Goal: Task Accomplishment & Management: Manage account settings

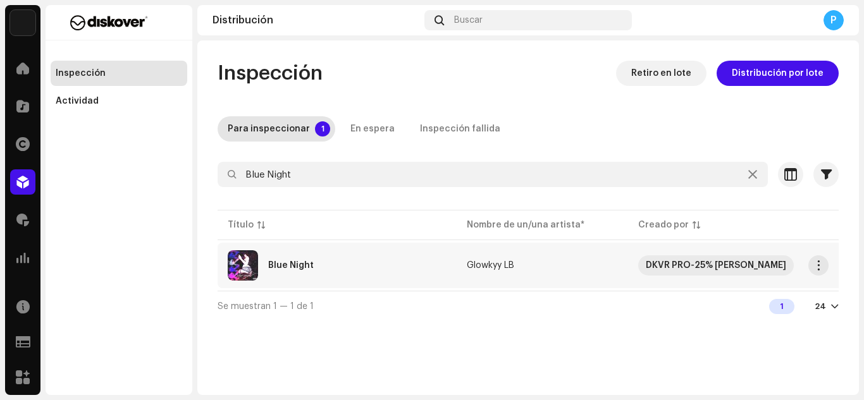
click at [294, 265] on div "Blue Night" at bounding box center [291, 265] width 46 height 9
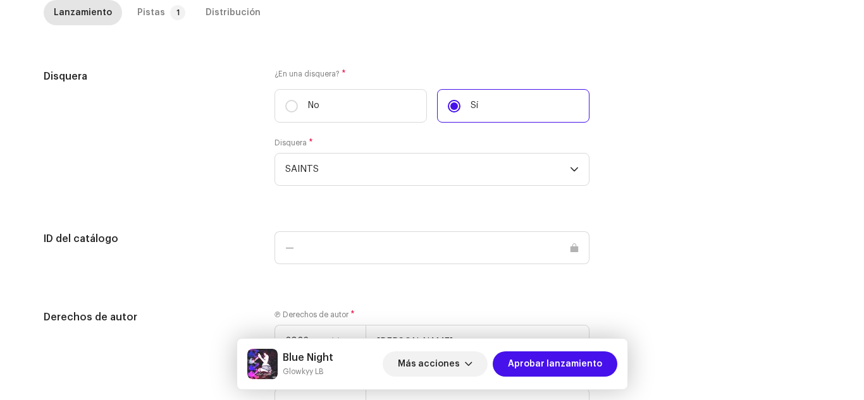
scroll to position [1281, 0]
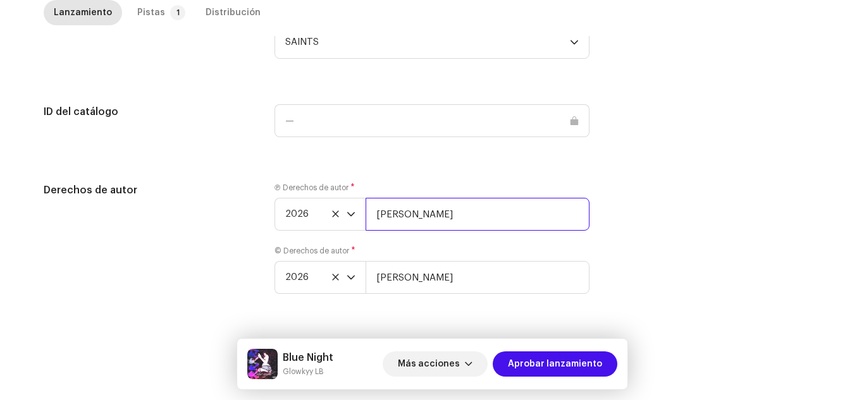
click at [480, 220] on input "Luca Molina Martinez" at bounding box center [478, 214] width 224 height 33
paste input "| Distributed by Diskover Co."
type input "Luca Molina Martinez | Distributed by Diskover Co."
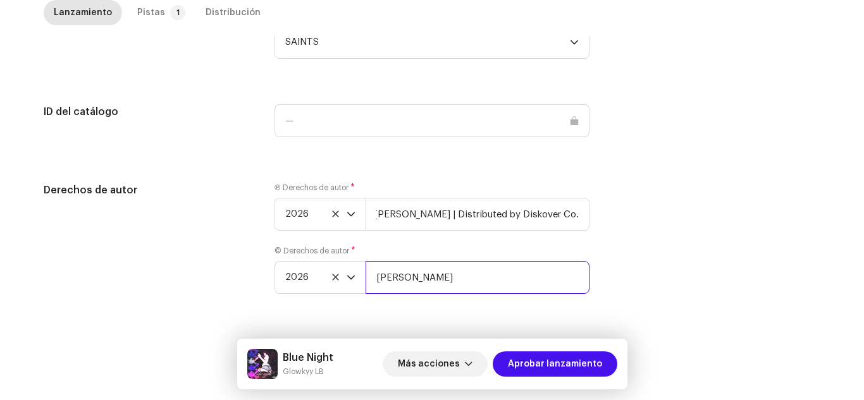
click at [495, 281] on input "Luca Molina Martinez" at bounding box center [478, 277] width 224 height 33
paste input "| Distributed by Diskover Co."
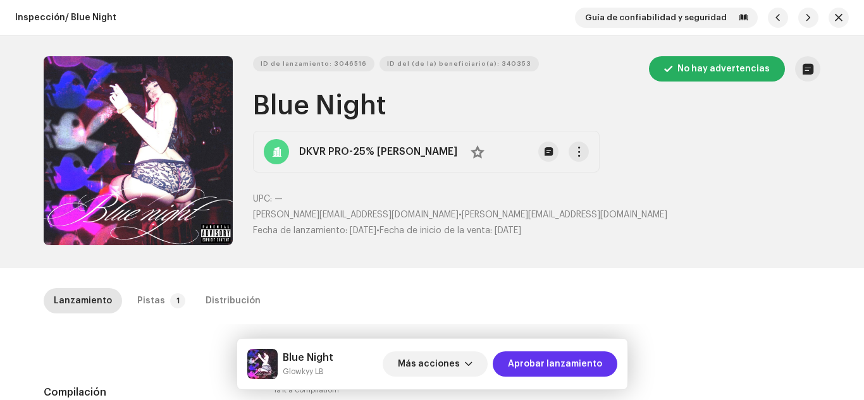
type input "Luca Molina Martinez | Distributed by Diskover Co."
click at [548, 365] on span "Aprobar lanzamiento" at bounding box center [555, 364] width 94 height 25
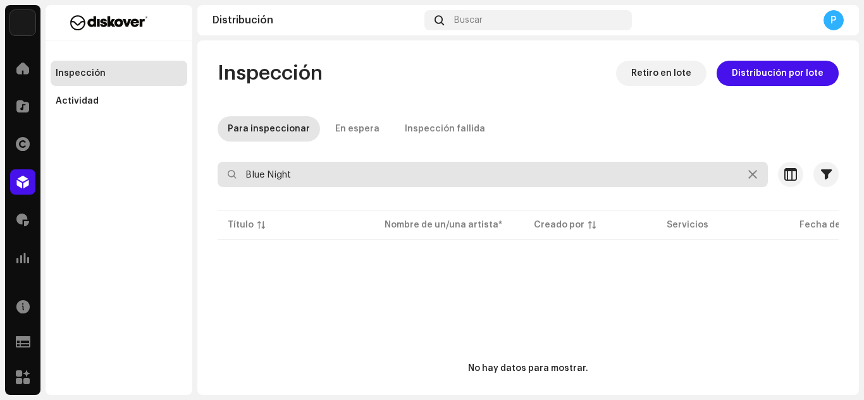
click at [311, 166] on input "Blue Night" at bounding box center [493, 174] width 550 height 25
click at [311, 166] on input "text" at bounding box center [493, 174] width 550 height 25
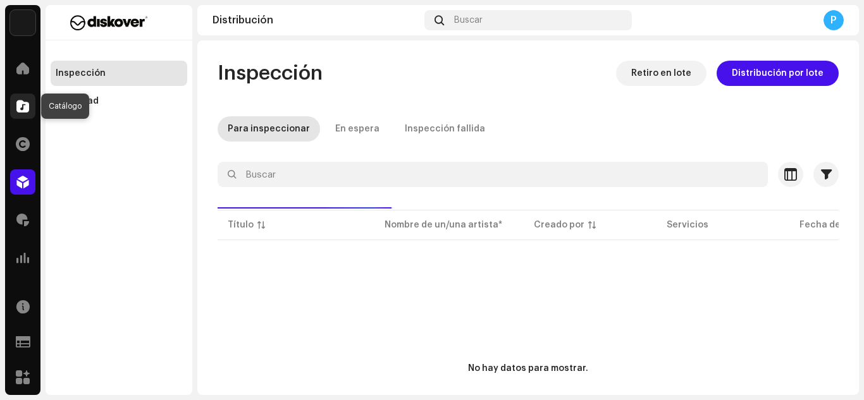
click at [18, 111] on span at bounding box center [22, 106] width 13 height 10
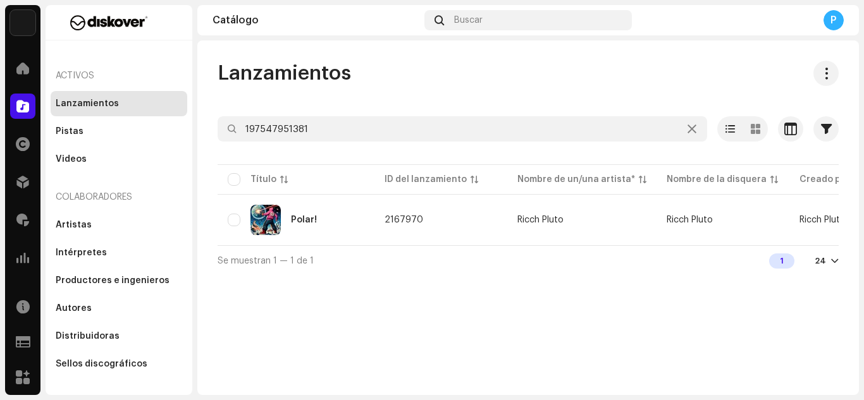
click at [323, 146] on div at bounding box center [528, 152] width 621 height 20
click at [323, 145] on div at bounding box center [528, 152] width 621 height 20
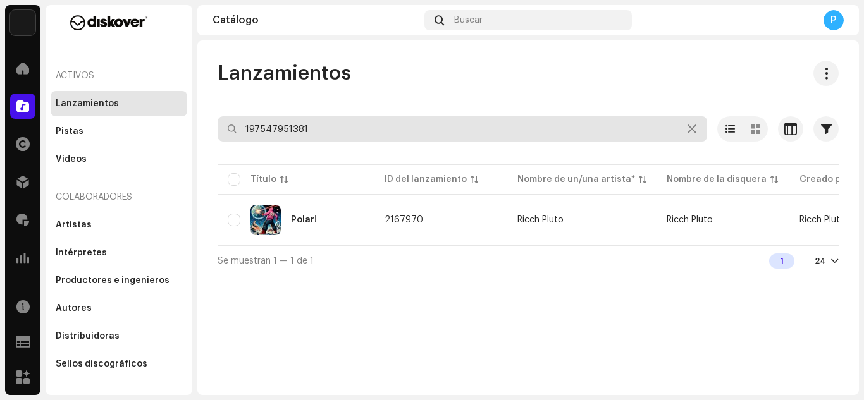
click at [321, 133] on input "197547951381" at bounding box center [463, 128] width 490 height 25
paste input "3019063"
type input "3019063"
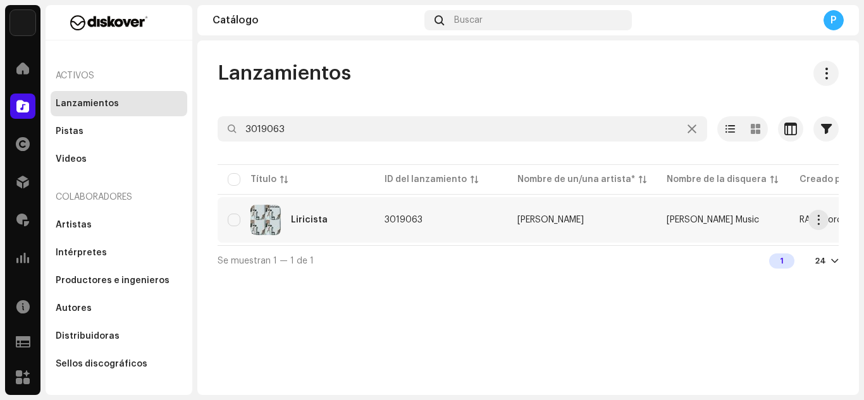
click at [315, 223] on div "Liricista" at bounding box center [309, 220] width 37 height 9
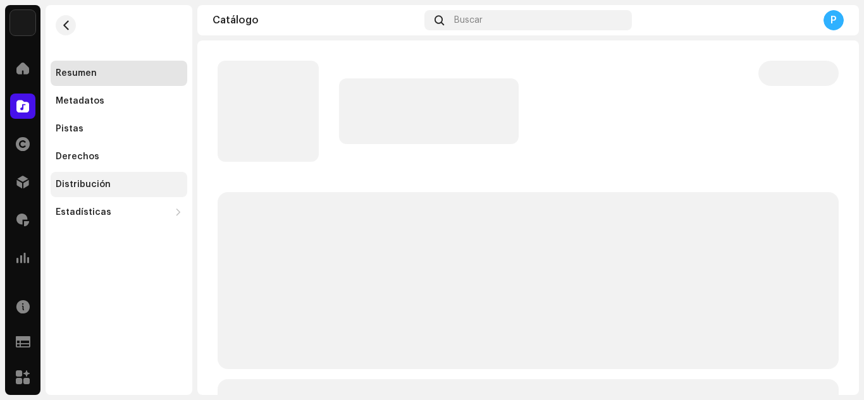
click at [98, 183] on div "Distribución" at bounding box center [83, 185] width 55 height 10
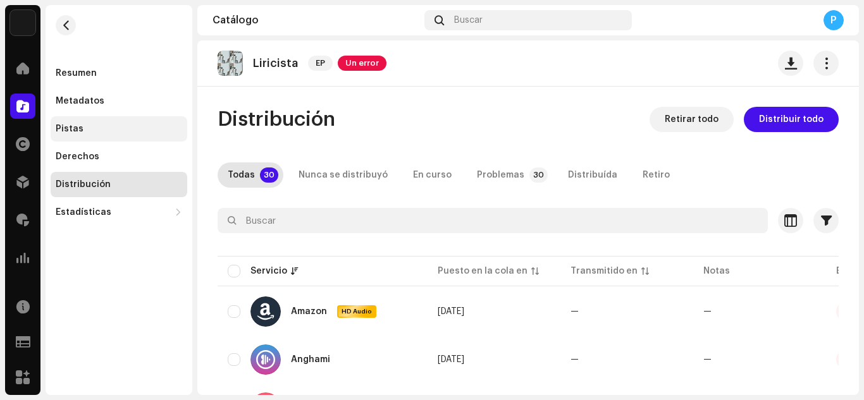
click at [114, 124] on div "Pistas" at bounding box center [119, 129] width 126 height 10
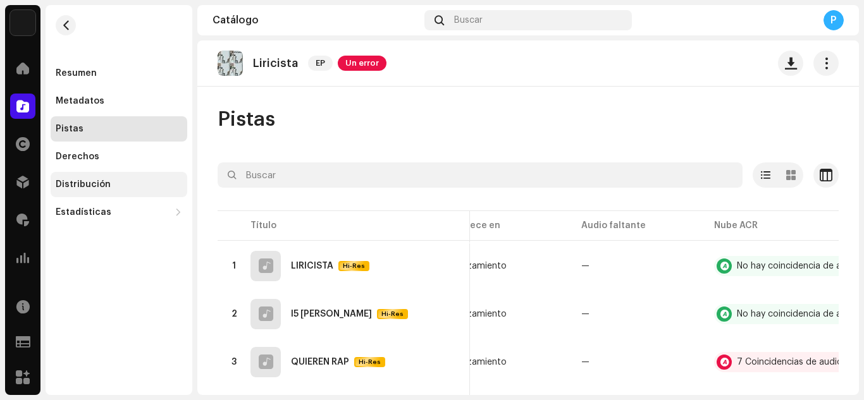
click at [91, 182] on div "Distribución" at bounding box center [83, 185] width 55 height 10
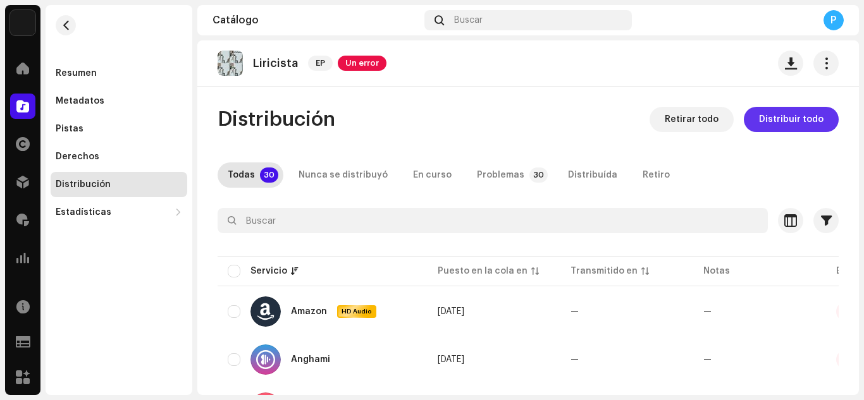
click at [799, 121] on span "Distribuir todo" at bounding box center [791, 119] width 65 height 25
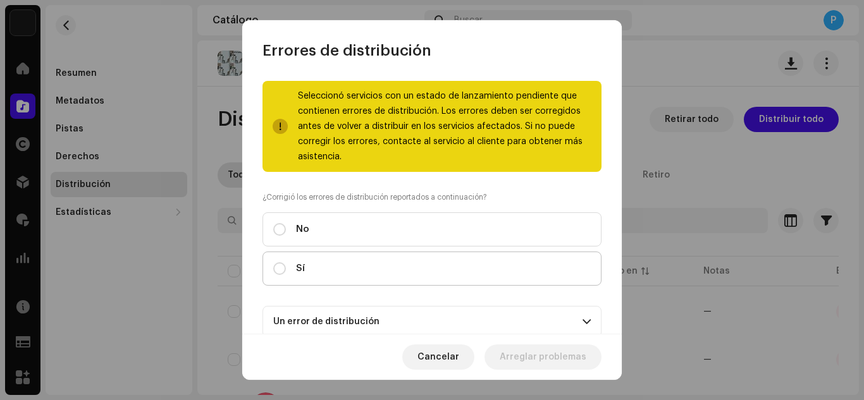
click at [511, 275] on label "Sí" at bounding box center [431, 269] width 339 height 34
click at [286, 275] on input "Sí" at bounding box center [279, 268] width 13 height 13
radio input "true"
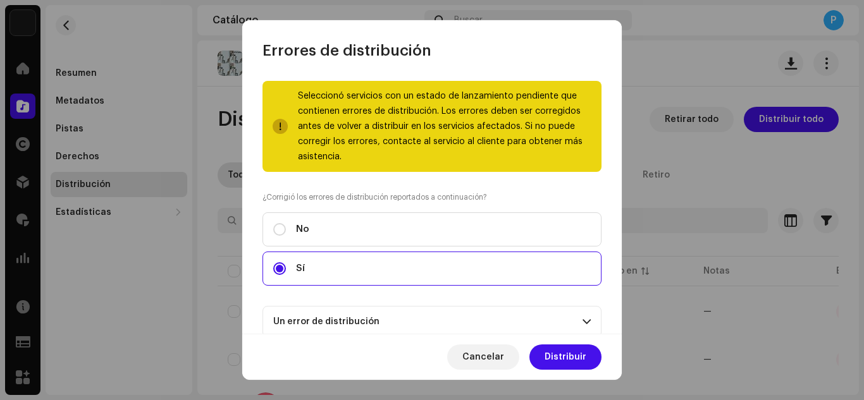
scroll to position [135, 0]
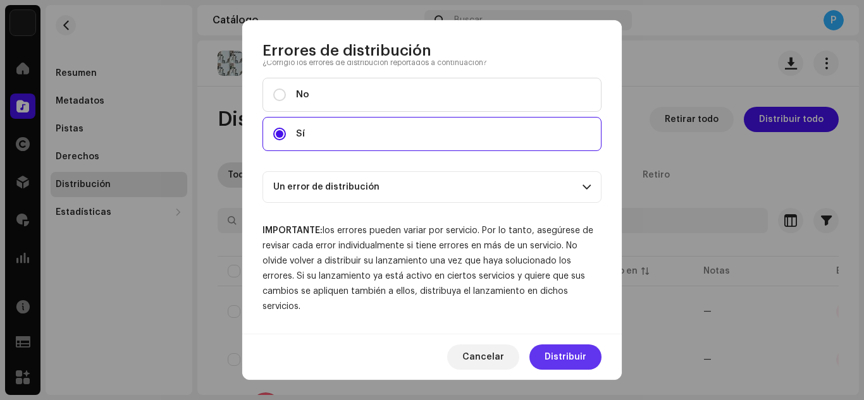
click at [553, 352] on span "Distribuir" at bounding box center [566, 357] width 42 height 25
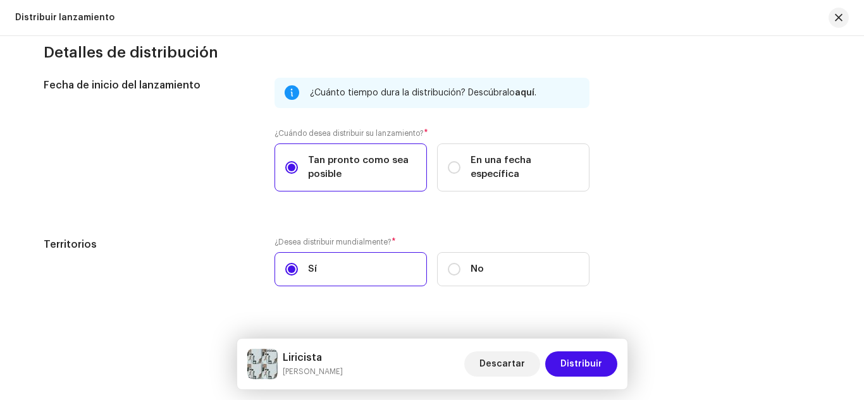
scroll to position [2417, 0]
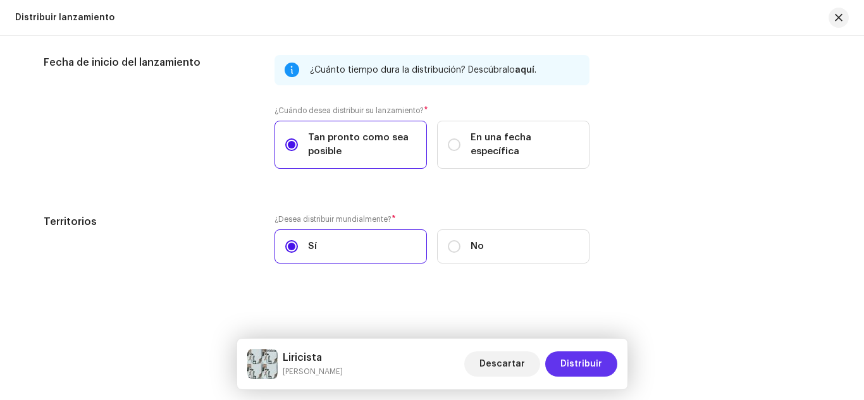
click at [564, 359] on span "Distribuir" at bounding box center [581, 364] width 42 height 25
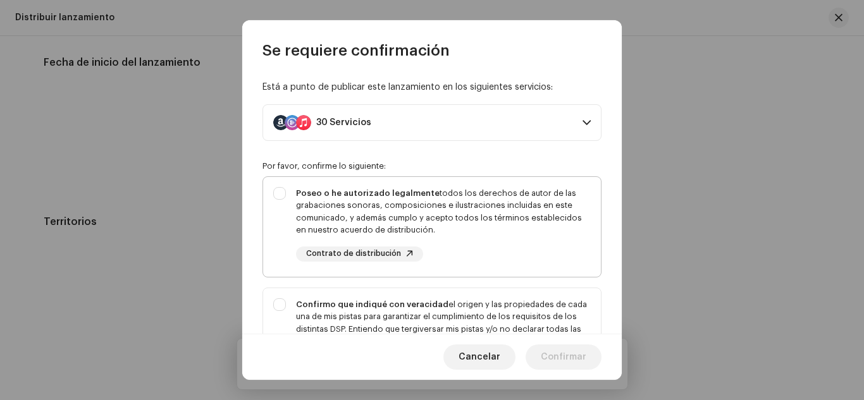
click at [423, 206] on div "Poseo o he autorizado legalmente todos los derechos de autor de las grabaciones…" at bounding box center [443, 211] width 295 height 49
checkbox input "true"
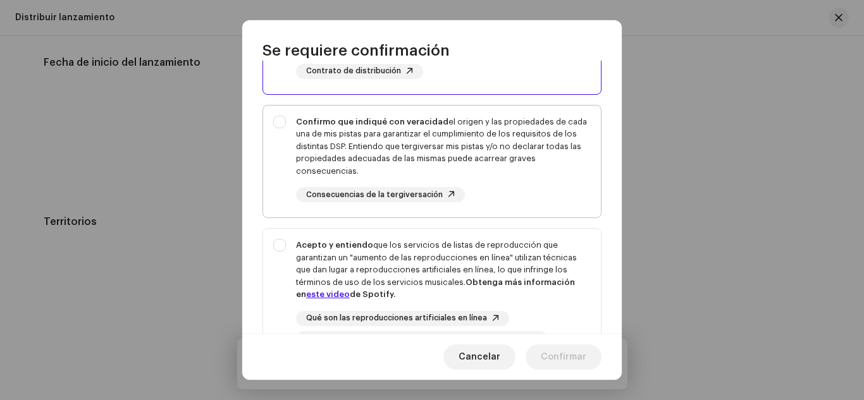
click at [427, 152] on div "Confirmo que indiqué con veracidad el origen y las propiedades de cada una de m…" at bounding box center [443, 147] width 295 height 62
checkbox input "true"
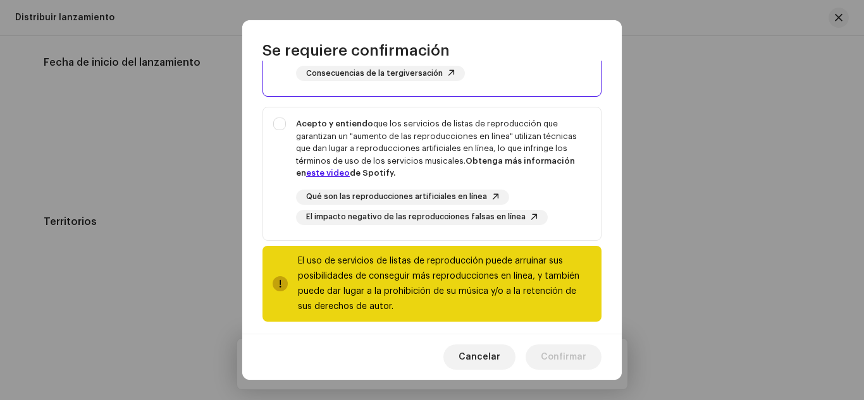
scroll to position [306, 0]
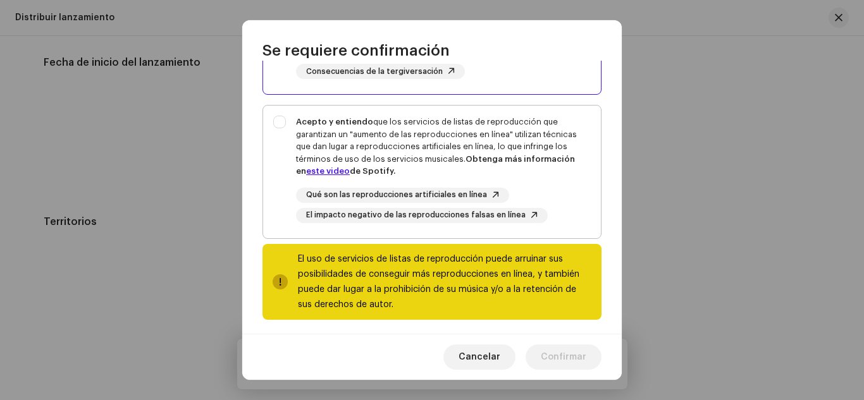
click at [409, 135] on div "Acepto y entiendo que los servicios de listas de reproducción que garantizan un…" at bounding box center [443, 147] width 295 height 62
checkbox input "true"
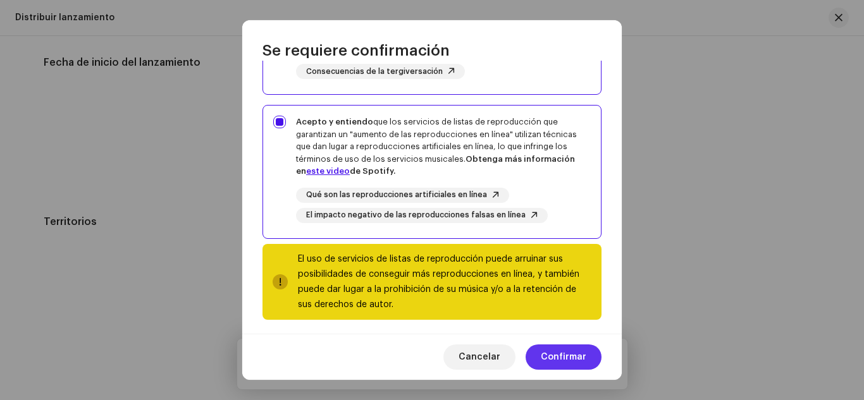
click at [574, 348] on span "Confirmar" at bounding box center [564, 357] width 46 height 25
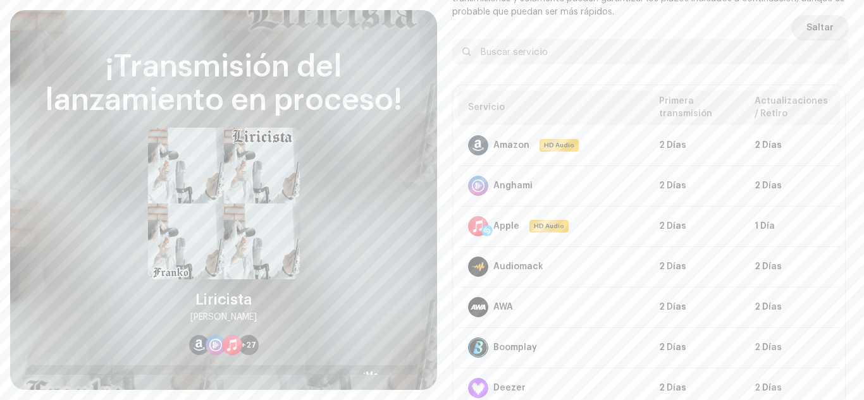
click at [798, 17] on button "Saltar" at bounding box center [820, 27] width 58 height 25
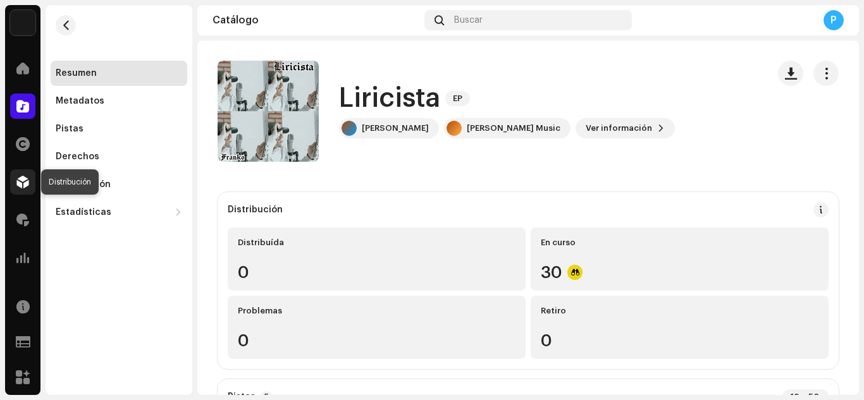
click at [20, 185] on span at bounding box center [22, 182] width 13 height 10
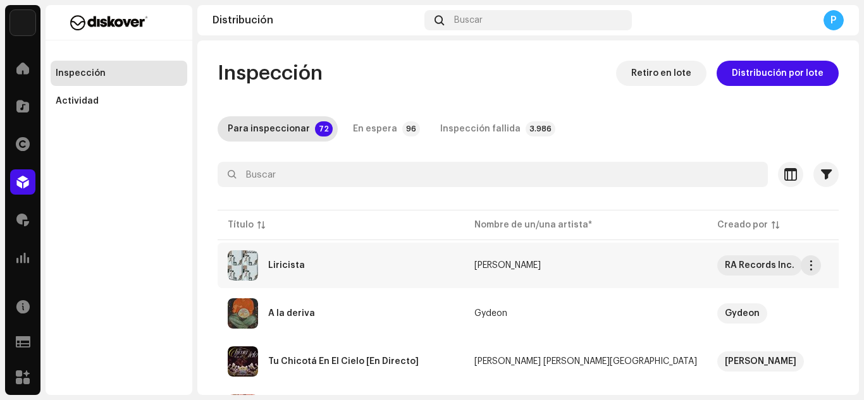
click at [302, 251] on div "Liricista" at bounding box center [341, 265] width 226 height 30
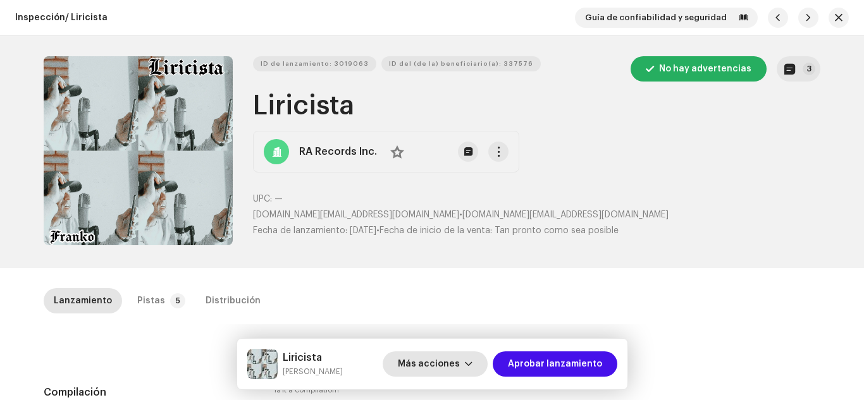
click at [452, 363] on span "Más acciones" at bounding box center [429, 364] width 62 height 25
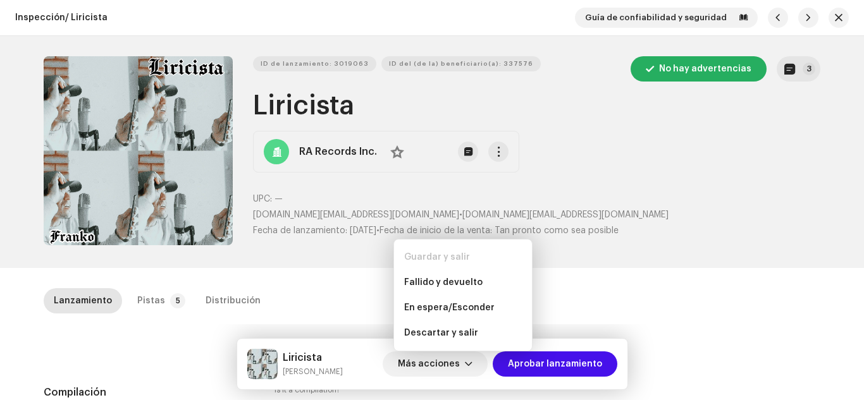
click at [397, 185] on div "ID de lanzamiento: 3019063 ID del (de la) beneficiario(a): 337576 No hay advert…" at bounding box center [536, 152] width 567 height 192
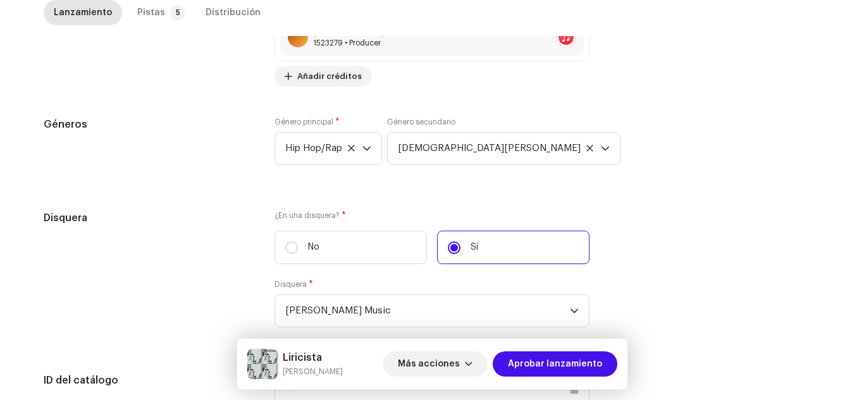
scroll to position [1281, 0]
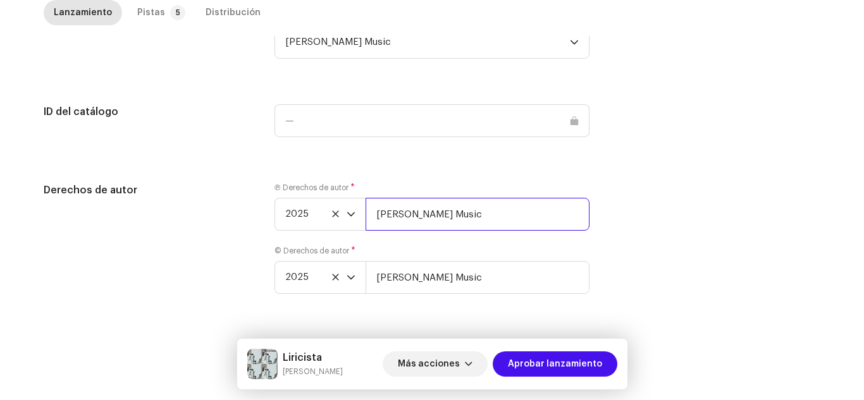
click at [484, 213] on input "Franko Music" at bounding box center [478, 214] width 224 height 33
paste input "3019063"
paste input "| Distributed by Diskover Co."
type input "Franko Music | Distributed by Diskover Co."
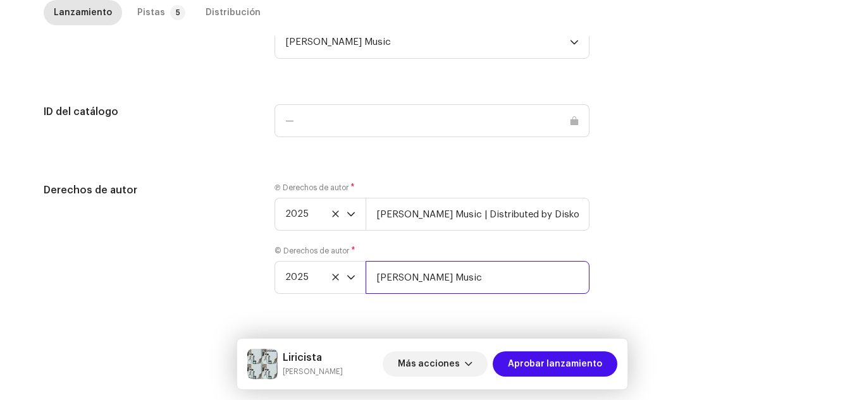
click at [474, 262] on input "Franko Music" at bounding box center [478, 277] width 224 height 33
paste input "| Distributed by Diskover Co."
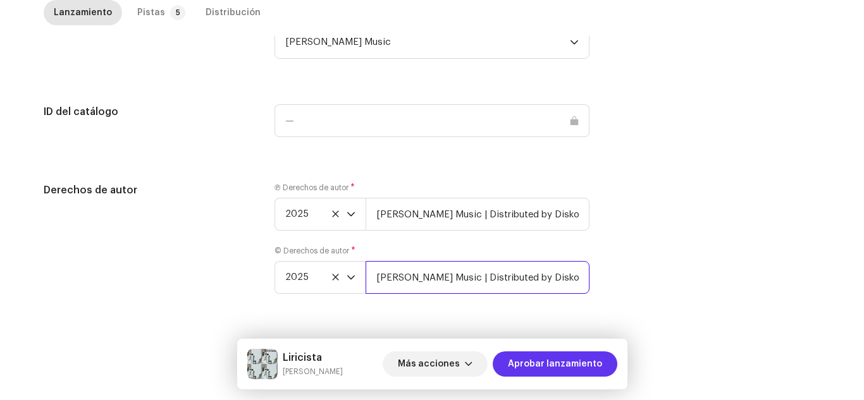
type input "Franko Music | Distributed by Diskover Co."
click at [556, 371] on span "Aprobar lanzamiento" at bounding box center [555, 364] width 94 height 25
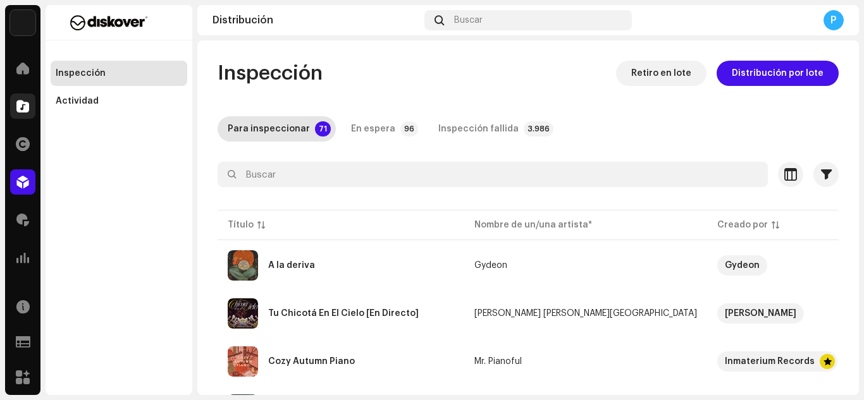
click at [30, 96] on div at bounding box center [22, 106] width 25 height 25
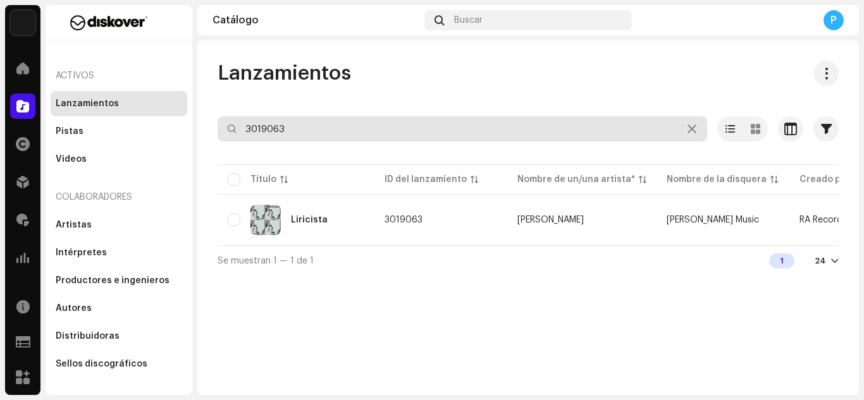
click at [301, 123] on input "3019063" at bounding box center [463, 128] width 490 height 25
click at [301, 123] on input "text" at bounding box center [463, 128] width 490 height 25
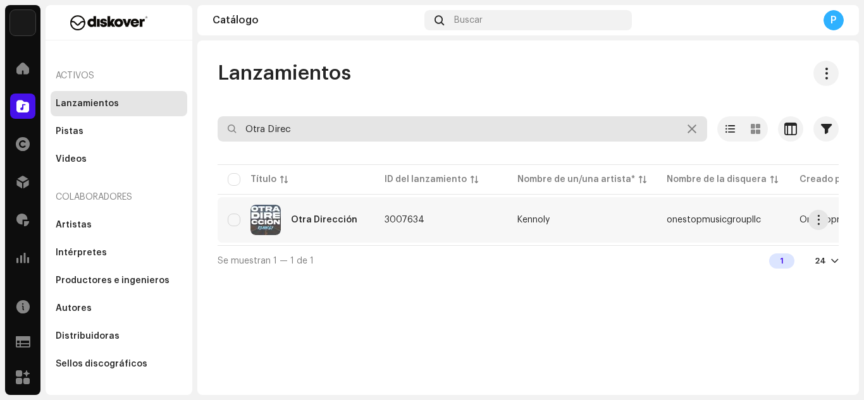
type input "Otra Direc"
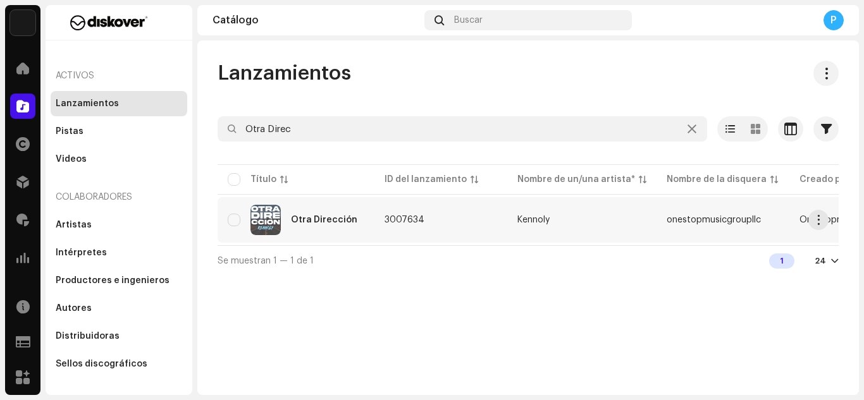
click at [311, 225] on div "Otra Dirección" at bounding box center [296, 220] width 137 height 30
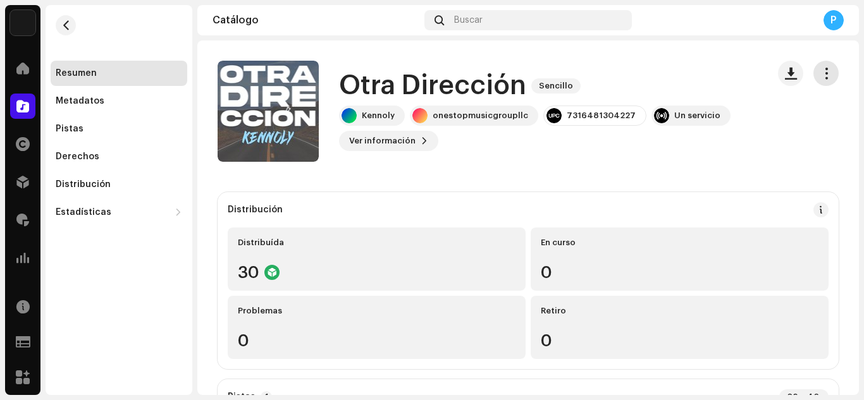
click at [813, 75] on button "button" at bounding box center [825, 73] width 25 height 25
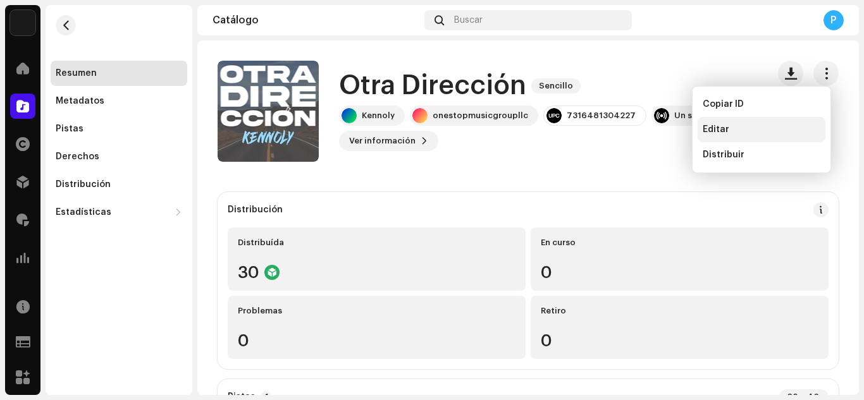
click at [744, 128] on div "Editar" at bounding box center [762, 130] width 118 height 10
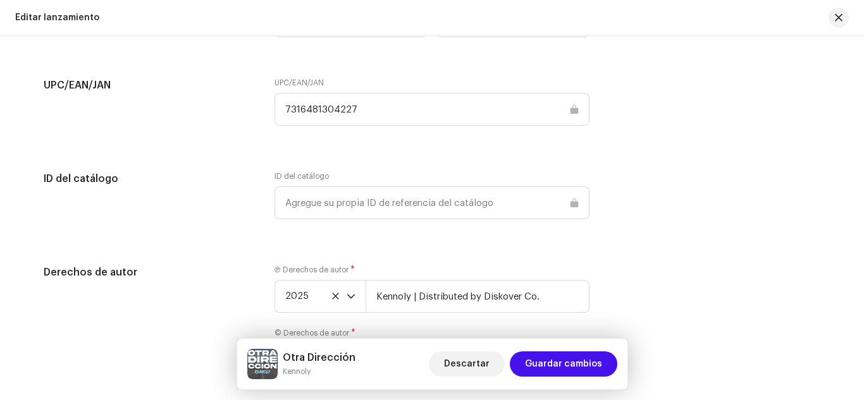
scroll to position [2173, 0]
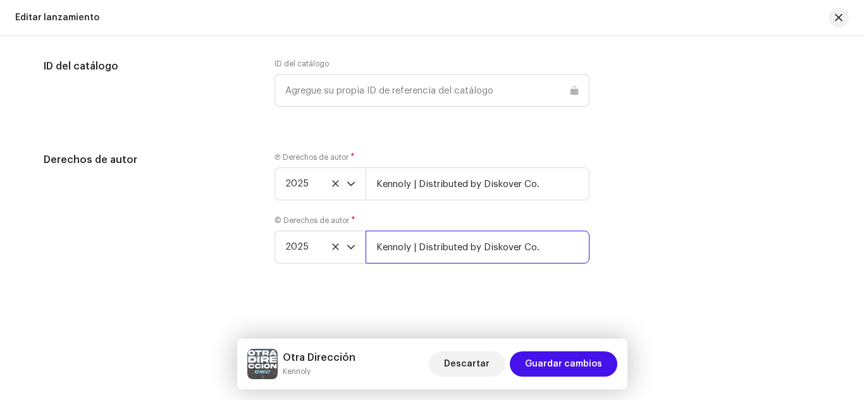
click at [412, 247] on input "Kennoly | Distributed by Diskover Co." at bounding box center [478, 247] width 224 height 33
drag, startPoint x: 408, startPoint y: 247, endPoint x: 304, endPoint y: 250, distance: 103.8
click at [304, 250] on div "2025 Kennoly | Distributed by Diskover Co." at bounding box center [432, 247] width 315 height 33
click at [366, 249] on input "| Distributed by Diskover Co." at bounding box center [478, 247] width 224 height 33
paste input "onestopmusicgroupllc"
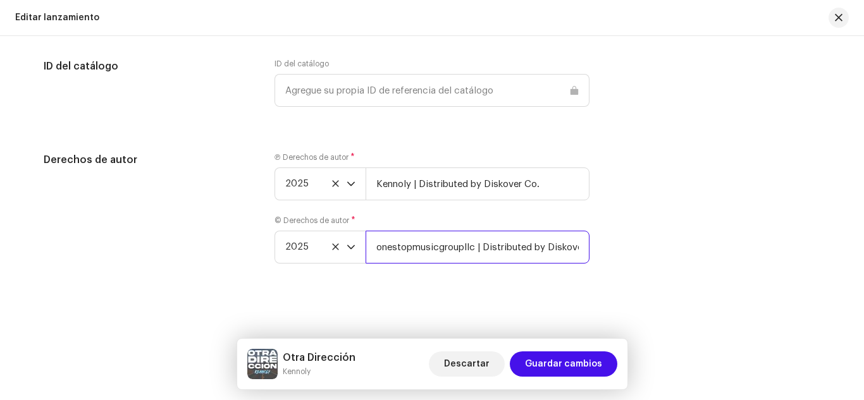
click at [374, 246] on input "onestopmusicgroupllc | Distributed by Diskover Co." at bounding box center [478, 247] width 224 height 33
type input "onestopmusicgroupllc | Distributed by Diskover Co."
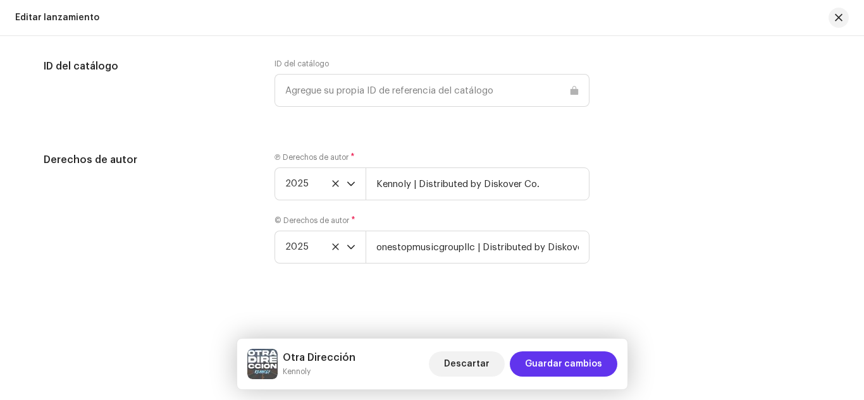
click at [577, 359] on span "Guardar cambios" at bounding box center [563, 364] width 77 height 25
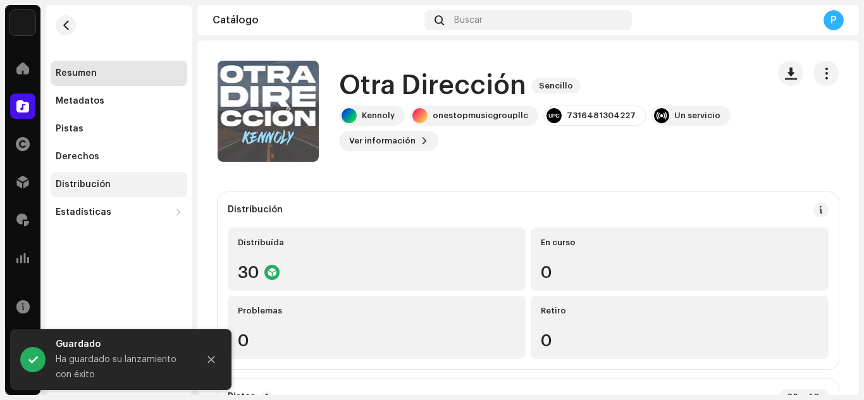
click at [102, 174] on div "Distribución" at bounding box center [119, 184] width 137 height 25
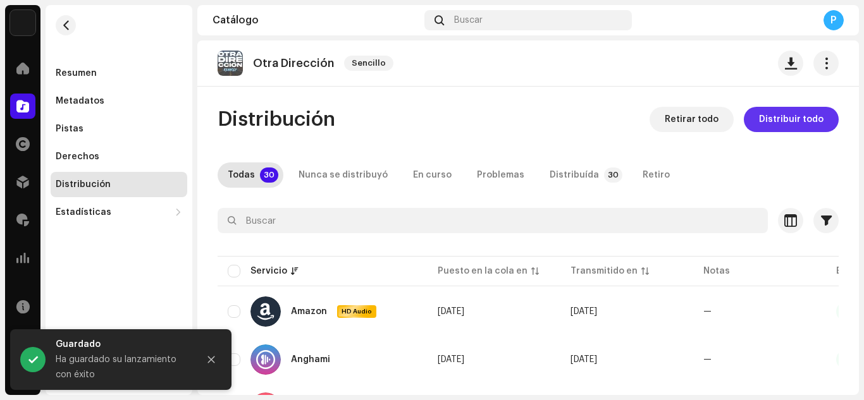
click at [780, 114] on span "Distribuir todo" at bounding box center [791, 119] width 65 height 25
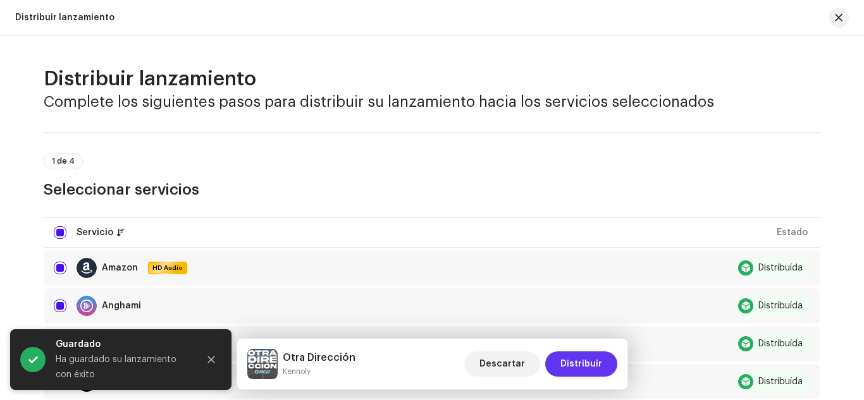
click at [573, 353] on span "Distribuir" at bounding box center [581, 364] width 42 height 25
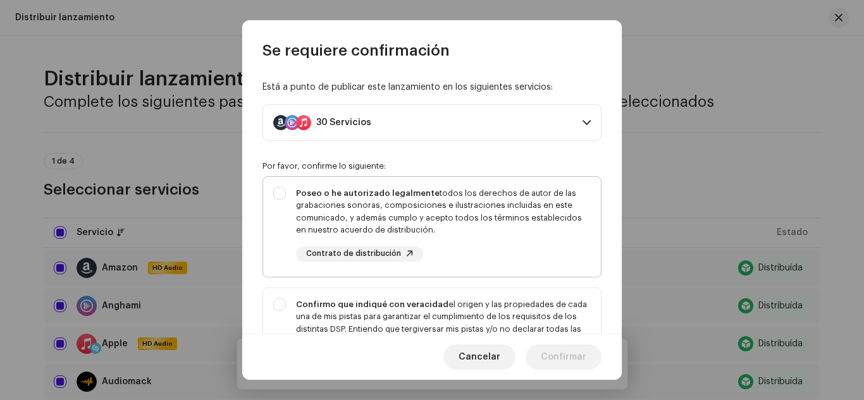
click at [497, 200] on div "Poseo o he autorizado legalmente todos los derechos de autor de las grabaciones…" at bounding box center [443, 211] width 295 height 49
checkbox input "true"
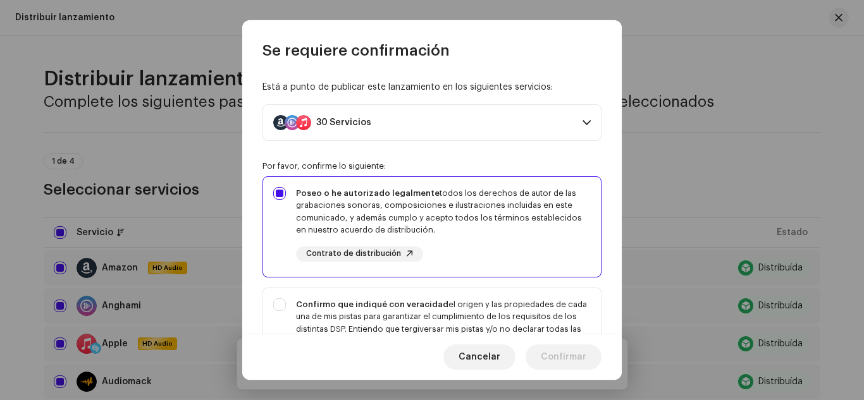
scroll to position [312, 0]
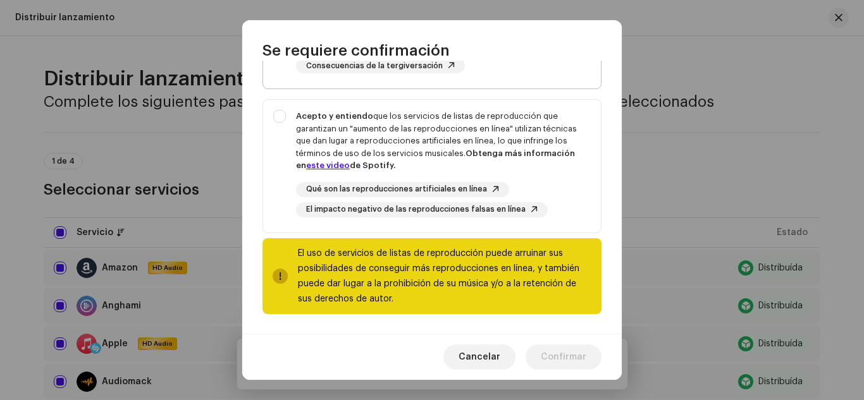
click at [486, 75] on div "Confirmo que indiqué con veracidad el origen y las propiedades de cada una de m…" at bounding box center [432, 31] width 338 height 108
checkbox input "true"
click at [479, 118] on div "Acepto y entiendo que los servicios de listas de reproducción que garantizan un…" at bounding box center [443, 141] width 295 height 62
checkbox input "true"
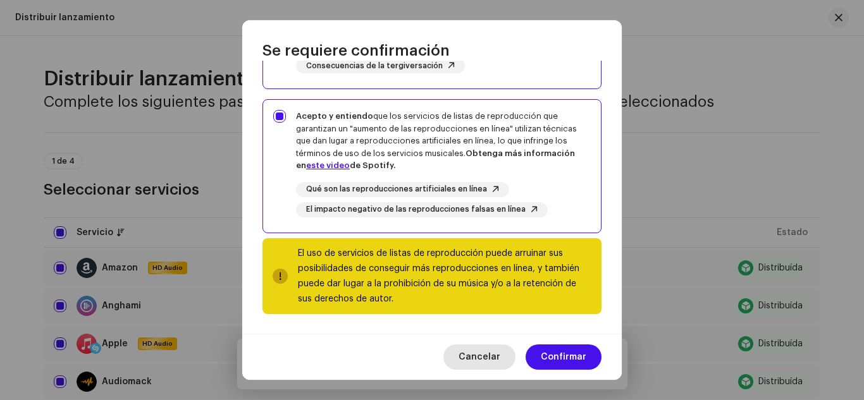
click at [473, 359] on span "Cancelar" at bounding box center [480, 357] width 42 height 25
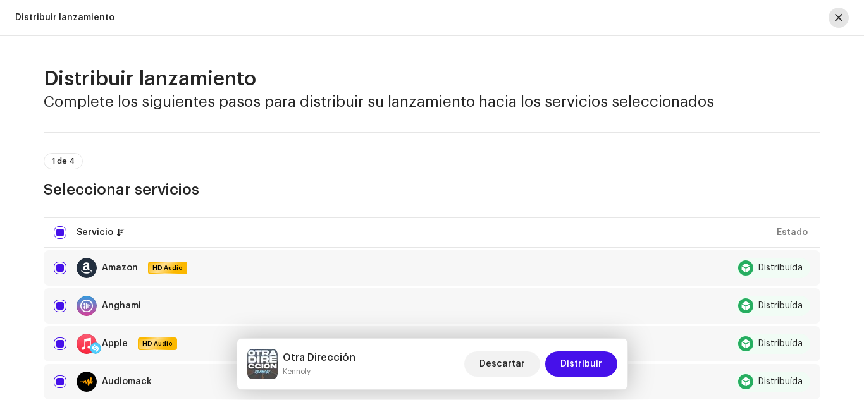
click at [830, 23] on button "button" at bounding box center [839, 18] width 20 height 20
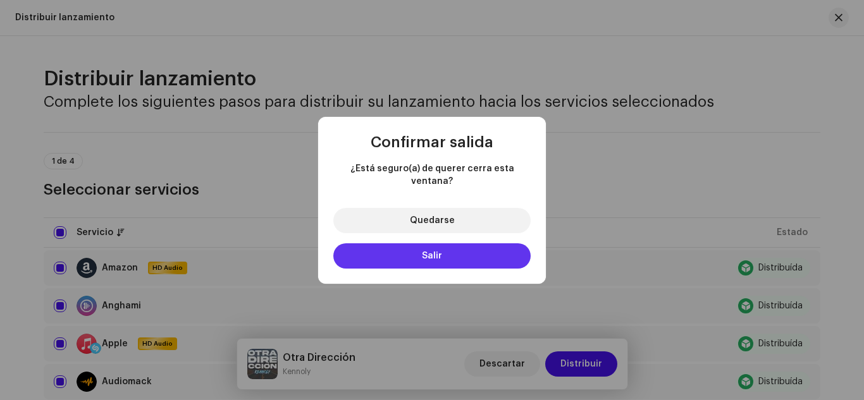
click at [423, 253] on span "Salir" at bounding box center [432, 256] width 20 height 9
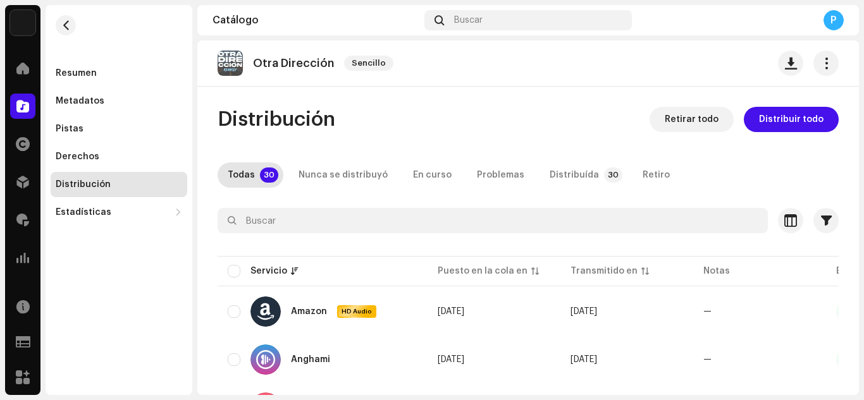
scroll to position [60, 0]
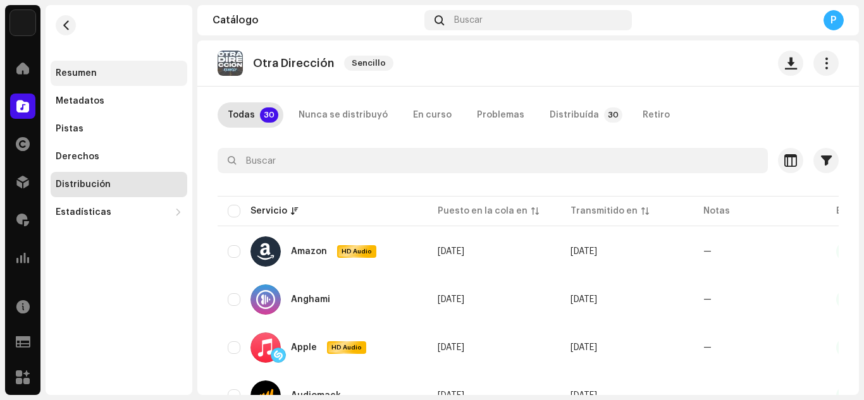
click at [85, 76] on div "Resumen" at bounding box center [76, 73] width 41 height 10
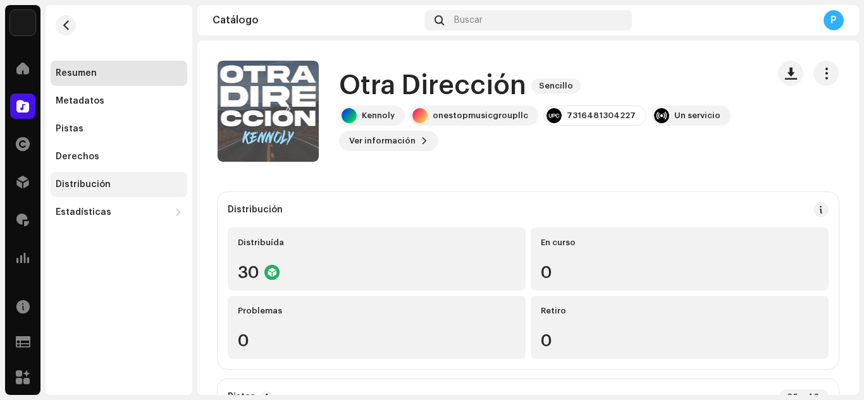
click at [132, 178] on div "Distribución" at bounding box center [119, 184] width 137 height 25
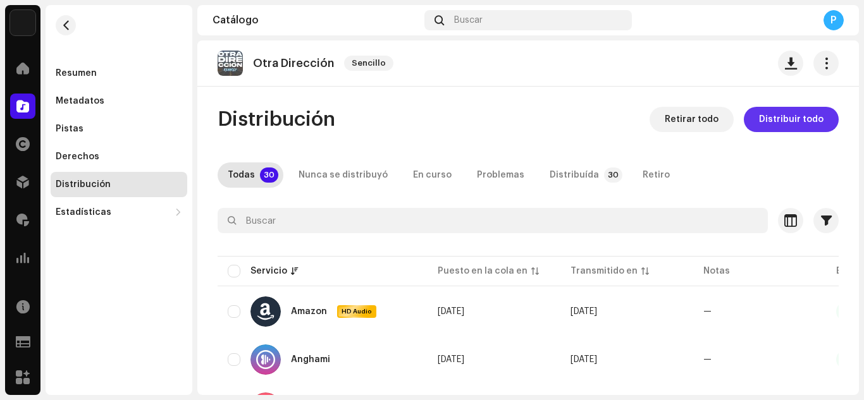
click at [802, 113] on span "Distribuir todo" at bounding box center [791, 119] width 65 height 25
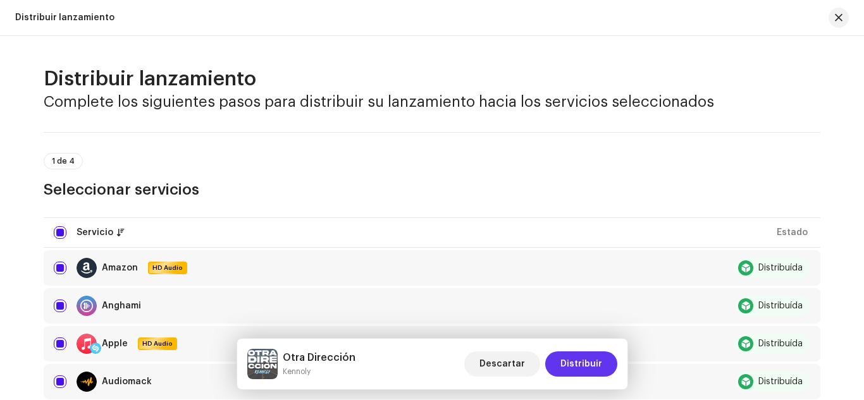
click at [591, 361] on span "Distribuir" at bounding box center [581, 364] width 42 height 25
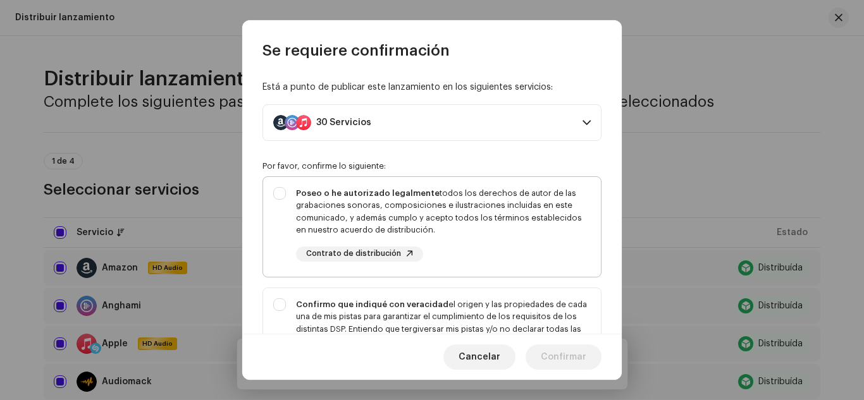
click at [494, 245] on div "Poseo o he autorizado legalmente todos los derechos de autor de las grabaciones…" at bounding box center [443, 224] width 295 height 75
checkbox input "true"
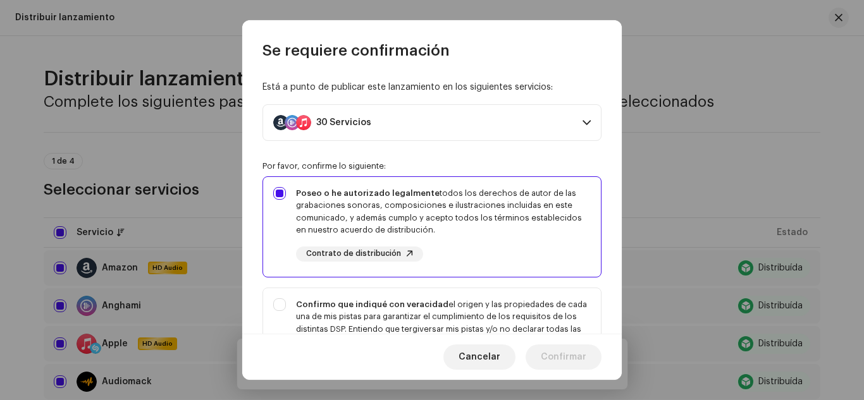
scroll to position [312, 0]
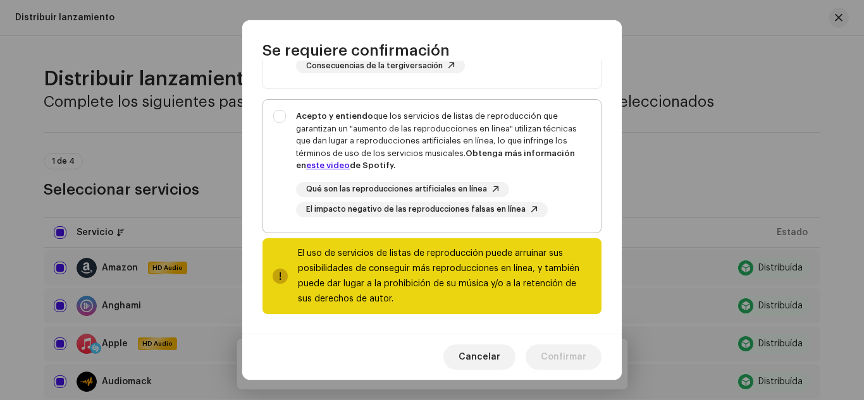
click at [453, 124] on div "Acepto y entiendo que los servicios de listas de reproducción que garantizan un…" at bounding box center [443, 141] width 295 height 62
checkbox input "true"
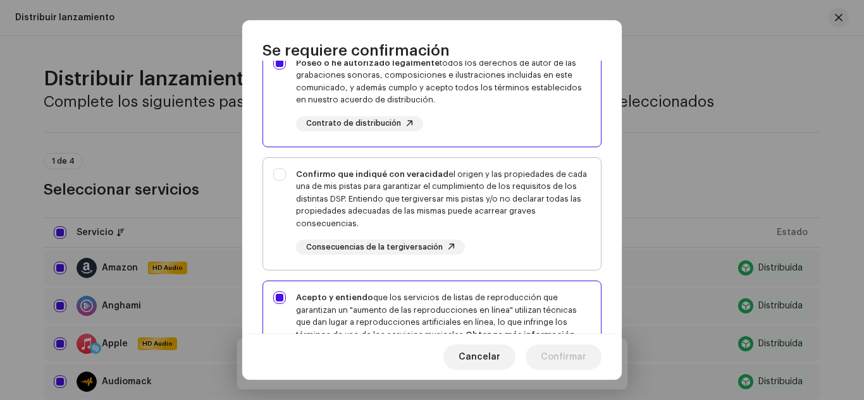
scroll to position [125, 0]
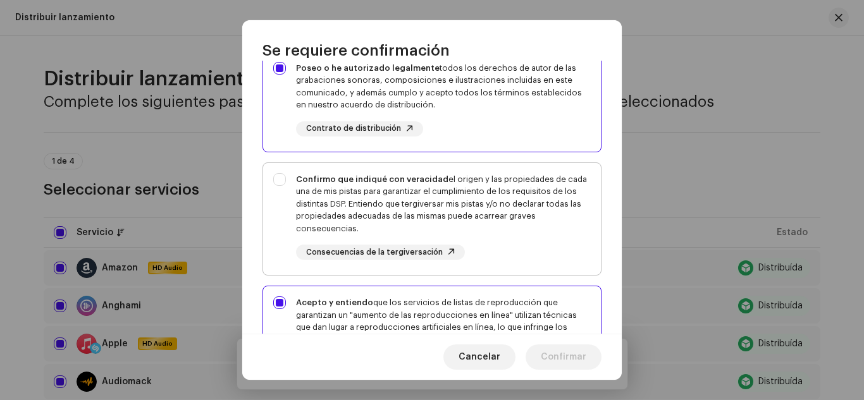
click at [464, 224] on div "Confirmo que indiqué con veracidad el origen y las propiedades de cada una de m…" at bounding box center [443, 204] width 295 height 62
checkbox input "true"
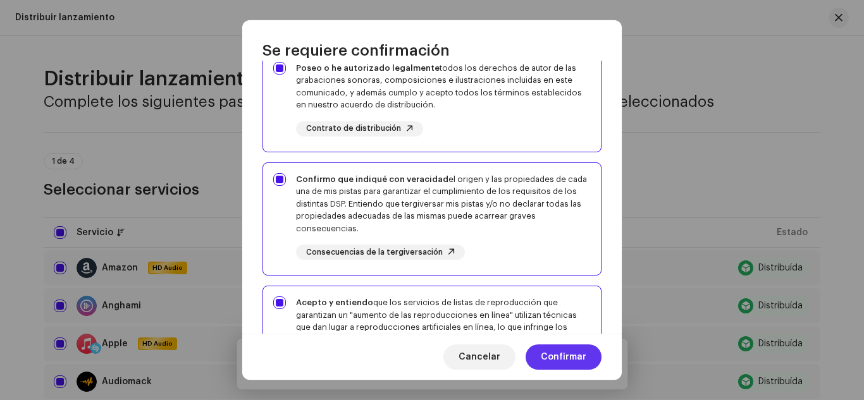
click at [581, 349] on span "Confirmar" at bounding box center [564, 357] width 46 height 25
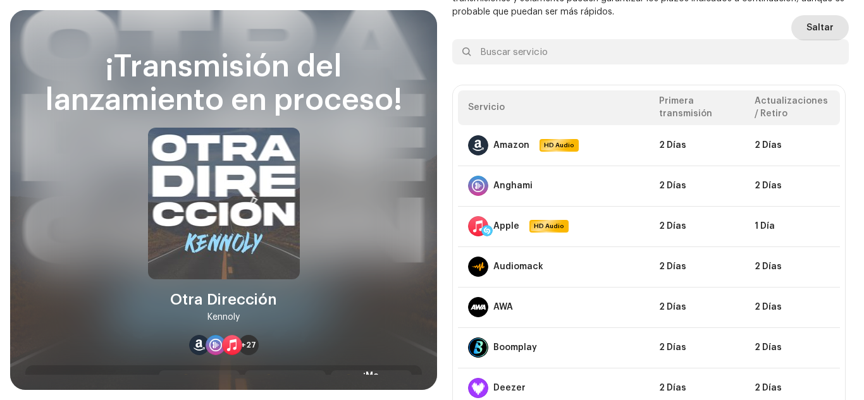
click at [808, 19] on span "Saltar" at bounding box center [819, 27] width 27 height 25
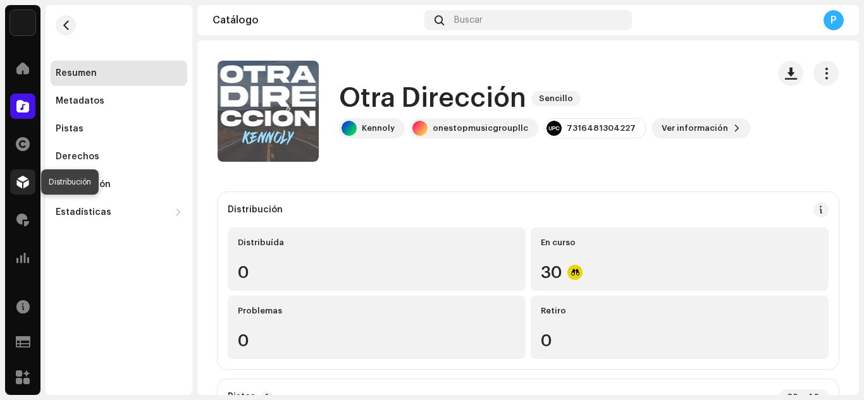
click at [13, 190] on div at bounding box center [22, 182] width 25 height 25
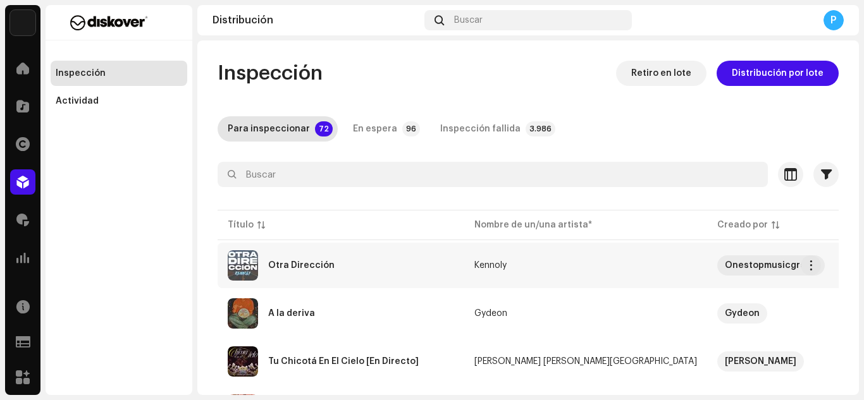
click at [342, 266] on div "Otra Dirección" at bounding box center [341, 265] width 226 height 30
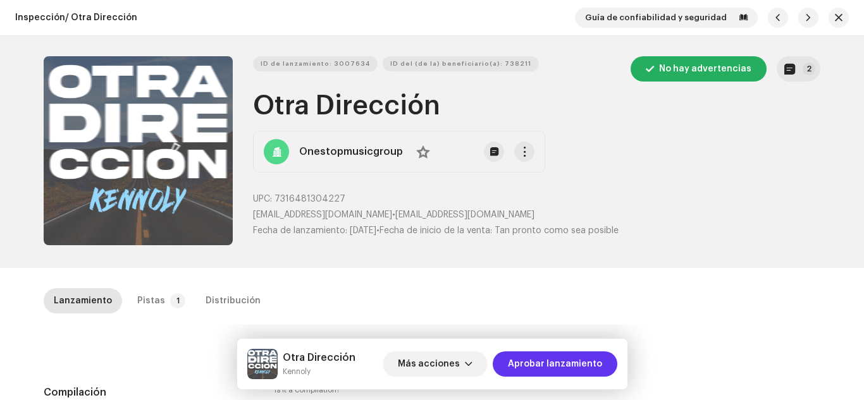
click at [574, 360] on span "Aprobar lanzamiento" at bounding box center [555, 364] width 94 height 25
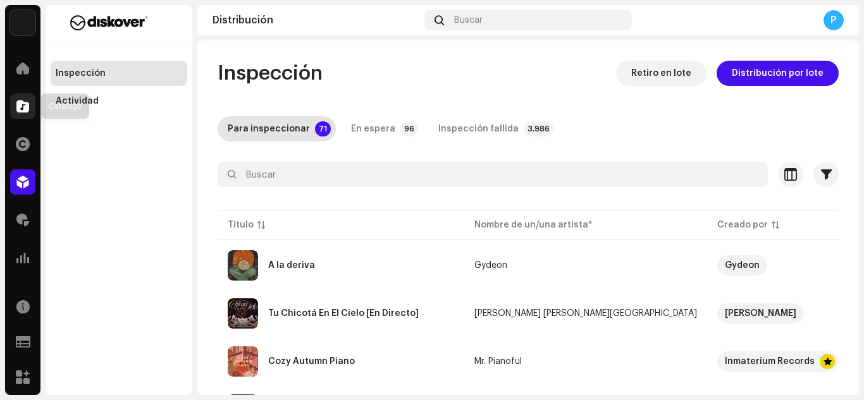
click at [25, 102] on span at bounding box center [22, 106] width 13 height 10
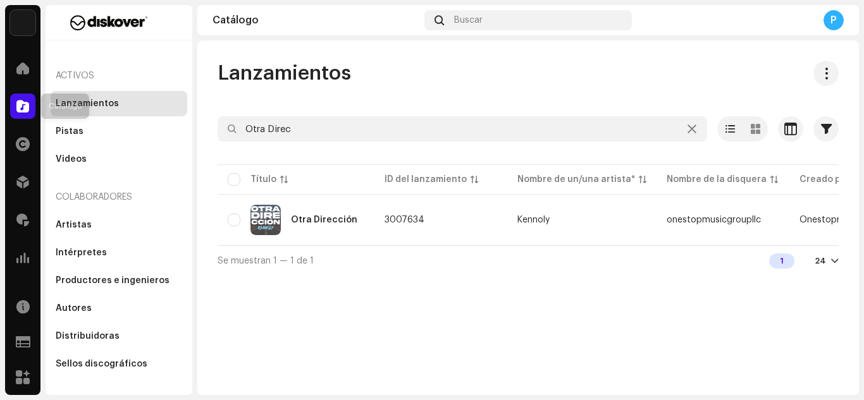
click at [27, 107] on span at bounding box center [22, 106] width 13 height 10
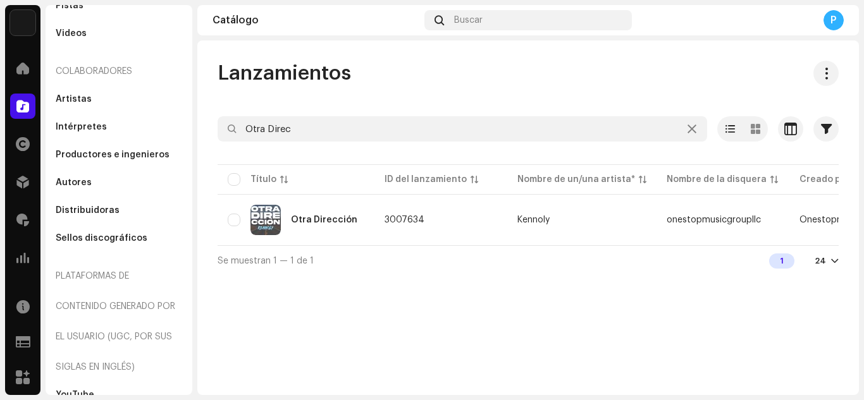
scroll to position [139, 0]
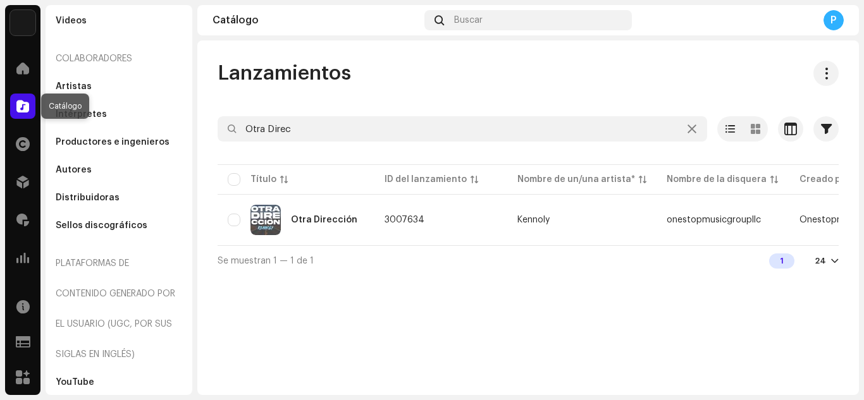
click at [19, 103] on span at bounding box center [22, 106] width 13 height 10
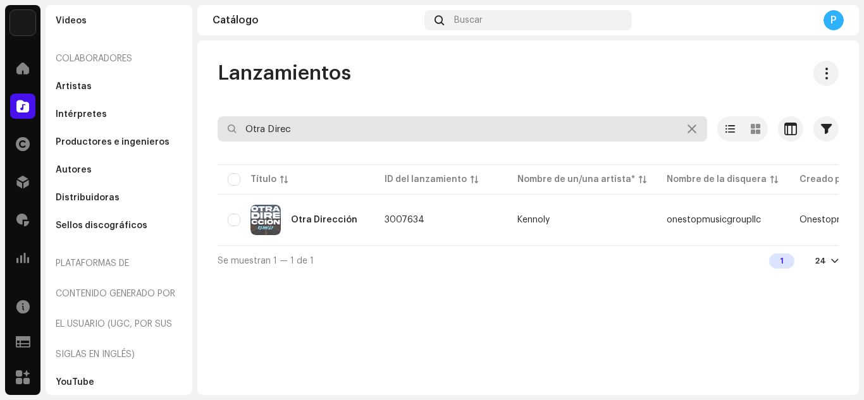
click at [311, 131] on input "Otra Direc" at bounding box center [463, 128] width 490 height 25
paste input "3046578"
type input "3046578"
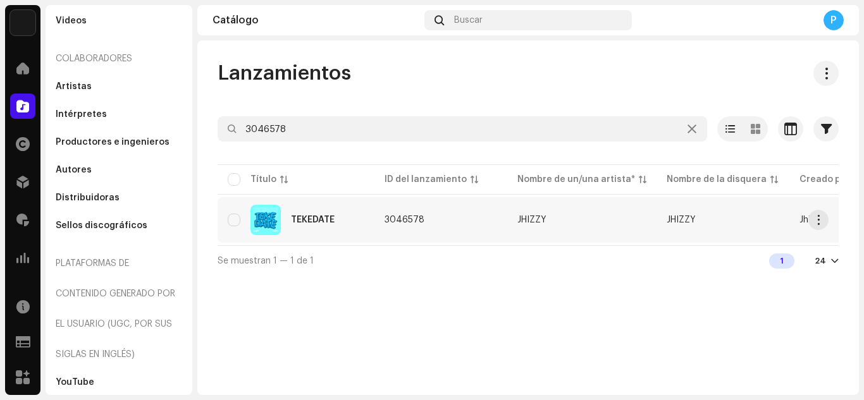
click at [331, 218] on div "TEKEDATE" at bounding box center [313, 220] width 44 height 9
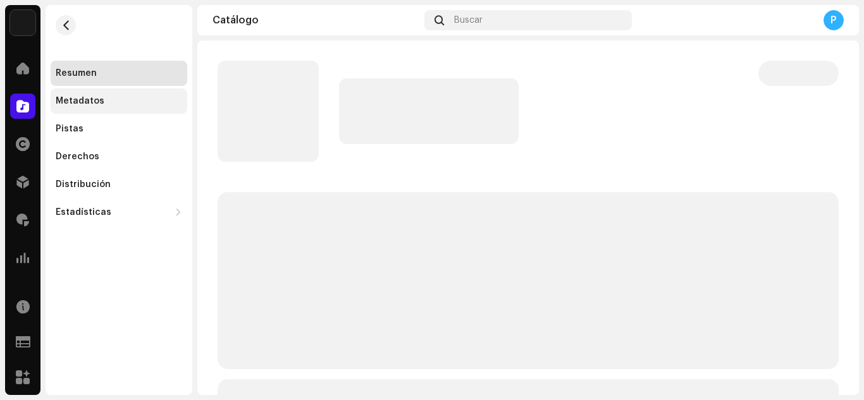
click at [79, 107] on div "Metadatos" at bounding box center [119, 101] width 137 height 25
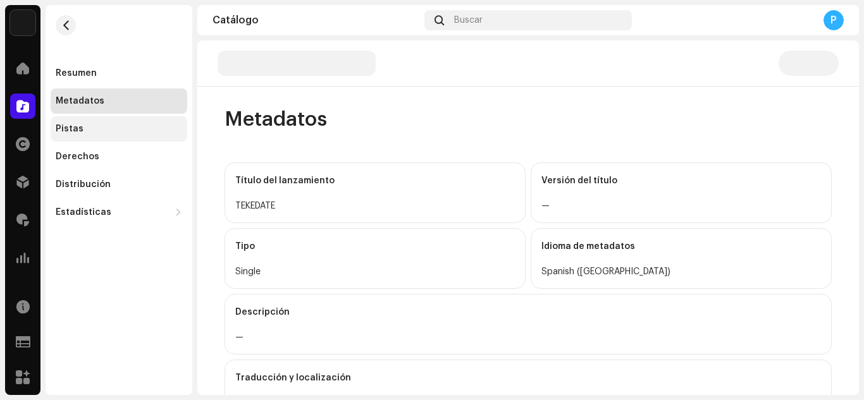
click at [75, 126] on div "Pistas" at bounding box center [70, 129] width 28 height 10
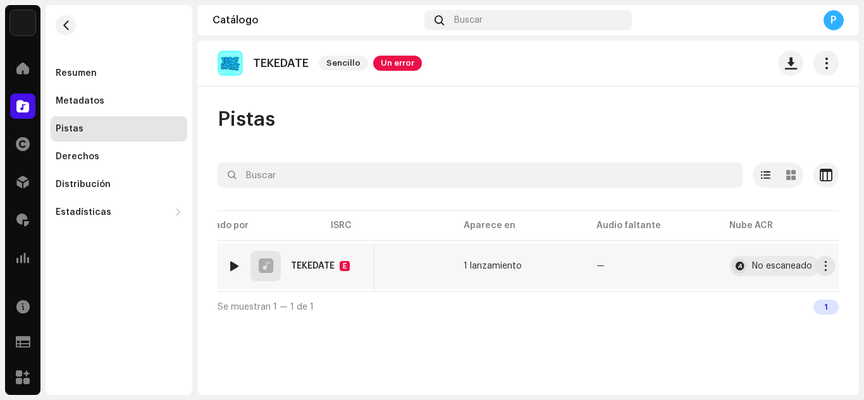
scroll to position [0, 476]
click at [784, 263] on div "No escaneado" at bounding box center [775, 266] width 60 height 9
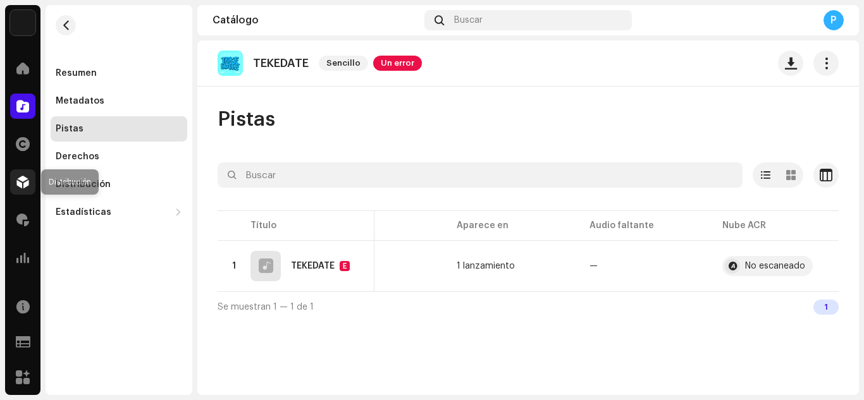
click at [34, 180] on div at bounding box center [22, 182] width 25 height 25
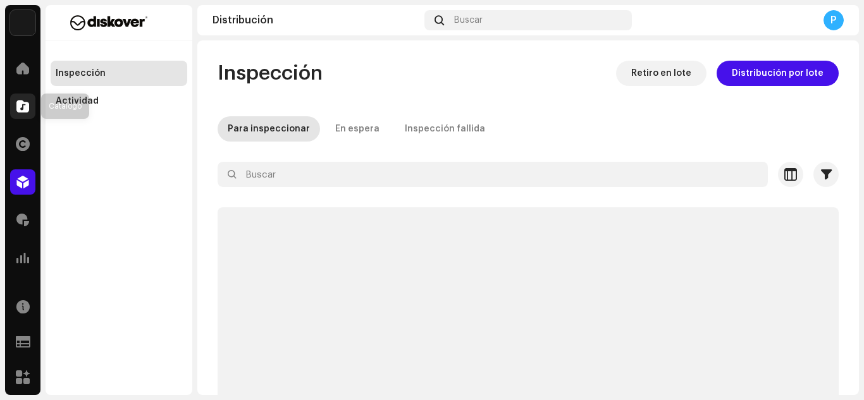
click at [25, 108] on span at bounding box center [22, 106] width 13 height 10
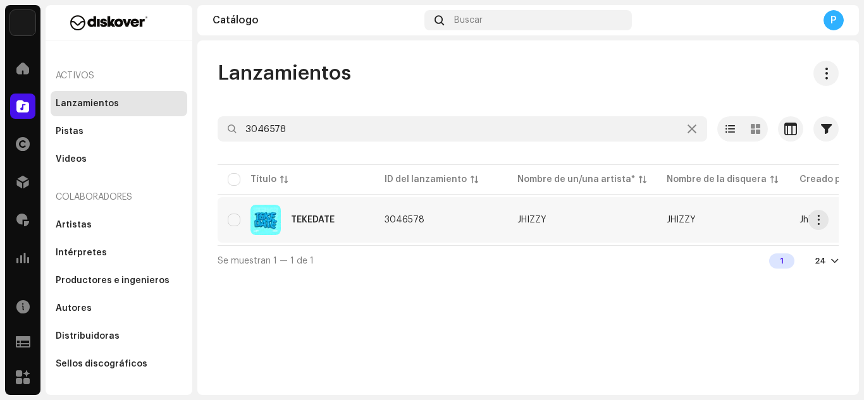
click at [308, 221] on div "TEKEDATE" at bounding box center [313, 220] width 44 height 9
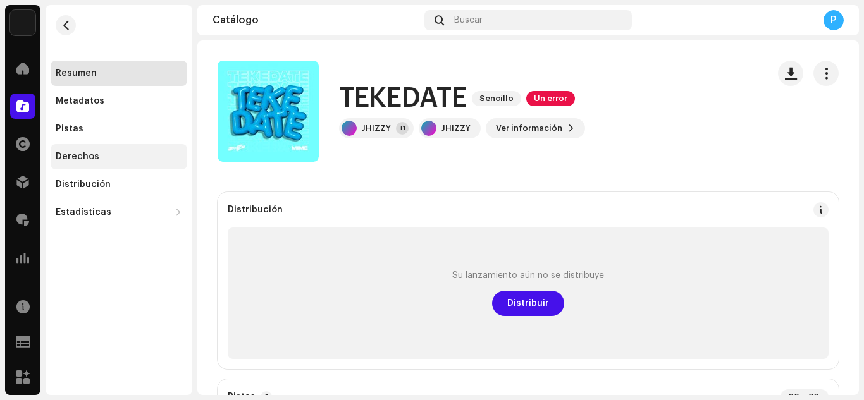
click at [84, 154] on div "Derechos" at bounding box center [78, 157] width 44 height 10
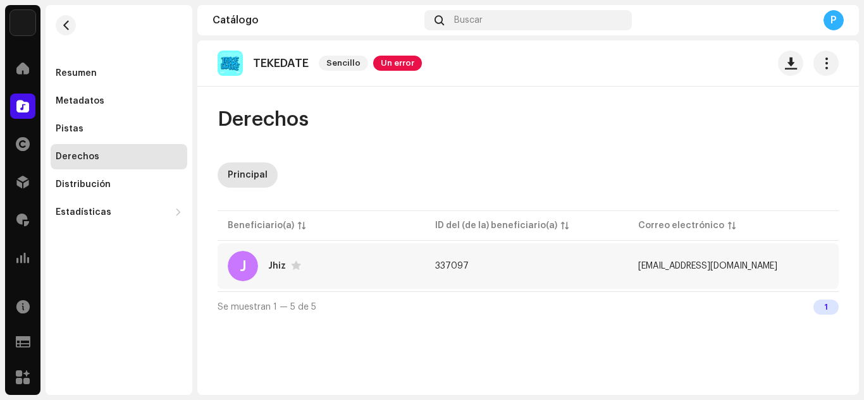
click at [425, 269] on td "J Jhiz" at bounding box center [321, 267] width 207 height 46
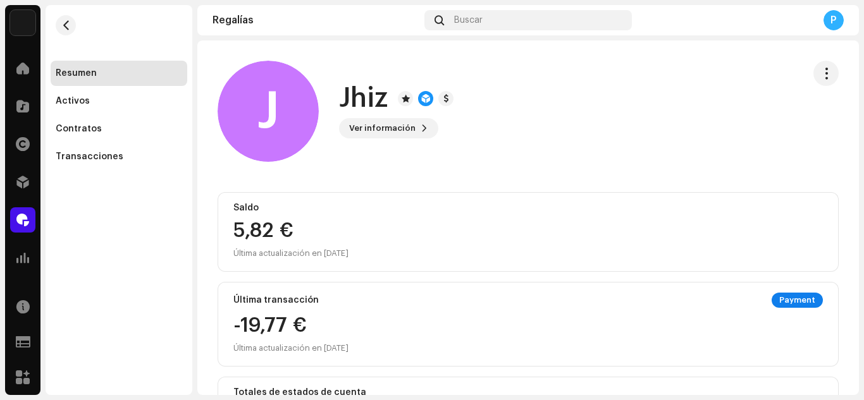
click at [352, 92] on h1 "Jhiz" at bounding box center [363, 98] width 49 height 29
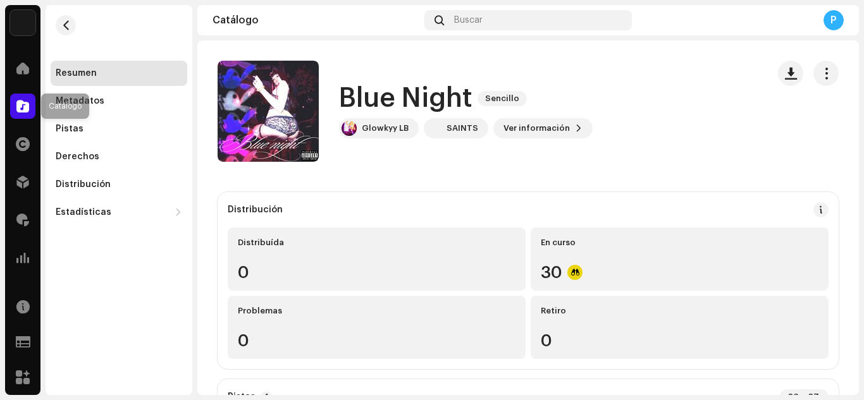
click at [27, 107] on span at bounding box center [22, 106] width 13 height 10
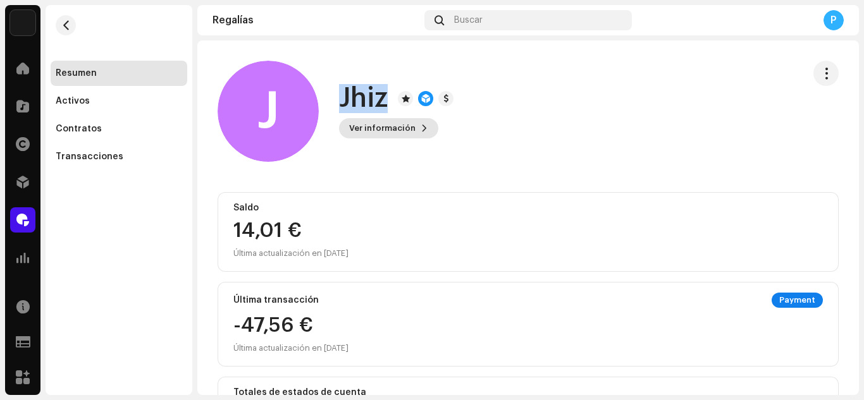
click at [408, 126] on span "Ver información" at bounding box center [382, 128] width 66 height 25
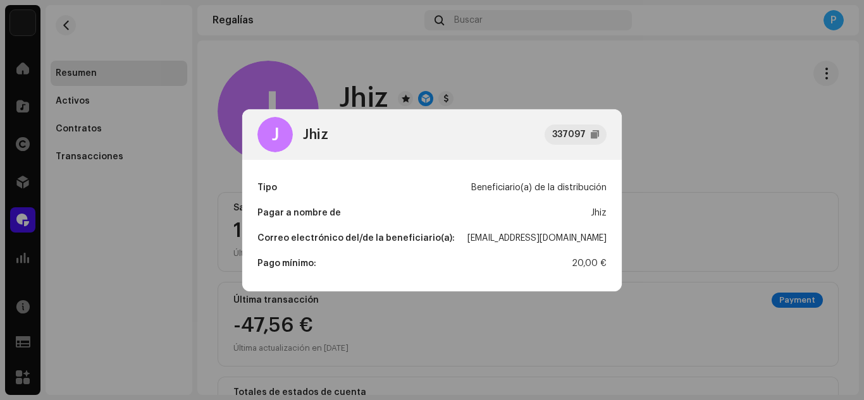
click at [547, 238] on div "Josuejhiz26@gmail.com" at bounding box center [536, 238] width 139 height 25
click at [548, 241] on div "Josuejhiz26@gmail.com" at bounding box center [536, 238] width 139 height 25
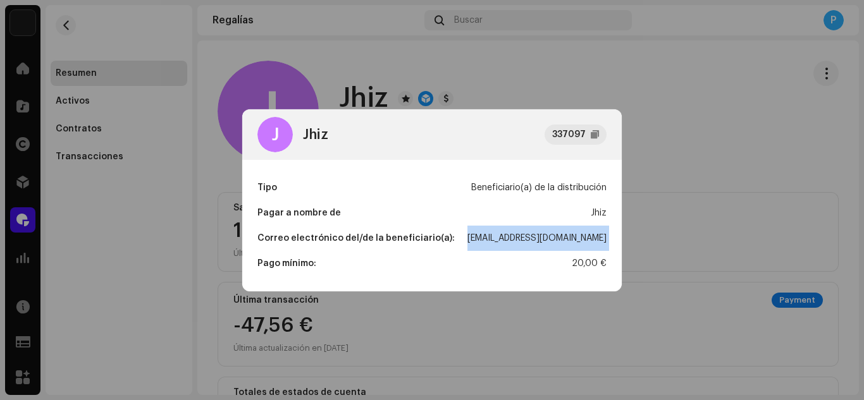
click at [548, 241] on div "Josuejhiz26@gmail.com" at bounding box center [536, 238] width 139 height 25
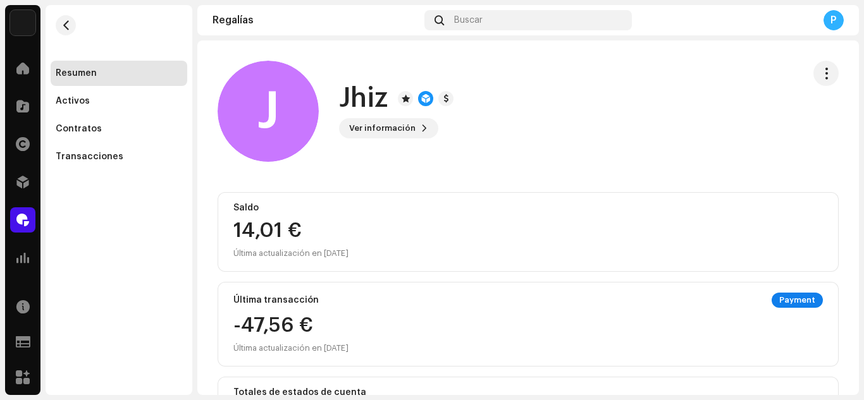
click at [1, 188] on div "J Jhiz 337097 Tipo Beneficiario(a) de la distribución Pagar a nombre de Jhiz Co…" at bounding box center [432, 200] width 864 height 400
click at [11, 185] on div at bounding box center [22, 182] width 25 height 25
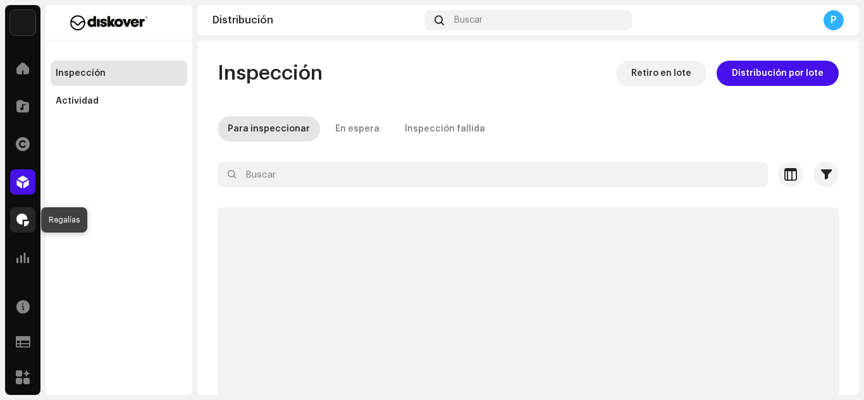
click at [28, 218] on span at bounding box center [22, 220] width 13 height 10
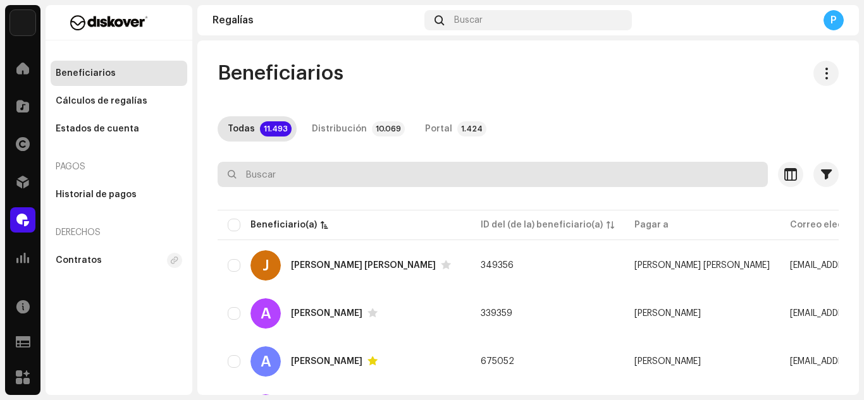
click at [345, 166] on input "text" at bounding box center [493, 174] width 550 height 25
paste input "Josuejhiz26@gmail.com"
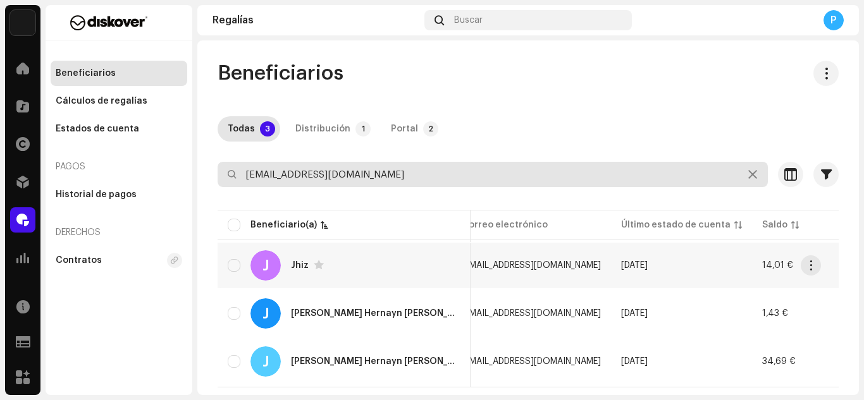
scroll to position [0, 440]
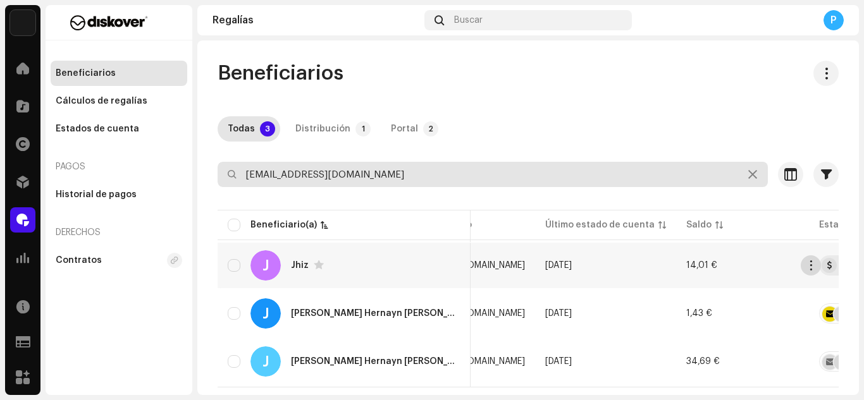
type input "Josuejhiz26@gmail.com"
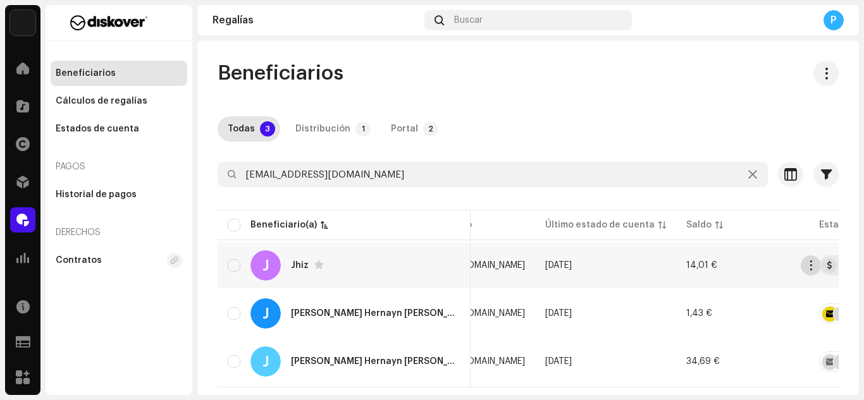
click at [815, 264] on span "button" at bounding box center [810, 266] width 9 height 10
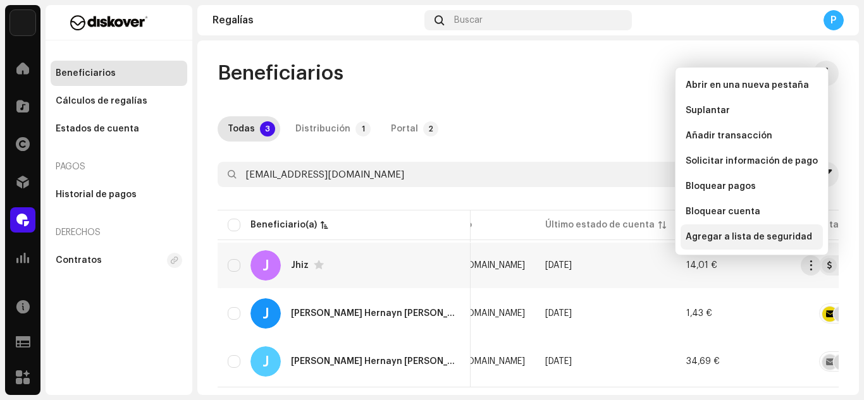
click at [772, 237] on span "Agregar a lista de seguridad" at bounding box center [749, 237] width 126 height 10
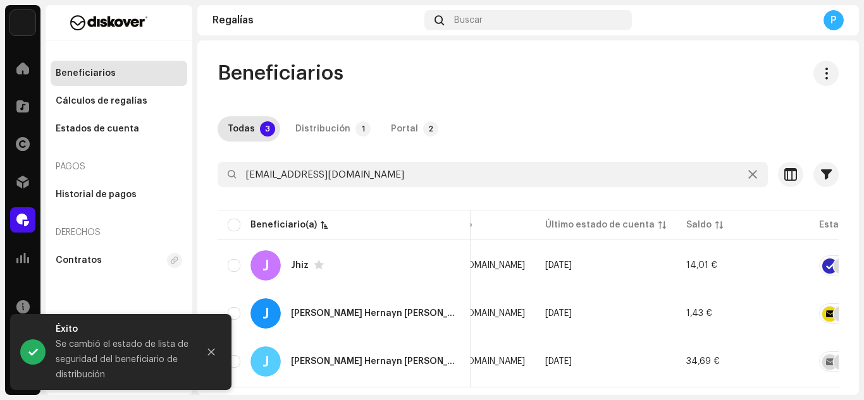
scroll to position [0, 412]
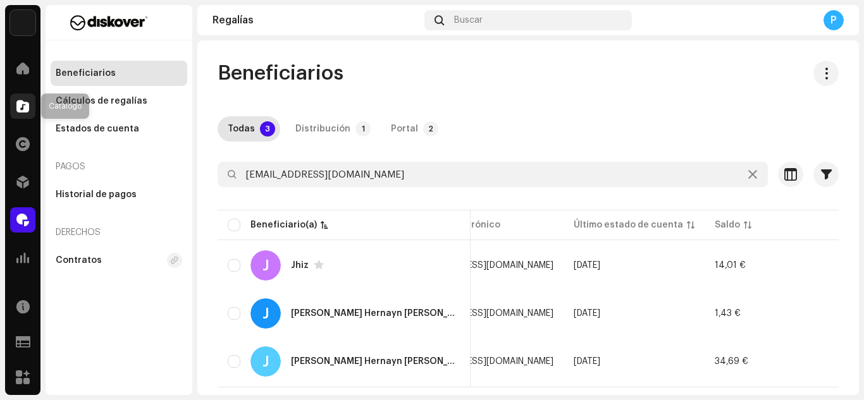
click at [19, 109] on span at bounding box center [22, 106] width 13 height 10
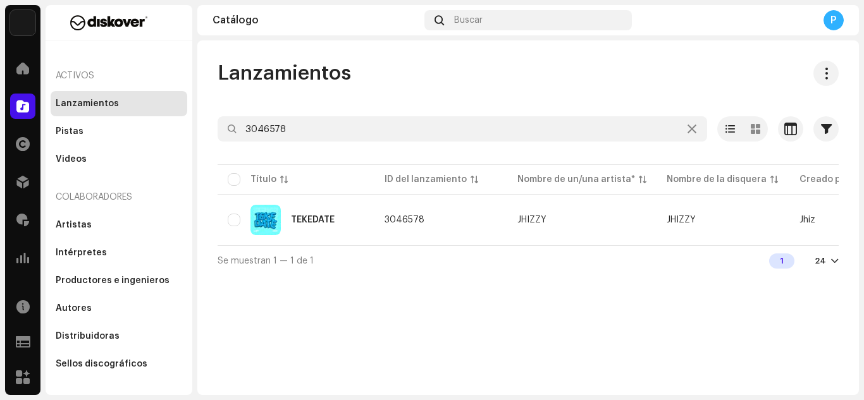
click at [347, 111] on div "Lanzamientos 3046578 Seleccionado 0 Seleccionar todo 1 Opciones Filtros Estado …" at bounding box center [528, 168] width 662 height 215
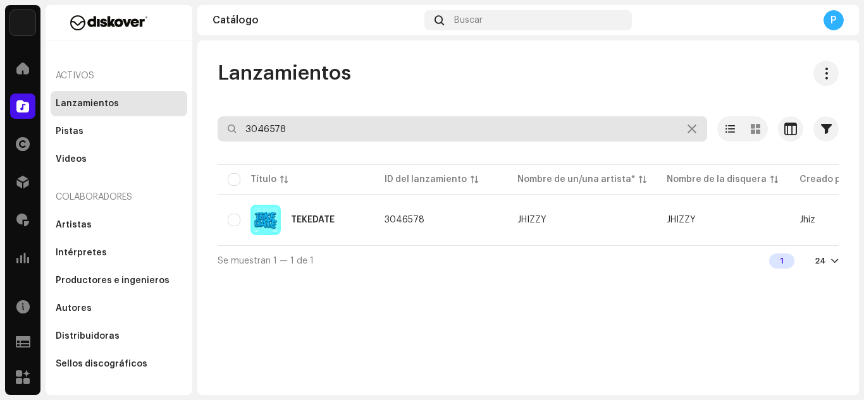
click at [336, 135] on input "3046578" at bounding box center [463, 128] width 490 height 25
paste input "7316481022237"
type input "7316481022237"
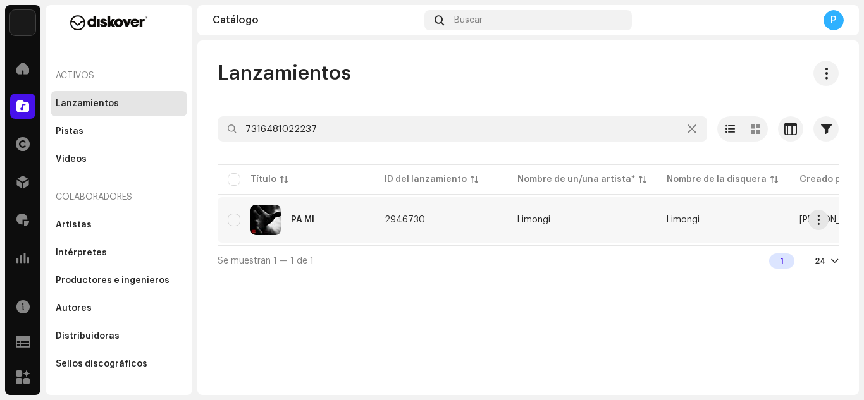
click at [315, 222] on div "PA MI" at bounding box center [296, 220] width 137 height 30
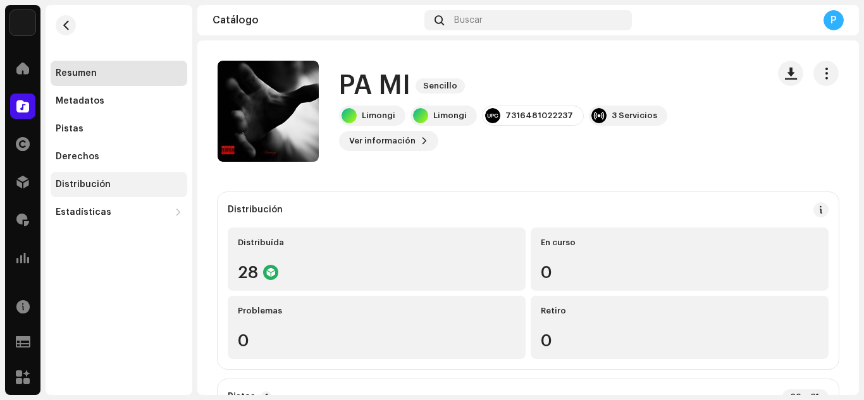
click at [120, 177] on div "Distribución" at bounding box center [119, 184] width 137 height 25
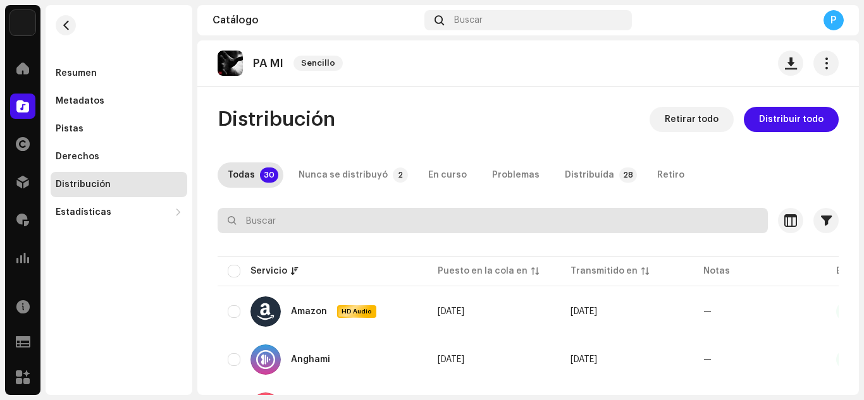
scroll to position [20, 0]
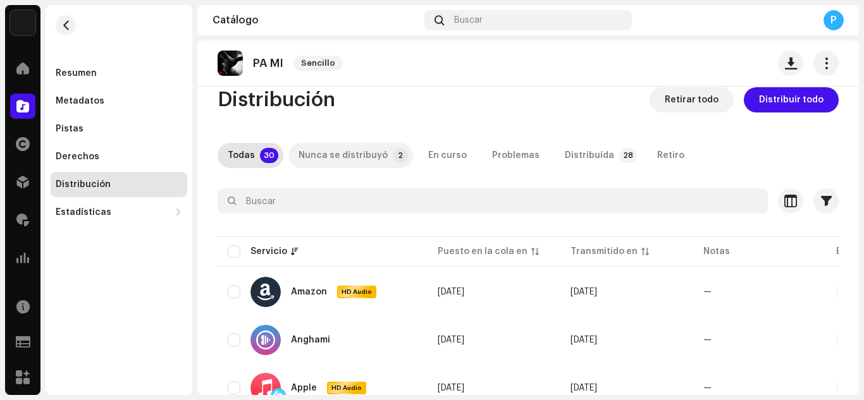
click at [348, 165] on div "Nunca se distribuyó" at bounding box center [343, 155] width 89 height 25
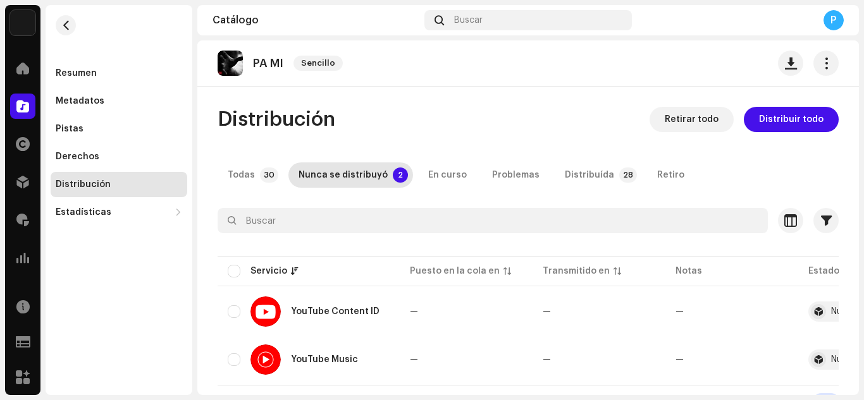
click at [81, 55] on div "Resumen Metadatos Pistas Derechos Distribución Estadísticas Consumo Participaci…" at bounding box center [119, 115] width 147 height 220
click at [85, 77] on div "Resumen" at bounding box center [76, 73] width 41 height 10
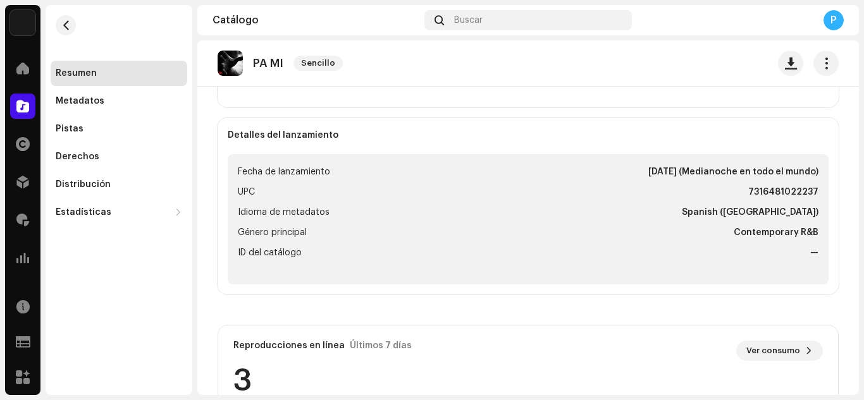
scroll to position [448, 0]
click at [825, 70] on button "button" at bounding box center [825, 63] width 25 height 25
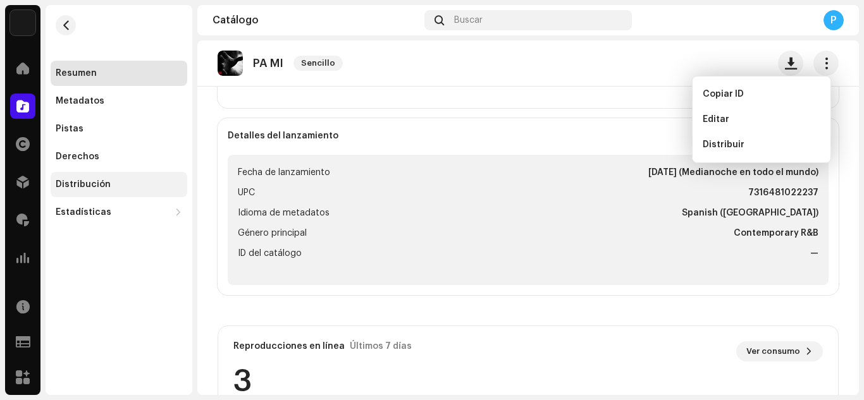
click at [127, 185] on div "Distribución" at bounding box center [119, 185] width 126 height 10
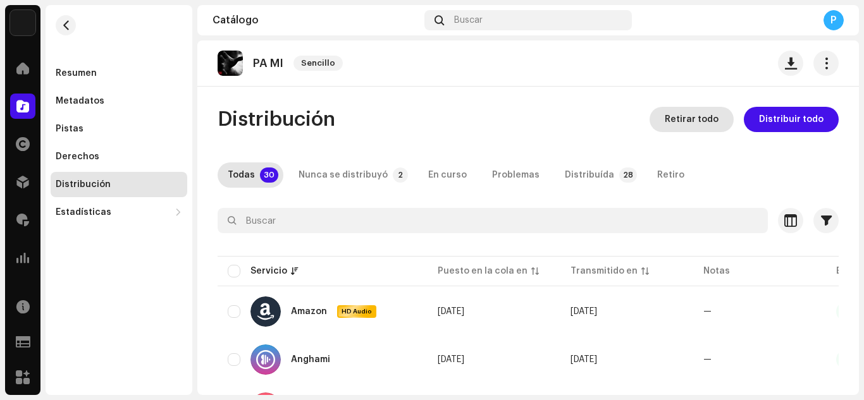
click at [688, 120] on span "Retirar todo" at bounding box center [692, 119] width 54 height 25
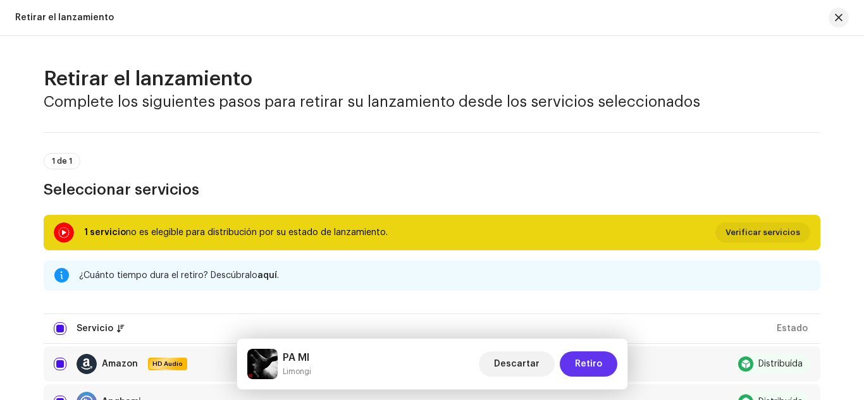
click at [590, 354] on span "Retiro" at bounding box center [588, 364] width 27 height 25
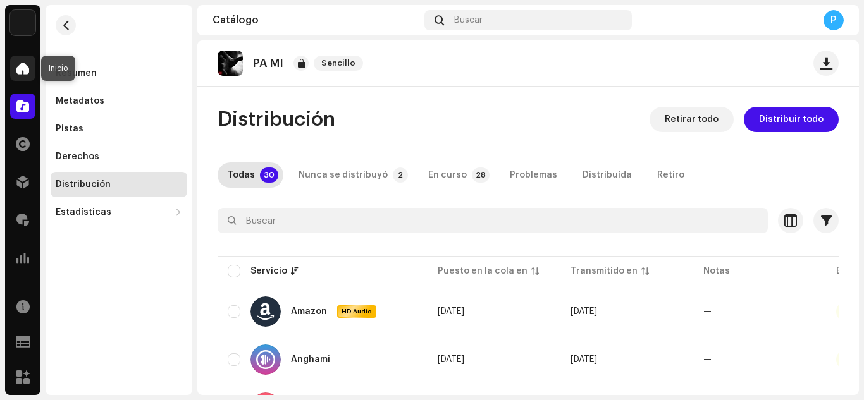
click at [22, 70] on span at bounding box center [22, 68] width 13 height 10
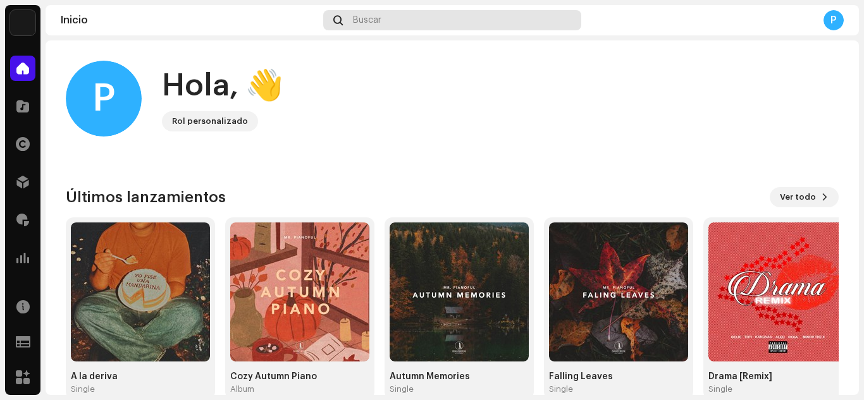
click at [395, 20] on div "Buscar" at bounding box center [451, 20] width 257 height 20
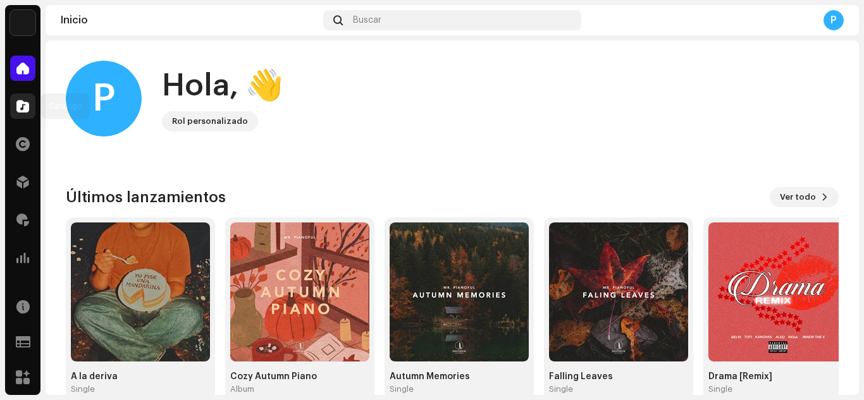
click at [27, 113] on div at bounding box center [22, 106] width 25 height 25
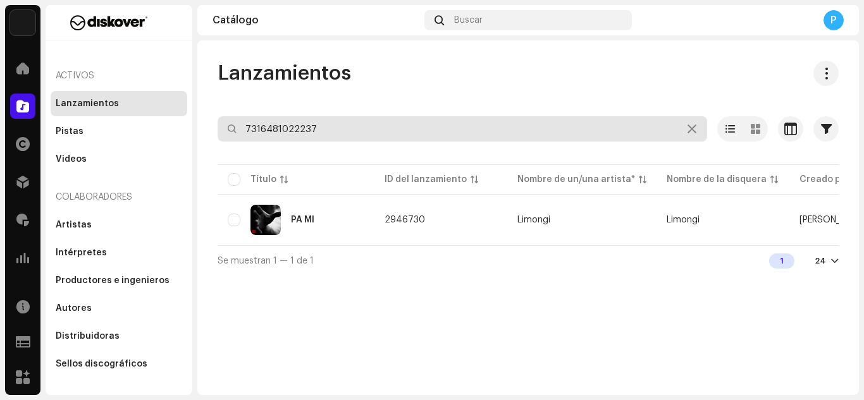
click at [424, 133] on input "7316481022237" at bounding box center [463, 128] width 490 height 25
paste input "3044401"
type input "3044401"
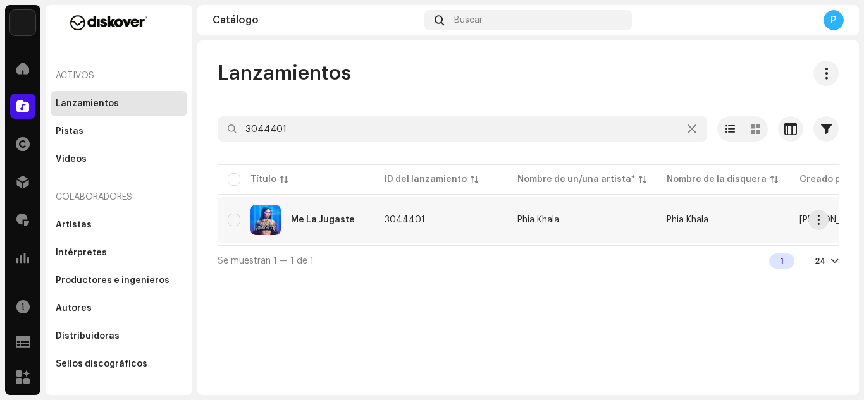
click at [326, 227] on div "Me La Jugaste" at bounding box center [296, 220] width 137 height 30
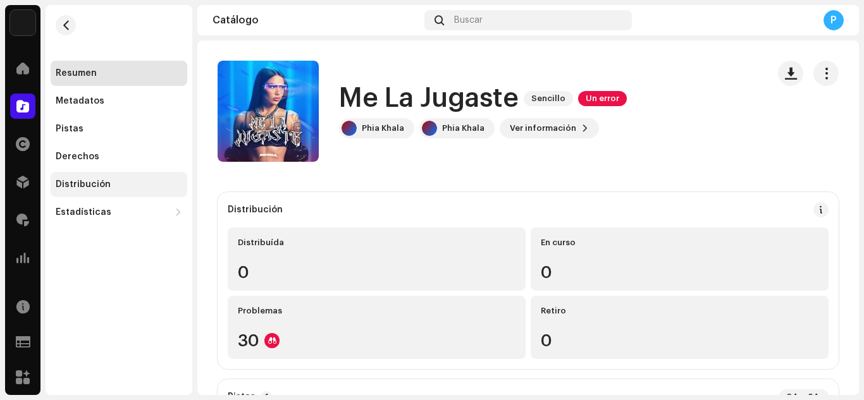
click at [106, 190] on div "Distribución" at bounding box center [119, 184] width 137 height 25
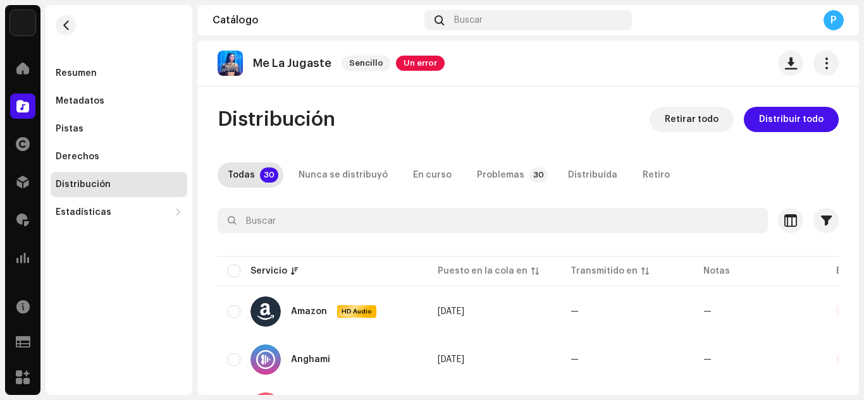
click at [307, 68] on p "Me La Jugaste" at bounding box center [292, 63] width 78 height 13
click at [788, 109] on span "Distribuir todo" at bounding box center [791, 119] width 65 height 25
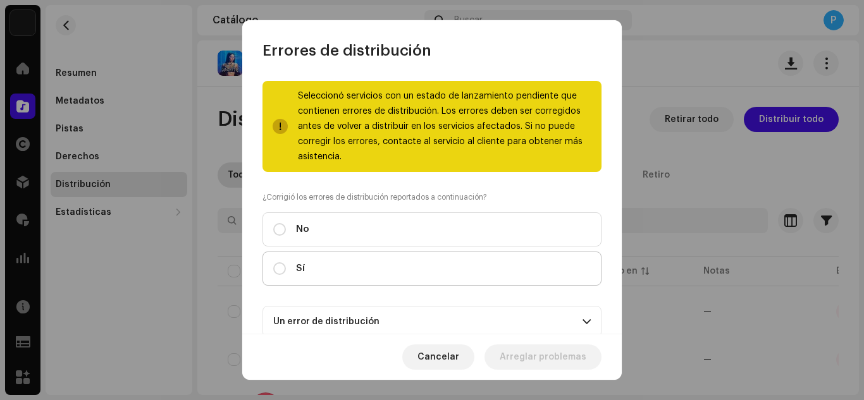
click at [411, 264] on label "Sí" at bounding box center [431, 269] width 339 height 34
click at [286, 264] on input "Sí" at bounding box center [279, 268] width 13 height 13
radio input "true"
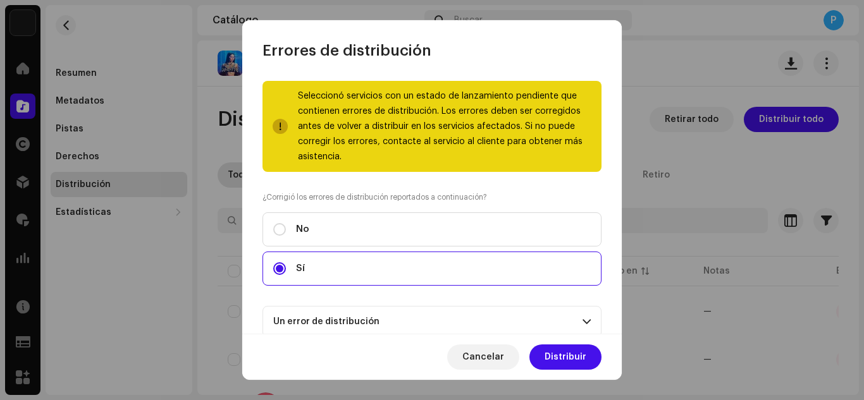
scroll to position [135, 0]
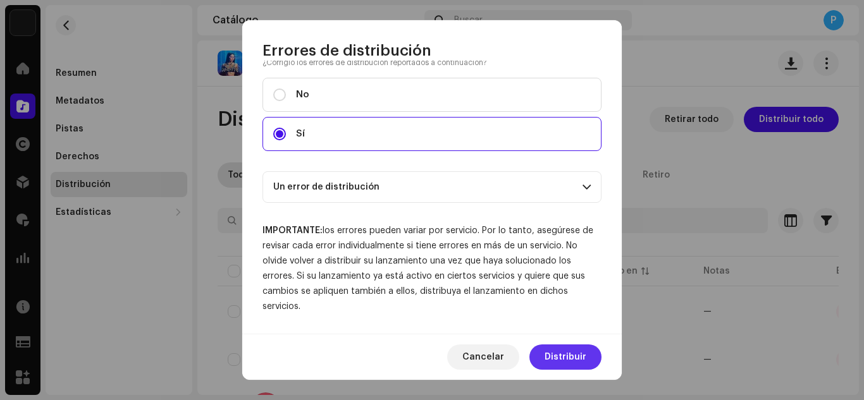
click at [559, 353] on span "Distribuir" at bounding box center [566, 357] width 42 height 25
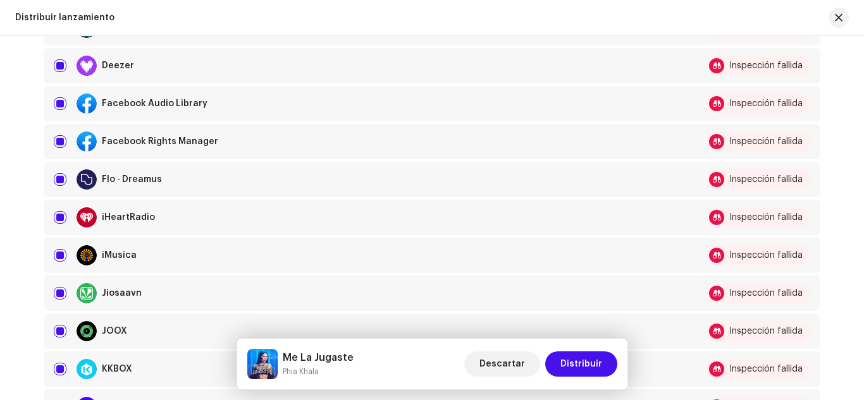
scroll to position [414, 0]
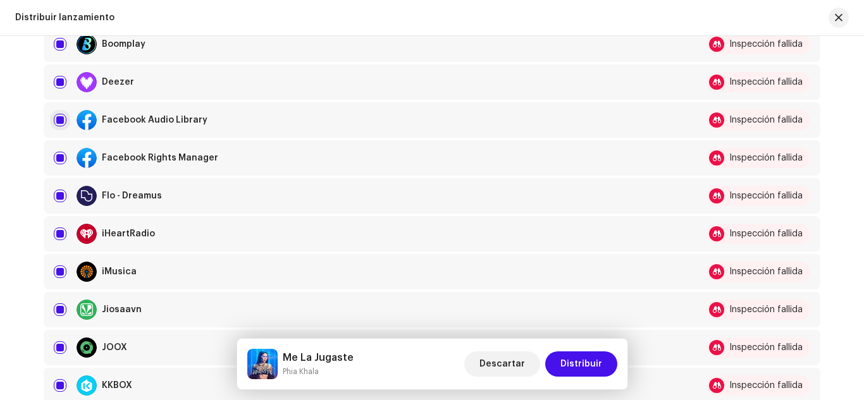
click at [59, 121] on input "checkbox" at bounding box center [60, 120] width 13 height 13
checkbox input "false"
click at [58, 157] on input "Row Selected" at bounding box center [60, 158] width 13 height 13
checkbox input "false"
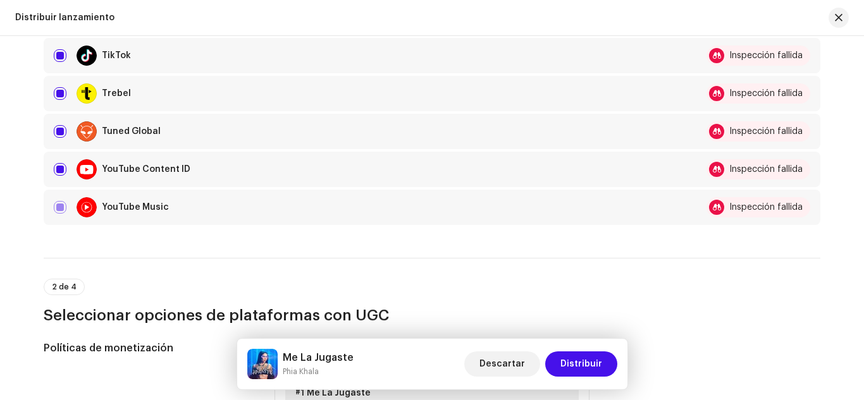
scroll to position [1171, 0]
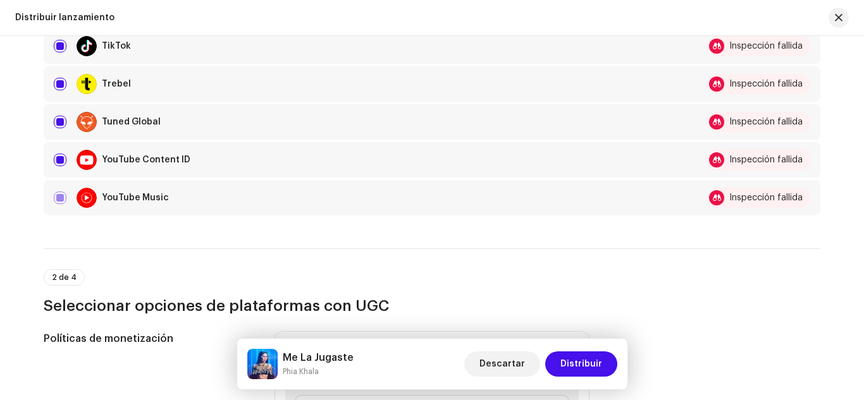
click at [58, 157] on input "Row Selected" at bounding box center [60, 160] width 13 height 13
checkbox input "false"
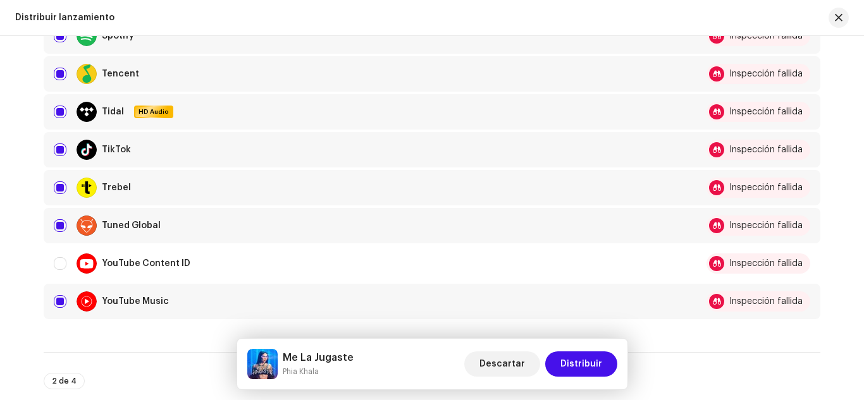
scroll to position [1066, 0]
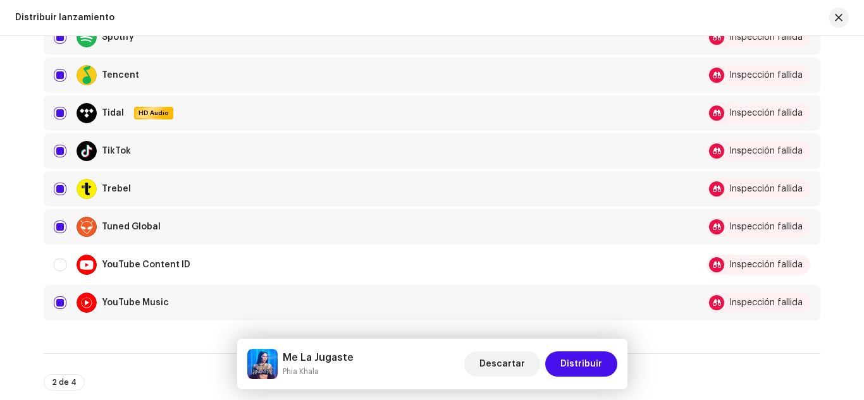
drag, startPoint x: 58, startPoint y: 156, endPoint x: 391, endPoint y: 151, distance: 333.4
click at [391, 151] on div "TikTok" at bounding box center [366, 151] width 624 height 20
click at [59, 144] on div "TikTok" at bounding box center [366, 151] width 624 height 20
click at [58, 148] on input "Row Selected" at bounding box center [60, 151] width 13 height 13
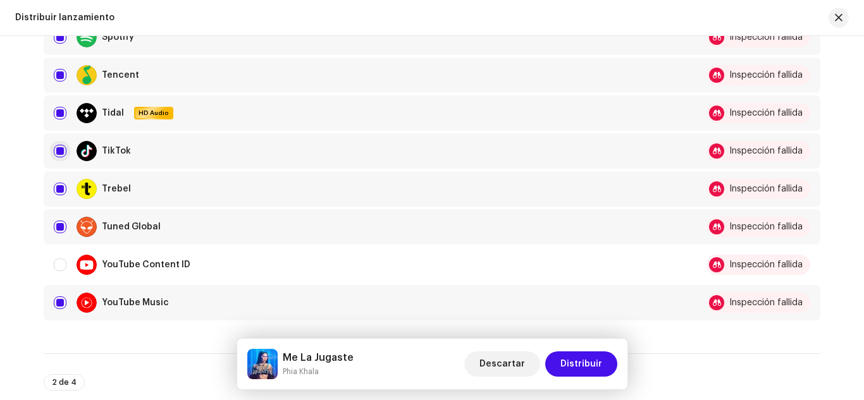
checkbox input "false"
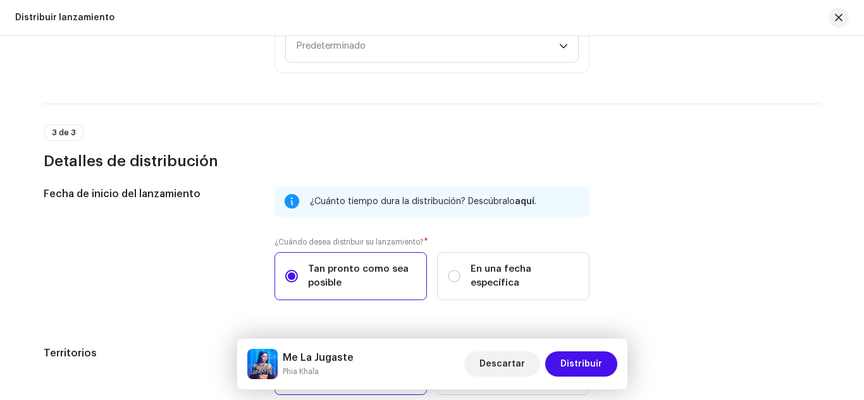
scroll to position [1655, 0]
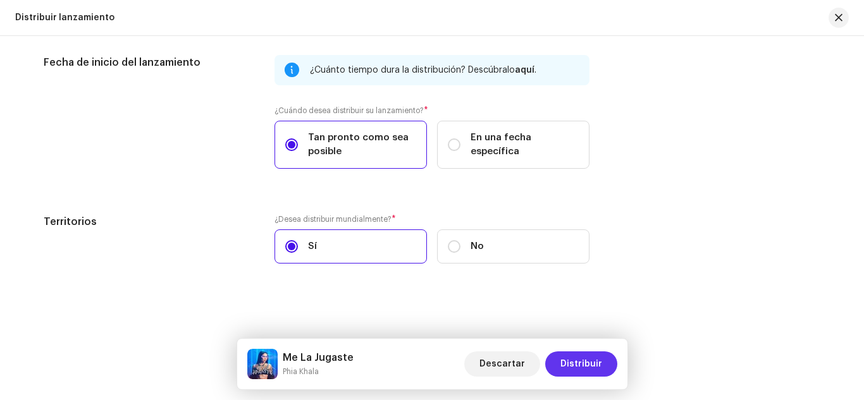
click at [589, 372] on span "Distribuir" at bounding box center [581, 364] width 42 height 25
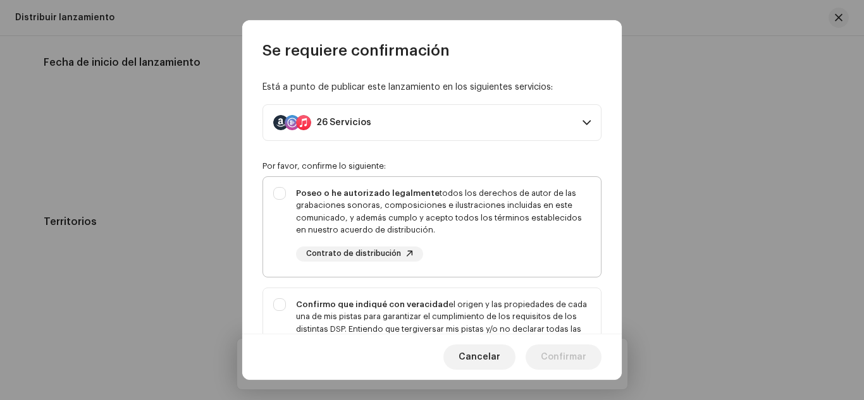
drag, startPoint x: 505, startPoint y: 216, endPoint x: 420, endPoint y: 233, distance: 87.2
click at [420, 233] on div "Poseo o he autorizado legalmente todos los derechos de autor de las grabaciones…" at bounding box center [443, 211] width 295 height 49
checkbox input "true"
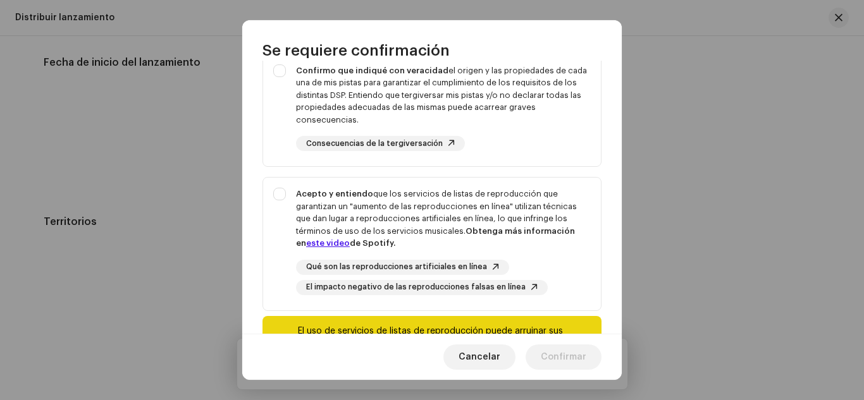
scroll to position [236, 0]
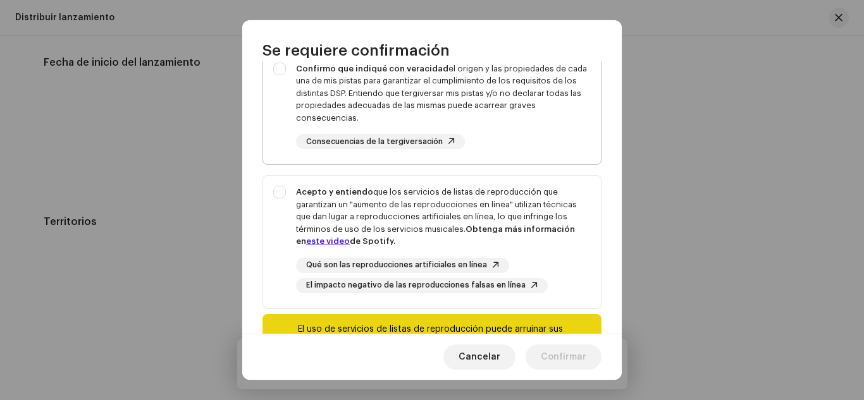
click at [481, 123] on div "Confirmo que indiqué con veracidad el origen y las propiedades de cada una de m…" at bounding box center [443, 94] width 295 height 62
checkbox input "true"
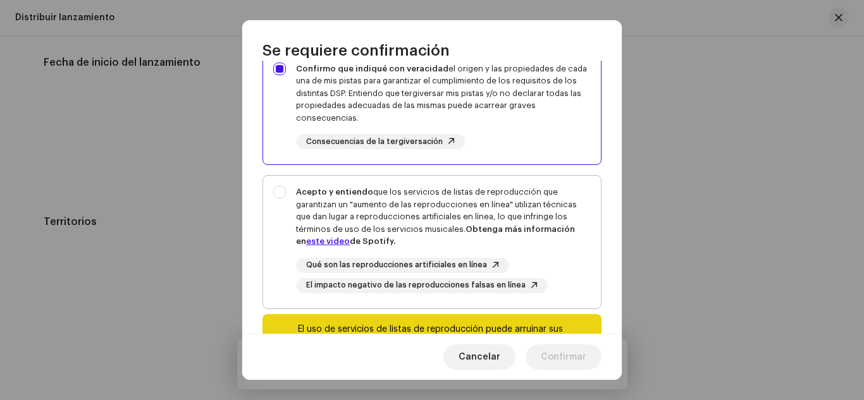
click at [478, 194] on div "Acepto y entiendo que los servicios de listas de reproducción que garantizan un…" at bounding box center [443, 217] width 295 height 62
checkbox input "true"
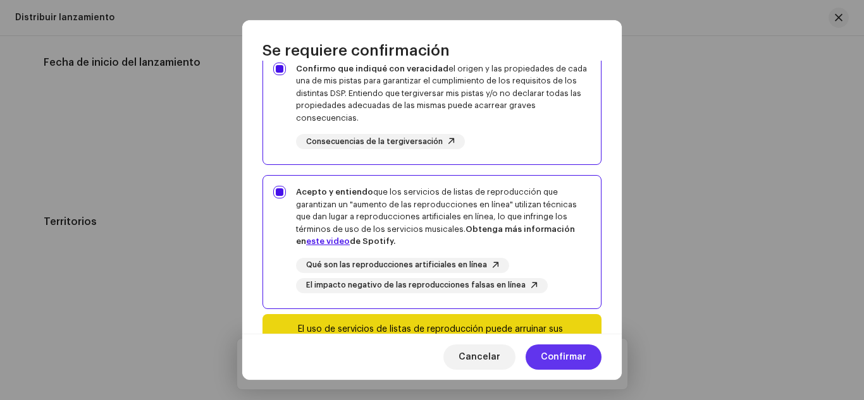
click at [549, 362] on span "Confirmar" at bounding box center [564, 357] width 46 height 25
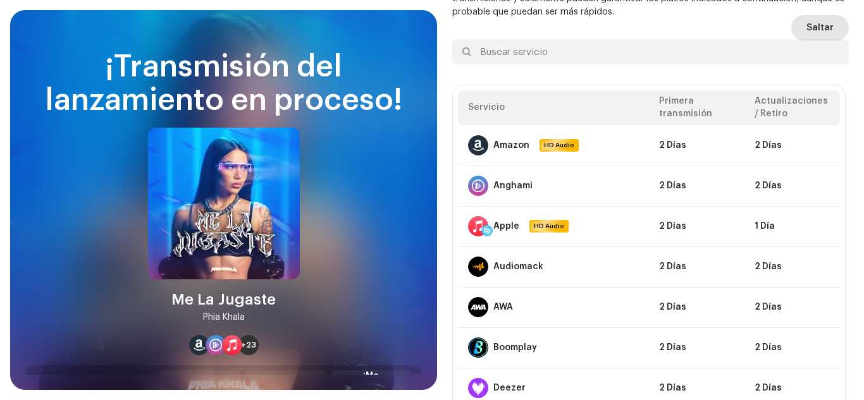
click at [799, 32] on button "Saltar" at bounding box center [820, 27] width 58 height 25
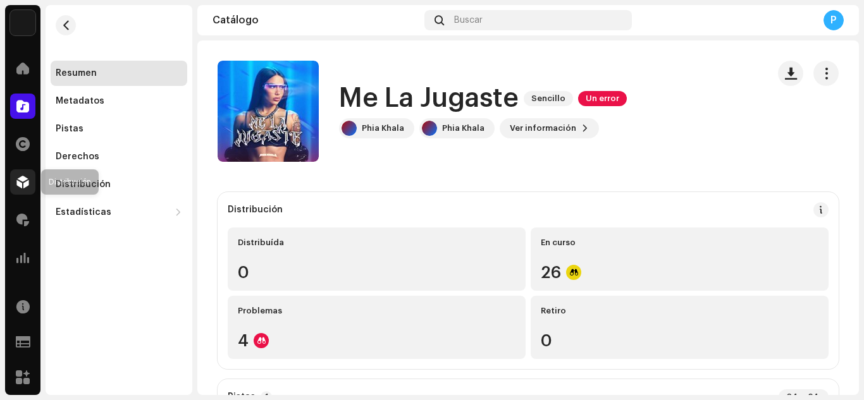
click at [25, 184] on span at bounding box center [22, 182] width 13 height 10
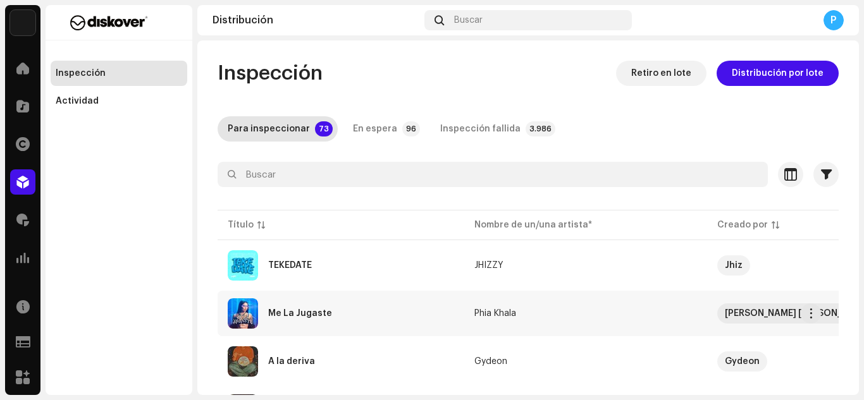
click at [282, 321] on div "Me La Jugaste" at bounding box center [341, 314] width 226 height 30
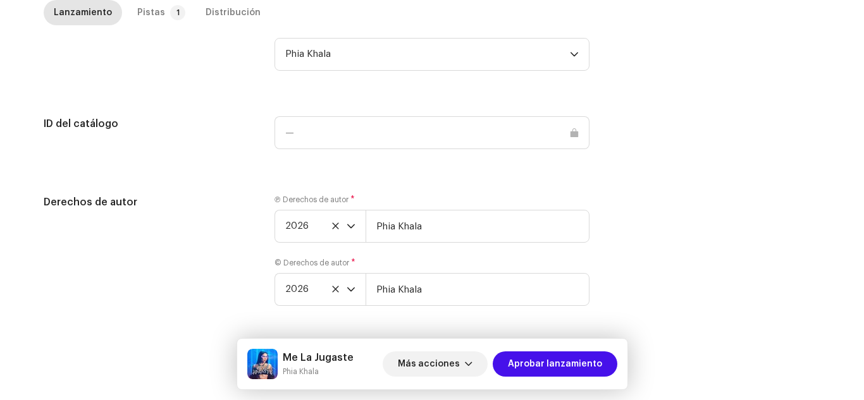
scroll to position [1334, 0]
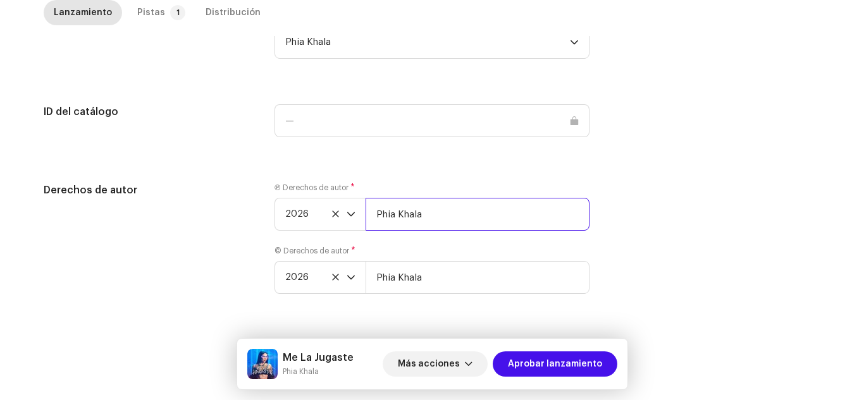
click at [458, 225] on input "Phia Khala" at bounding box center [478, 214] width 224 height 33
paste input "| Distributed by Diskover Co."
type input "Phia Khala | Distributed by Diskover Co."
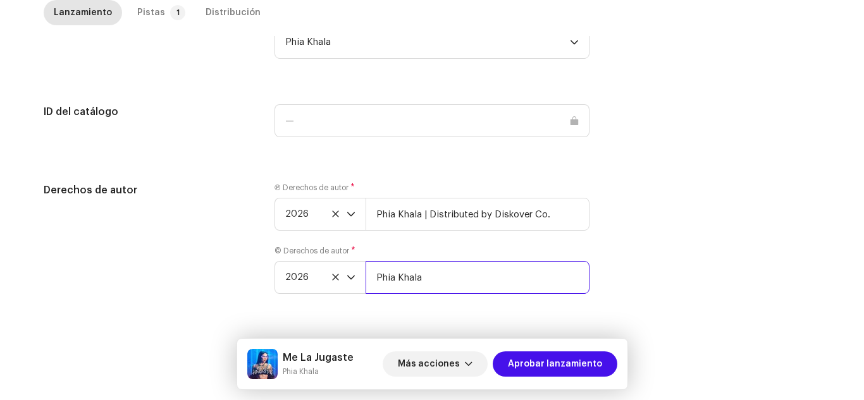
click at [464, 273] on input "Phia Khala" at bounding box center [478, 277] width 224 height 33
paste input "| Distributed by Diskover Co."
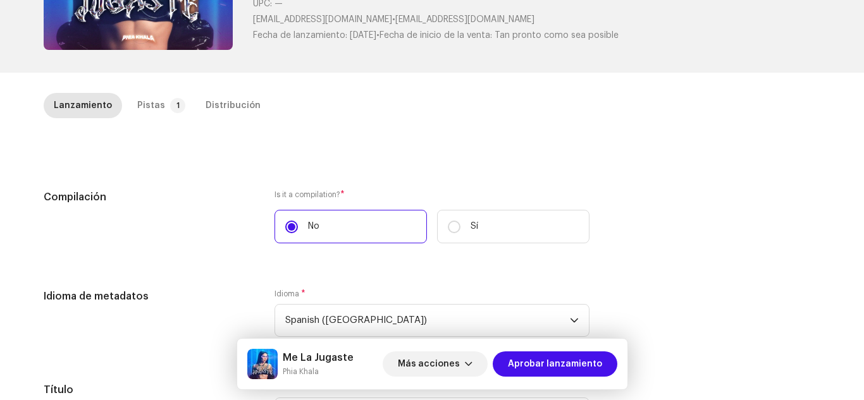
scroll to position [0, 0]
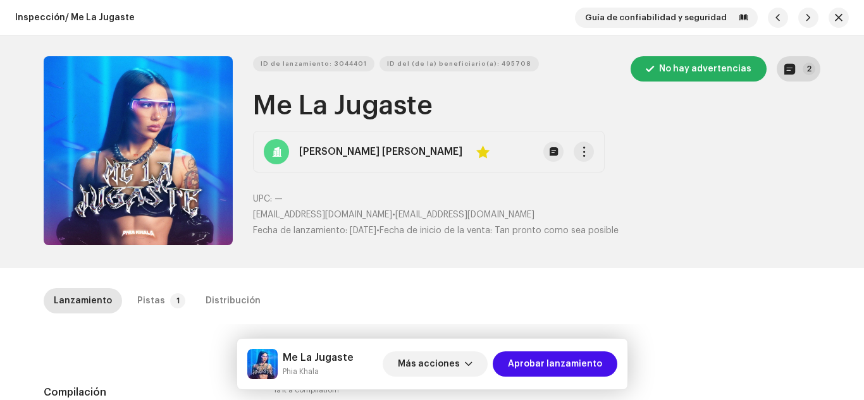
type input "Phia Khala | Distributed by Diskover Co."
click at [803, 71] on p-badge "2" at bounding box center [809, 69] width 13 height 13
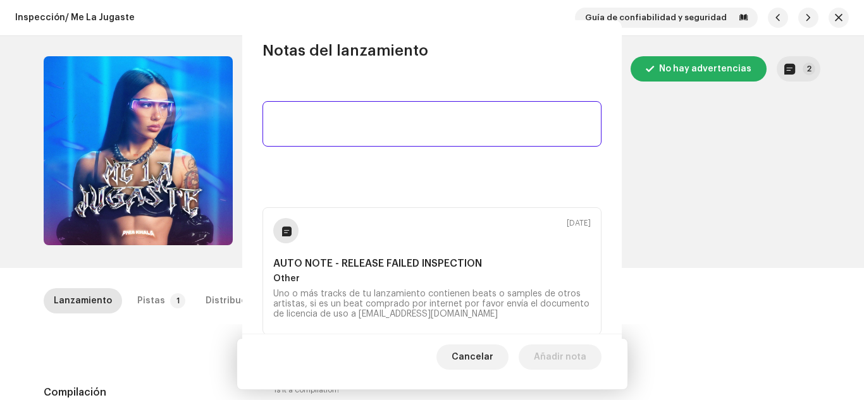
click at [728, 179] on div "Notas del lanzamiento 7 oct 2025 AUTO NOTE - RELEASE FAILED INSPECTION Other Un…" at bounding box center [432, 200] width 864 height 400
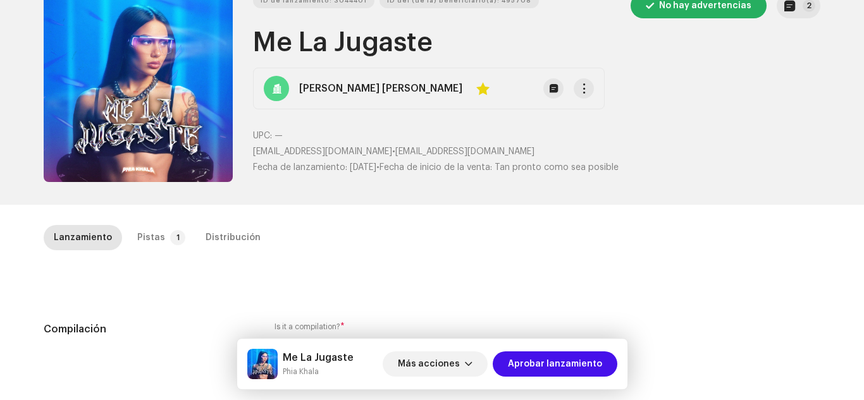
scroll to position [59, 0]
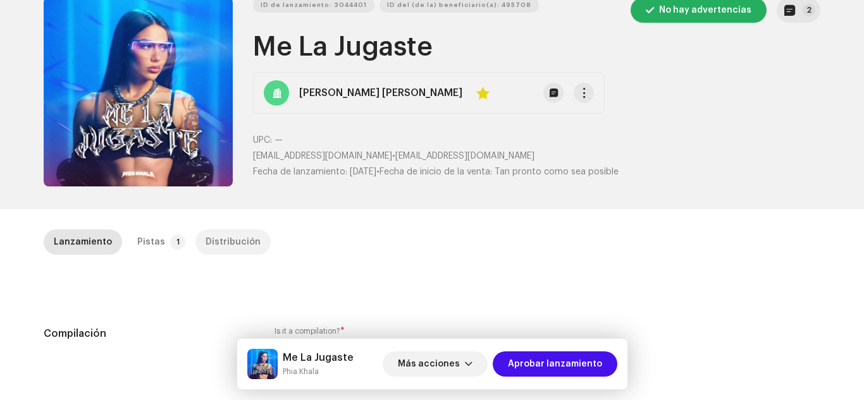
click at [238, 235] on div "Distribución" at bounding box center [233, 242] width 55 height 25
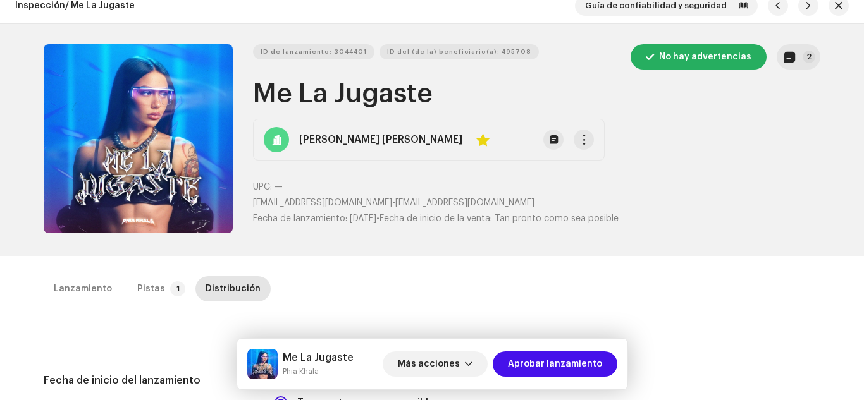
scroll to position [0, 0]
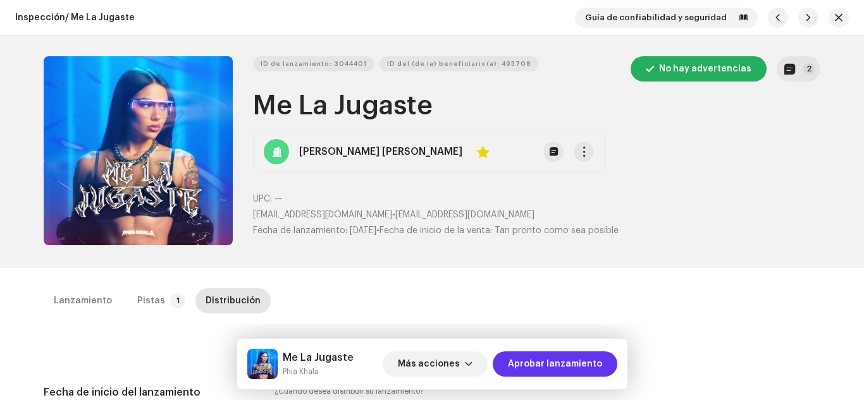
click at [537, 362] on span "Aprobar lanzamiento" at bounding box center [555, 364] width 94 height 25
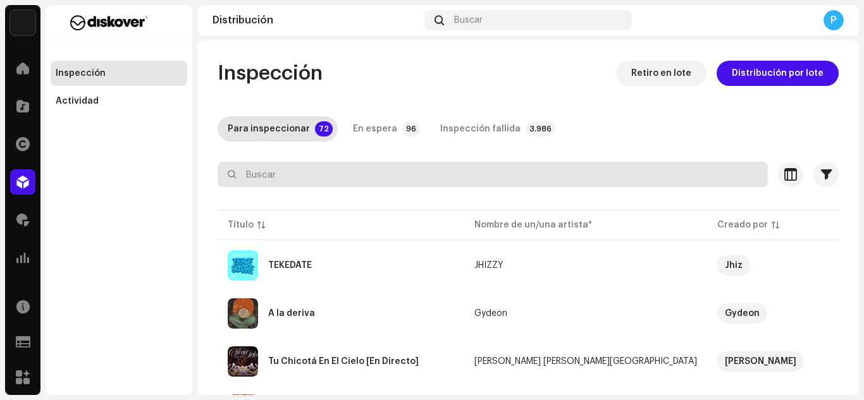
click at [260, 170] on input "text" at bounding box center [493, 174] width 550 height 25
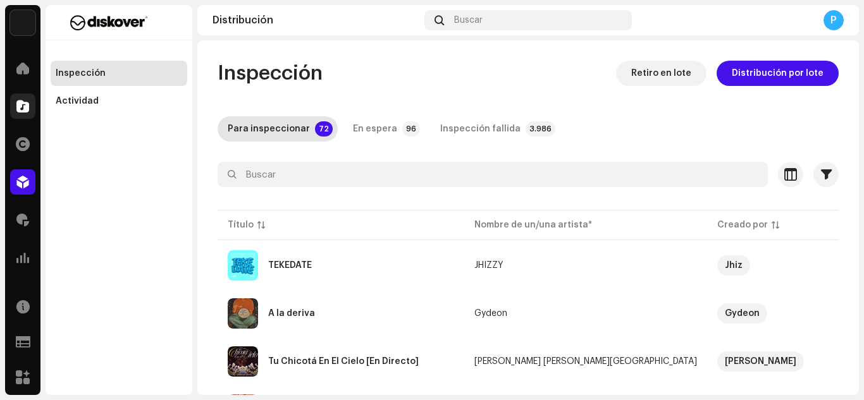
click at [16, 129] on div "Derechos" at bounding box center [22, 143] width 35 height 35
click at [25, 109] on span at bounding box center [22, 106] width 13 height 10
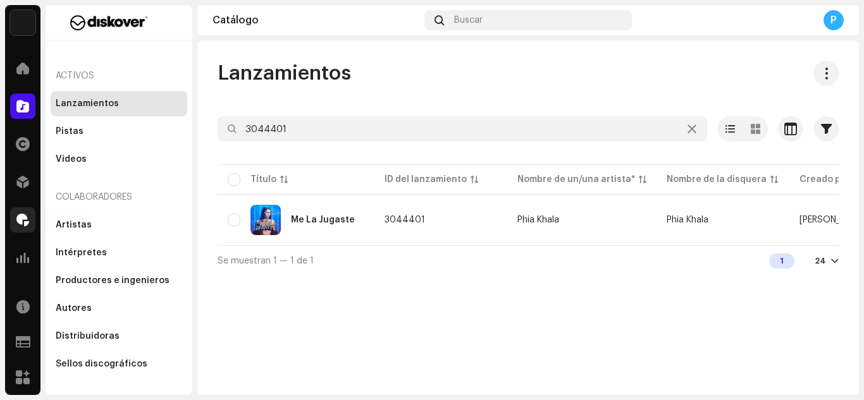
click at [19, 215] on span at bounding box center [22, 220] width 13 height 10
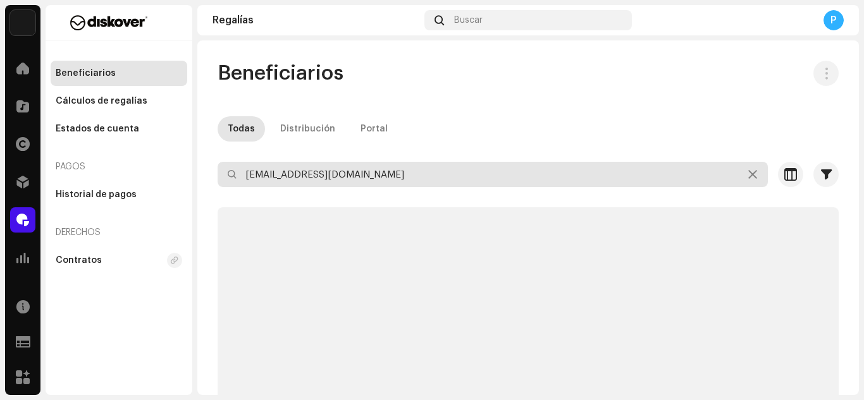
click at [401, 169] on input "Josuejhiz26@gmail.com" at bounding box center [493, 174] width 550 height 25
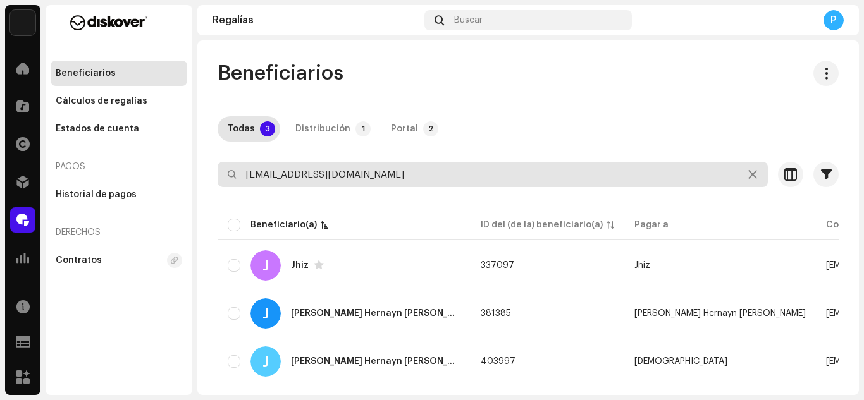
paste input "emeraldloops"
type input "emeraldloops@gmail.com"
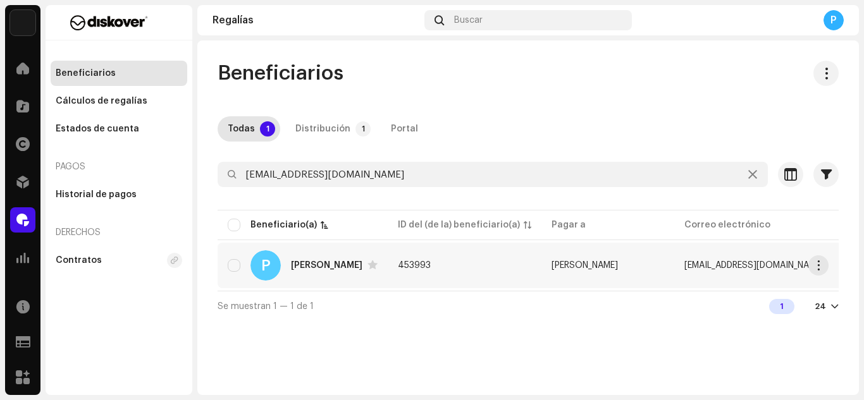
click at [326, 266] on div "Pablo Rubio Sanchez" at bounding box center [326, 265] width 71 height 9
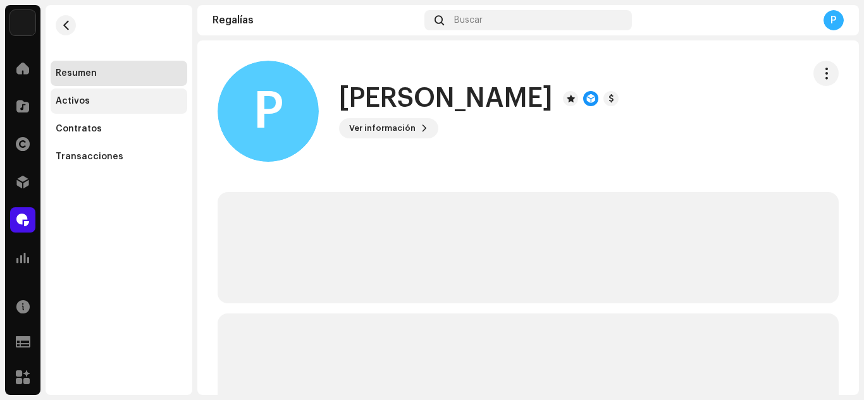
click at [94, 102] on div "Activos" at bounding box center [119, 101] width 126 height 10
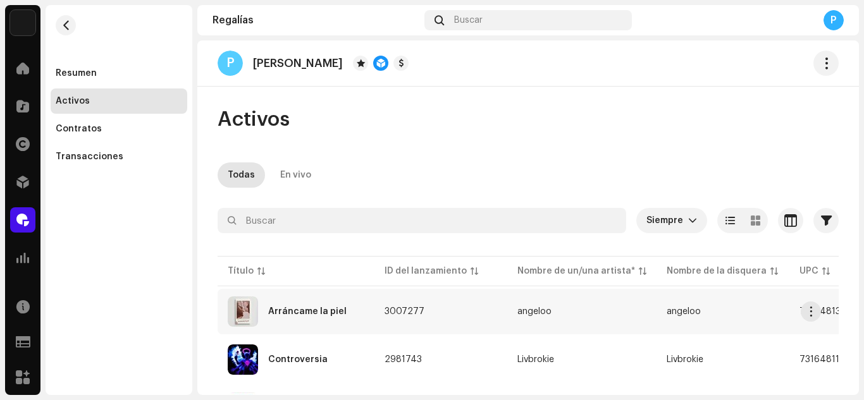
click at [295, 313] on div "Arráncame la piel" at bounding box center [307, 311] width 78 height 9
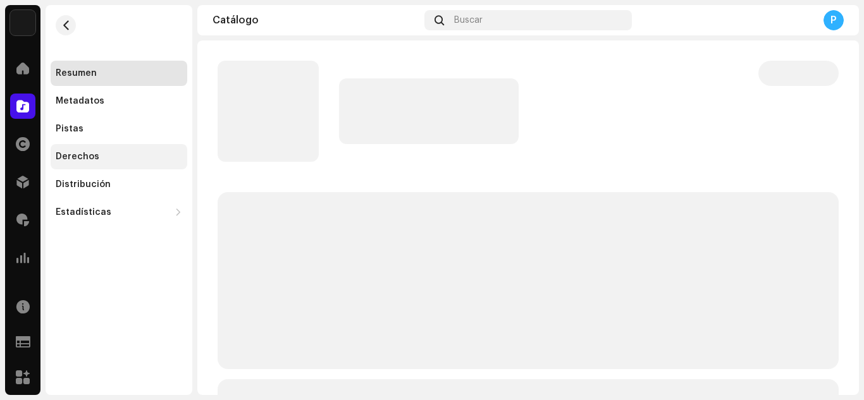
click at [105, 162] on div "Derechos" at bounding box center [119, 156] width 137 height 25
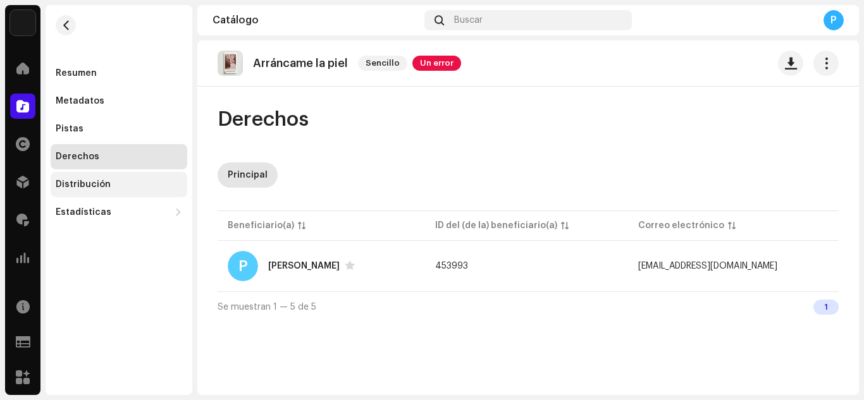
click at [125, 185] on div "Distribución" at bounding box center [119, 185] width 126 height 10
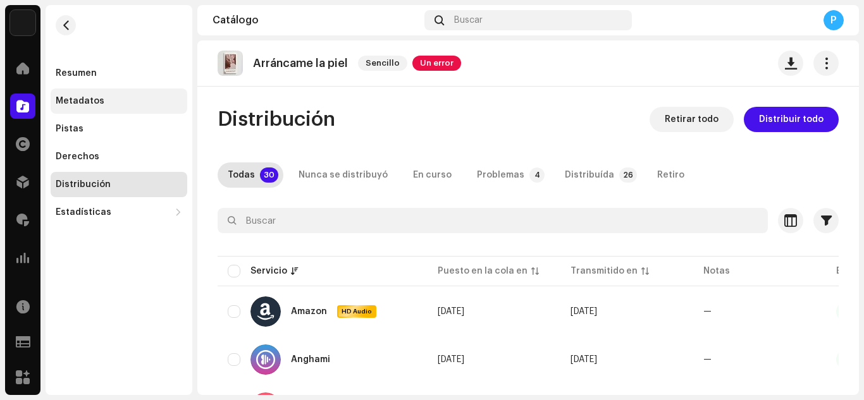
click at [84, 106] on div "Metadatos" at bounding box center [80, 101] width 49 height 10
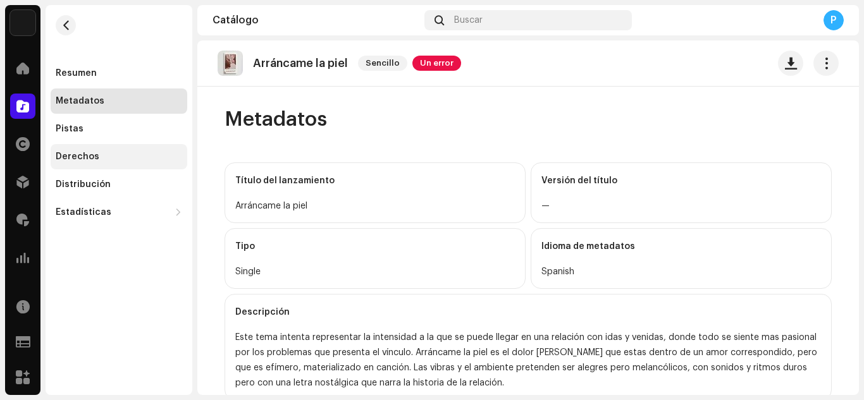
click at [77, 162] on div "Derechos" at bounding box center [119, 156] width 137 height 25
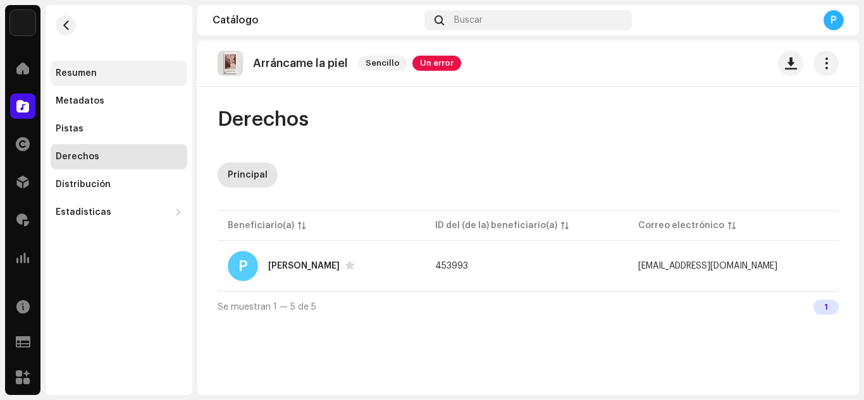
click at [83, 73] on div "Resumen" at bounding box center [76, 73] width 41 height 10
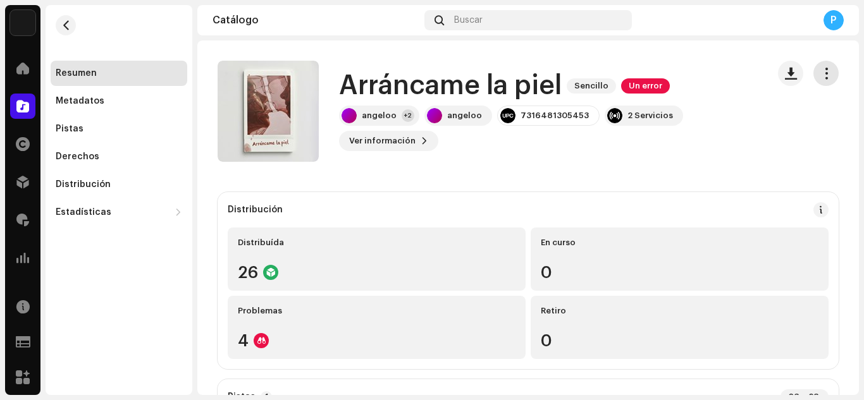
click at [823, 73] on span "button" at bounding box center [826, 73] width 12 height 10
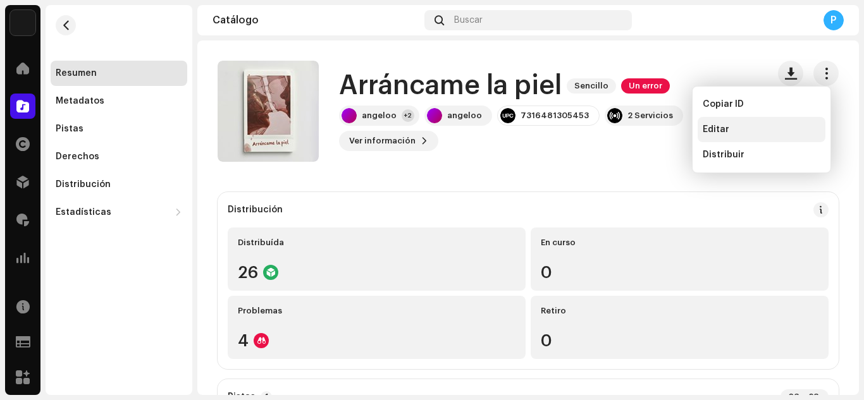
click at [731, 136] on div "Editar" at bounding box center [762, 129] width 128 height 25
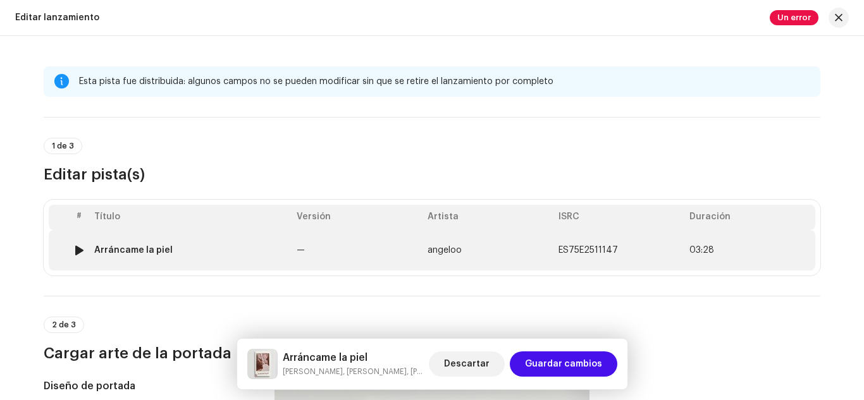
click at [355, 252] on td "—" at bounding box center [357, 250] width 131 height 40
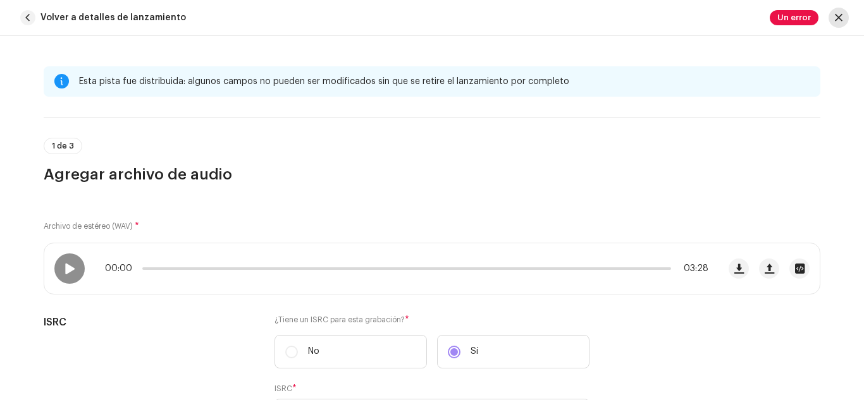
click at [844, 10] on button "button" at bounding box center [839, 18] width 20 height 20
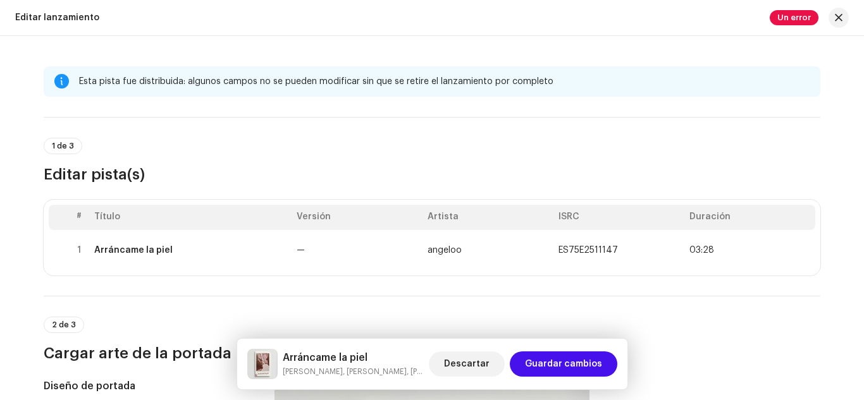
click at [834, 28] on div "Editar lanzamiento Un error" at bounding box center [432, 18] width 864 height 36
click at [844, 13] on button "button" at bounding box center [839, 18] width 20 height 20
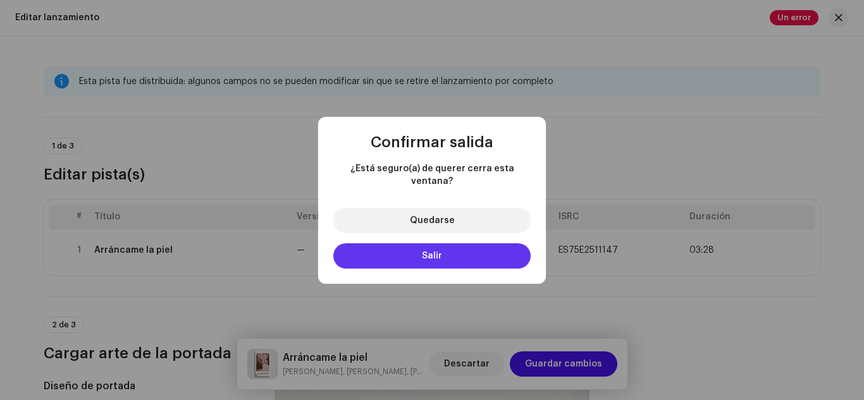
click at [460, 249] on button "Salir" at bounding box center [431, 256] width 197 height 25
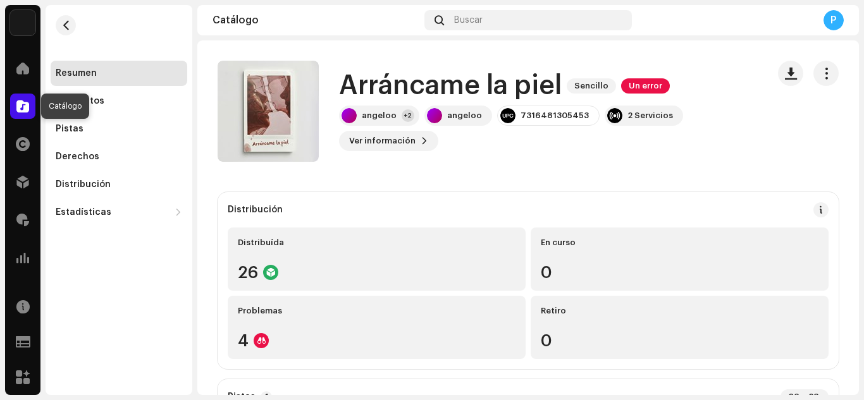
click at [28, 106] on span at bounding box center [22, 106] width 13 height 10
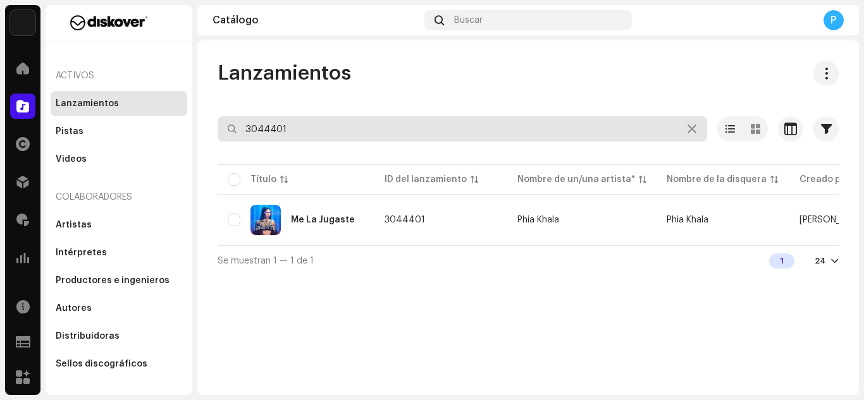
click at [312, 138] on input "3044401" at bounding box center [463, 128] width 490 height 25
paste input "7300342785935"
type input "7300342785935"
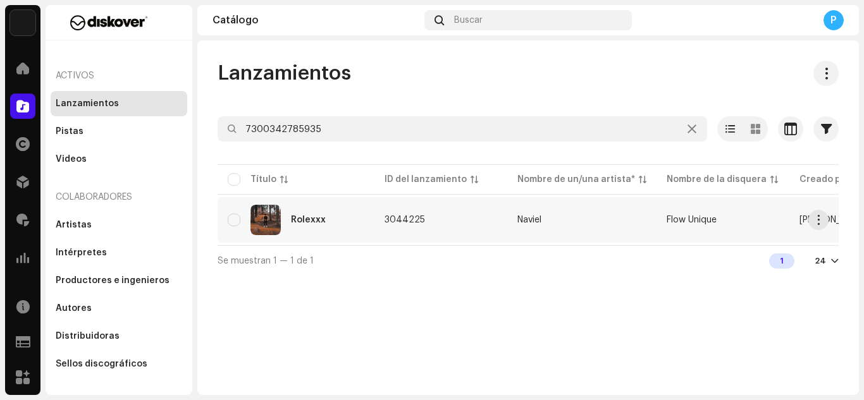
click at [303, 228] on div "Rolexxx" at bounding box center [296, 220] width 137 height 30
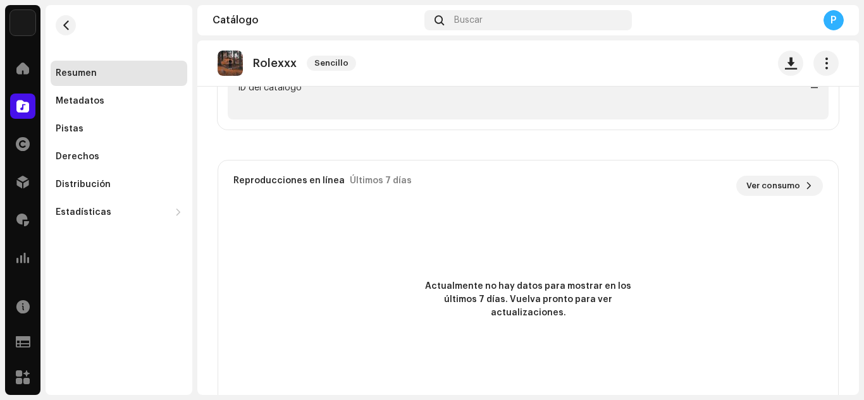
scroll to position [652, 0]
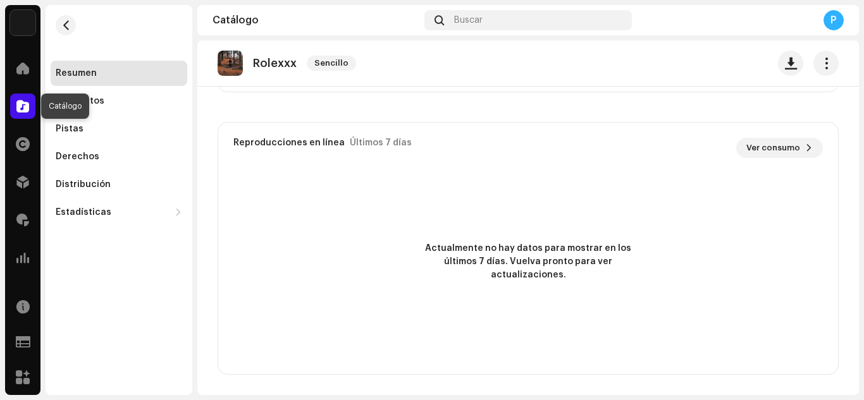
click at [28, 105] on span at bounding box center [22, 106] width 13 height 10
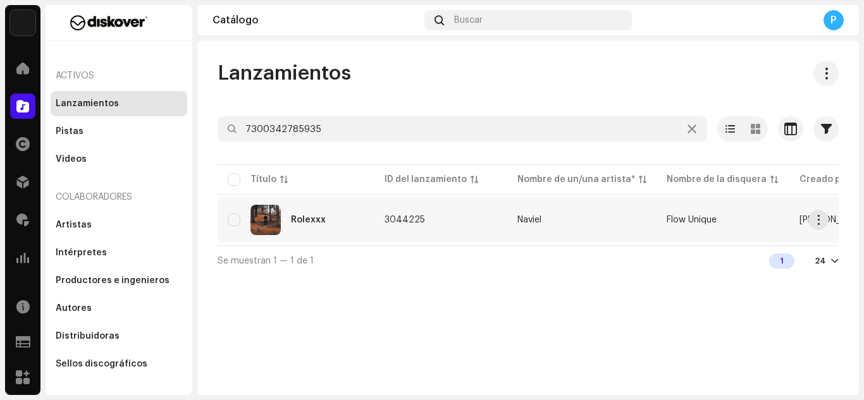
click at [299, 225] on div "Rolexxx" at bounding box center [296, 220] width 137 height 30
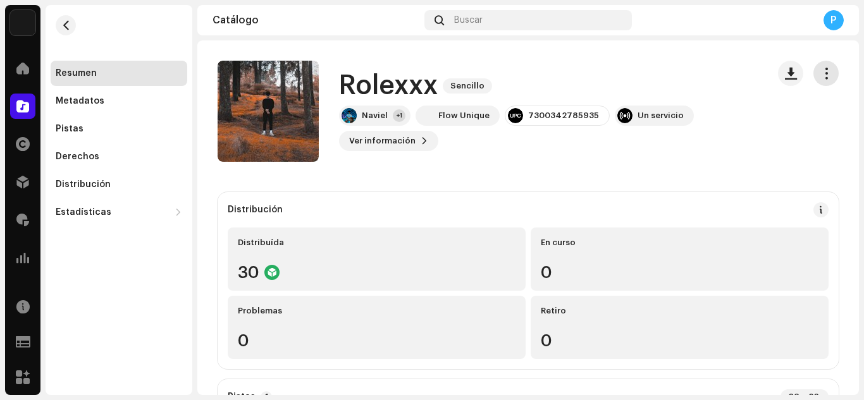
click at [820, 68] on span "button" at bounding box center [826, 73] width 12 height 10
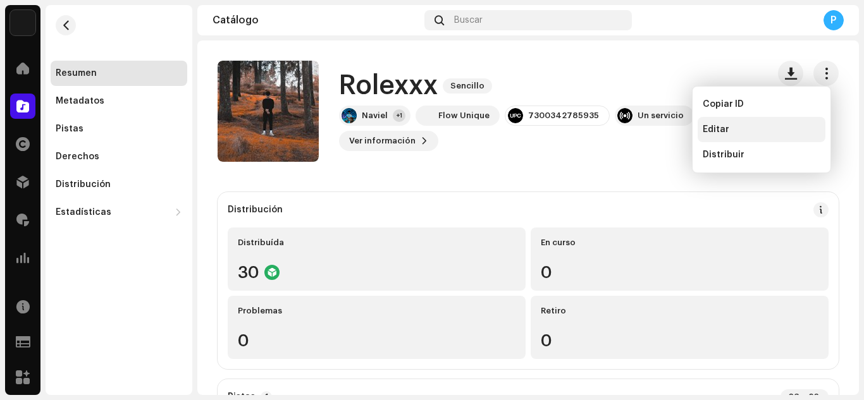
click at [722, 123] on div "Editar" at bounding box center [762, 129] width 128 height 25
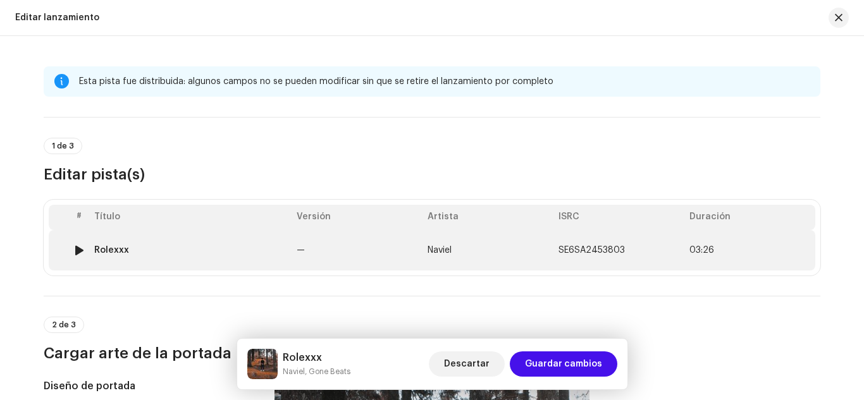
click at [197, 252] on div "Rolexxx" at bounding box center [190, 250] width 192 height 10
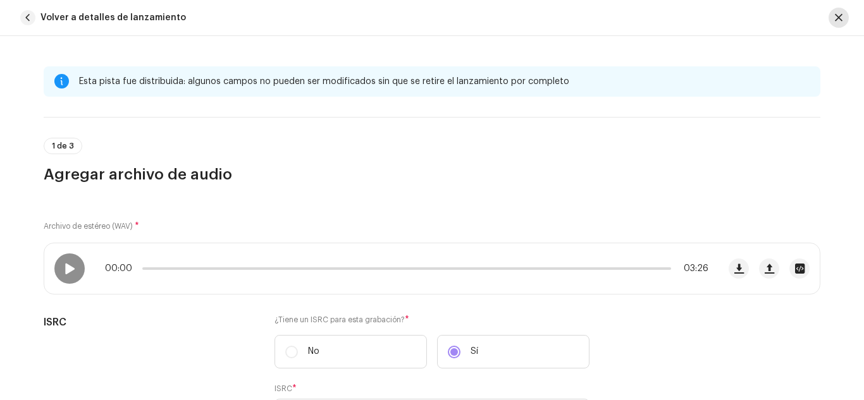
click at [841, 22] on span "button" at bounding box center [839, 18] width 8 height 10
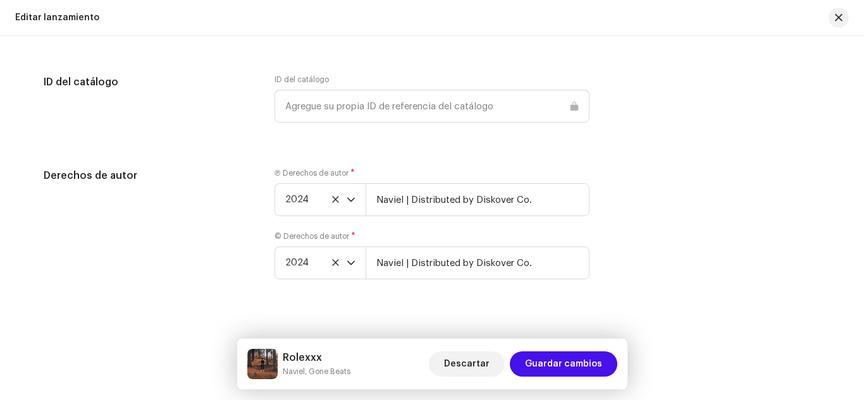
scroll to position [2194, 0]
click at [834, 13] on button "button" at bounding box center [839, 18] width 20 height 20
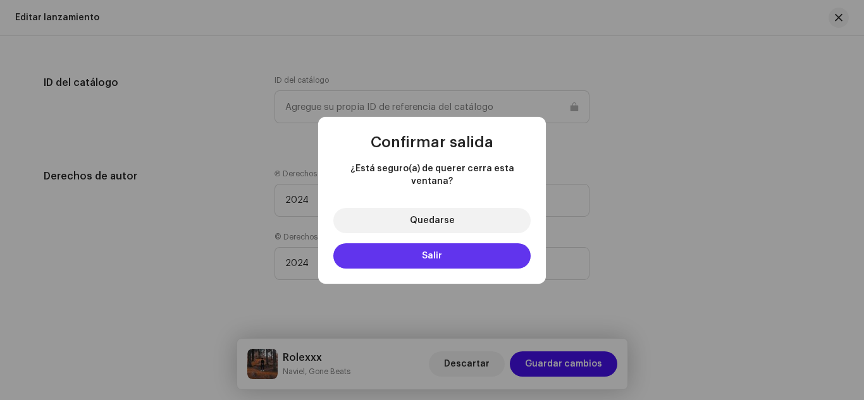
click at [484, 250] on button "Salir" at bounding box center [431, 256] width 197 height 25
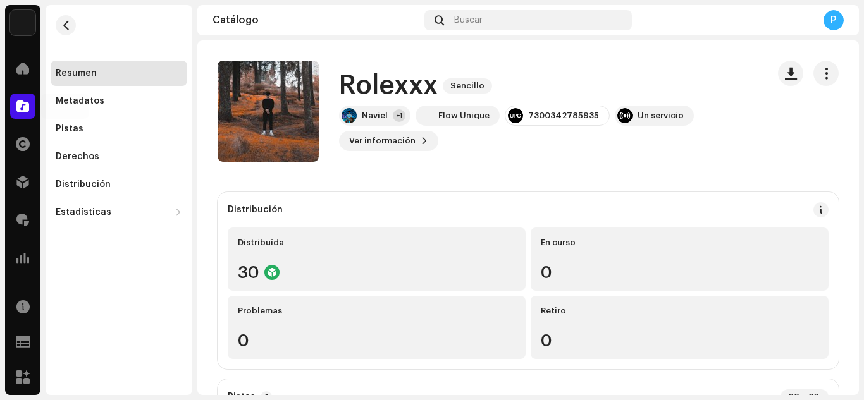
click at [16, 99] on div at bounding box center [22, 106] width 25 height 25
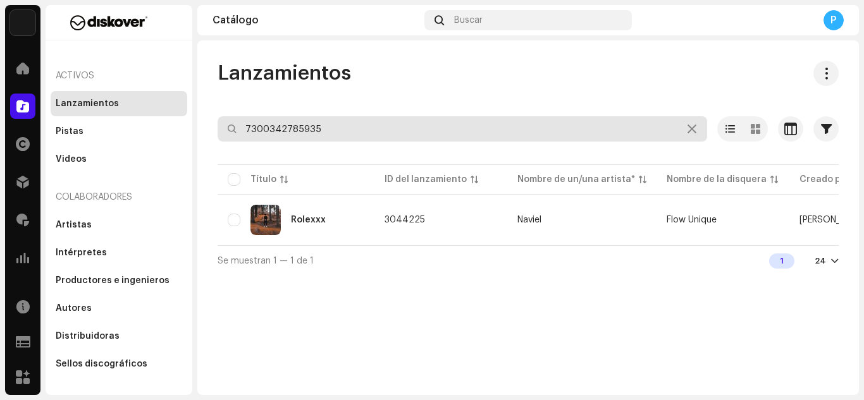
click at [350, 133] on input "7300342785935" at bounding box center [463, 128] width 490 height 25
paste input "16477253560"
type input "7316477253560"
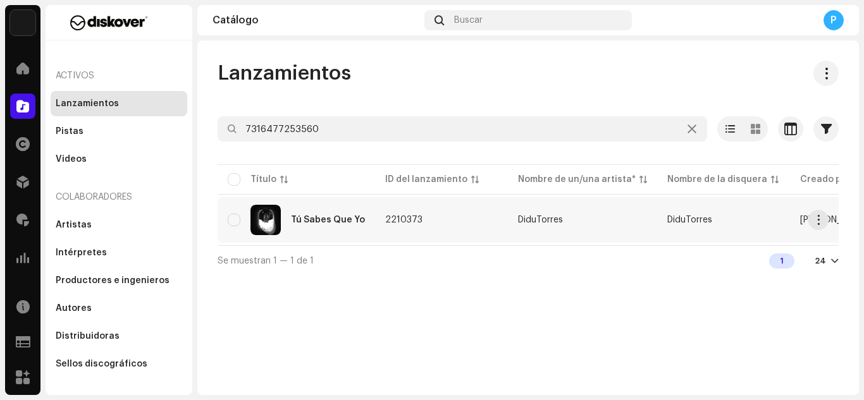
click at [400, 225] on td "2210373" at bounding box center [441, 220] width 133 height 46
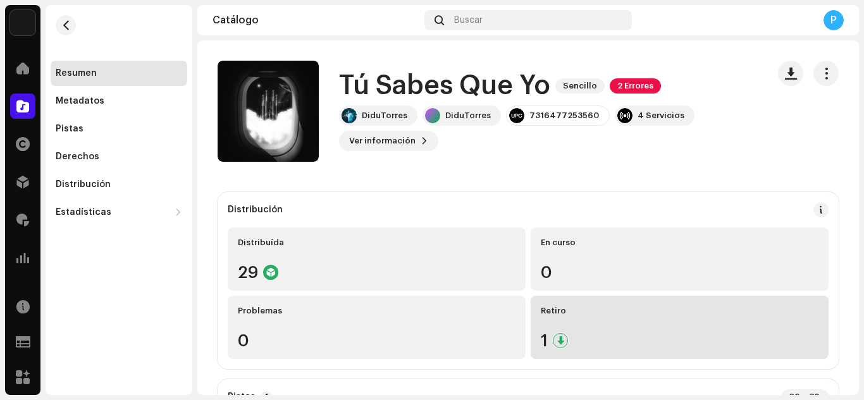
click at [562, 323] on div "Retiro 1" at bounding box center [680, 327] width 298 height 63
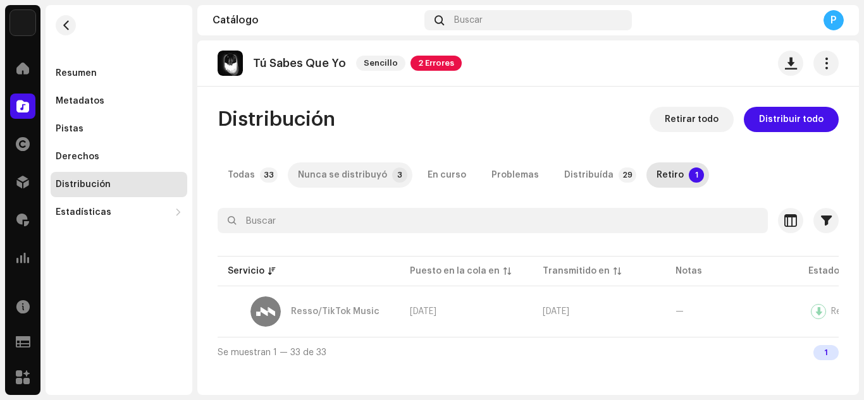
click at [324, 164] on div "Nunca se distribuyó" at bounding box center [342, 175] width 89 height 25
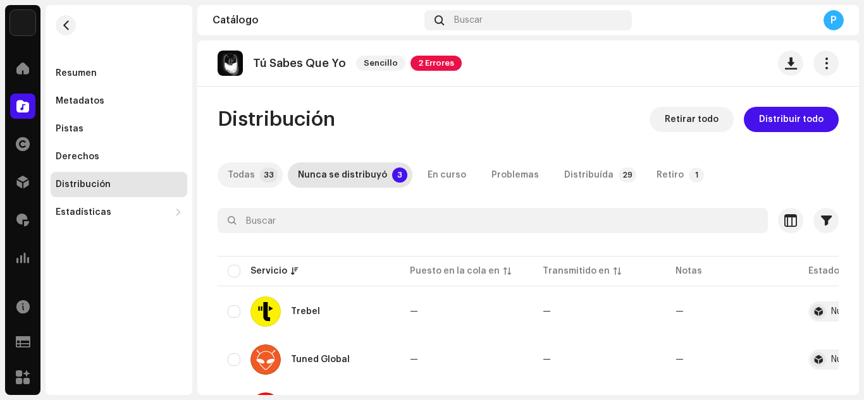
click at [252, 170] on div "Todas" at bounding box center [241, 175] width 27 height 25
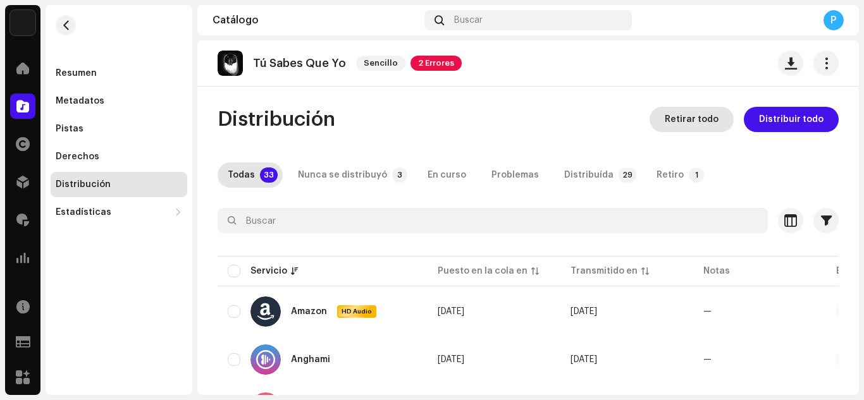
click at [680, 120] on span "Retirar todo" at bounding box center [692, 119] width 54 height 25
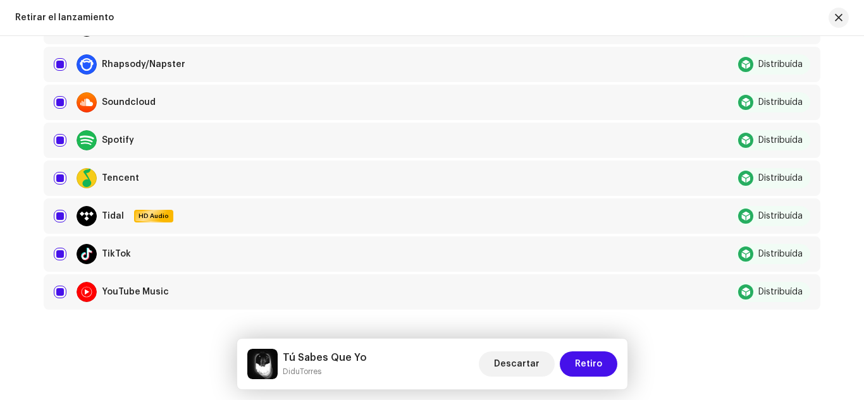
scroll to position [1168, 0]
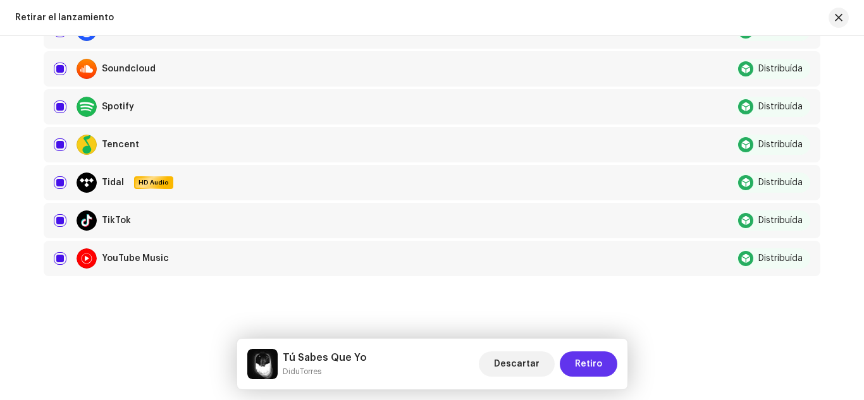
click at [591, 367] on span "Retiro" at bounding box center [588, 364] width 27 height 25
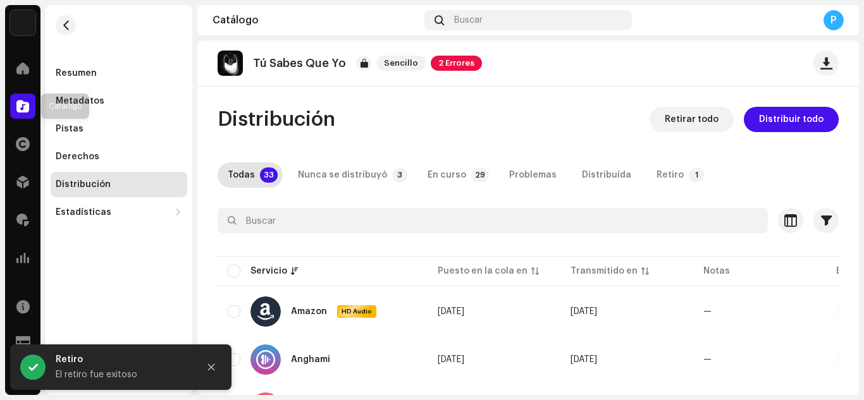
click at [30, 100] on div at bounding box center [22, 106] width 25 height 25
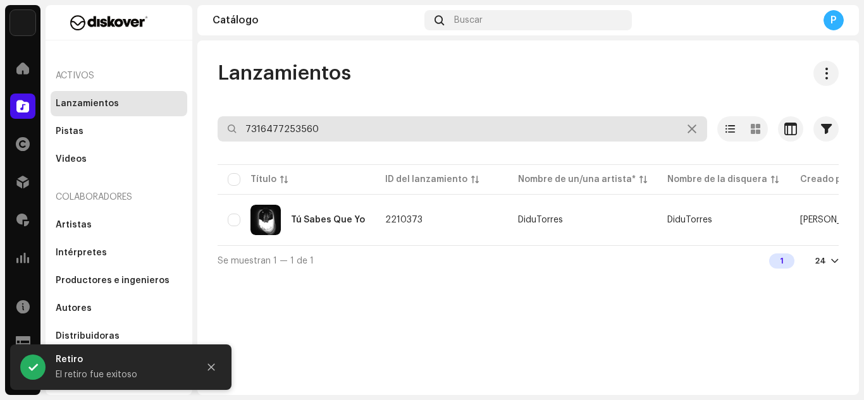
click at [360, 135] on input "7316477253560" at bounding box center [463, 128] width 490 height 25
paste input "6774973"
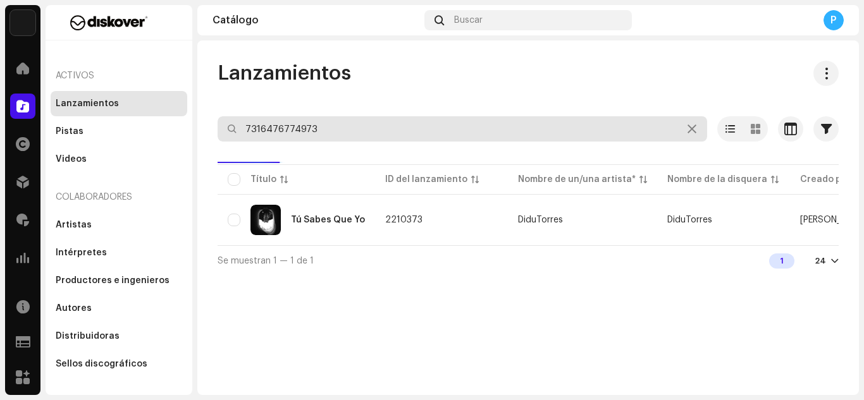
type input "7316476774973"
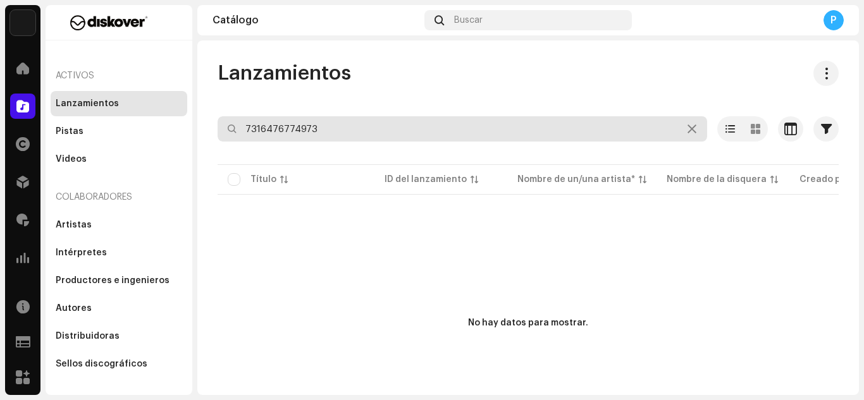
click at [341, 128] on input "7316476774973" at bounding box center [463, 128] width 490 height 25
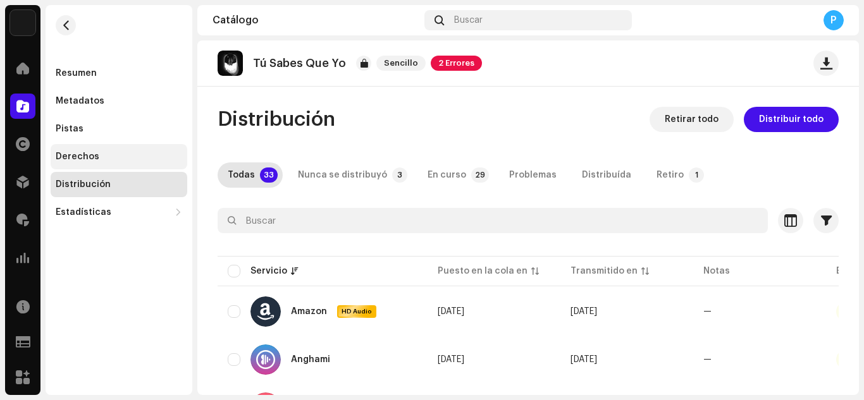
click at [103, 150] on div "Derechos" at bounding box center [119, 156] width 137 height 25
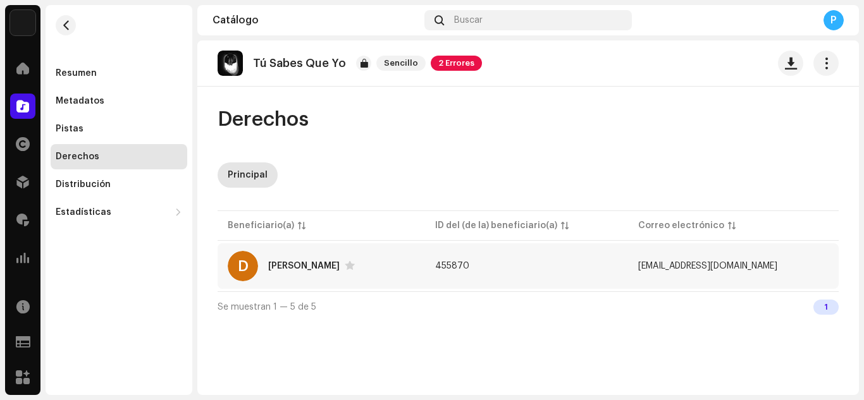
click at [287, 262] on div "[PERSON_NAME]" at bounding box center [303, 266] width 71 height 9
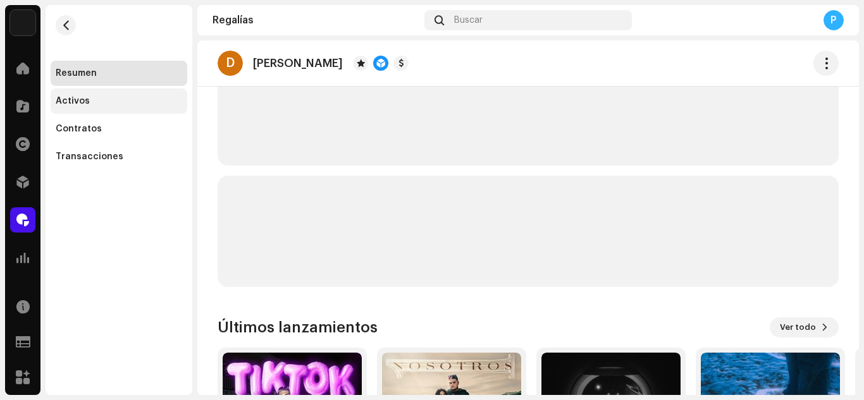
click at [65, 99] on div "Activos" at bounding box center [73, 101] width 34 height 10
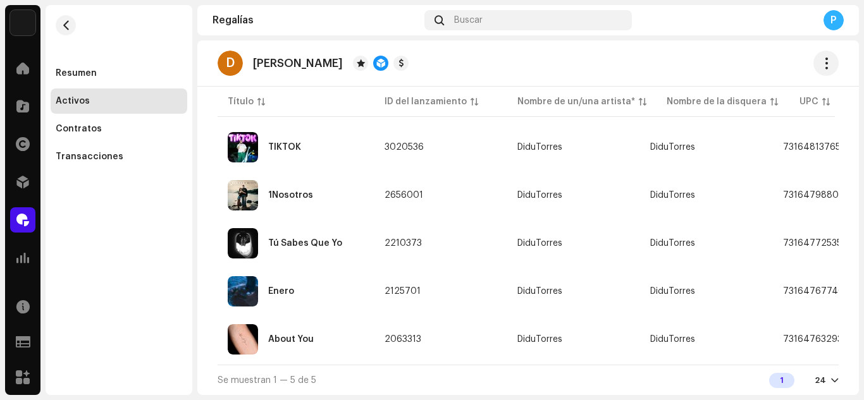
scroll to position [173, 0]
click at [292, 280] on div "Enero" at bounding box center [296, 291] width 137 height 30
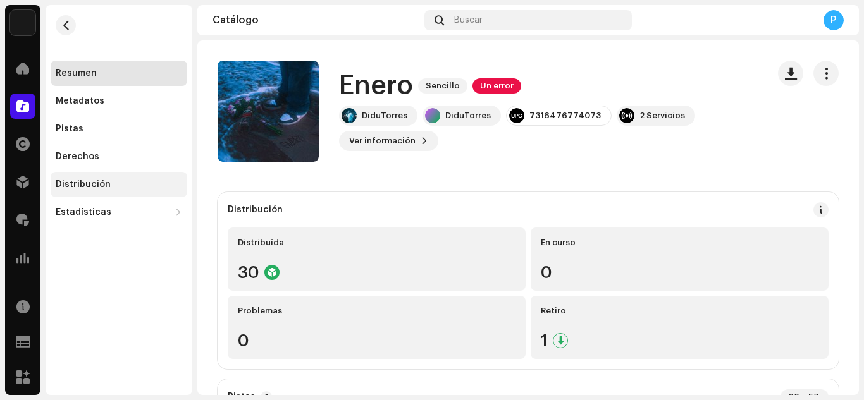
click at [113, 183] on div "Distribución" at bounding box center [119, 185] width 126 height 10
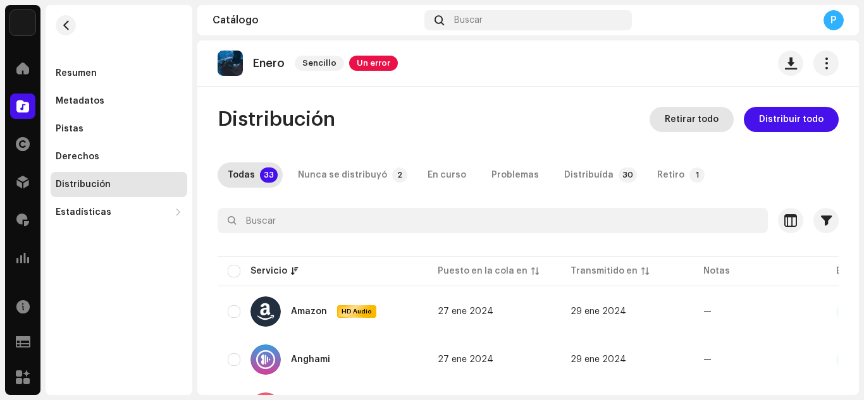
click at [704, 111] on span "Retirar todo" at bounding box center [692, 119] width 54 height 25
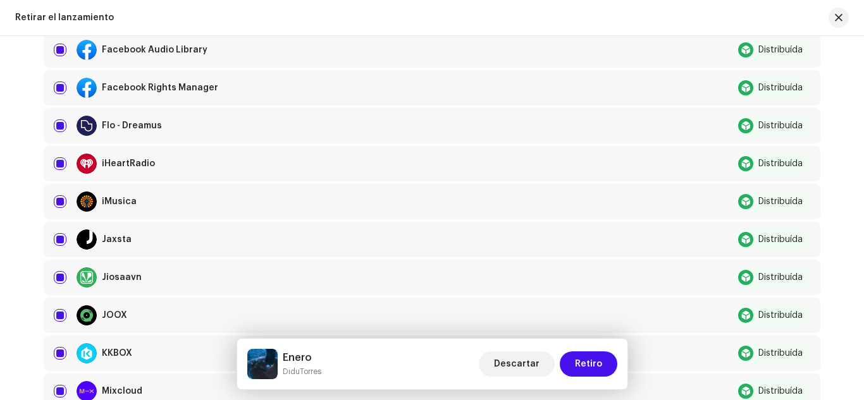
scroll to position [581, 0]
click at [64, 47] on input "checkbox" at bounding box center [60, 49] width 13 height 13
checkbox input "false"
click at [60, 90] on input "Row Selected" at bounding box center [60, 87] width 13 height 13
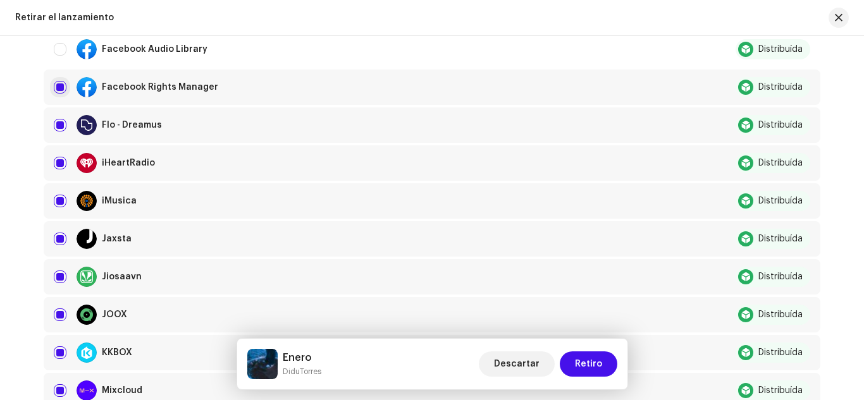
checkbox input "false"
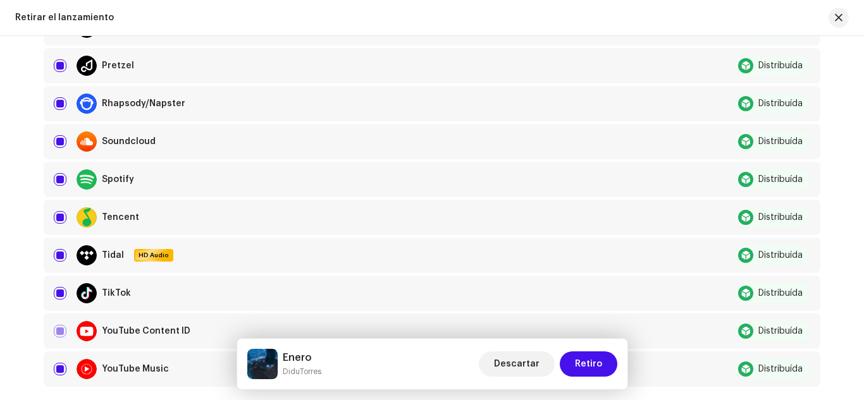
scroll to position [1101, 0]
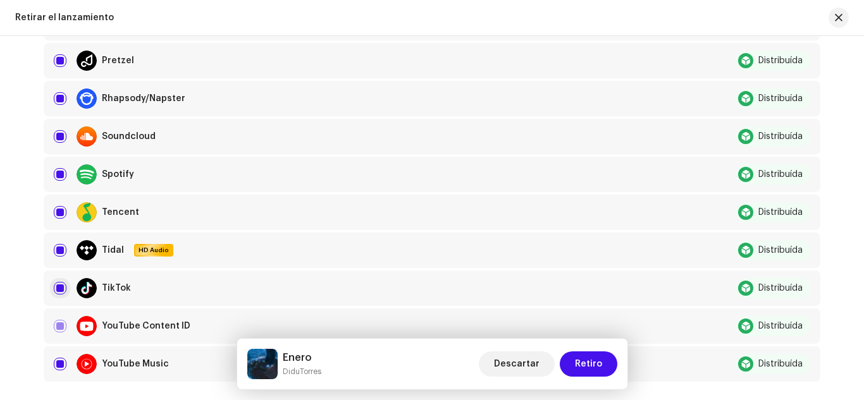
click at [59, 287] on input "Row Selected" at bounding box center [60, 288] width 13 height 13
checkbox input "false"
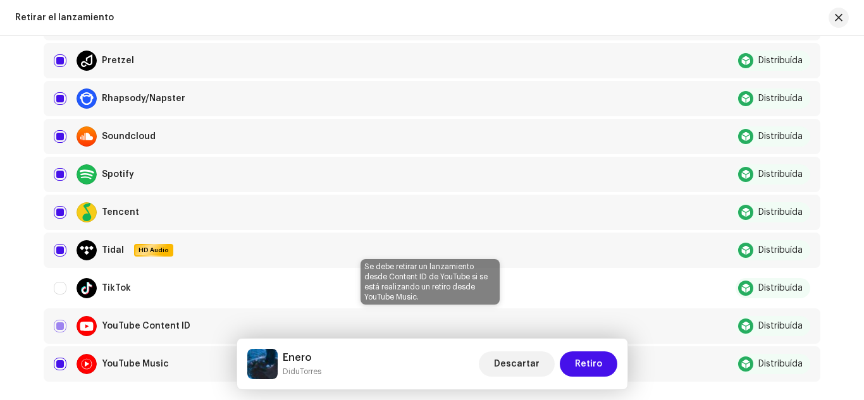
click at [60, 328] on div "YouTube Content ID" at bounding box center [366, 326] width 624 height 20
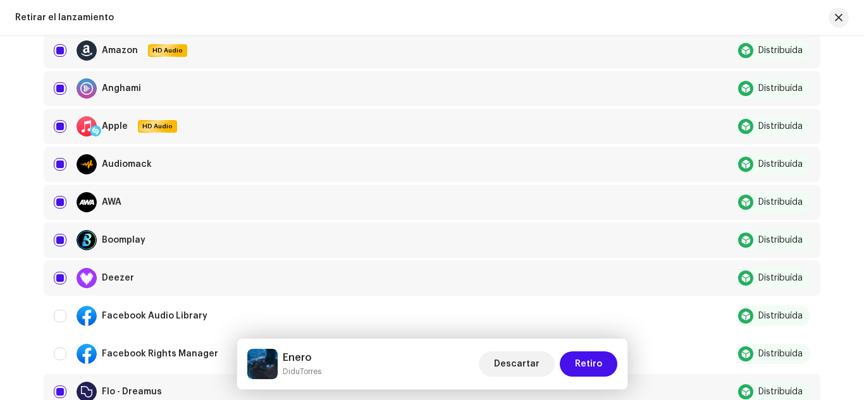
scroll to position [0, 0]
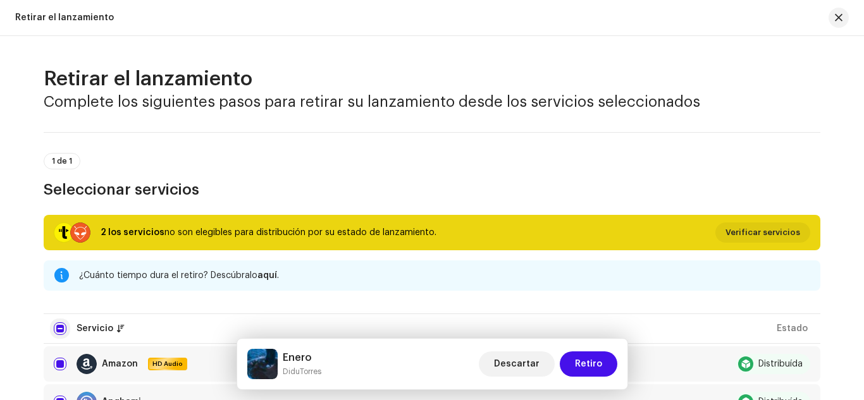
click at [58, 328] on input "checkbox" at bounding box center [60, 329] width 13 height 13
checkbox input "true"
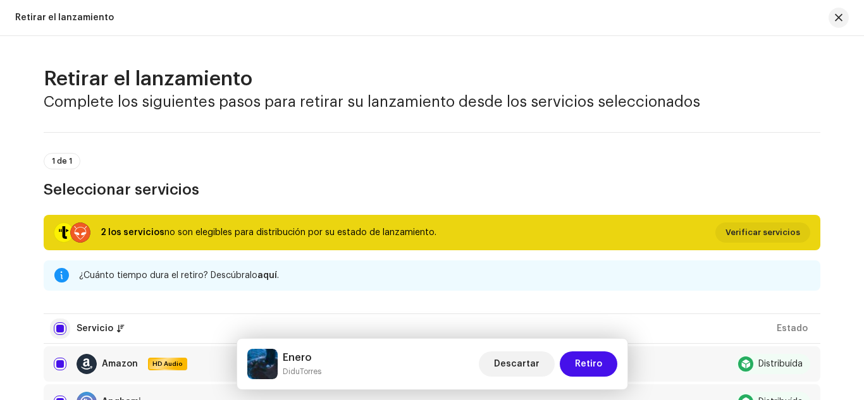
click at [58, 328] on input "checkbox" at bounding box center [60, 329] width 13 height 13
checkbox input "false"
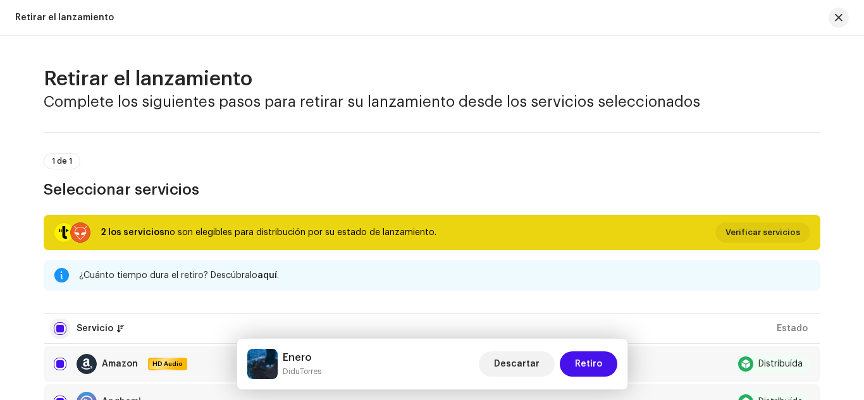
checkbox input "false"
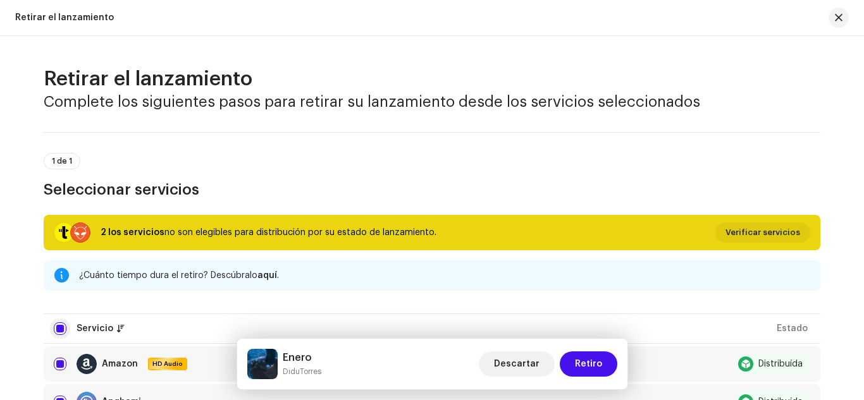
checkbox input "false"
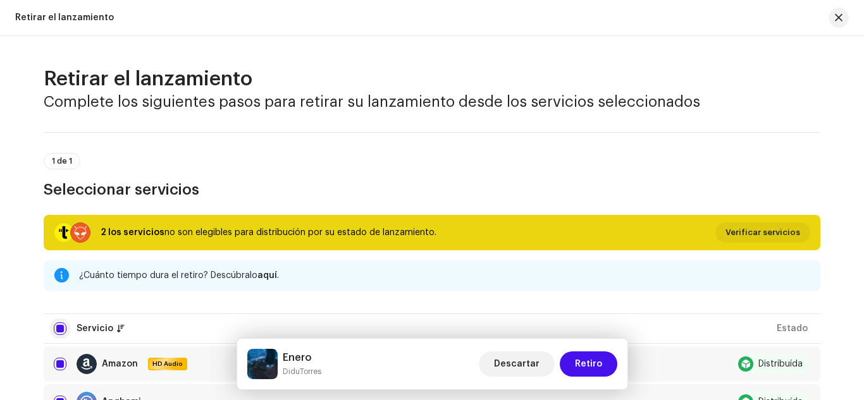
checkbox input "false"
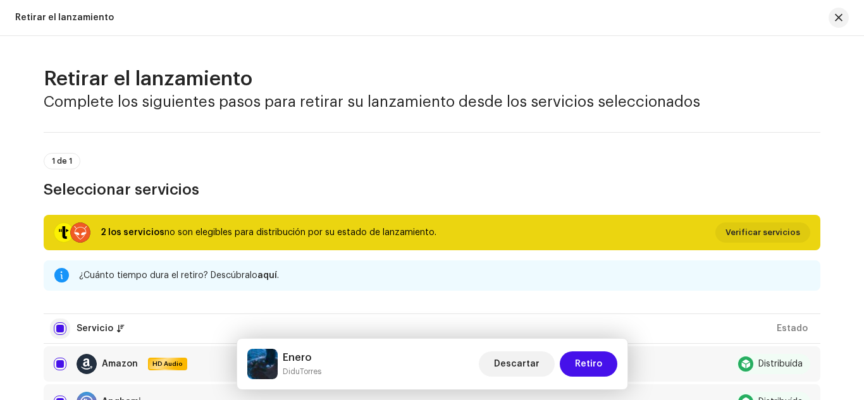
checkbox input "false"
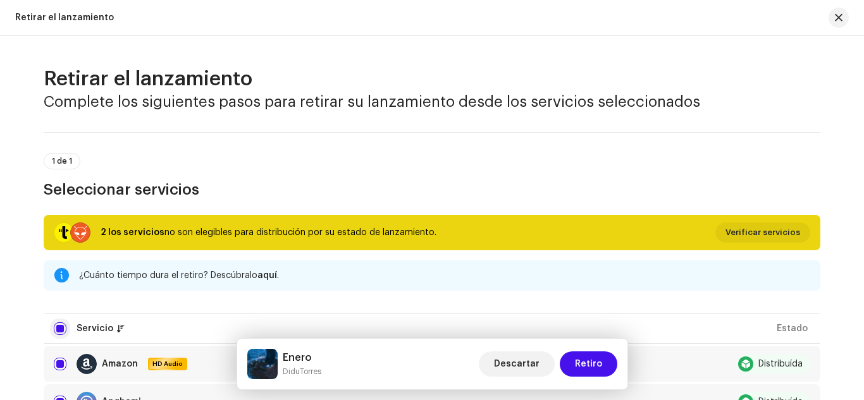
checkbox input "false"
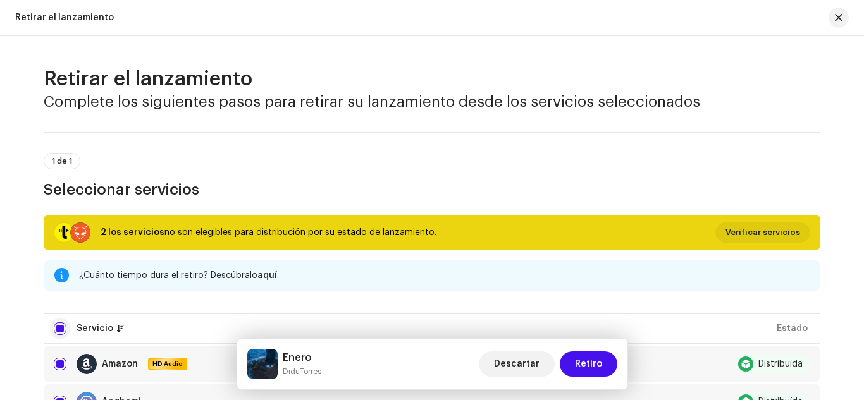
checkbox input "false"
click at [63, 328] on input "checkbox" at bounding box center [60, 329] width 13 height 13
checkbox input "true"
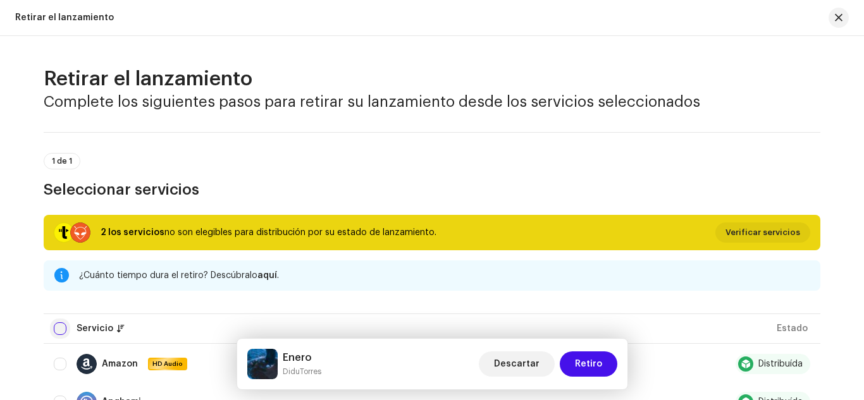
checkbox input "true"
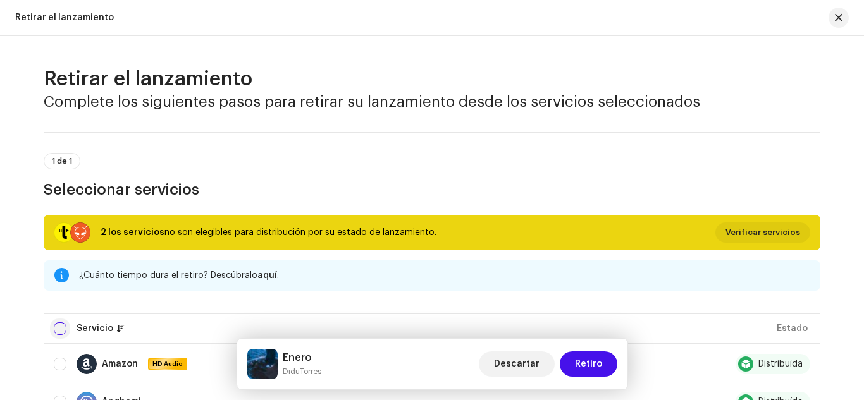
checkbox input "true"
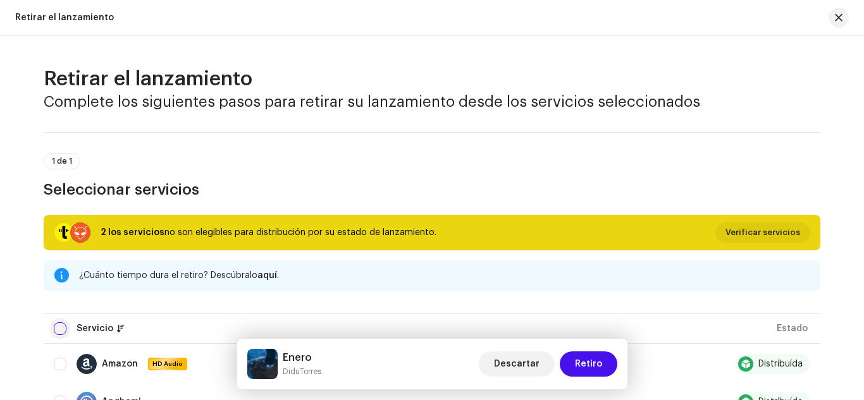
checkbox input "true"
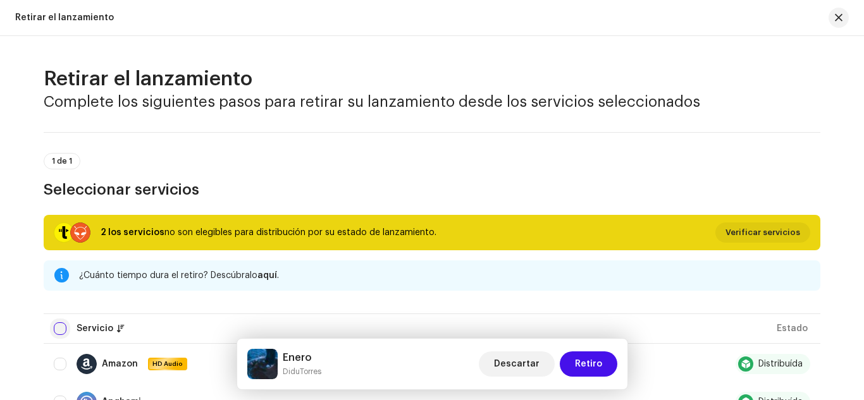
checkbox input "true"
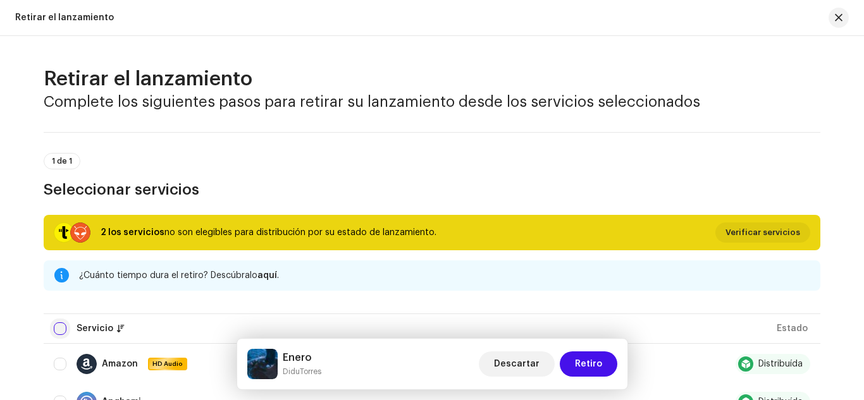
checkbox input "true"
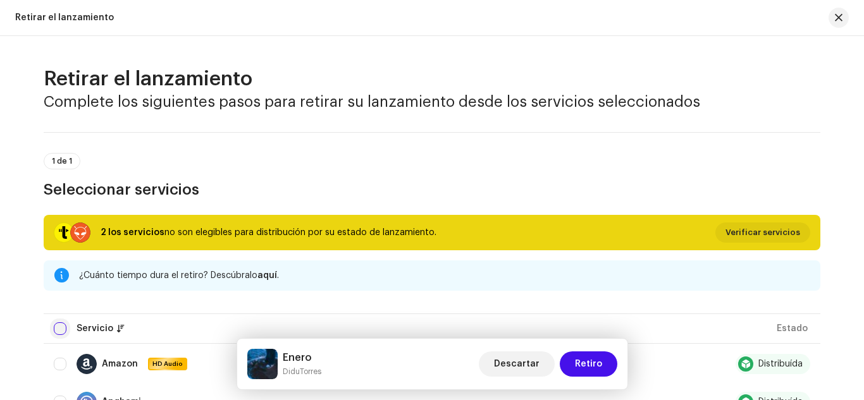
checkbox input "true"
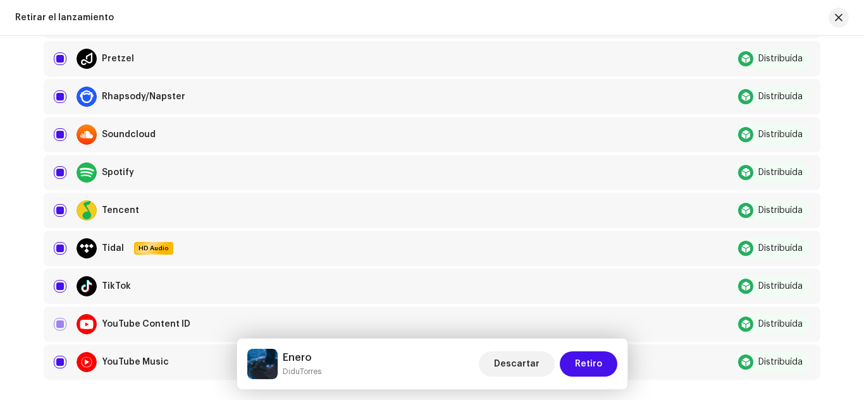
scroll to position [1206, 0]
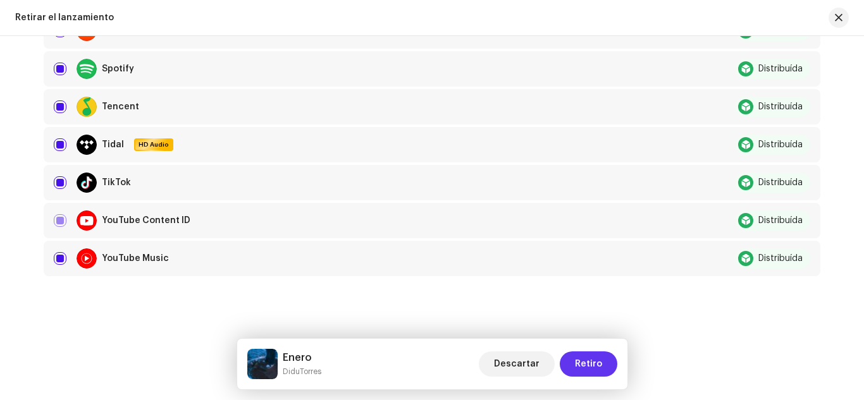
click at [598, 369] on span "Retiro" at bounding box center [588, 364] width 27 height 25
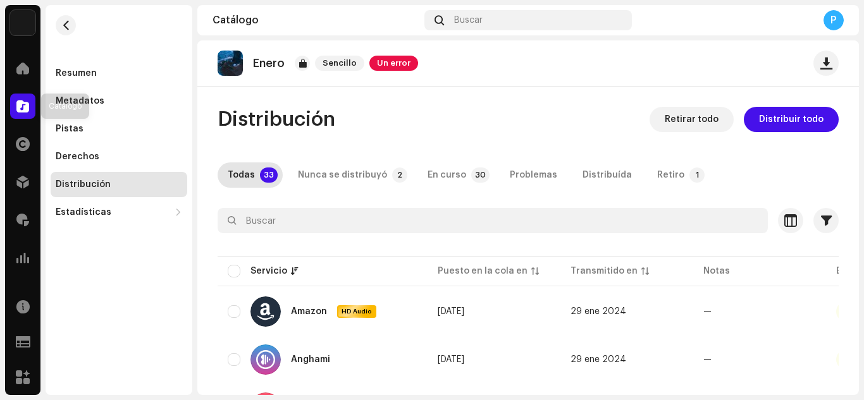
click at [27, 108] on span at bounding box center [22, 106] width 13 height 10
click at [19, 102] on span at bounding box center [22, 106] width 13 height 10
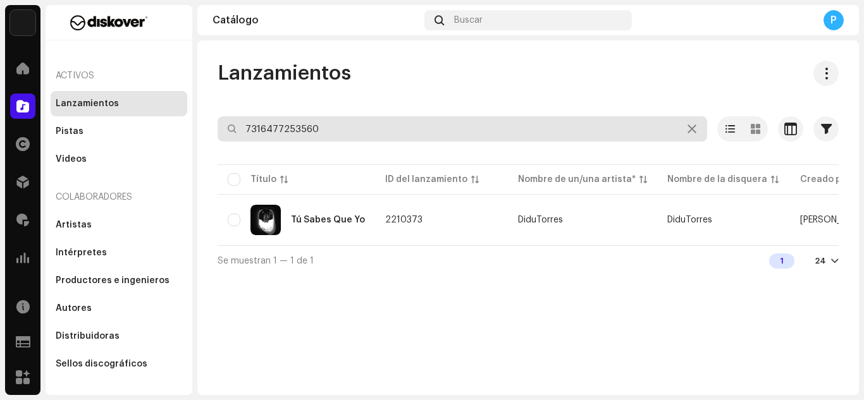
click at [400, 126] on input "7316477253560" at bounding box center [463, 128] width 490 height 25
paste input "3044706"
type input "3044706"
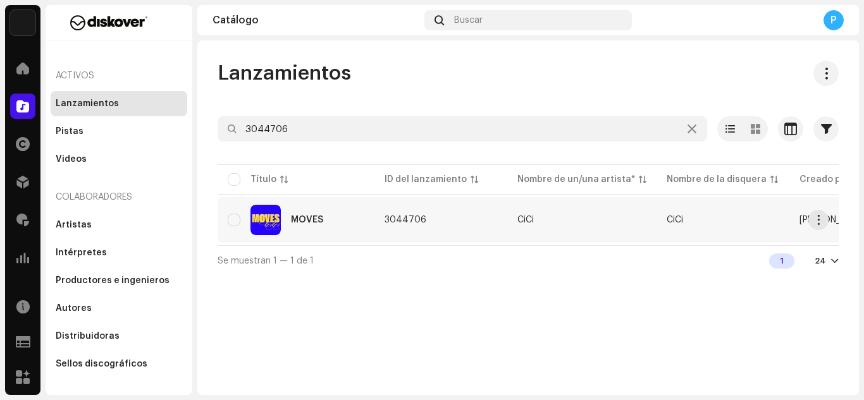
click at [322, 215] on div "MOVES" at bounding box center [296, 220] width 137 height 30
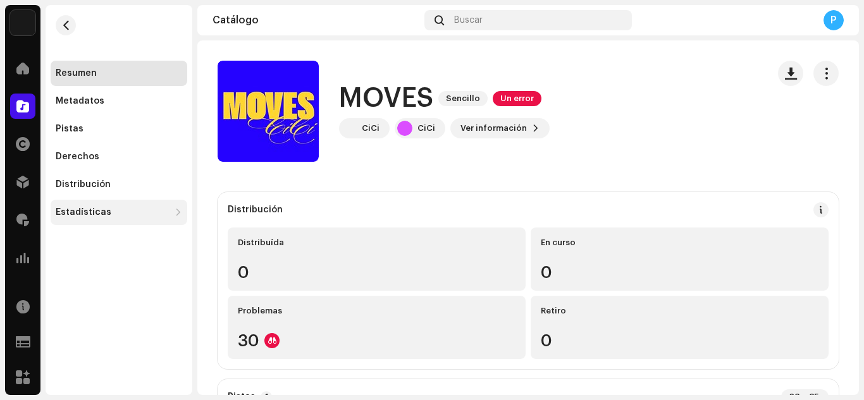
click at [102, 207] on div "Estadísticas" at bounding box center [84, 212] width 56 height 10
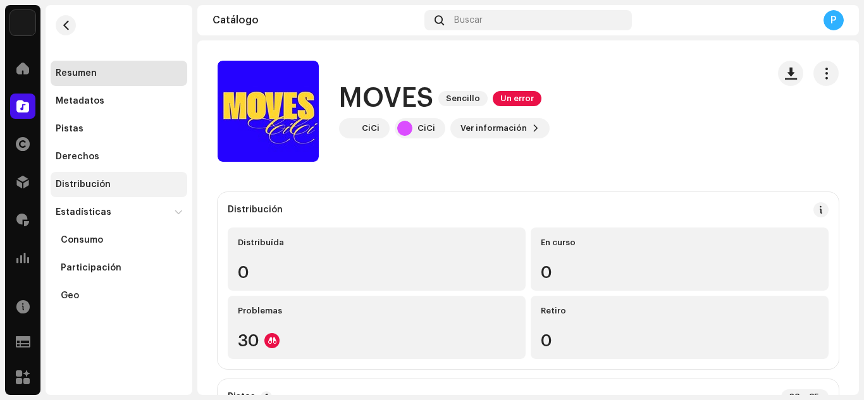
click at [104, 181] on div "Distribución" at bounding box center [83, 185] width 55 height 10
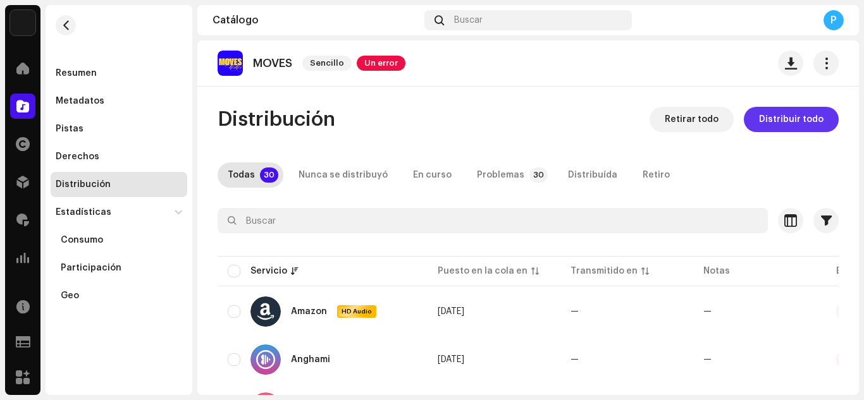
click at [764, 121] on span "Distribuir todo" at bounding box center [791, 119] width 65 height 25
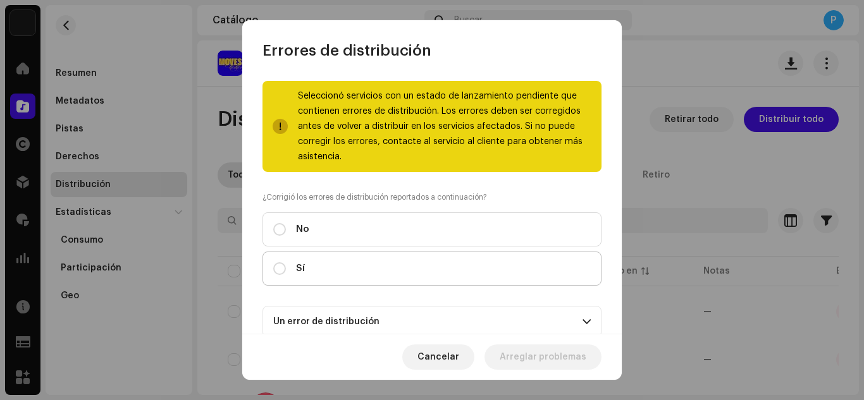
click at [546, 257] on label "Sí" at bounding box center [431, 269] width 339 height 34
click at [286, 262] on input "Sí" at bounding box center [279, 268] width 13 height 13
radio input "true"
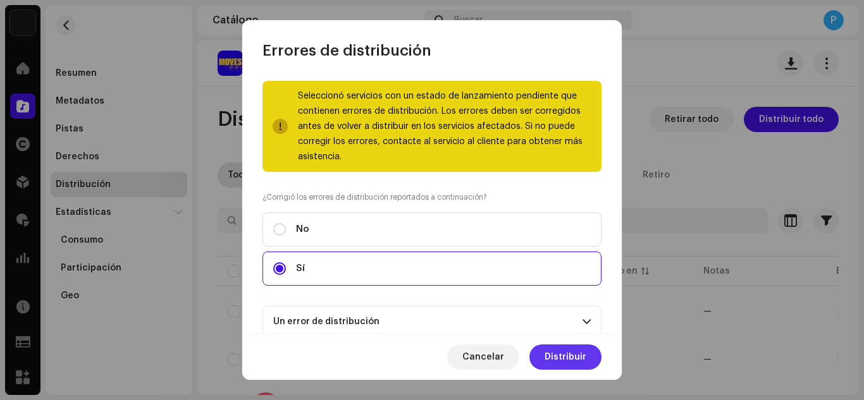
click at [567, 347] on span "Distribuir" at bounding box center [566, 357] width 42 height 25
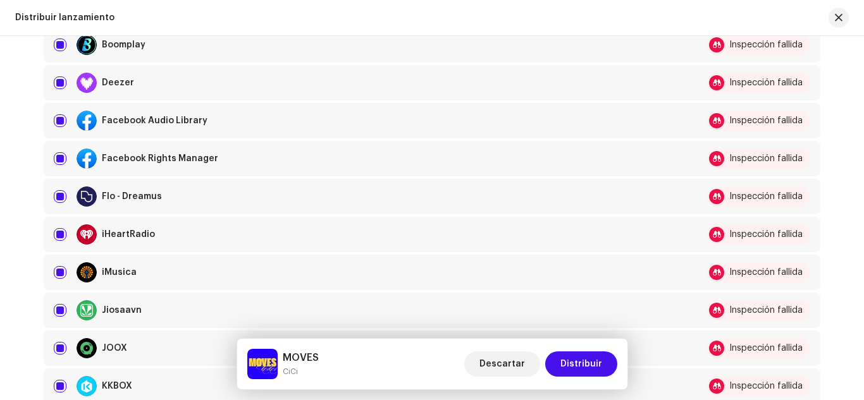
scroll to position [417, 0]
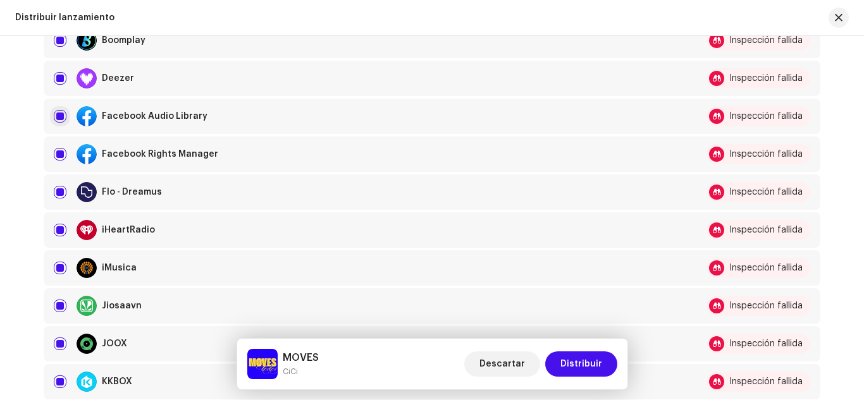
click at [56, 116] on input "checkbox" at bounding box center [60, 116] width 13 height 13
checkbox input "false"
click at [56, 161] on div "Facebook Rights Manager" at bounding box center [366, 154] width 624 height 20
click at [61, 156] on input "Row Selected" at bounding box center [60, 154] width 13 height 13
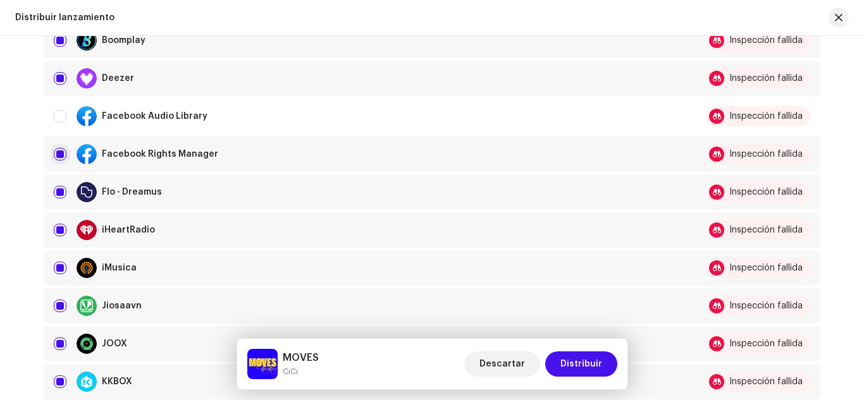
checkbox input "false"
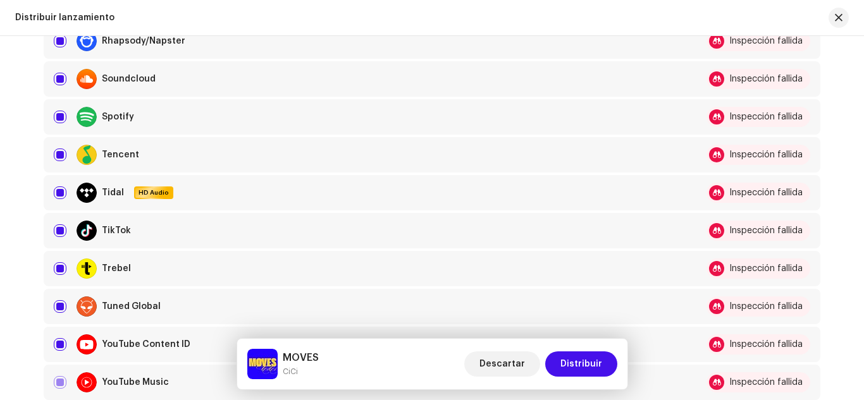
scroll to position [992, 0]
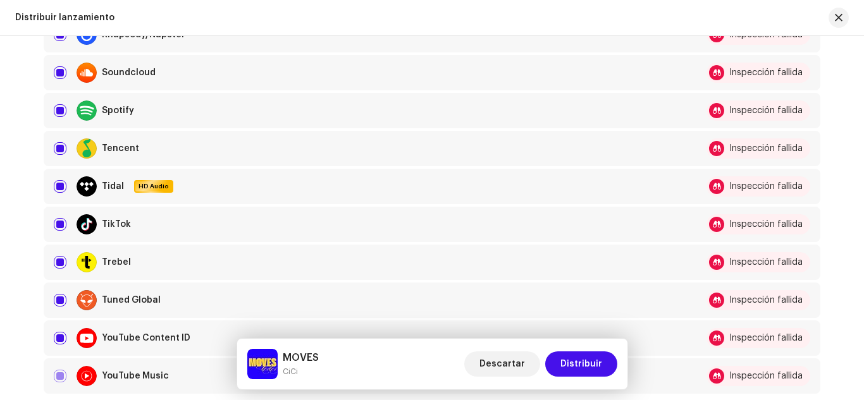
click at [58, 217] on div "TikTok" at bounding box center [366, 224] width 624 height 20
click at [58, 222] on input "Row Selected" at bounding box center [60, 224] width 13 height 13
checkbox input "false"
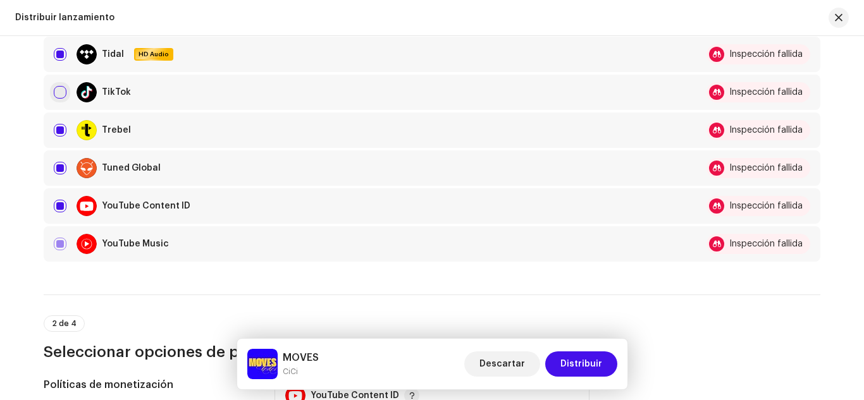
scroll to position [1128, 0]
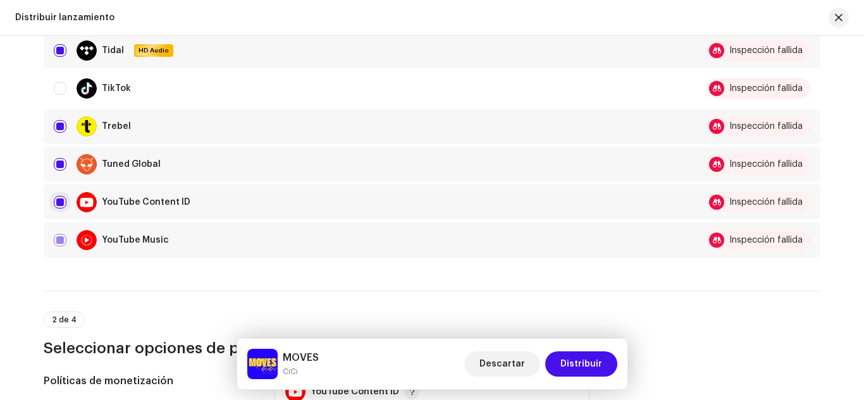
click at [58, 206] on input "Row Selected" at bounding box center [60, 202] width 13 height 13
checkbox input "false"
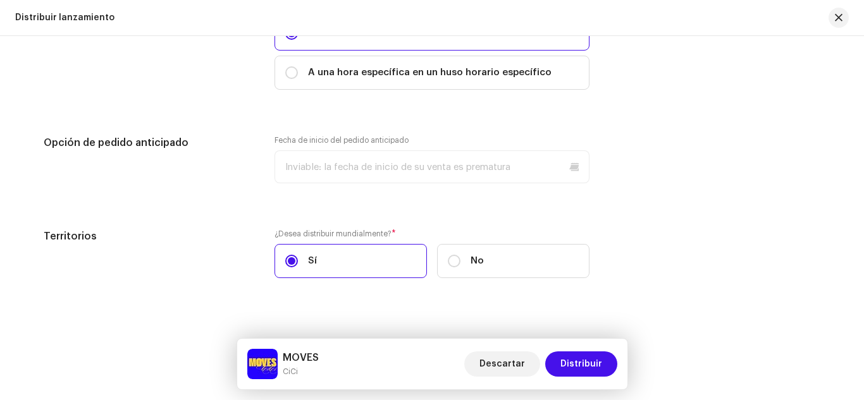
scroll to position [1916, 0]
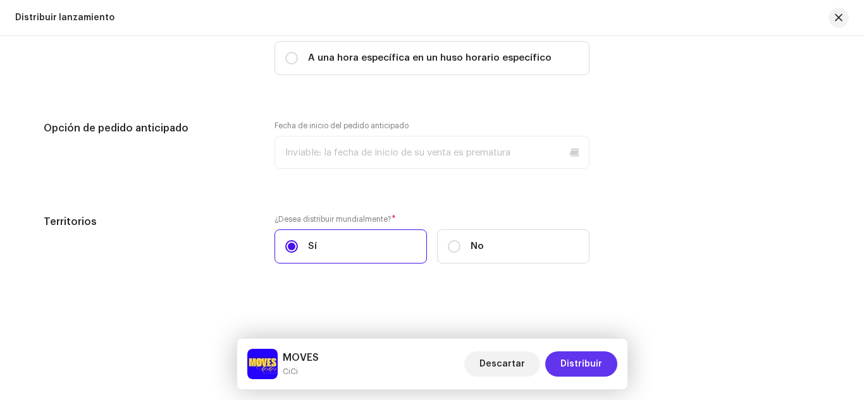
click at [572, 362] on span "Distribuir" at bounding box center [581, 364] width 42 height 25
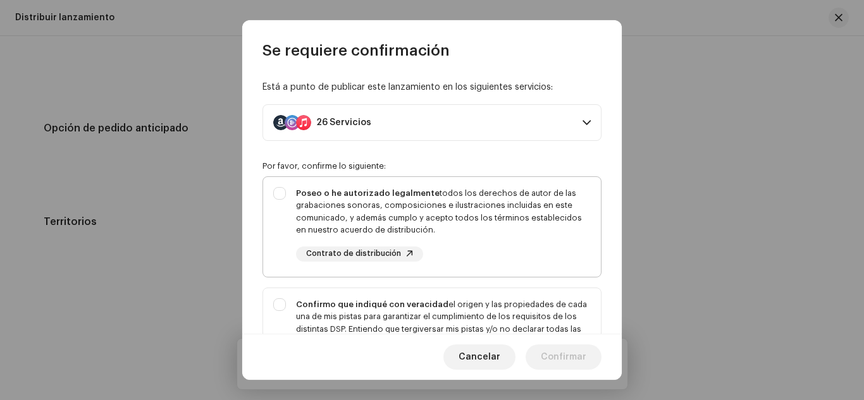
click at [417, 223] on div "Poseo o he autorizado legalmente todos los derechos de autor de las grabaciones…" at bounding box center [443, 211] width 295 height 49
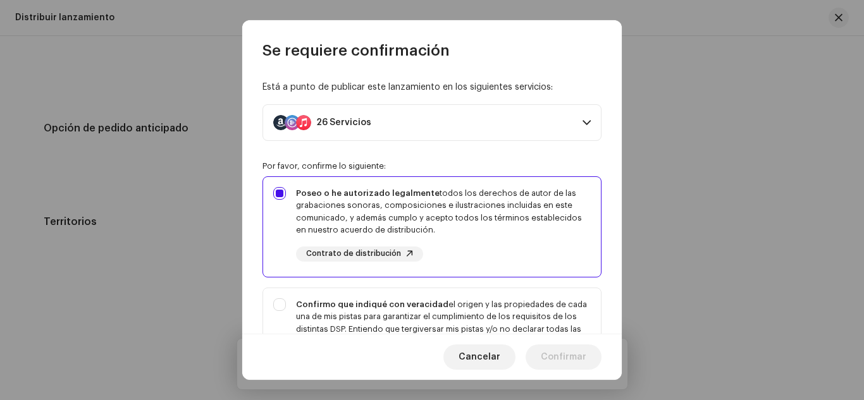
checkbox input "true"
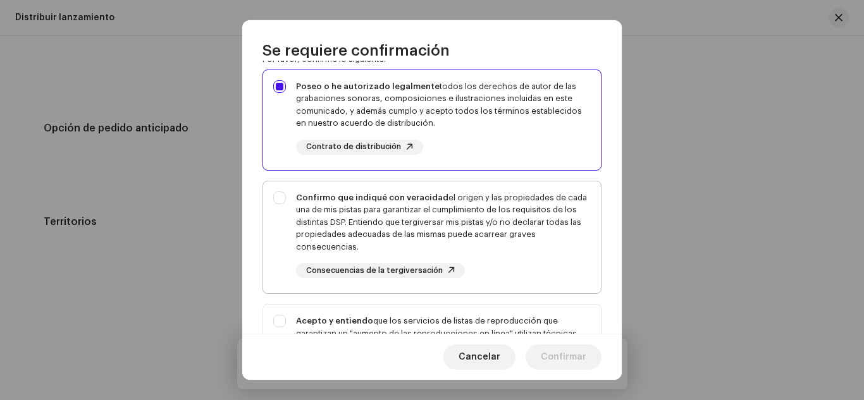
click at [415, 206] on div "Confirmo que indiqué con veracidad el origen y las propiedades de cada una de m…" at bounding box center [443, 223] width 295 height 62
checkbox input "true"
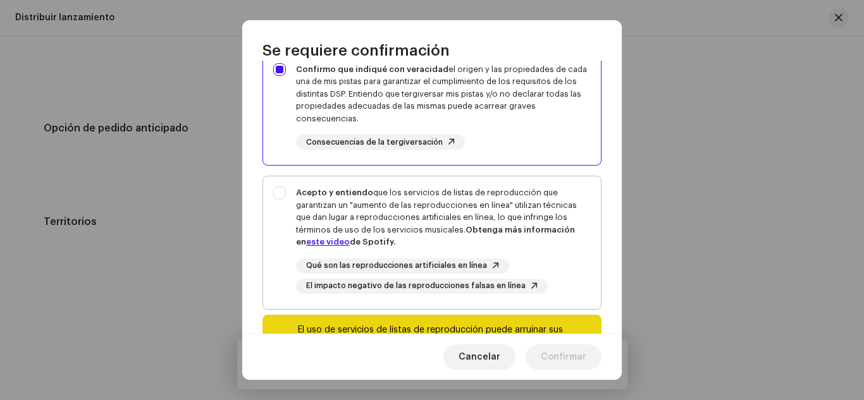
scroll to position [236, 0]
click at [411, 198] on div "Acepto y entiendo que los servicios de listas de reproducción que garantizan un…" at bounding box center [443, 217] width 295 height 62
checkbox input "true"
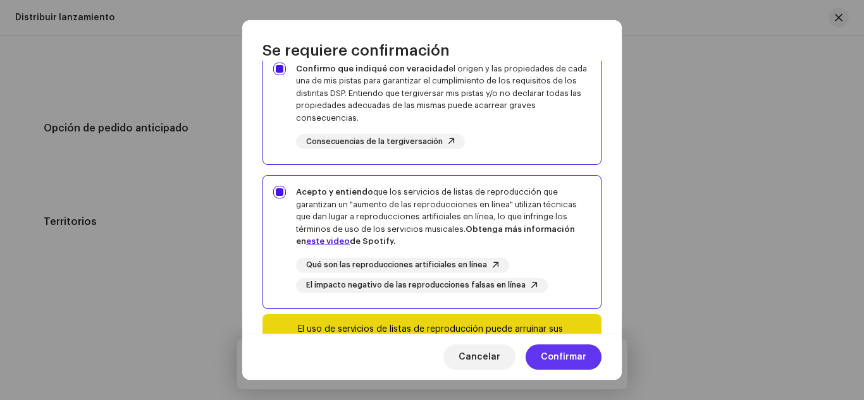
click at [582, 364] on span "Confirmar" at bounding box center [564, 357] width 46 height 25
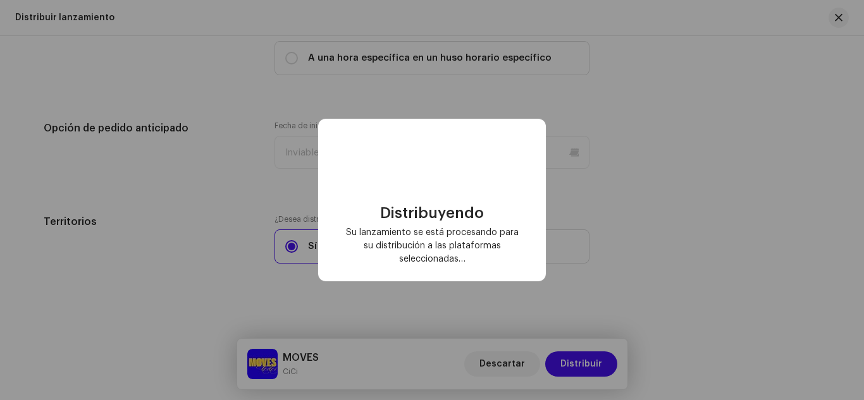
click at [582, 364] on div "Distribuyendo Su lanzamiento se está procesando para su distribución a las plat…" at bounding box center [432, 200] width 864 height 400
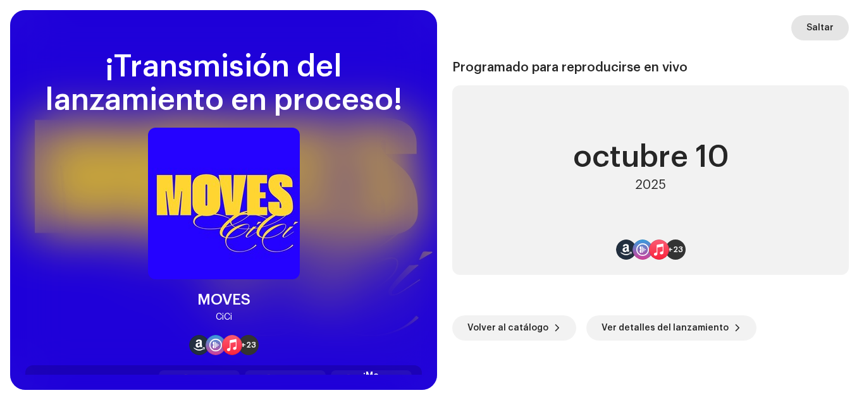
click at [838, 25] on button "Saltar" at bounding box center [820, 27] width 58 height 25
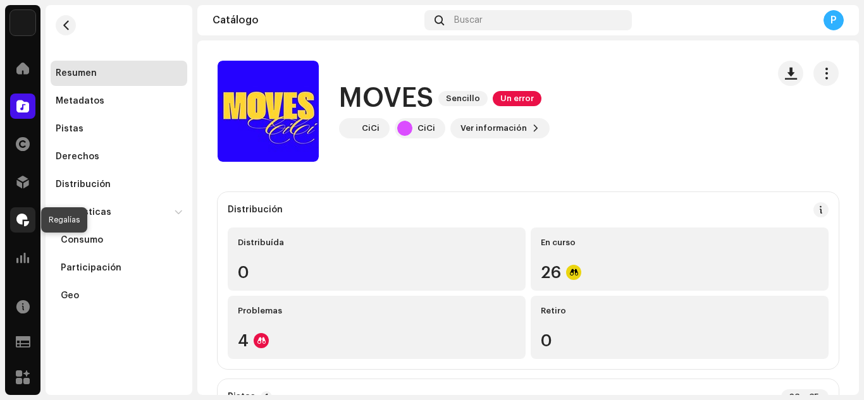
click at [25, 212] on div at bounding box center [22, 219] width 25 height 25
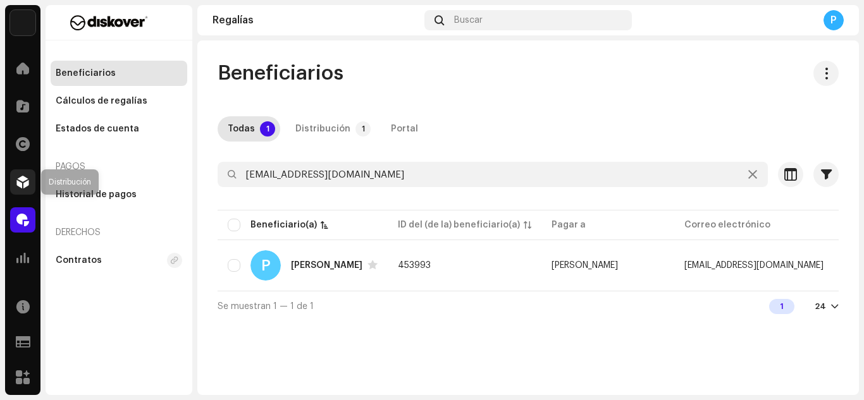
click at [26, 178] on span at bounding box center [22, 182] width 13 height 10
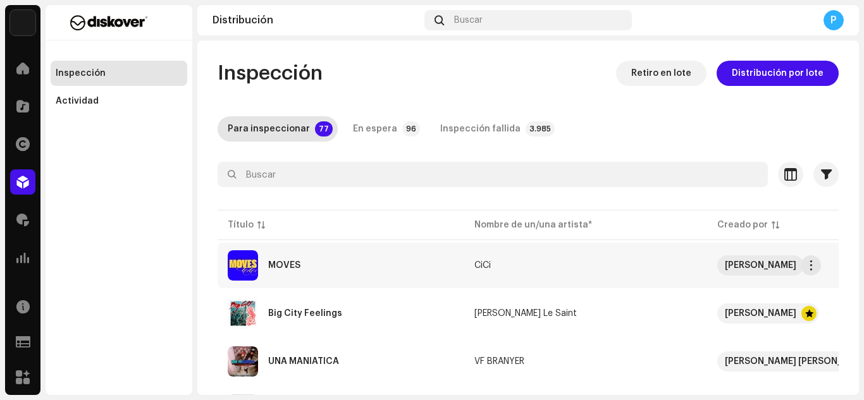
click at [310, 267] on div "MOVES" at bounding box center [341, 265] width 226 height 30
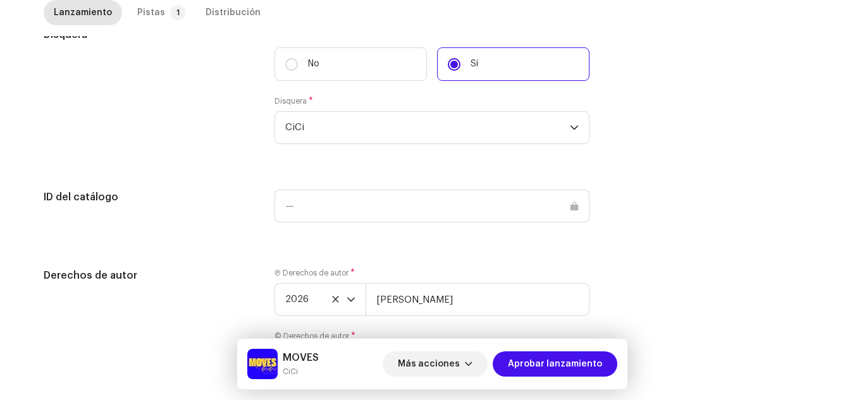
scroll to position [1406, 0]
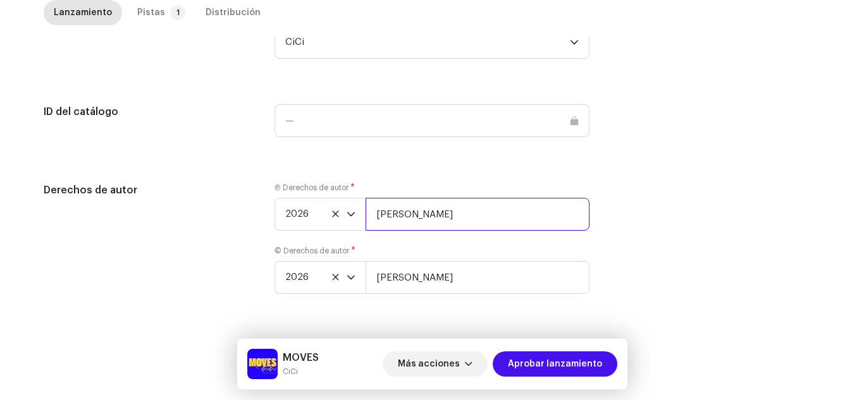
click at [498, 202] on input "Alicia Villora" at bounding box center [478, 214] width 224 height 33
paste input "| Distributed by Diskover Co."
type input "Alicia Villora | Distributed by Diskover Co."
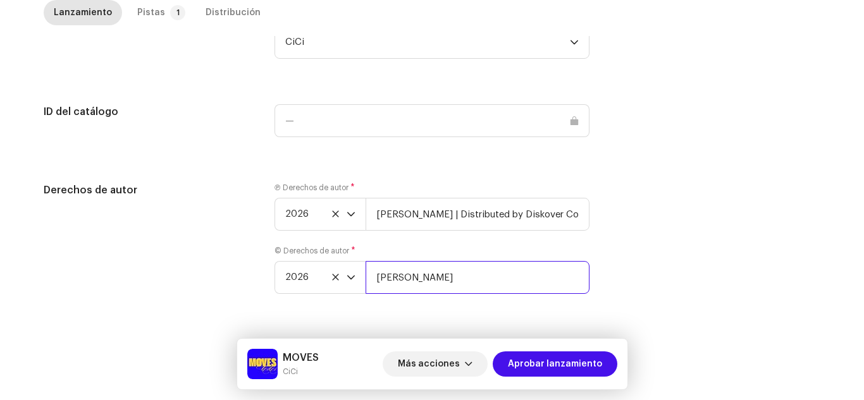
click at [459, 268] on input "Alicia Villora" at bounding box center [478, 277] width 224 height 33
paste input "| Distributed by Diskover Co."
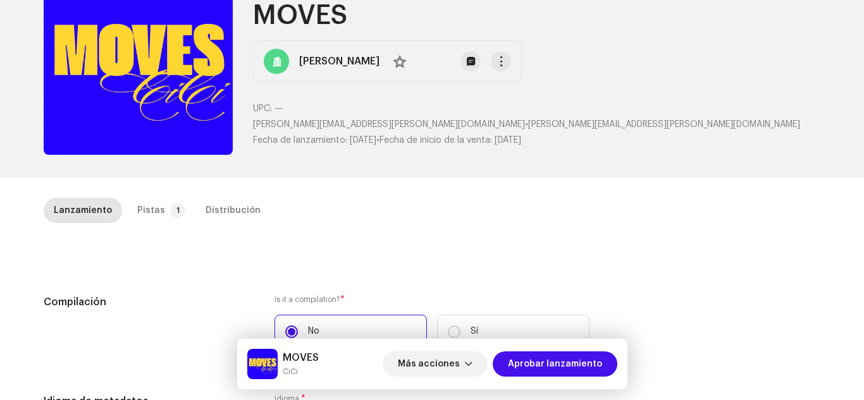
scroll to position [0, 0]
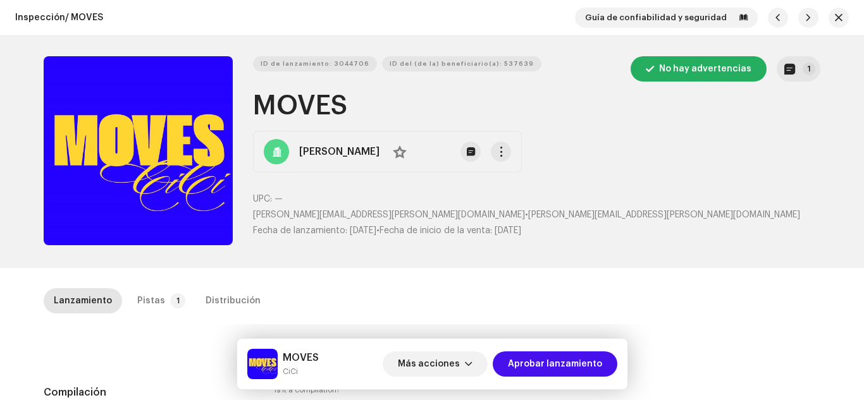
type input "Alicia Villora | Distributed by Diskover Co."
click at [785, 83] on div "ID de lanzamiento: 3044706 ID del (de la) beneficiario(a): 537639 No hay advert…" at bounding box center [536, 152] width 567 height 192
click at [788, 75] on button "1" at bounding box center [799, 68] width 44 height 25
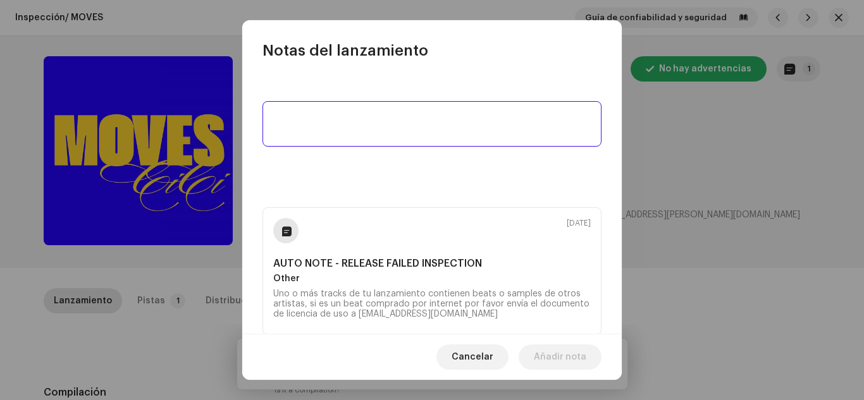
click at [479, 131] on textarea at bounding box center [431, 124] width 339 height 46
type textarea "Samples Splpice. No UGC."
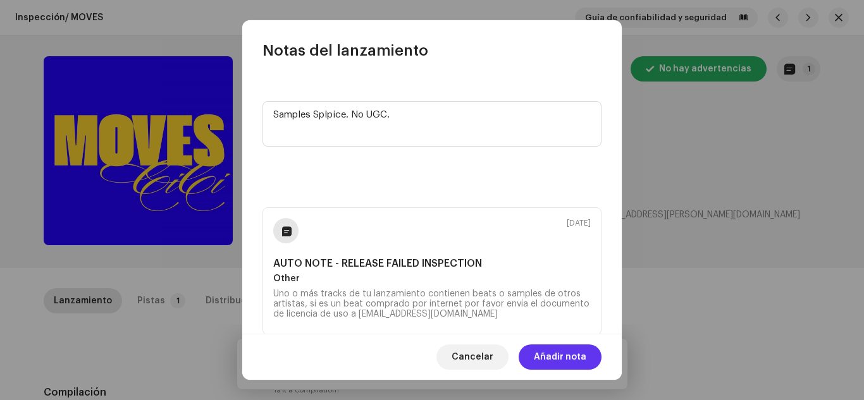
click at [552, 357] on span "Añadir nota" at bounding box center [560, 357] width 52 height 25
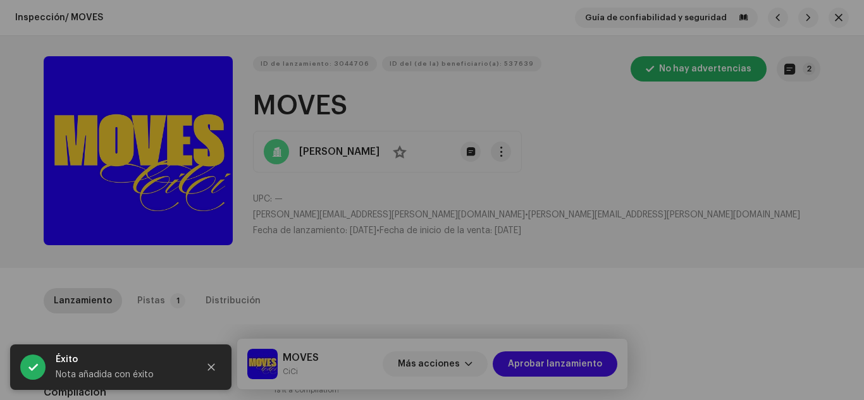
click at [758, 276] on div "Notas del lanzamiento 8 oct 2025 Samples Splpice. No UGC. 7 oct 2025 AUTO NOTE …" at bounding box center [432, 200] width 864 height 400
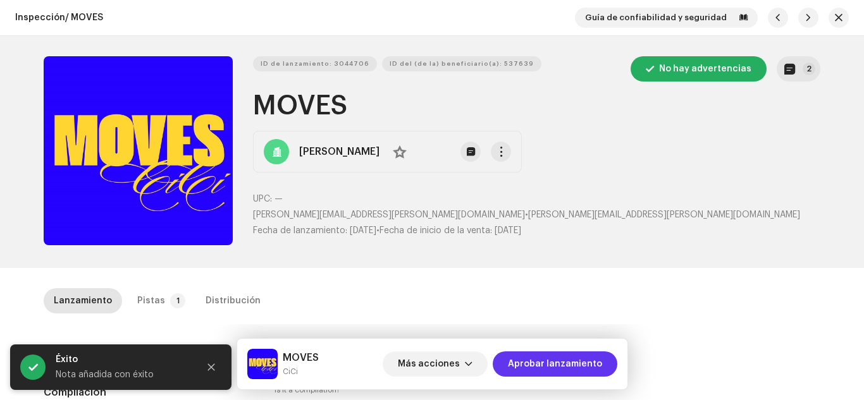
click at [547, 371] on span "Aprobar lanzamiento" at bounding box center [555, 364] width 94 height 25
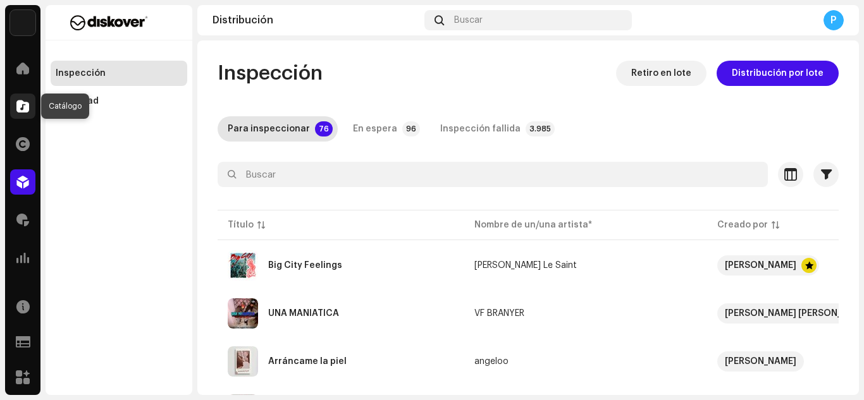
click at [17, 104] on span at bounding box center [22, 106] width 13 height 10
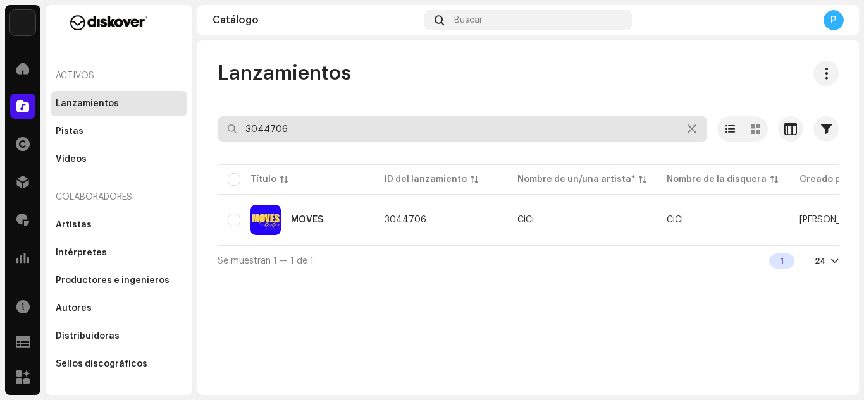
click at [299, 133] on input "3044706" at bounding box center [463, 128] width 490 height 25
paste input "18782"
type input "3018782"
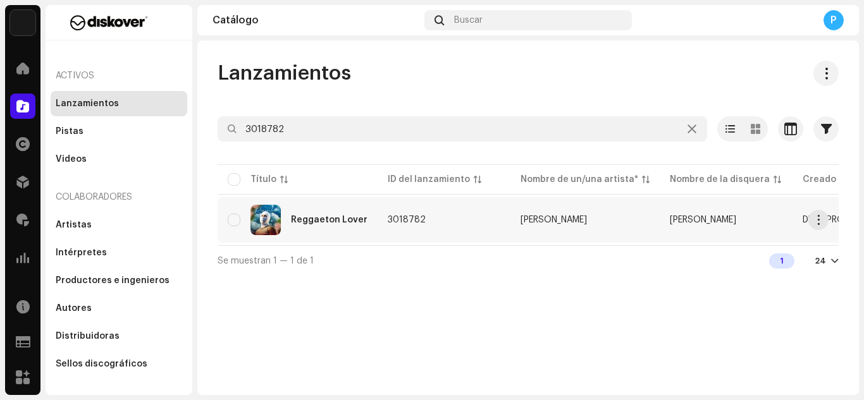
click at [320, 220] on div "Reggaeton Lover" at bounding box center [329, 220] width 77 height 9
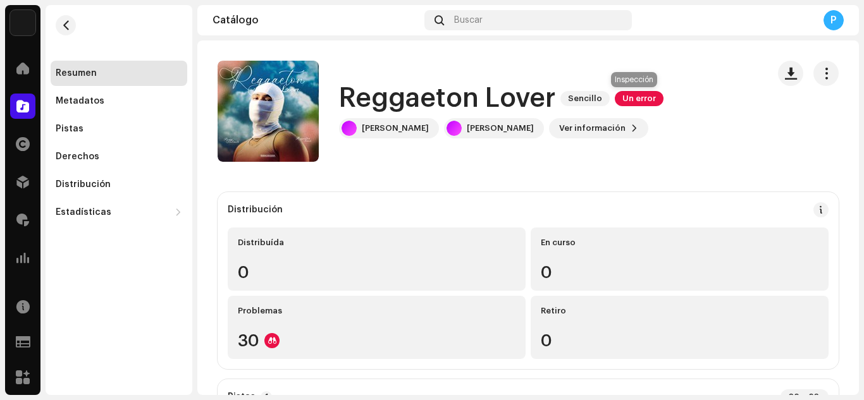
click at [624, 96] on span "Un error" at bounding box center [639, 98] width 49 height 15
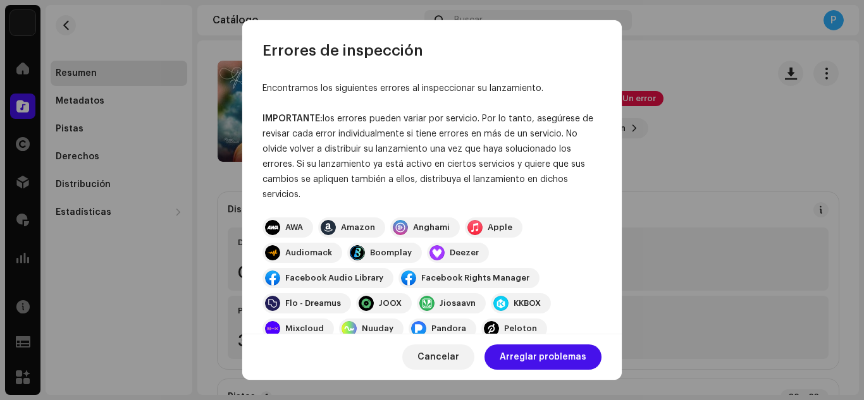
scroll to position [247, 0]
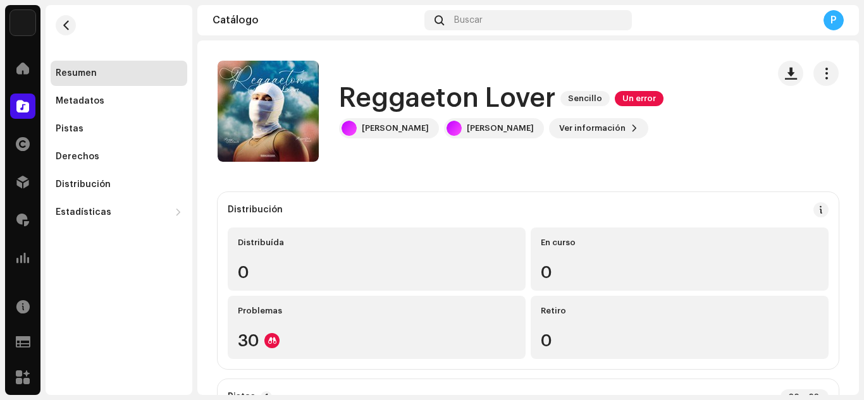
click at [130, 273] on div "Errores de inspección Encontramos los siguientes errores al inspeccionar su lan…" at bounding box center [432, 200] width 864 height 400
click at [88, 195] on div "Distribución" at bounding box center [119, 184] width 137 height 25
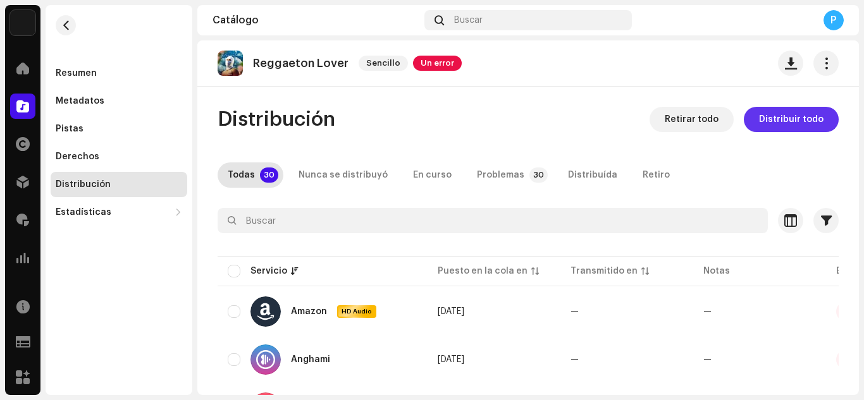
click at [782, 113] on span "Distribuir todo" at bounding box center [791, 119] width 65 height 25
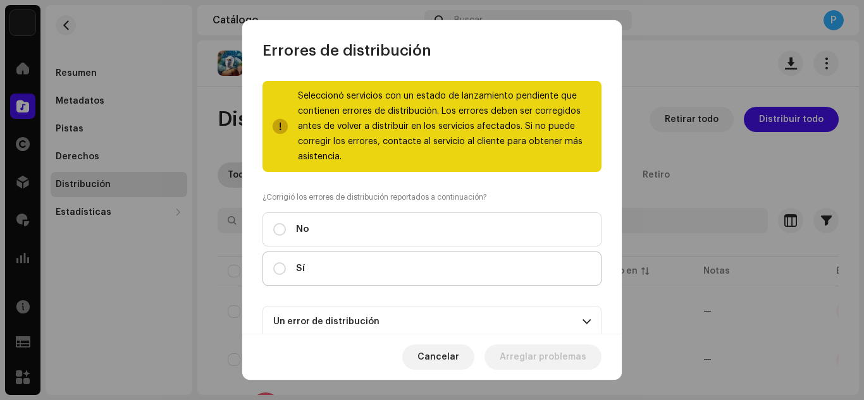
click at [440, 279] on label "Sí" at bounding box center [431, 269] width 339 height 34
click at [286, 275] on input "Sí" at bounding box center [279, 268] width 13 height 13
radio input "true"
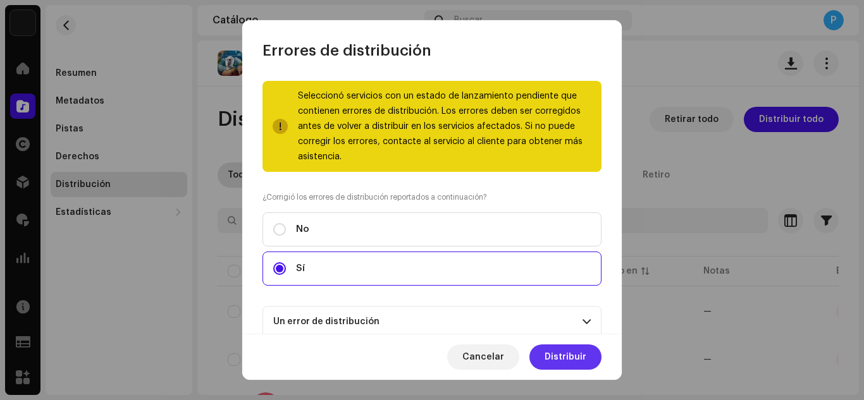
click at [554, 353] on span "Distribuir" at bounding box center [566, 357] width 42 height 25
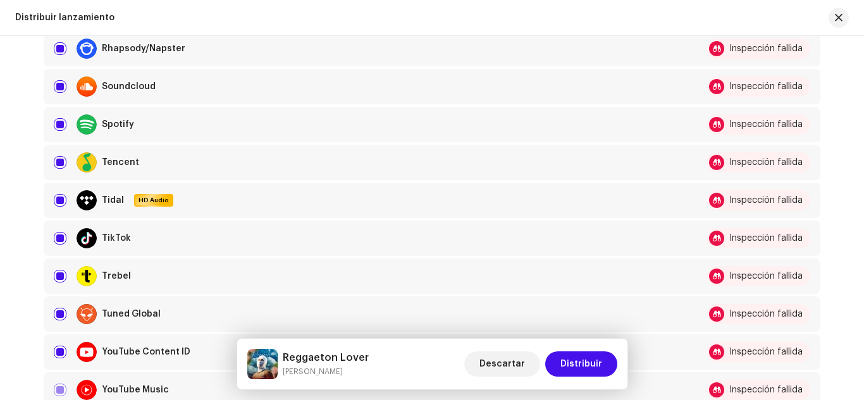
scroll to position [956, 0]
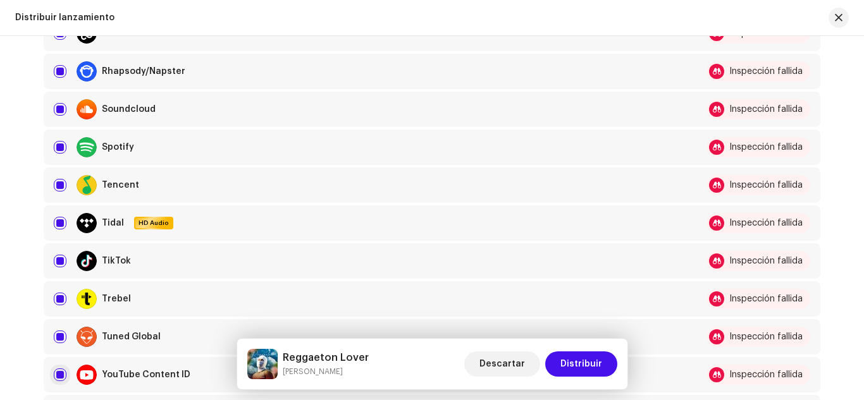
click at [59, 379] on input "checkbox" at bounding box center [60, 375] width 13 height 13
checkbox input "false"
click at [54, 263] on input "Row Selected" at bounding box center [60, 261] width 13 height 13
checkbox input "false"
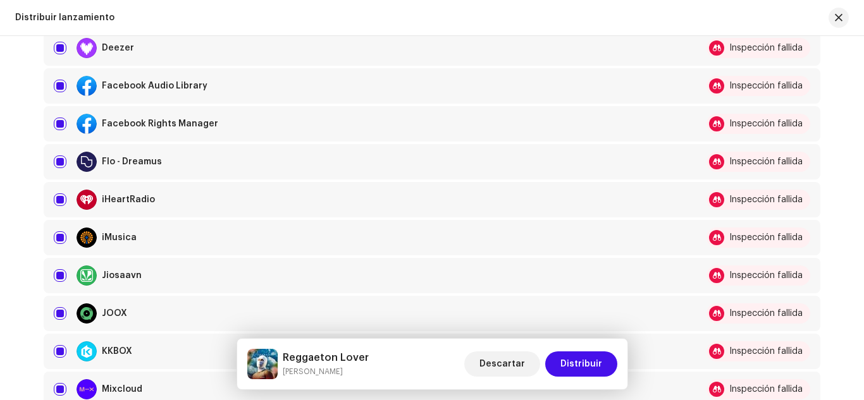
scroll to position [447, 0]
click at [62, 120] on input "Row Selected" at bounding box center [60, 124] width 13 height 13
checkbox input "false"
click at [58, 86] on input "Row Selected" at bounding box center [60, 86] width 13 height 13
checkbox input "false"
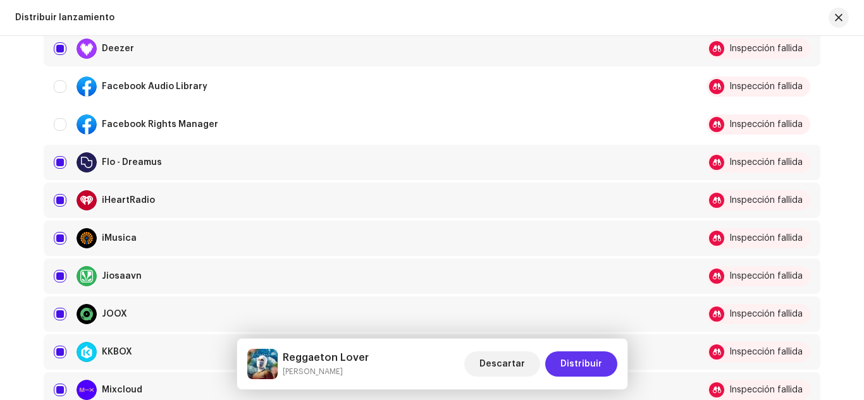
click at [572, 355] on span "Distribuir" at bounding box center [581, 364] width 42 height 25
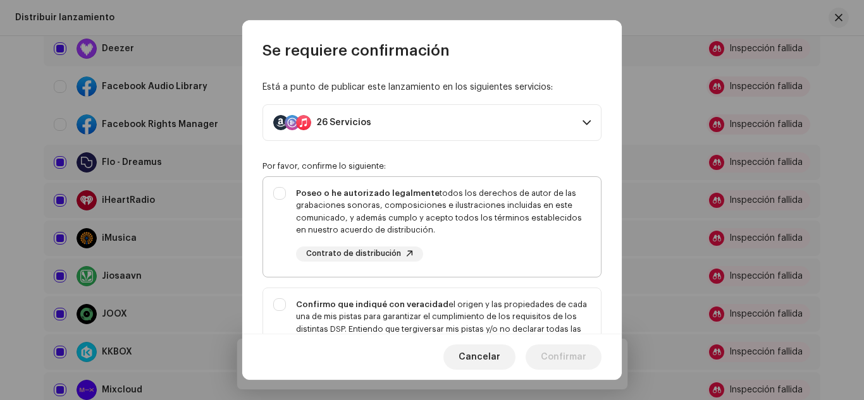
click at [466, 207] on div "Poseo o he autorizado legalmente todos los derechos de autor de las grabaciones…" at bounding box center [443, 211] width 295 height 49
checkbox input "true"
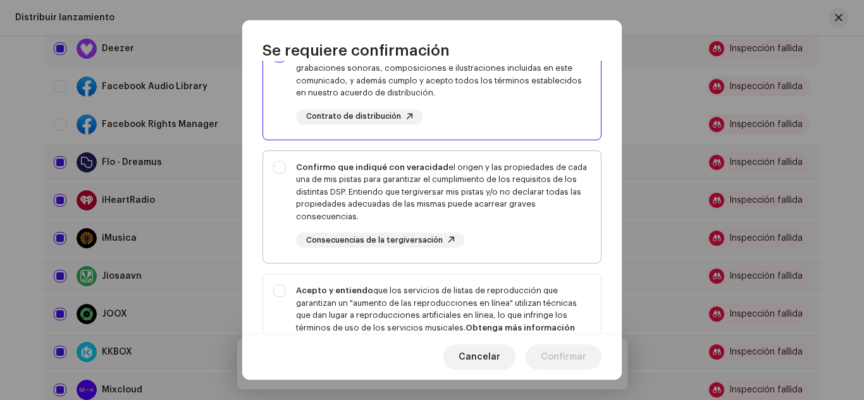
click at [465, 199] on div "Confirmo que indiqué con veracidad el origen y las propiedades de cada una de m…" at bounding box center [443, 192] width 295 height 62
checkbox input "true"
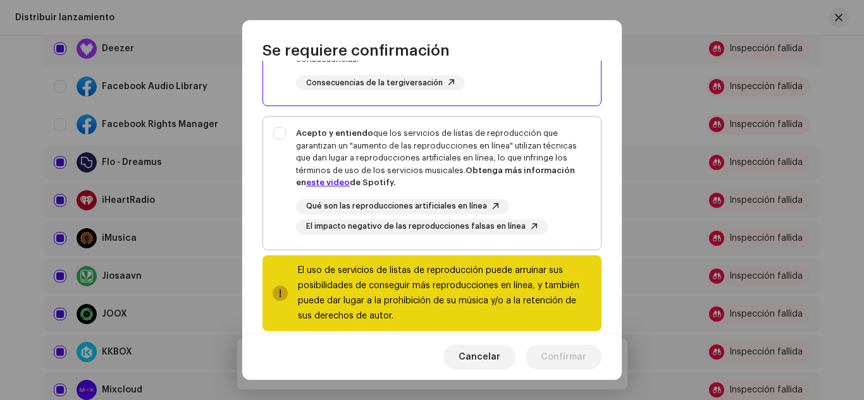
scroll to position [295, 0]
click at [450, 180] on div "Acepto y entiendo que los servicios de listas de reproducción que garantizan un…" at bounding box center [443, 157] width 295 height 62
checkbox input "true"
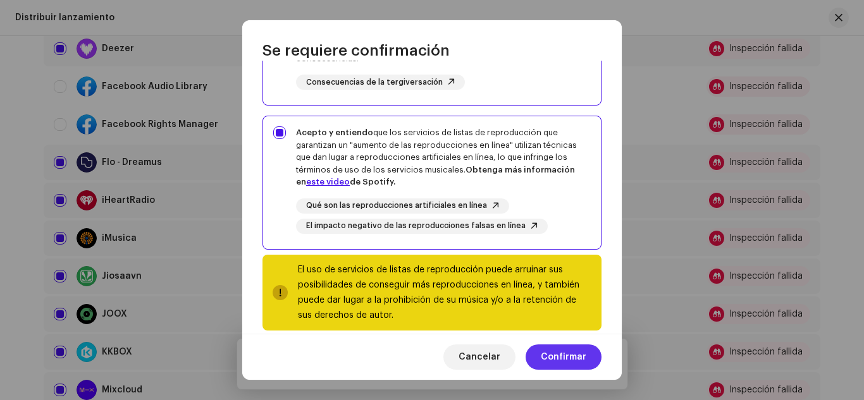
click at [563, 359] on span "Confirmar" at bounding box center [564, 357] width 46 height 25
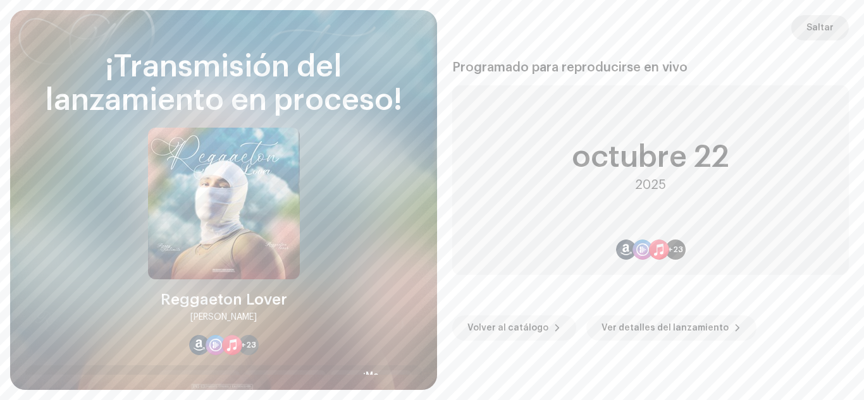
click at [830, 32] on span "Saltar" at bounding box center [819, 27] width 27 height 25
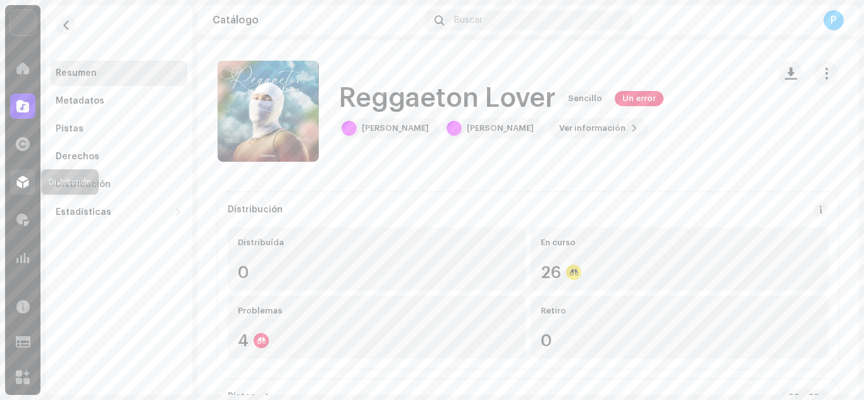
click at [19, 184] on span at bounding box center [22, 182] width 13 height 10
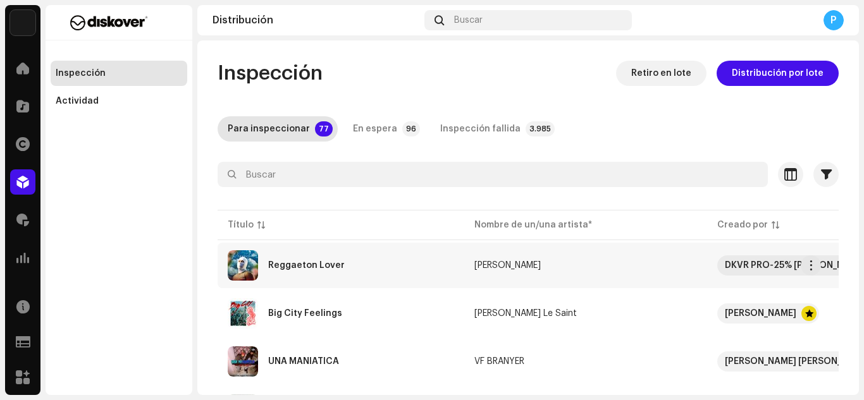
click at [304, 251] on div "Reggaeton Lover" at bounding box center [341, 265] width 226 height 30
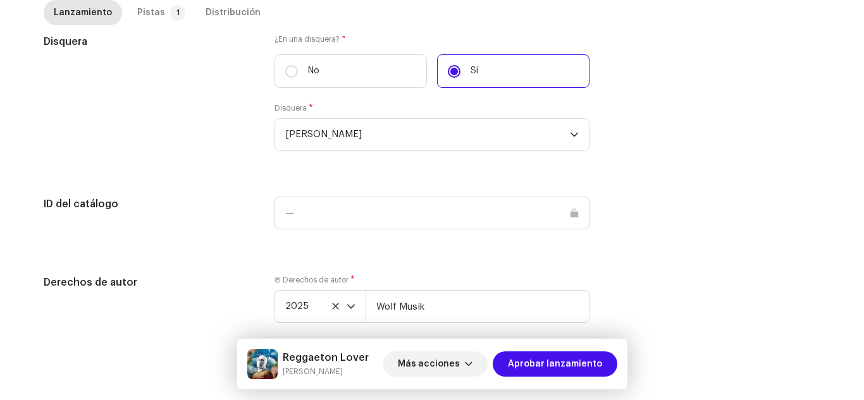
scroll to position [1281, 0]
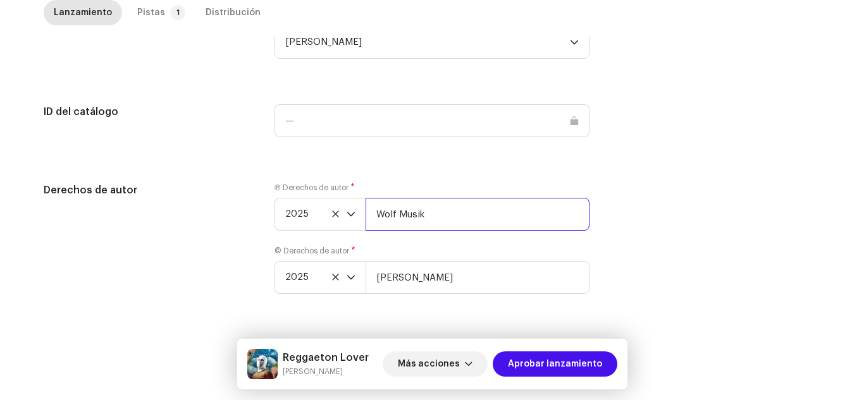
click at [486, 223] on input "Wolf Musik" at bounding box center [478, 214] width 224 height 33
paste input "| Distributed by Diskover Co."
type input "Wolf Musik | Distributed by Diskover Co."
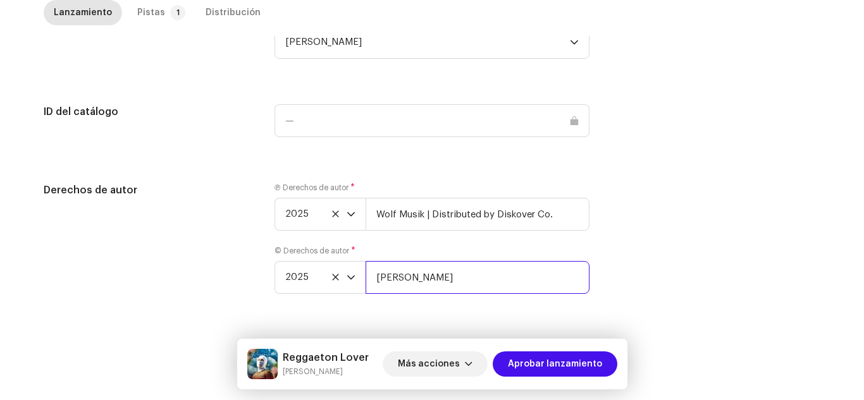
click at [509, 273] on input "Ronny Preciado" at bounding box center [478, 277] width 224 height 33
paste input "| Distributed by Diskover Co."
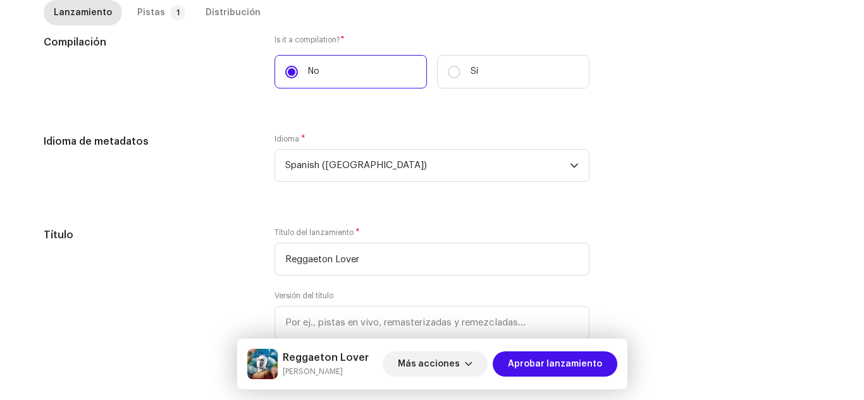
scroll to position [0, 0]
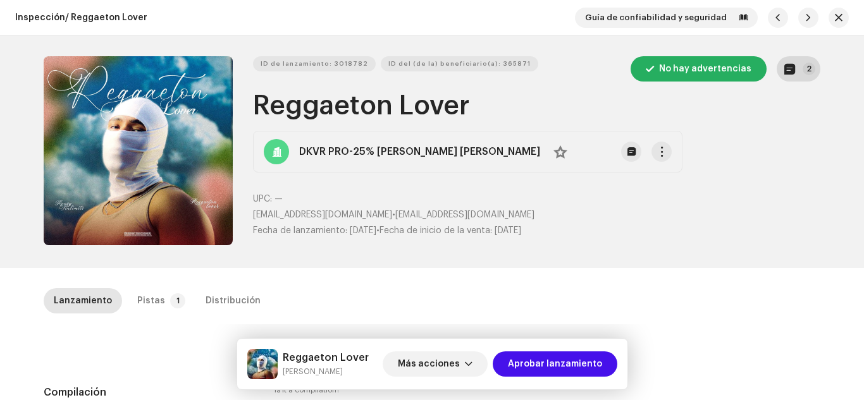
type input "Ronny Preciado | Distributed by Diskover Co."
click at [793, 58] on button "2" at bounding box center [799, 68] width 44 height 25
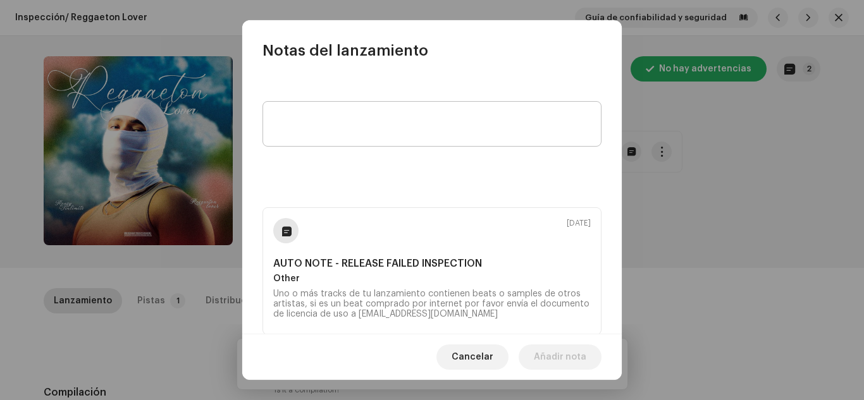
click at [486, 112] on textarea at bounding box center [431, 124] width 339 height 46
type textarea "No Exclusiva. No UGC."
click at [583, 362] on span "Añadir nota" at bounding box center [560, 357] width 52 height 25
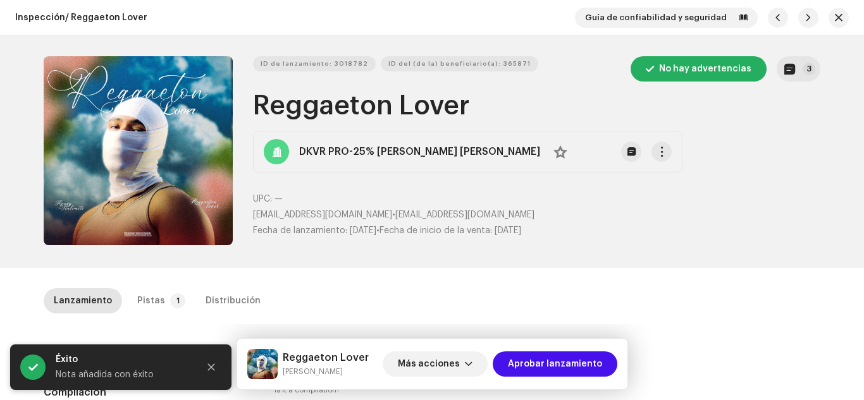
click at [767, 216] on div "Notas del lanzamiento 8 oct 2025 No Exclusiva. No UGC. 7 oct 2025 AUTO NOTE - R…" at bounding box center [432, 200] width 864 height 400
click at [581, 365] on span "Aprobar lanzamiento" at bounding box center [555, 364] width 94 height 25
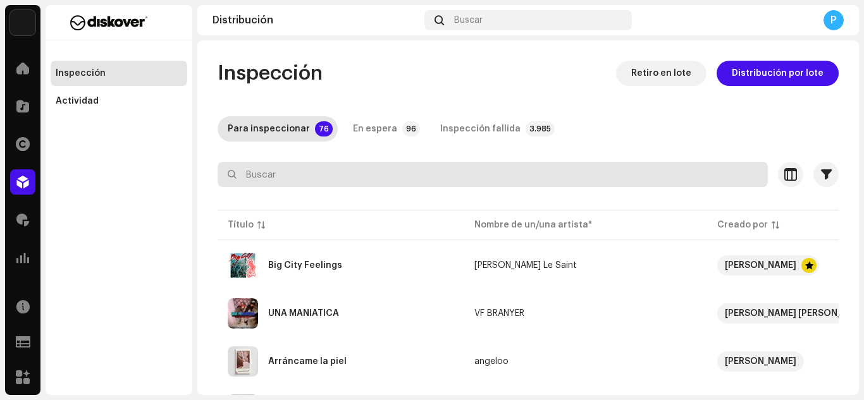
click at [276, 170] on input "text" at bounding box center [493, 174] width 550 height 25
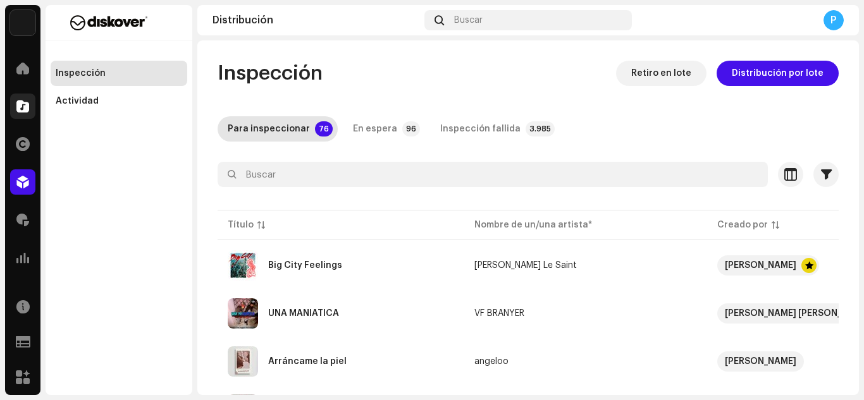
click at [14, 102] on div at bounding box center [22, 106] width 25 height 25
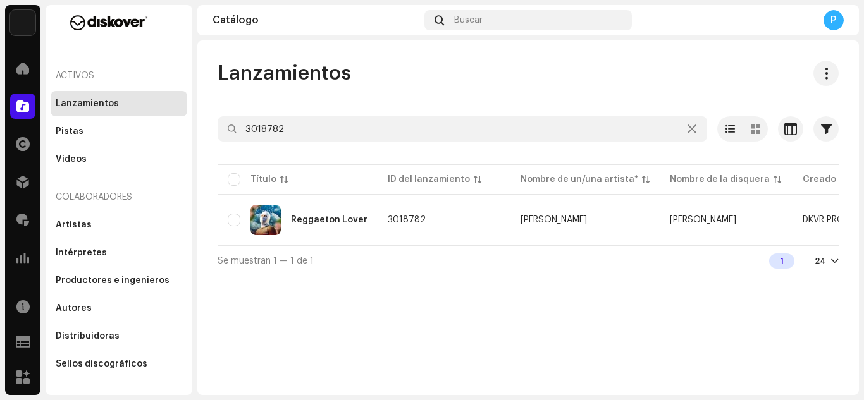
click at [31, 96] on div at bounding box center [22, 106] width 25 height 25
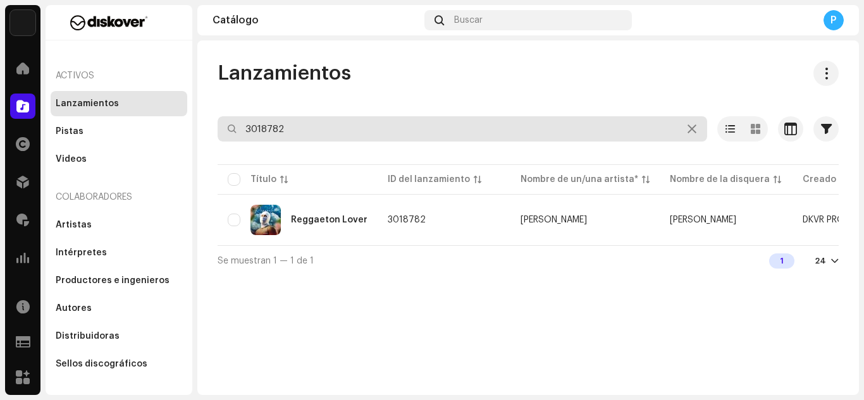
click at [312, 126] on input "3018782" at bounding box center [463, 128] width 490 height 25
paste input "45307"
type input "3045307"
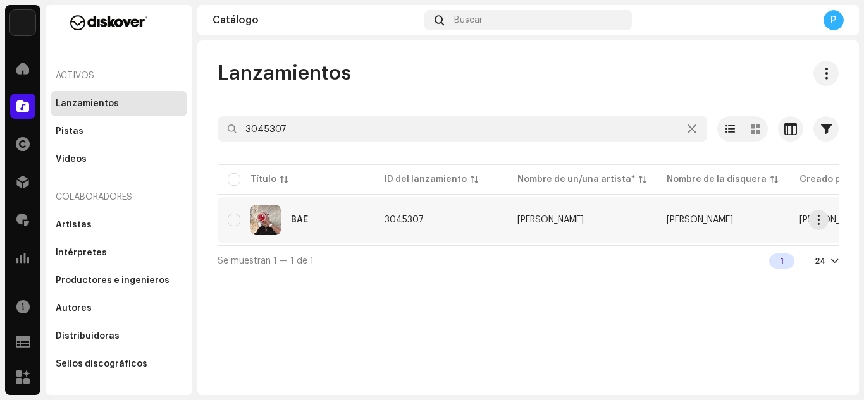
click at [290, 208] on div "BAE" at bounding box center [296, 220] width 137 height 30
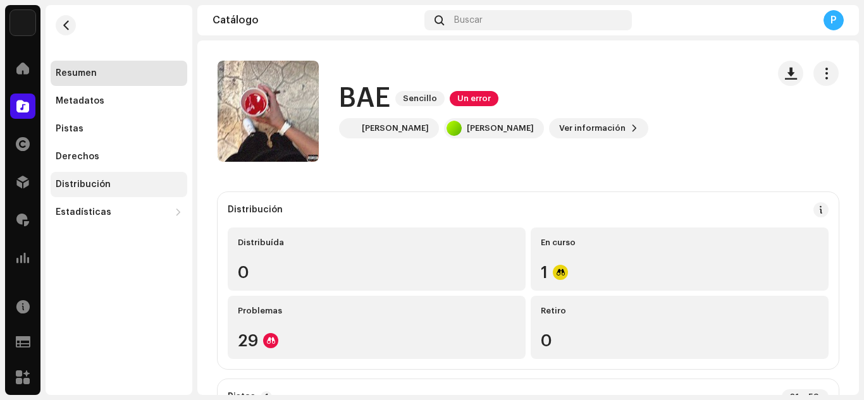
click at [79, 175] on div "Distribución" at bounding box center [119, 184] width 137 height 25
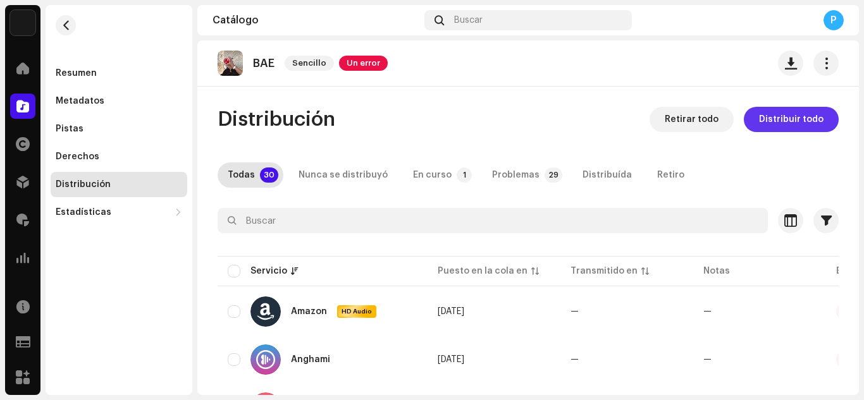
click at [794, 124] on span "Distribuir todo" at bounding box center [791, 119] width 65 height 25
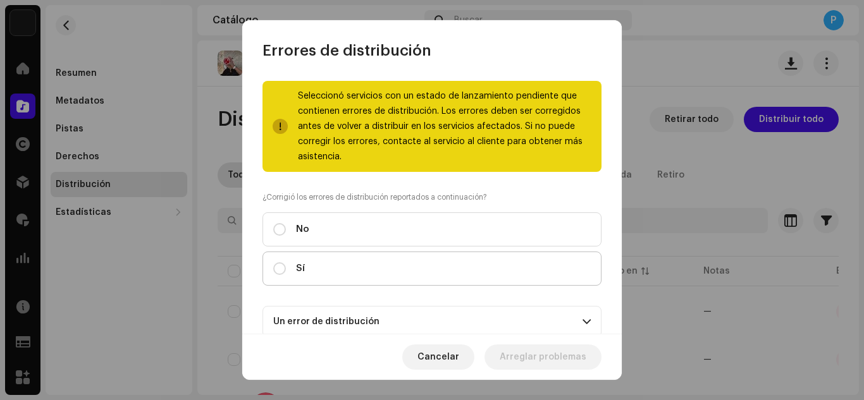
click at [505, 268] on label "Sí" at bounding box center [431, 269] width 339 height 34
click at [286, 268] on input "Sí" at bounding box center [279, 268] width 13 height 13
radio input "true"
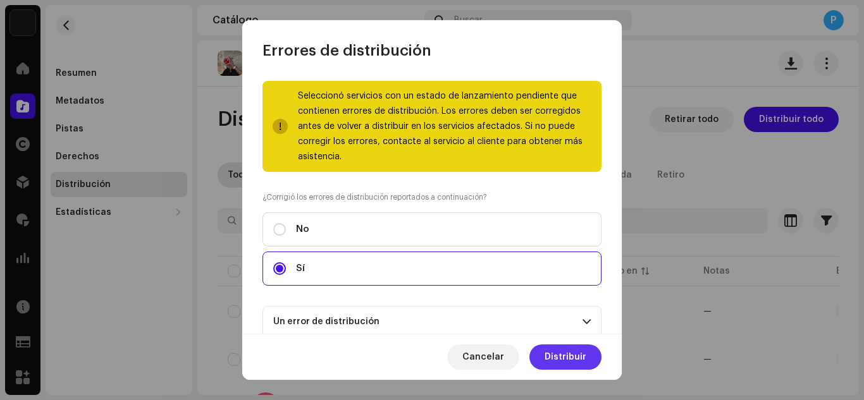
click at [552, 353] on span "Distribuir" at bounding box center [566, 357] width 42 height 25
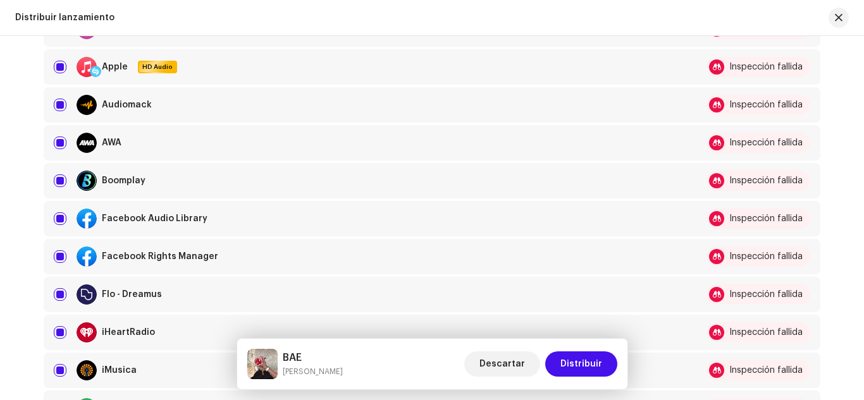
scroll to position [333, 0]
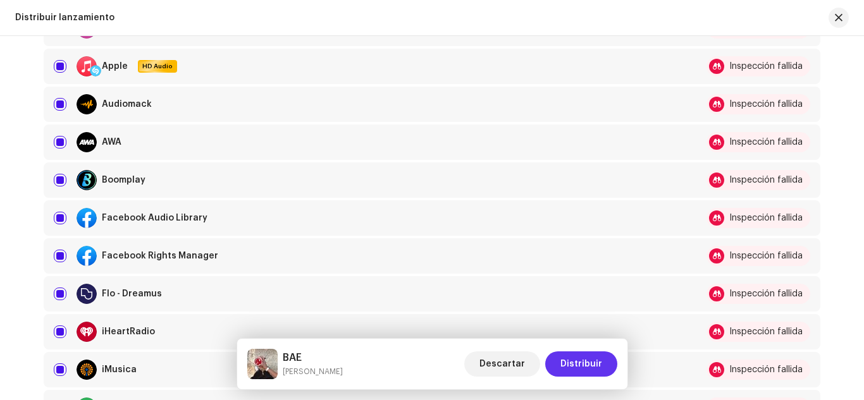
click at [591, 360] on span "Distribuir" at bounding box center [581, 364] width 42 height 25
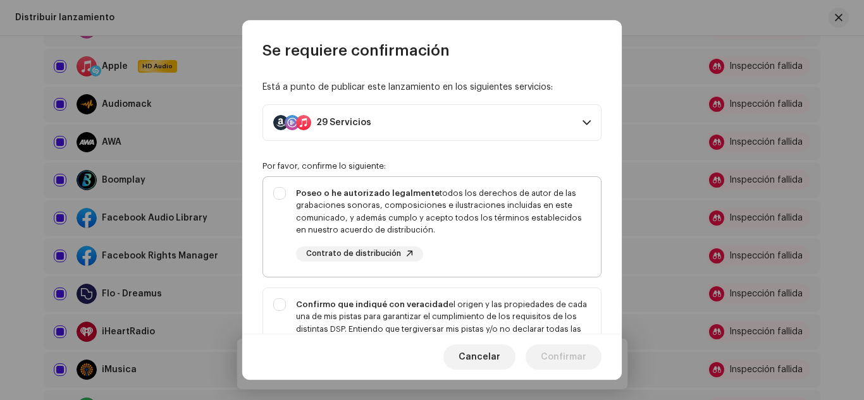
click at [500, 230] on div "Poseo o he autorizado legalmente todos los derechos de autor de las grabaciones…" at bounding box center [443, 211] width 295 height 49
checkbox input "true"
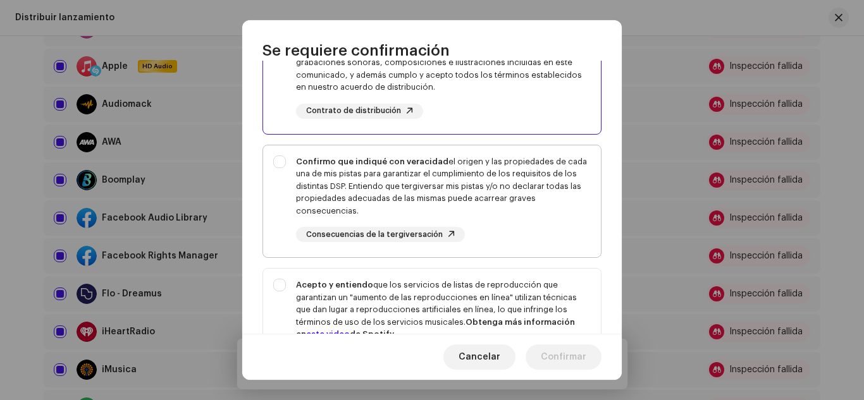
click at [489, 190] on div "Confirmo que indiqué con veracidad el origen y las propiedades de cada una de m…" at bounding box center [443, 187] width 295 height 62
checkbox input "true"
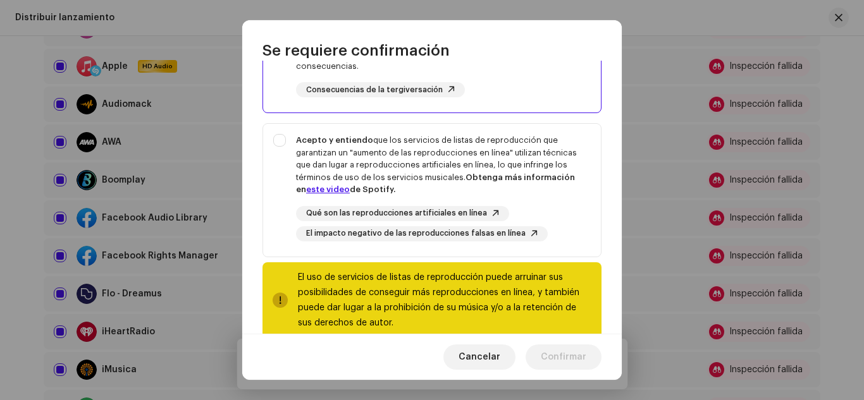
scroll to position [288, 0]
click at [478, 139] on div "Acepto y entiendo que los servicios de listas de reproducción que garantizan un…" at bounding box center [443, 164] width 295 height 62
checkbox input "true"
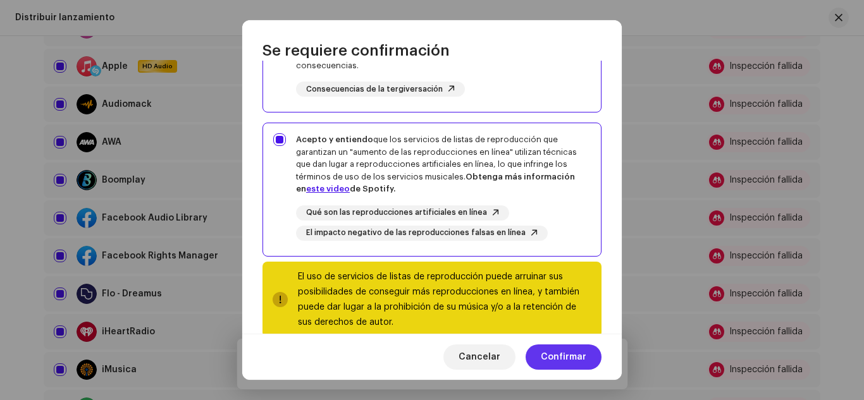
click at [551, 360] on span "Confirmar" at bounding box center [564, 357] width 46 height 25
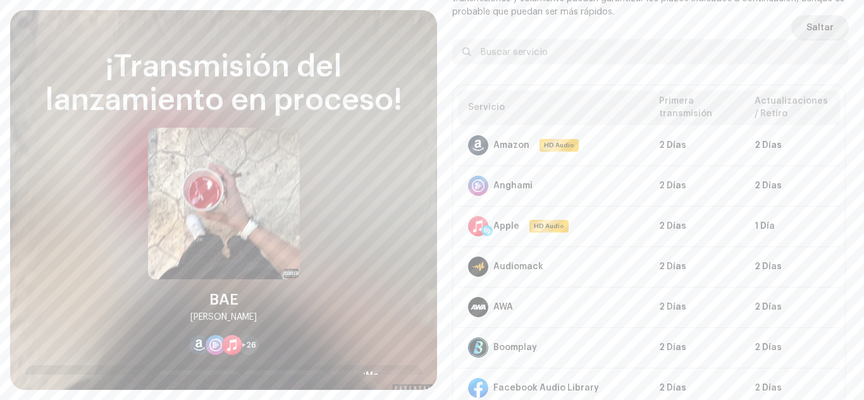
click at [806, 27] on span "Saltar" at bounding box center [819, 27] width 27 height 25
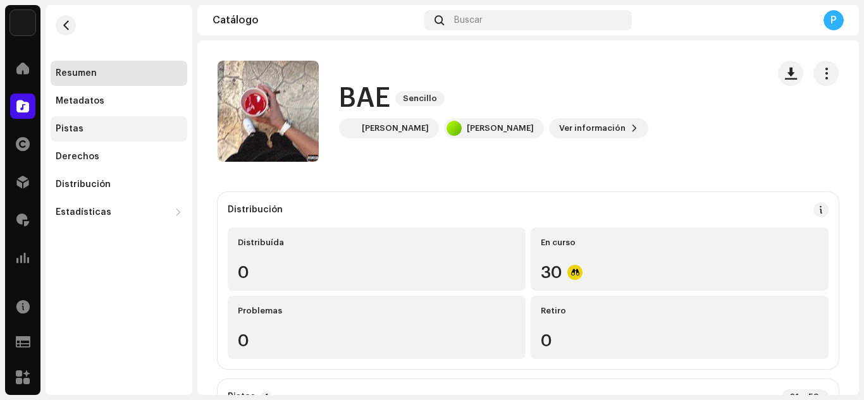
click at [93, 128] on div "Pistas" at bounding box center [119, 129] width 126 height 10
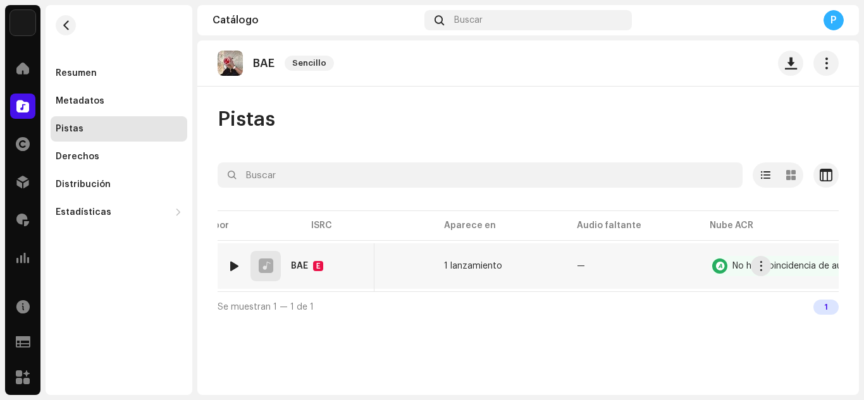
scroll to position [0, 516]
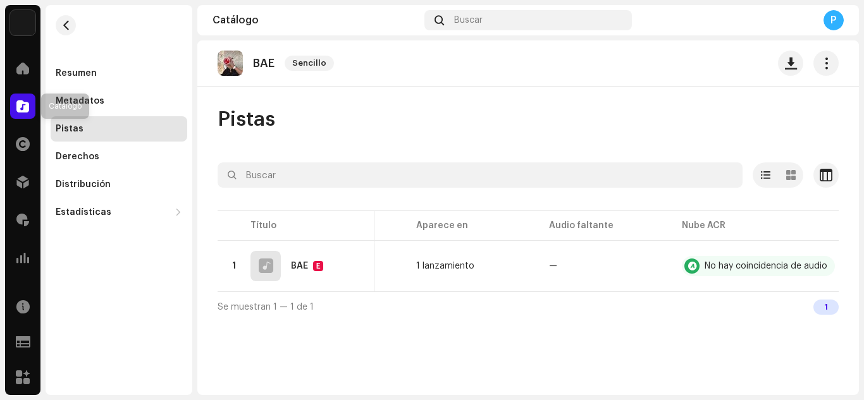
click at [25, 109] on span at bounding box center [22, 106] width 13 height 10
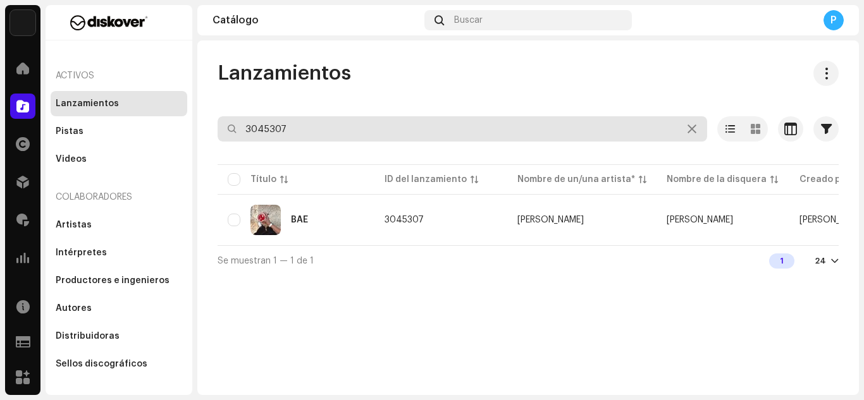
click at [328, 125] on input "3045307" at bounding box center [463, 128] width 490 height 25
paste input "20165"
type input "3020165"
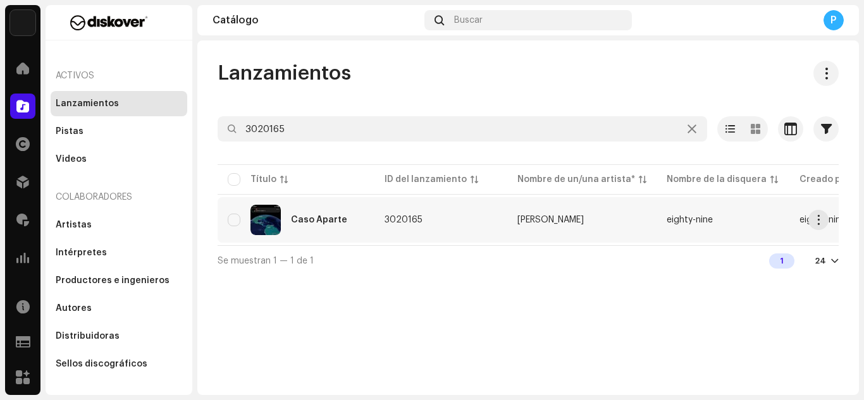
click at [322, 216] on div "Caso Aparte" at bounding box center [319, 220] width 56 height 9
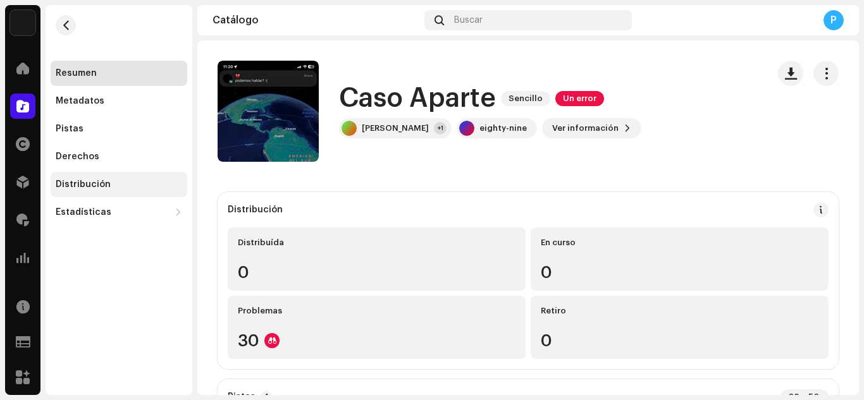
click at [98, 179] on div "Distribución" at bounding box center [119, 184] width 137 height 25
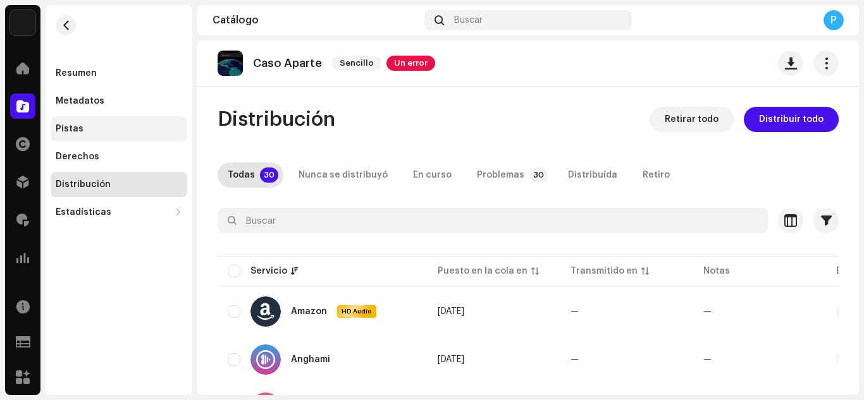
click at [112, 126] on div "Pistas" at bounding box center [119, 129] width 126 height 10
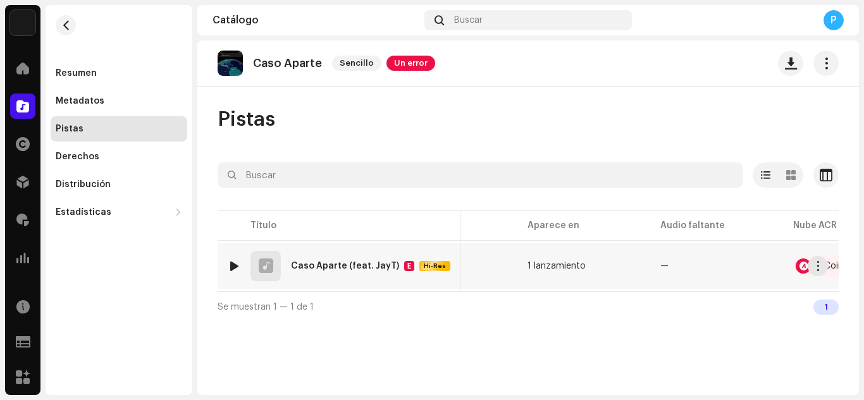
scroll to position [0, 490]
click at [796, 264] on div at bounding box center [803, 266] width 15 height 15
click at [672, 68] on div "Reconocimiento de audio por Remezclas o muestras 2 Todos los resultados requier…" at bounding box center [432, 200] width 864 height 400
click at [116, 184] on div "Distribución" at bounding box center [119, 185] width 126 height 10
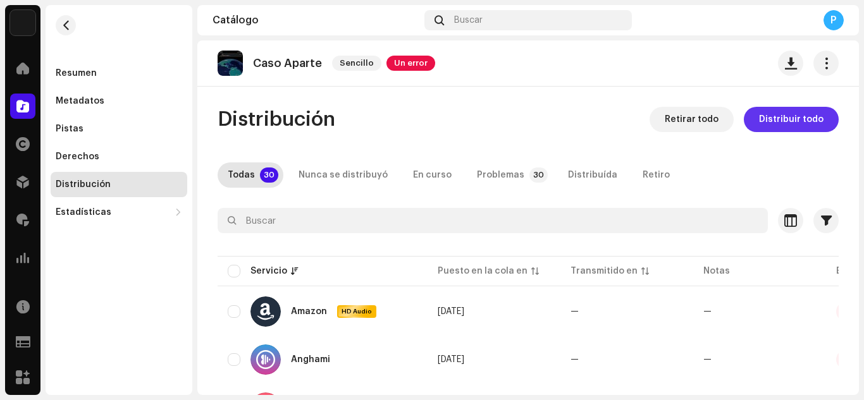
click at [802, 123] on span "Distribuir todo" at bounding box center [791, 119] width 65 height 25
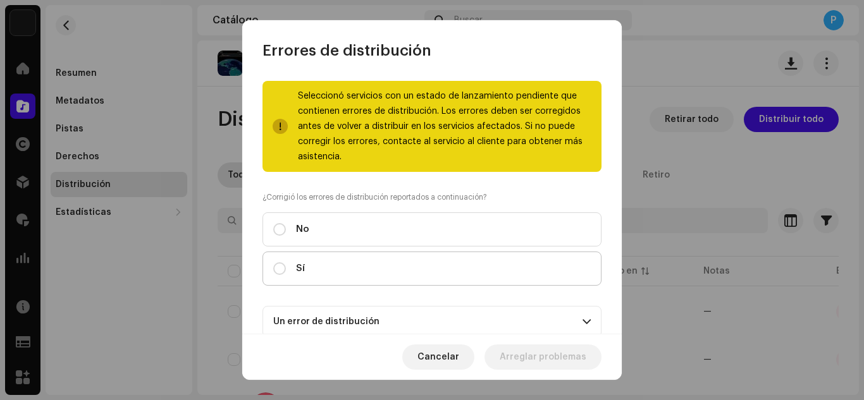
click at [490, 273] on label "Sí" at bounding box center [431, 269] width 339 height 34
click at [286, 273] on input "Sí" at bounding box center [279, 268] width 13 height 13
radio input "true"
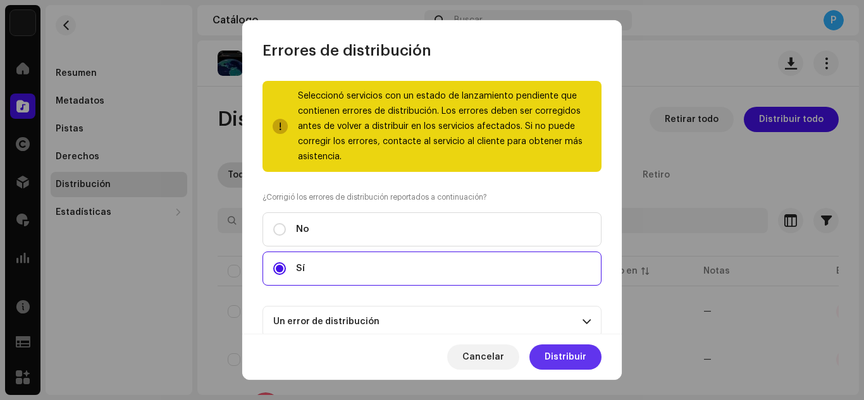
click at [563, 352] on span "Distribuir" at bounding box center [566, 357] width 42 height 25
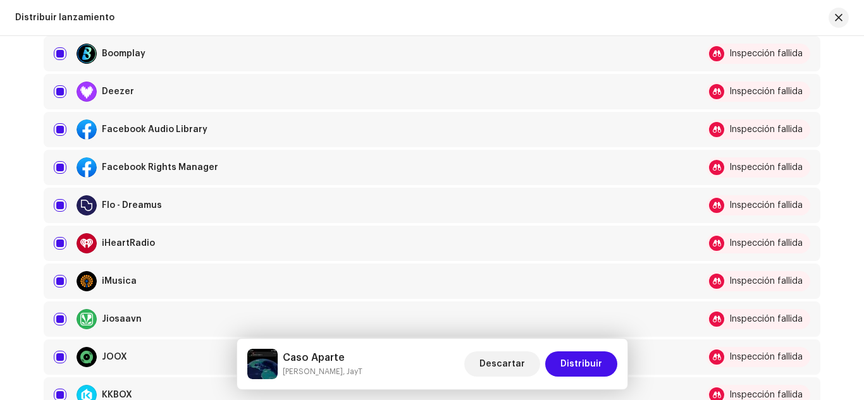
scroll to position [405, 0]
click at [54, 125] on input "checkbox" at bounding box center [60, 129] width 13 height 13
checkbox input "false"
click at [61, 163] on input "Row Selected" at bounding box center [60, 167] width 13 height 13
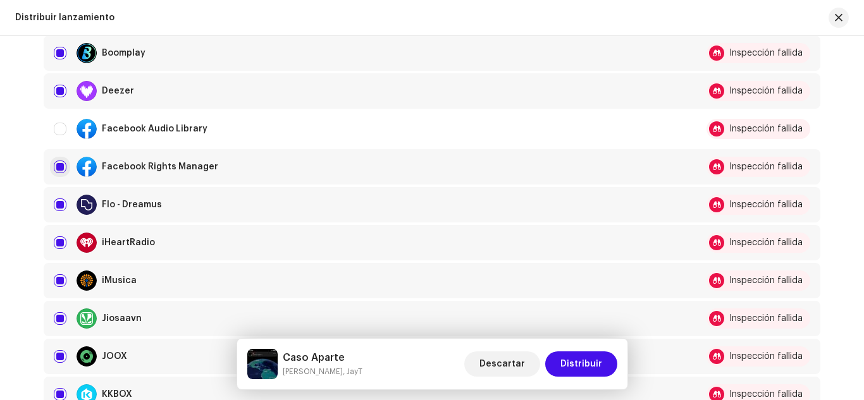
checkbox input "false"
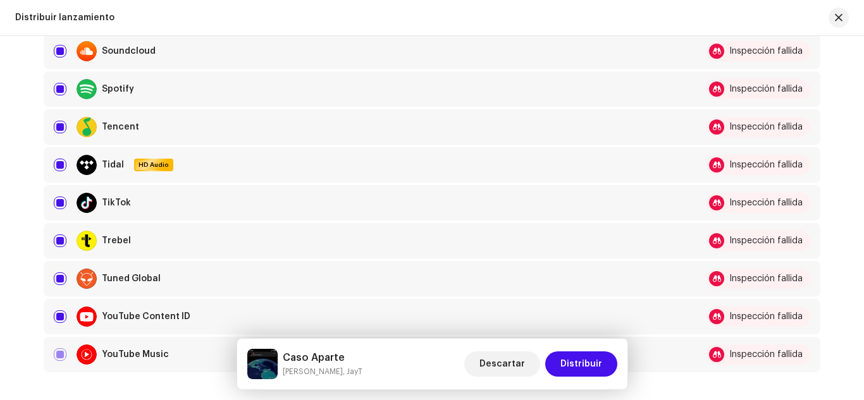
scroll to position [1015, 0]
click at [59, 317] on input "Row Selected" at bounding box center [60, 316] width 13 height 13
checkbox input "false"
click at [63, 209] on div "TikTok" at bounding box center [366, 202] width 624 height 20
click at [63, 208] on input "Row Selected" at bounding box center [60, 202] width 13 height 13
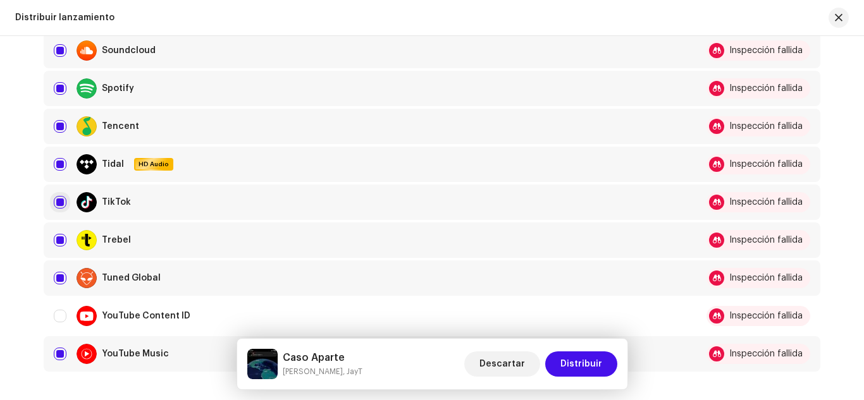
checkbox input "false"
click at [587, 361] on span "Distribuir" at bounding box center [581, 364] width 42 height 25
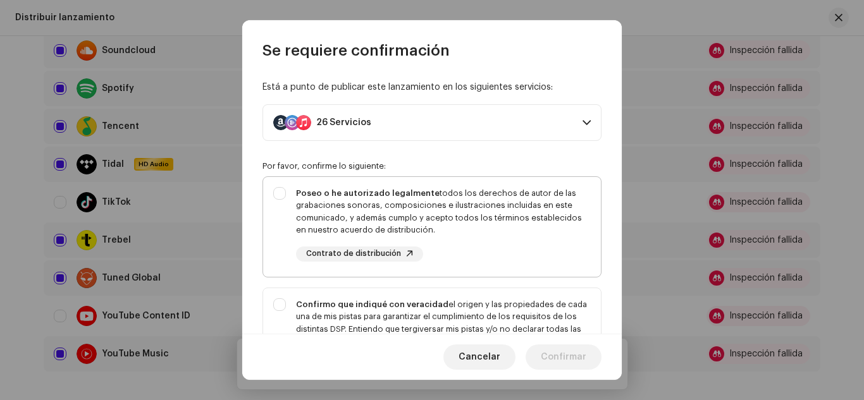
click at [479, 214] on div "Poseo o he autorizado legalmente todos los derechos de autor de las grabaciones…" at bounding box center [443, 211] width 295 height 49
checkbox input "true"
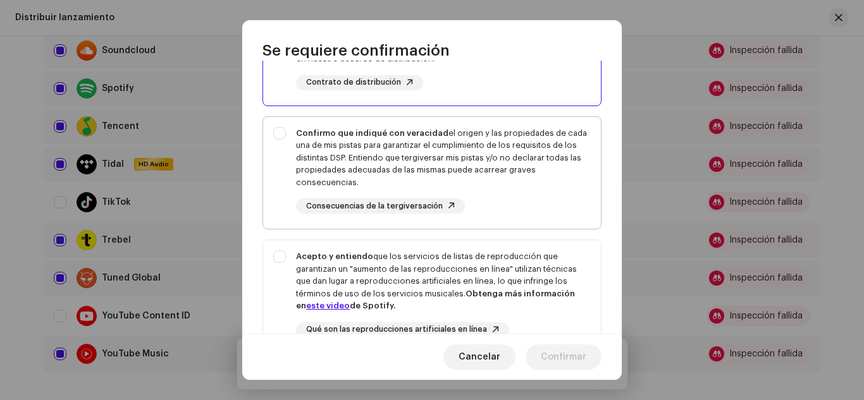
click at [459, 142] on div "Confirmo que indiqué con veracidad el origen y las propiedades de cada una de m…" at bounding box center [443, 158] width 295 height 62
checkbox input "true"
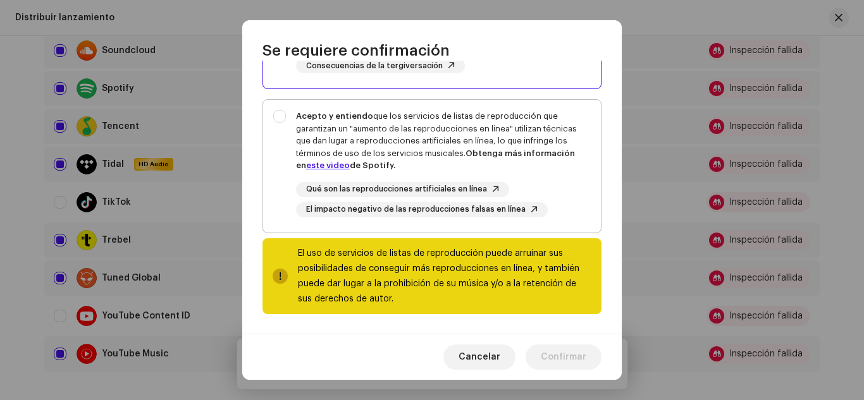
click at [424, 130] on div "Acepto y entiendo que los servicios de listas de reproducción que garantizan un…" at bounding box center [443, 141] width 295 height 62
checkbox input "true"
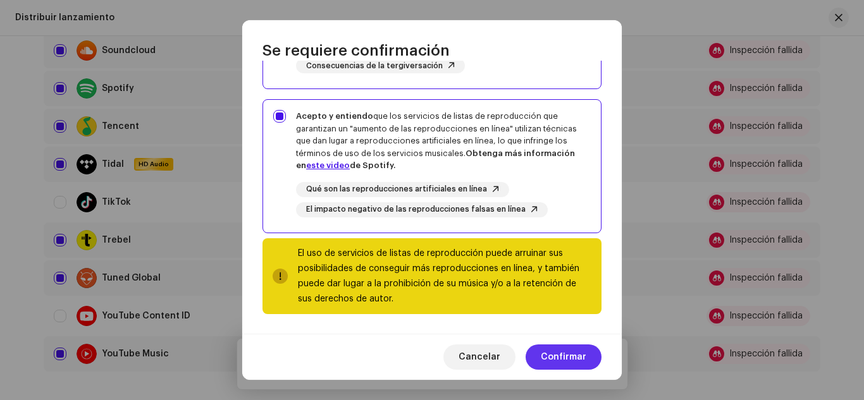
click at [546, 359] on span "Confirmar" at bounding box center [564, 357] width 46 height 25
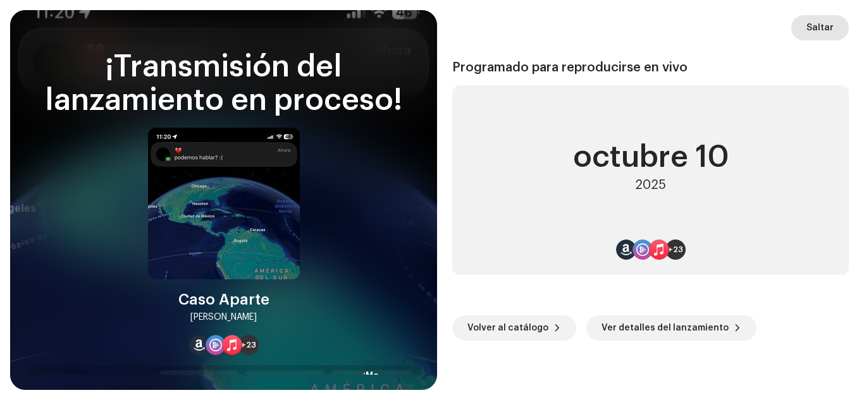
click at [818, 26] on span "Saltar" at bounding box center [819, 27] width 27 height 25
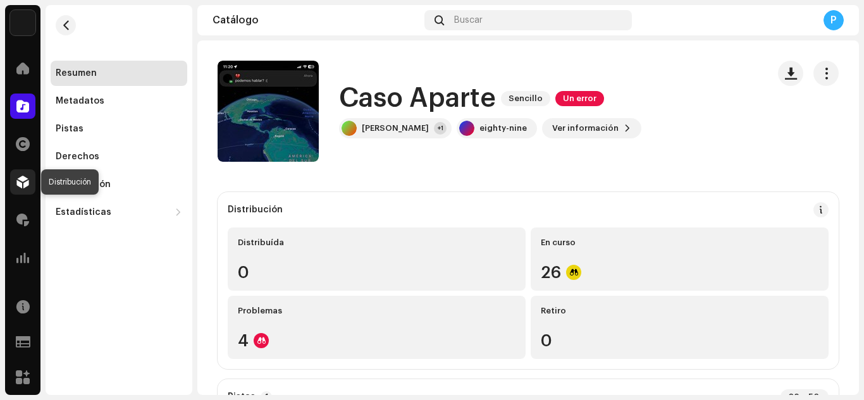
click at [19, 184] on span at bounding box center [22, 182] width 13 height 10
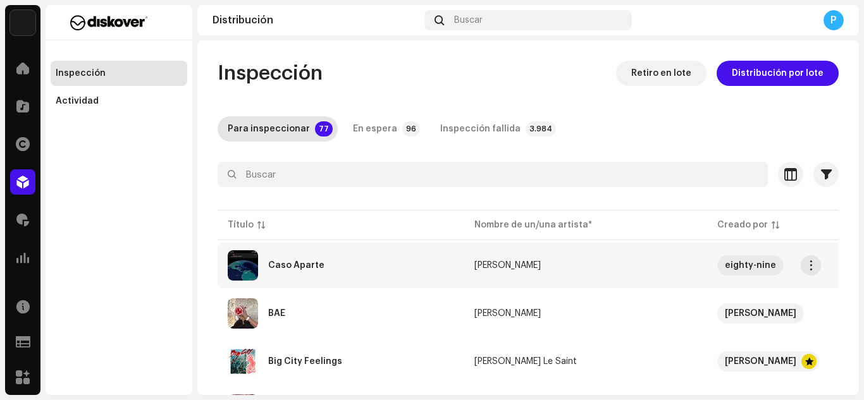
click at [305, 269] on div "Caso Aparte" at bounding box center [296, 265] width 56 height 9
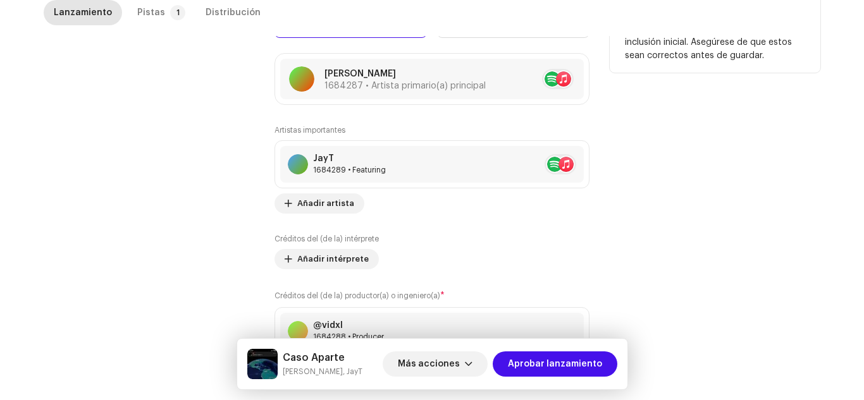
scroll to position [1334, 0]
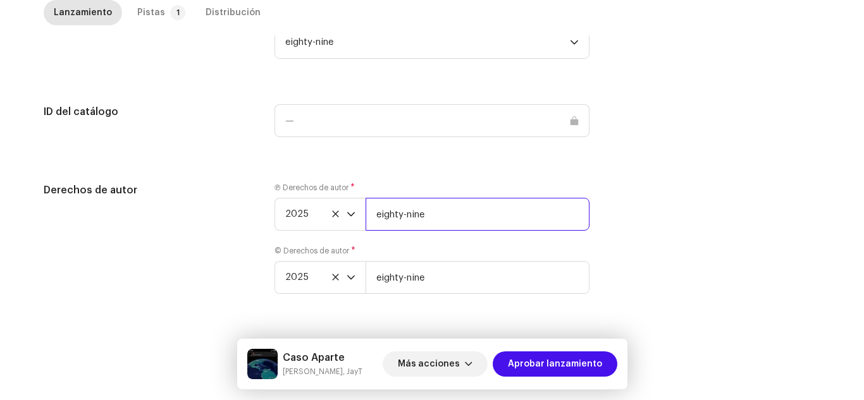
click at [446, 212] on input "eighty-nine" at bounding box center [478, 214] width 224 height 33
paste input "| Distributed by Diskover Co."
type input "eighty-nine | Distributed by Diskover Co."
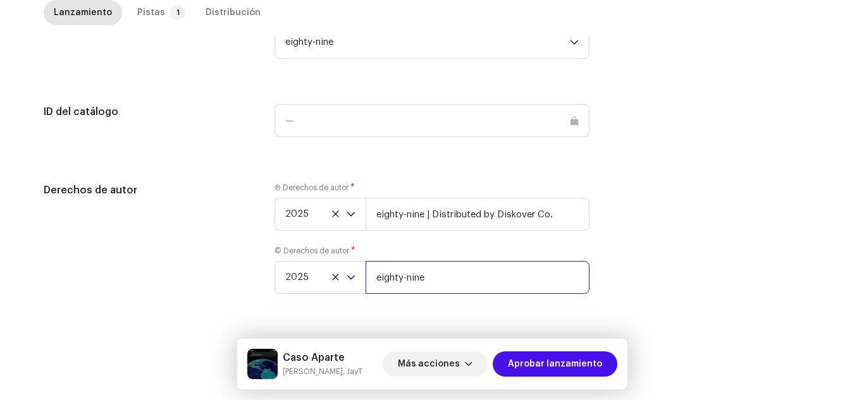
click at [450, 262] on input "eighty-nine" at bounding box center [478, 277] width 224 height 33
paste input "| Distributed by Diskover Co."
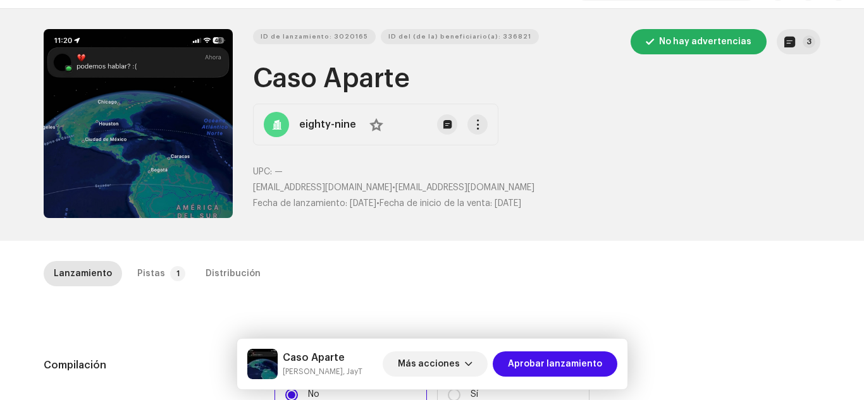
scroll to position [0, 0]
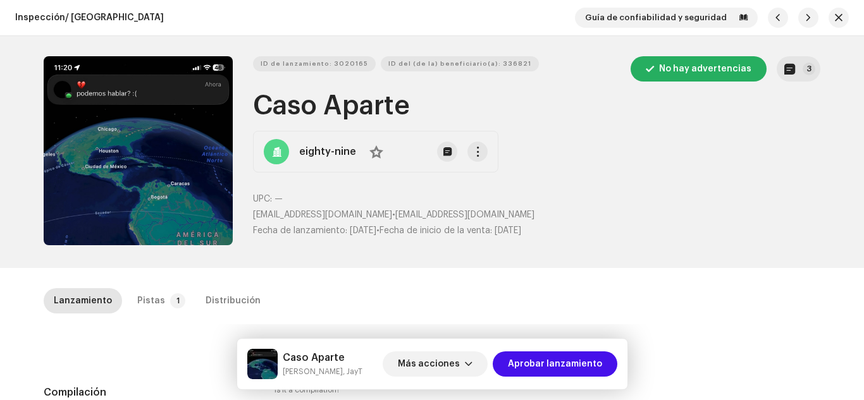
type input "eighty-nine | Distributed by Diskover Co."
click at [802, 56] on div "ID de lanzamiento: 3020165 ID del (de la) beneficiario(a): 336821 No hay advert…" at bounding box center [431, 152] width 817 height 232
click at [793, 68] on button "3" at bounding box center [799, 68] width 44 height 25
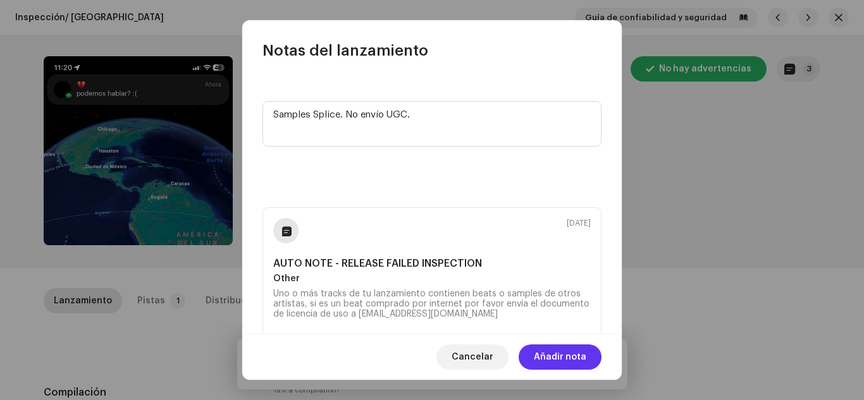
type textarea "Samples Splice. No envío UGC."
click at [552, 359] on span "Añadir nota" at bounding box center [560, 357] width 52 height 25
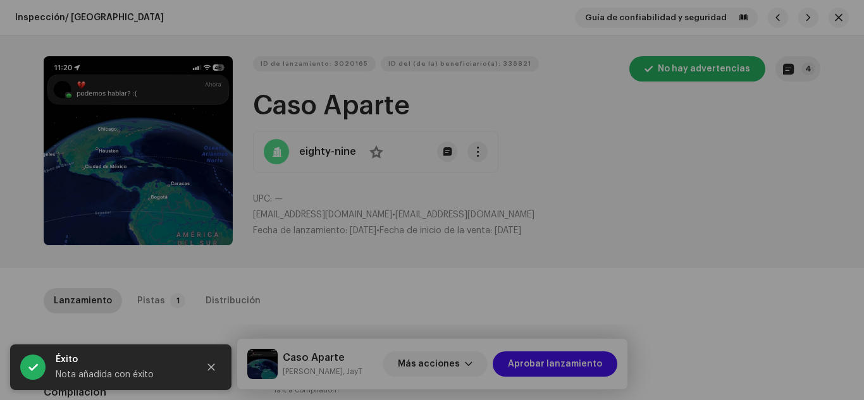
click at [675, 244] on div "Notas del lanzamiento 8 oct 2025 Samples Splice. No envío UGC. 7 oct 2025 AUTO …" at bounding box center [432, 200] width 864 height 400
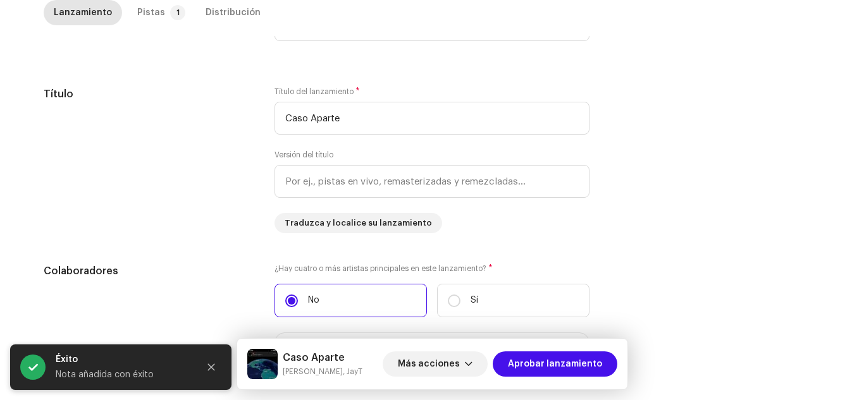
scroll to position [547, 0]
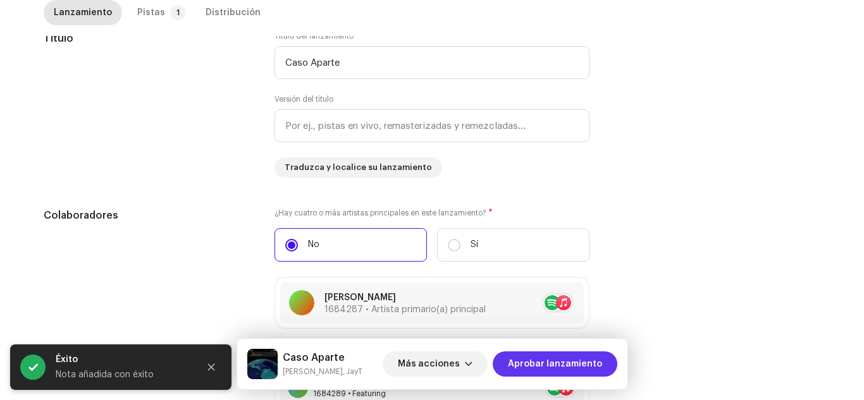
click at [560, 369] on span "Aprobar lanzamiento" at bounding box center [555, 364] width 94 height 25
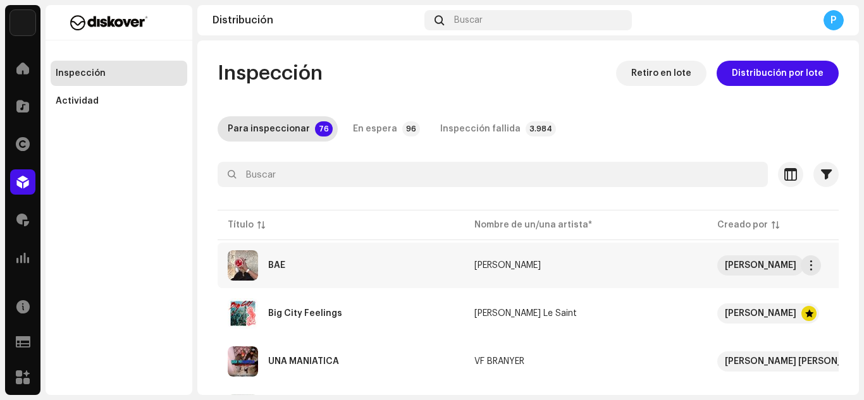
click at [302, 266] on div "BAE" at bounding box center [341, 265] width 226 height 30
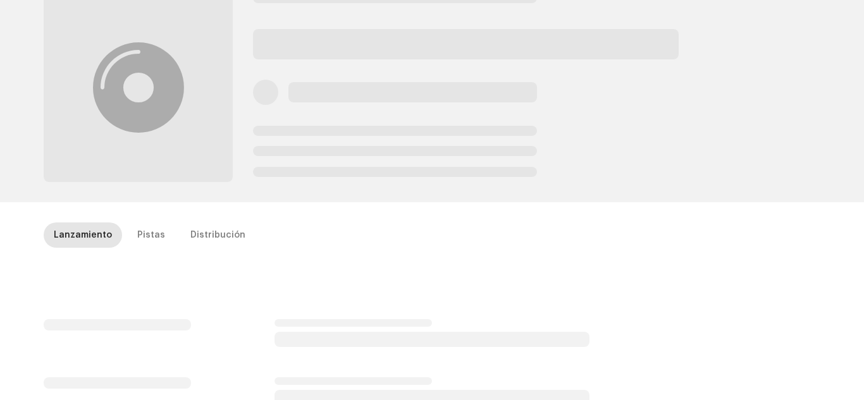
scroll to position [65, 0]
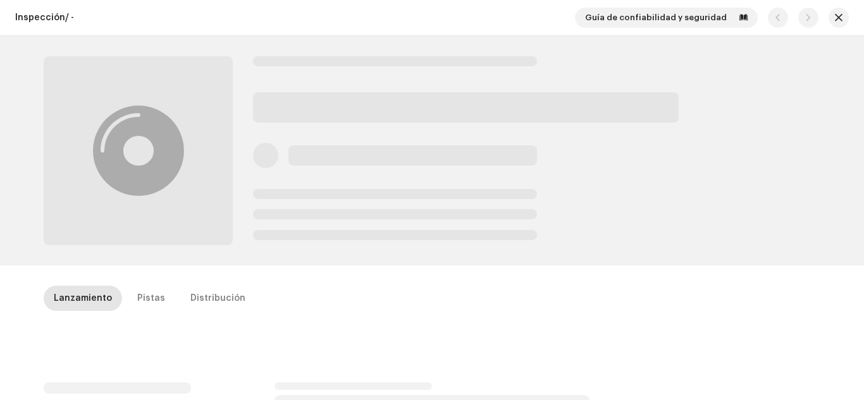
scroll to position [65, 0]
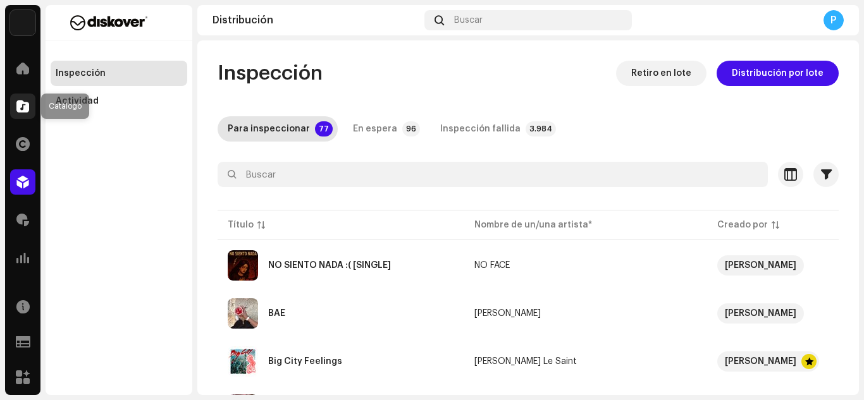
click at [24, 103] on span at bounding box center [22, 106] width 13 height 10
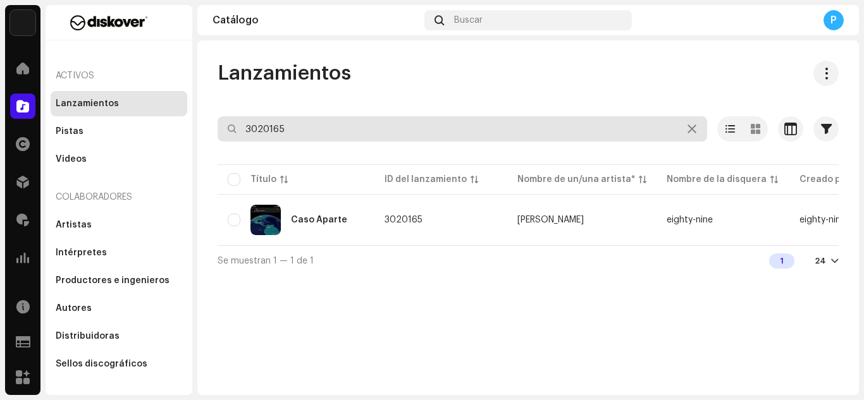
click at [324, 129] on input "3020165" at bounding box center [463, 128] width 490 height 25
paste input "198092004072"
type input "198092004072"
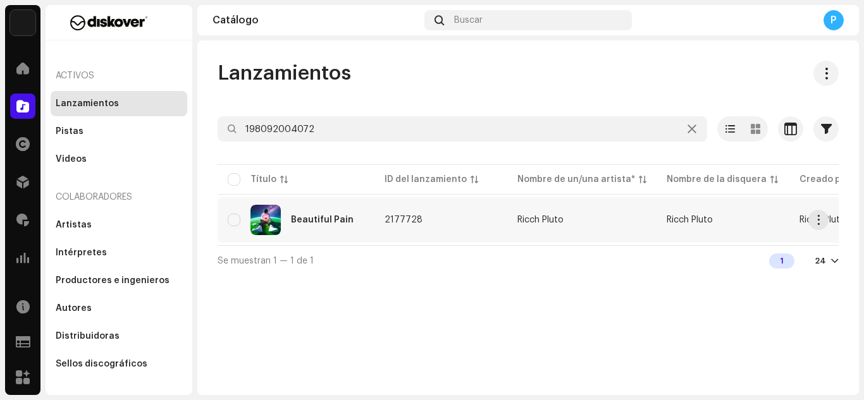
click at [321, 220] on div "Beautiful Pain" at bounding box center [322, 220] width 63 height 9
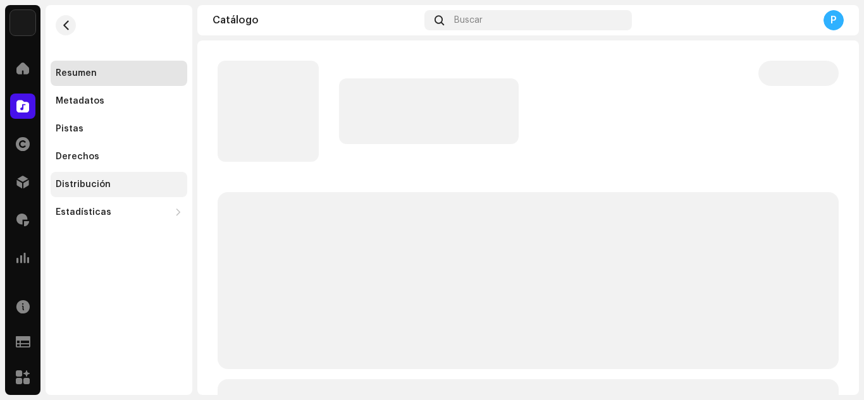
click at [81, 182] on div "Distribución" at bounding box center [83, 185] width 55 height 10
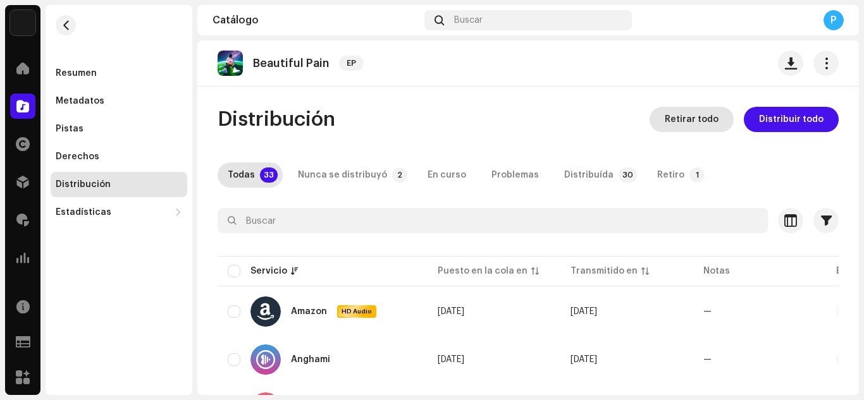
click at [694, 118] on span "Retirar todo" at bounding box center [692, 119] width 54 height 25
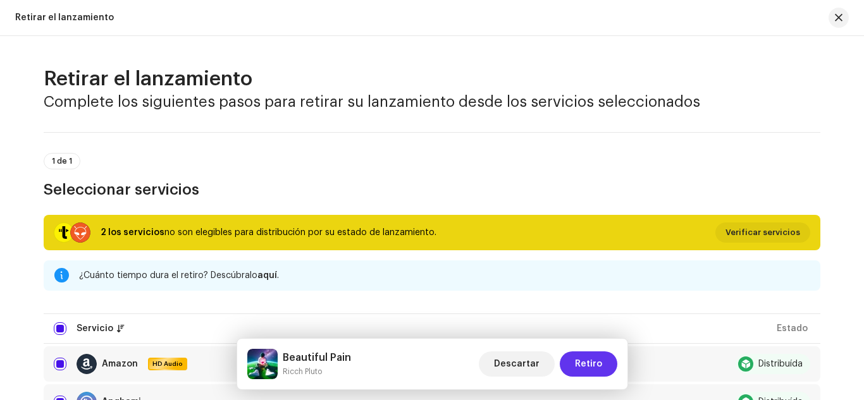
click at [584, 359] on span "Retiro" at bounding box center [588, 364] width 27 height 25
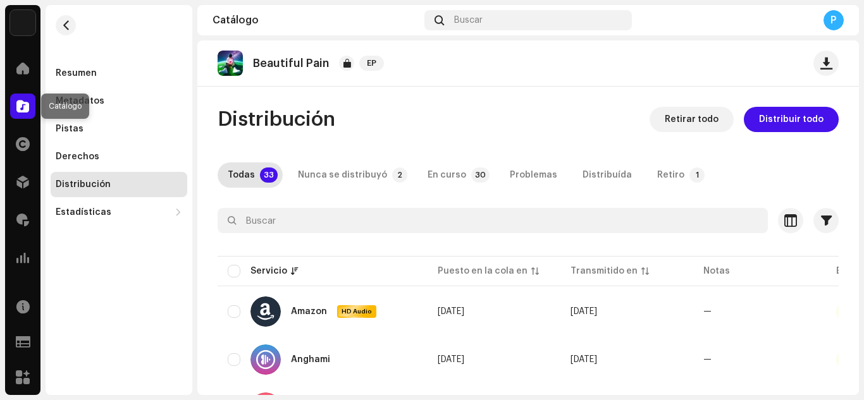
click at [20, 104] on span at bounding box center [22, 106] width 13 height 10
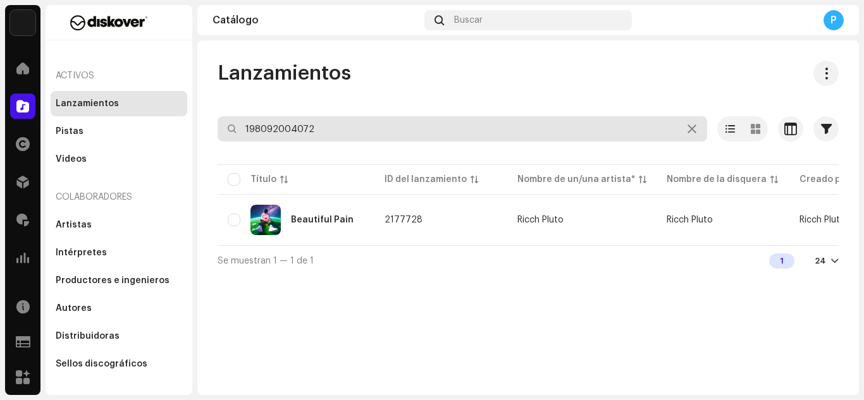
click at [342, 134] on input "198092004072" at bounding box center [463, 128] width 490 height 25
paste input "731647868941"
type input "7316478689412"
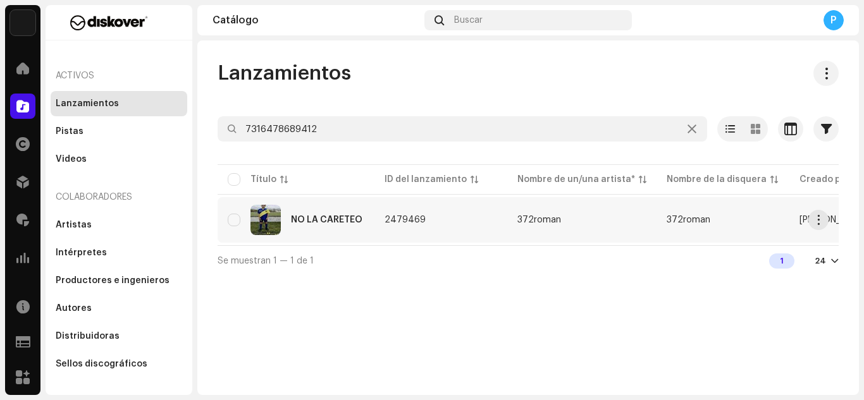
click at [323, 216] on div "NO LA CARETEO" at bounding box center [326, 220] width 71 height 9
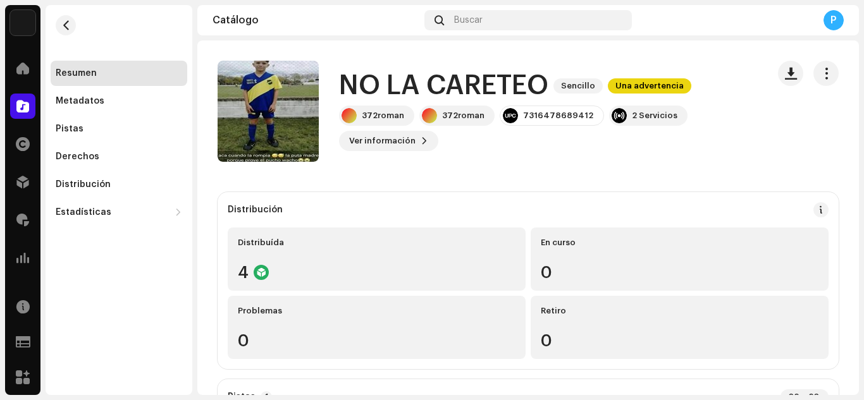
click at [323, 216] on div "Distribución" at bounding box center [528, 209] width 601 height 15
click at [77, 181] on div "Distribución" at bounding box center [83, 185] width 55 height 10
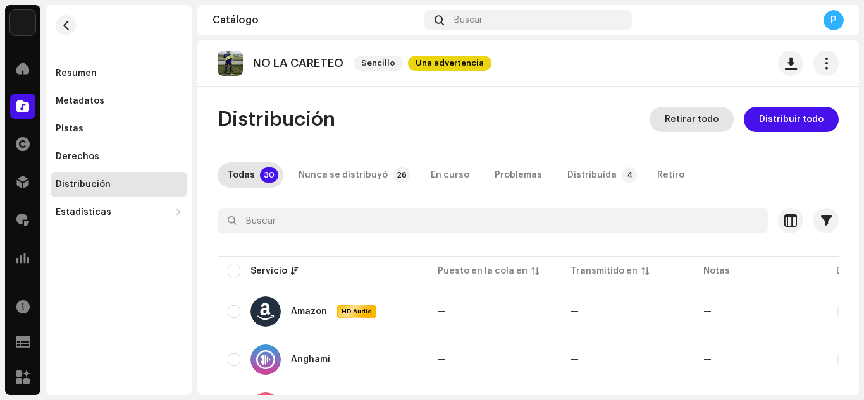
click at [681, 115] on span "Retirar todo" at bounding box center [692, 119] width 54 height 25
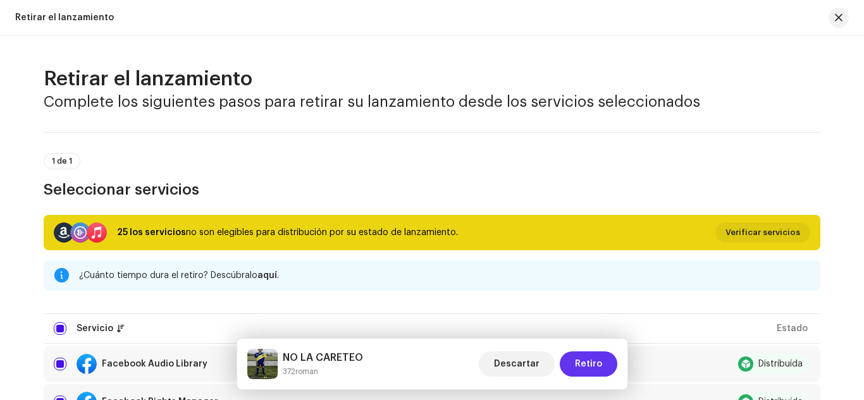
click at [592, 364] on span "Retiro" at bounding box center [588, 364] width 27 height 25
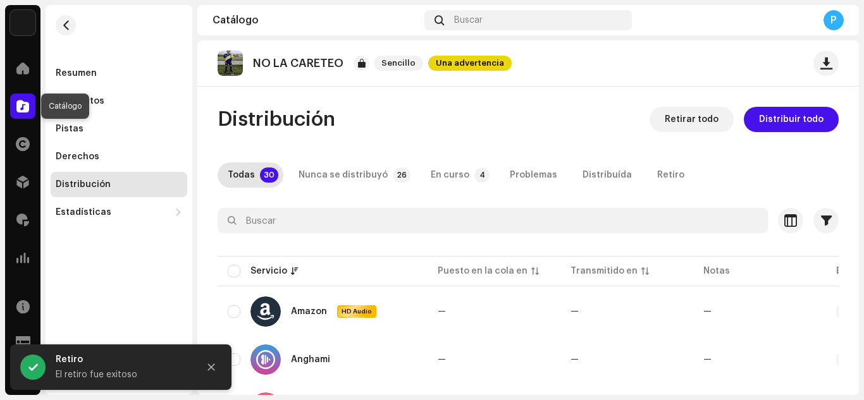
click at [12, 101] on div at bounding box center [22, 106] width 25 height 25
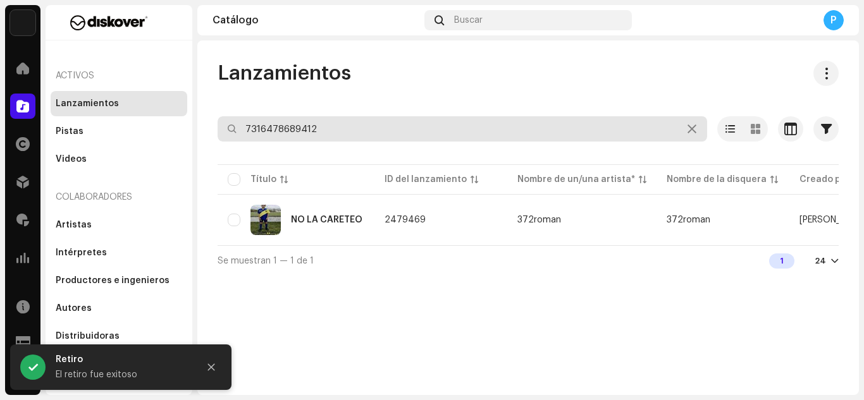
click at [431, 140] on input "7316478689412" at bounding box center [463, 128] width 490 height 25
paste input "799548"
type input "7316478799548"
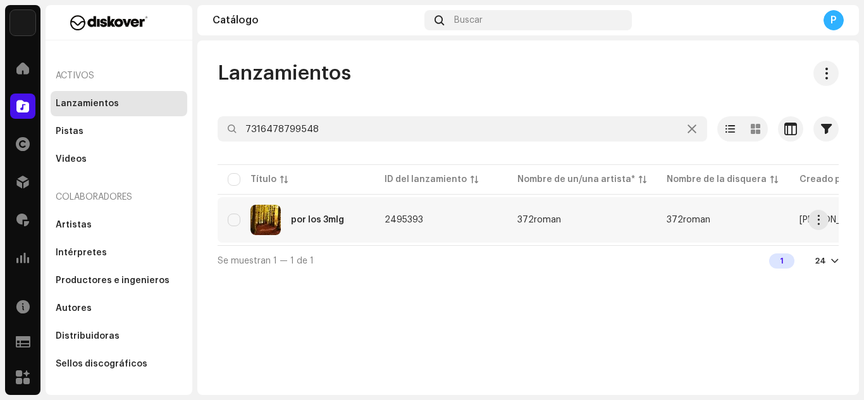
click at [348, 213] on div "por los 3mlg" at bounding box center [296, 220] width 137 height 30
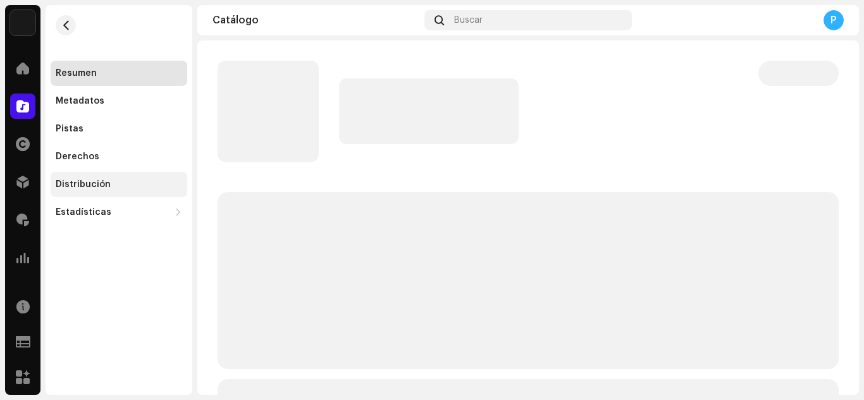
click at [112, 182] on div "Distribución" at bounding box center [119, 185] width 126 height 10
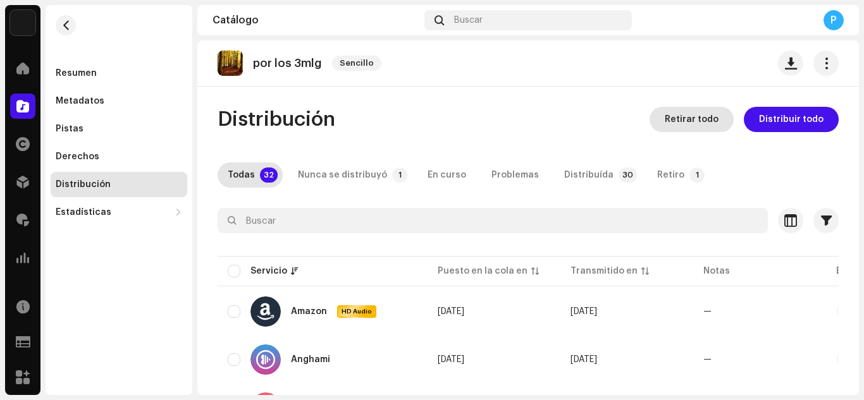
click at [703, 116] on span "Retirar todo" at bounding box center [692, 119] width 54 height 25
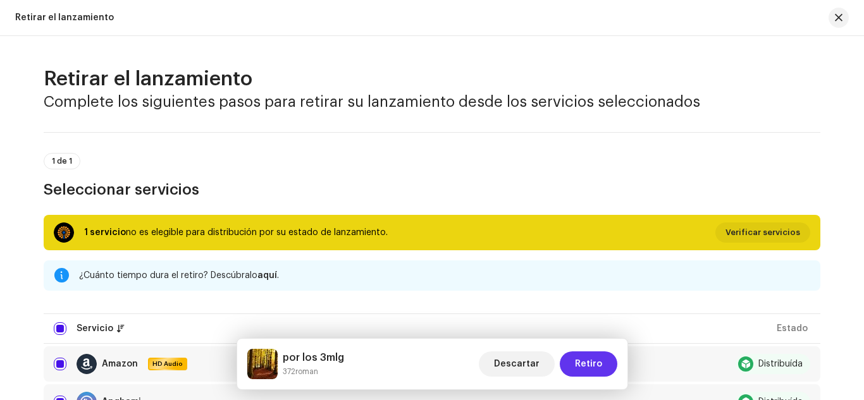
click at [592, 361] on span "Retiro" at bounding box center [588, 364] width 27 height 25
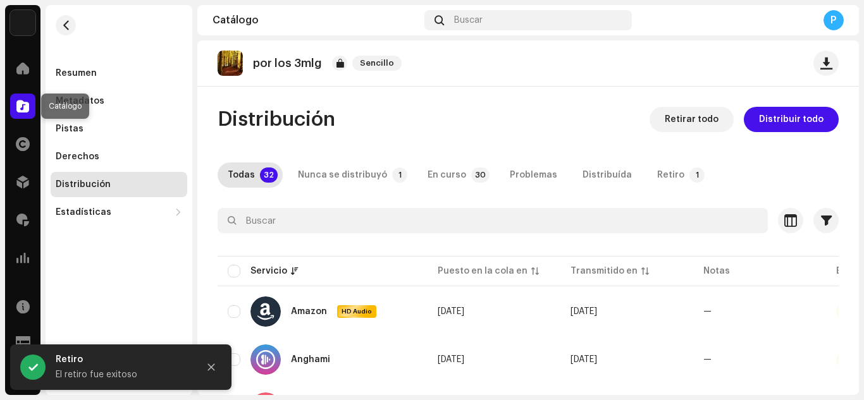
click at [25, 107] on span at bounding box center [22, 106] width 13 height 10
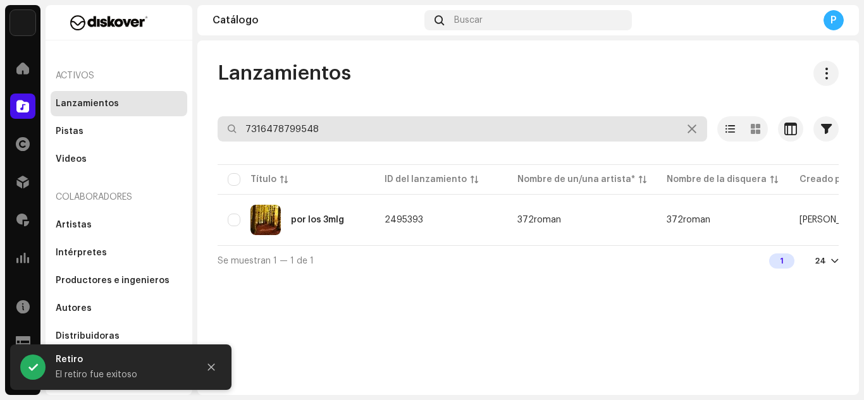
click at [356, 120] on input "7316478799548" at bounding box center [463, 128] width 490 height 25
paste input "816191"
type input "7316478816191"
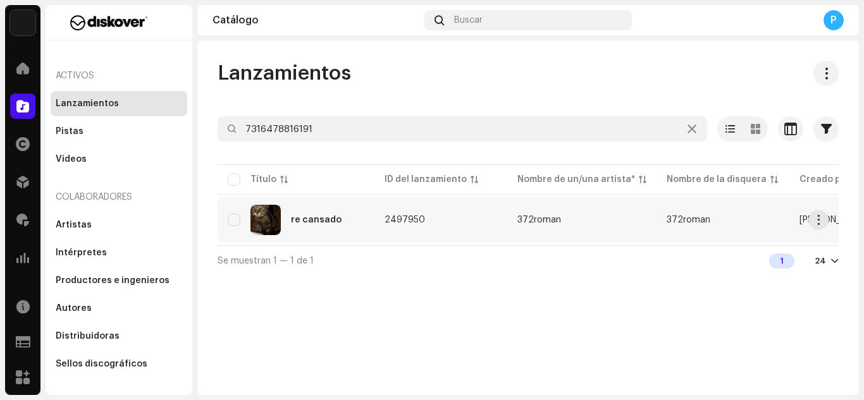
click at [301, 210] on div "re cansado" at bounding box center [296, 220] width 137 height 30
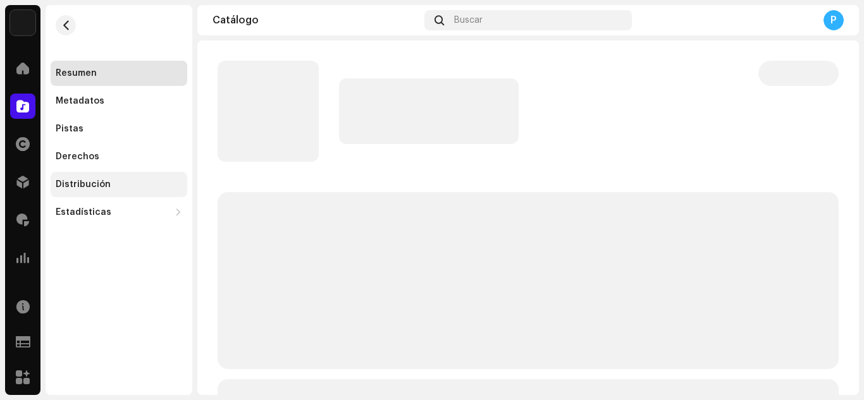
click at [132, 185] on div "Distribución" at bounding box center [119, 185] width 126 height 10
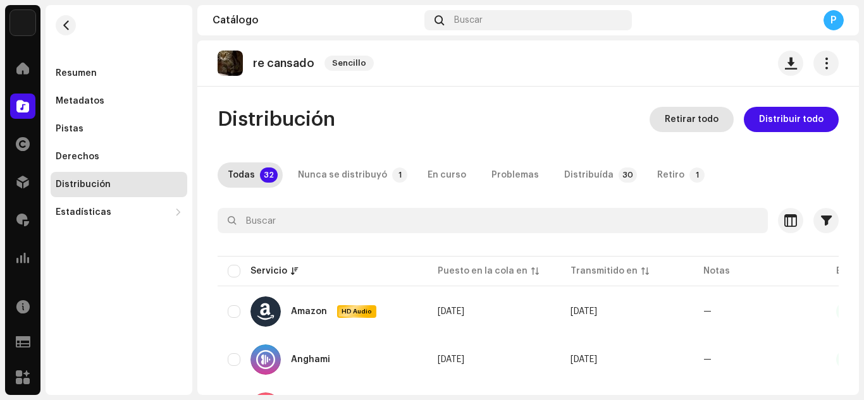
click at [708, 116] on span "Retirar todo" at bounding box center [692, 119] width 54 height 25
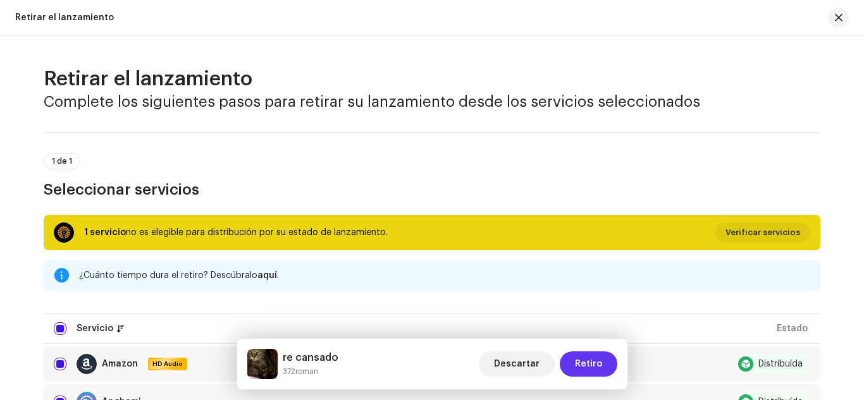
click at [607, 361] on button "Retiro" at bounding box center [589, 364] width 58 height 25
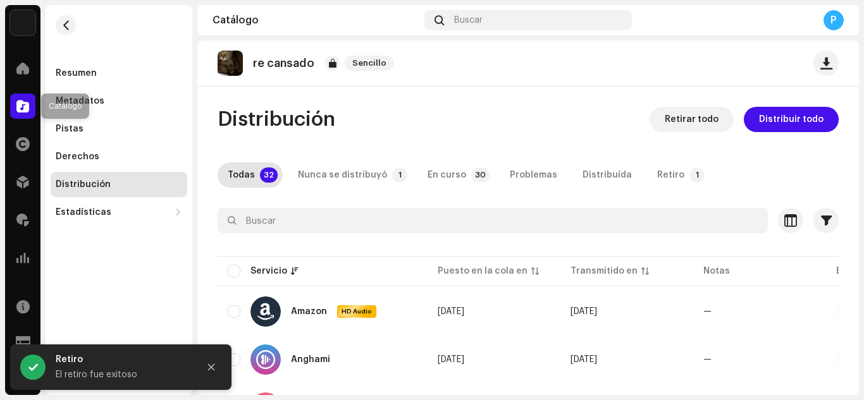
click at [12, 100] on div at bounding box center [22, 106] width 25 height 25
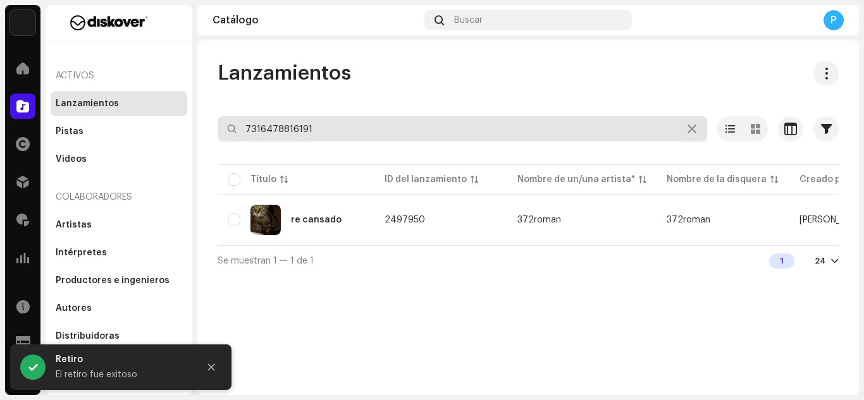
click at [331, 121] on input "7316478816191" at bounding box center [463, 128] width 490 height 25
paste input "32405"
type input "7316478832405"
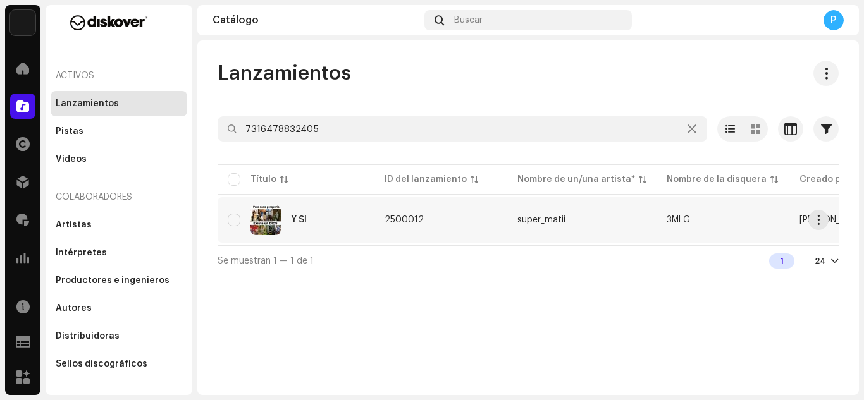
click at [320, 213] on div "Y SI" at bounding box center [296, 220] width 137 height 30
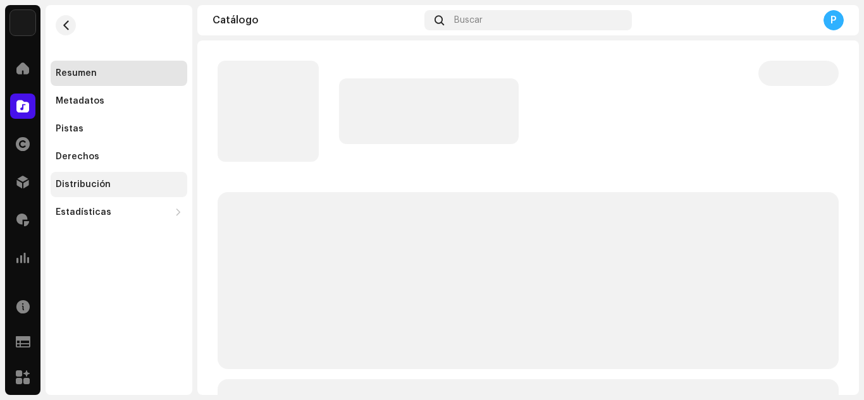
click at [122, 177] on div "Distribución" at bounding box center [119, 184] width 137 height 25
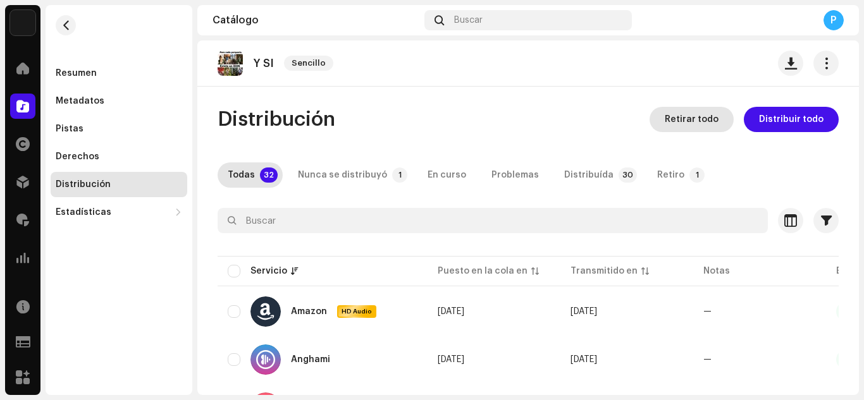
click at [679, 126] on span "Retirar todo" at bounding box center [692, 119] width 54 height 25
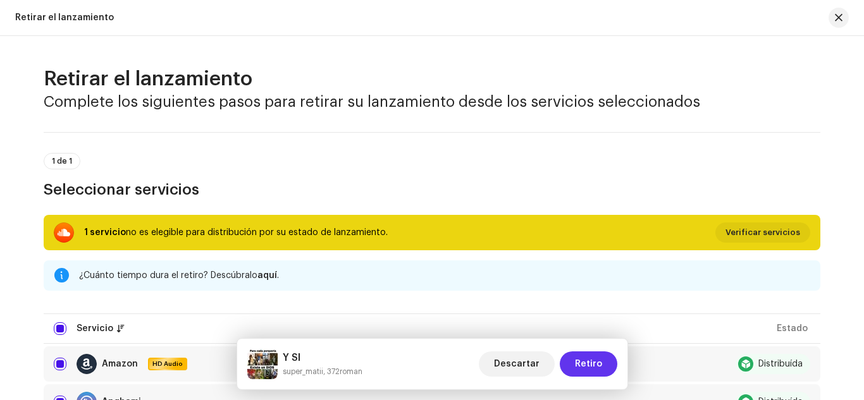
click at [589, 365] on span "Retiro" at bounding box center [588, 364] width 27 height 25
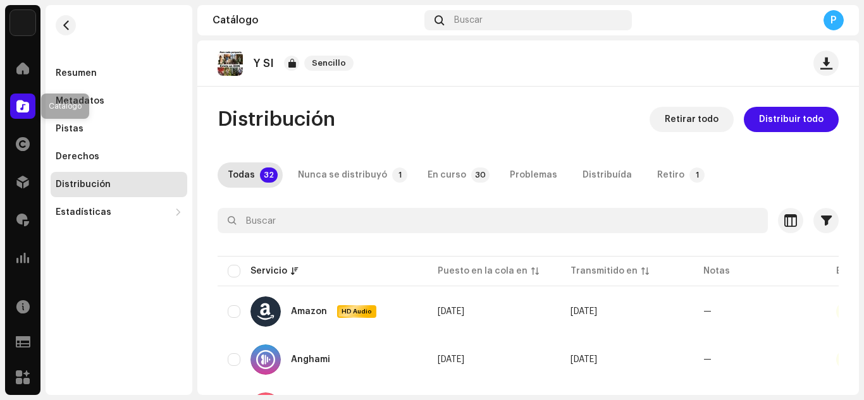
click at [23, 113] on div at bounding box center [22, 106] width 25 height 25
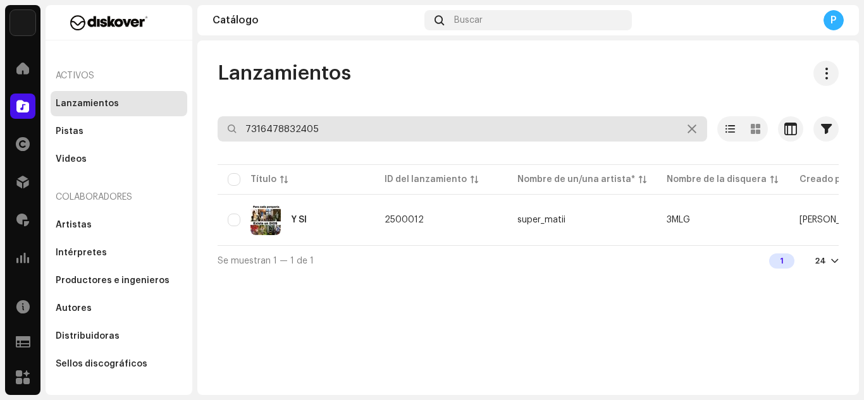
click at [342, 125] on input "7316478832405" at bounding box center [463, 128] width 490 height 25
paste input "44583"
type input "7316478844583"
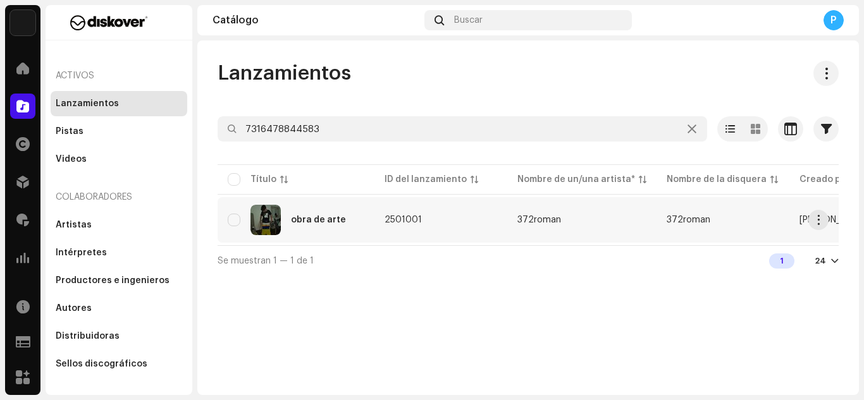
click at [308, 221] on div "obra de arte" at bounding box center [318, 220] width 55 height 9
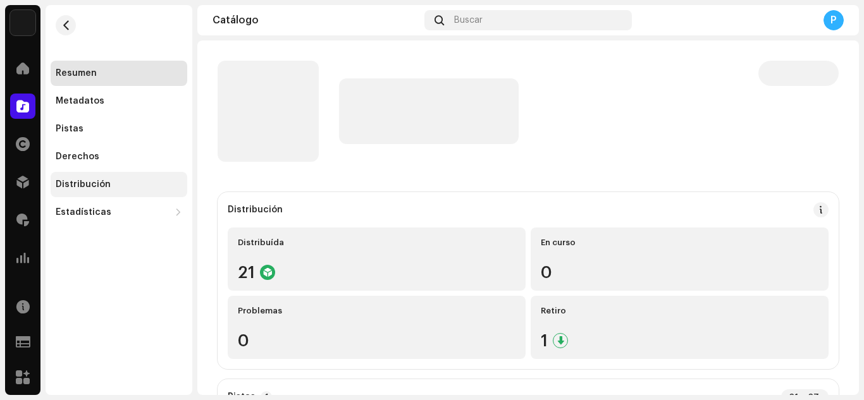
click at [109, 172] on div "Distribución" at bounding box center [119, 184] width 137 height 25
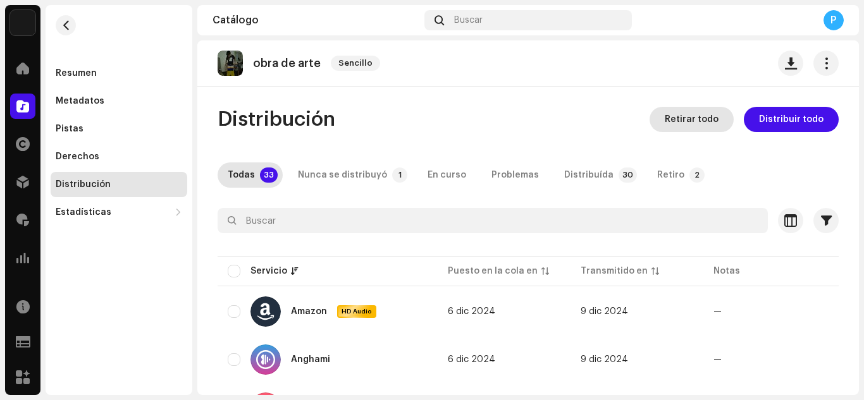
click at [658, 125] on button "Retirar todo" at bounding box center [692, 119] width 84 height 25
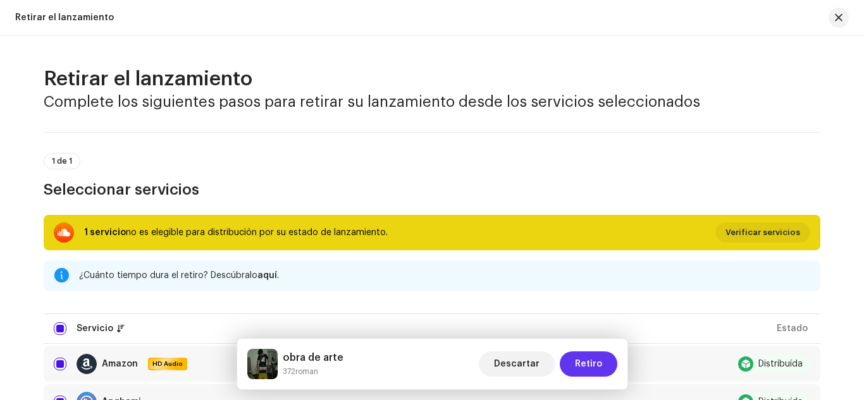
click at [589, 361] on span "Retiro" at bounding box center [588, 364] width 27 height 25
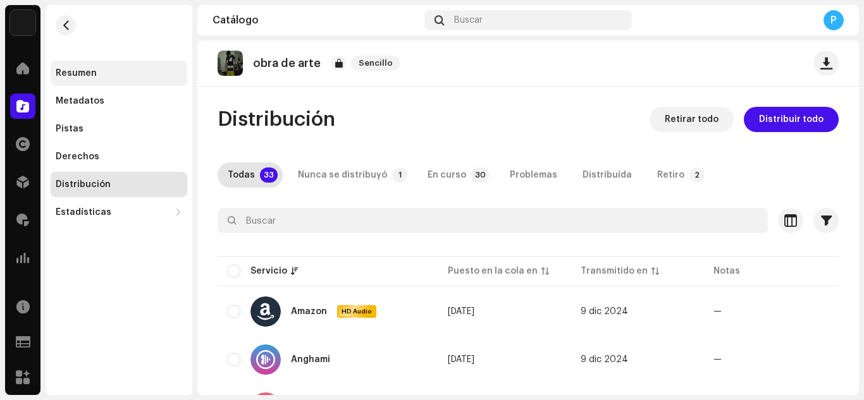
click at [94, 78] on div "Resumen" at bounding box center [119, 73] width 137 height 25
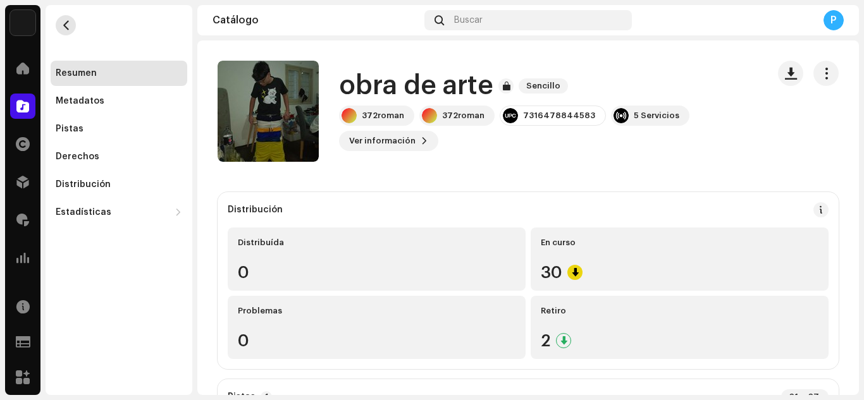
click at [69, 27] on span "button" at bounding box center [65, 25] width 9 height 10
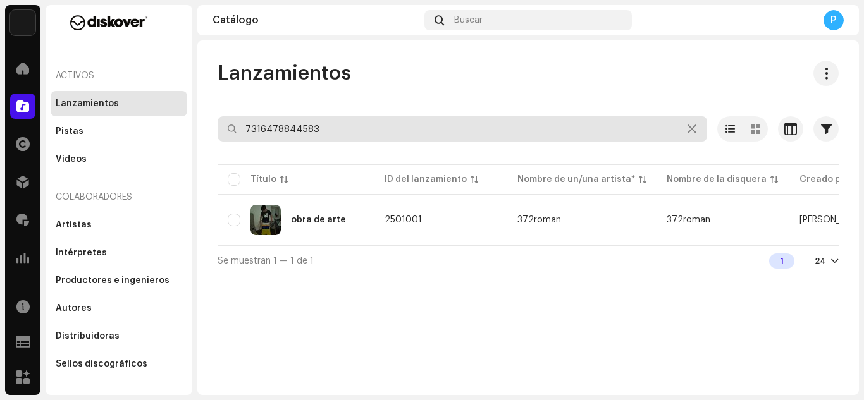
click at [352, 126] on input "7316478844583" at bounding box center [463, 128] width 490 height 25
paste input "7874"
type input "7316478847874"
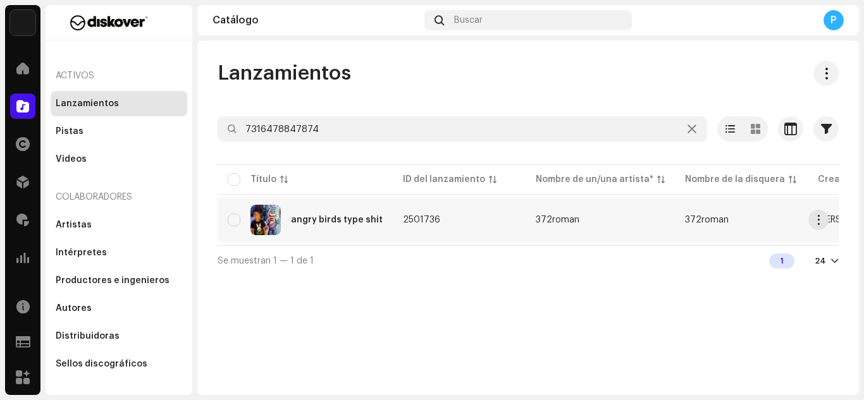
click at [317, 223] on div "angry birds type shit" at bounding box center [337, 220] width 92 height 9
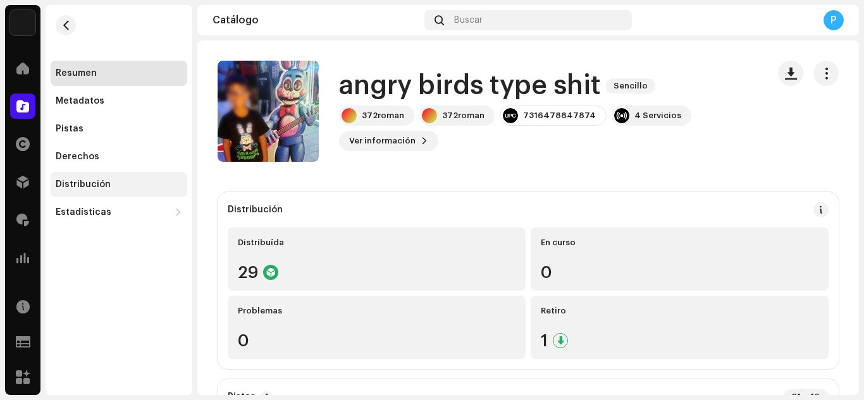
click at [121, 188] on div "Distribución" at bounding box center [119, 185] width 126 height 10
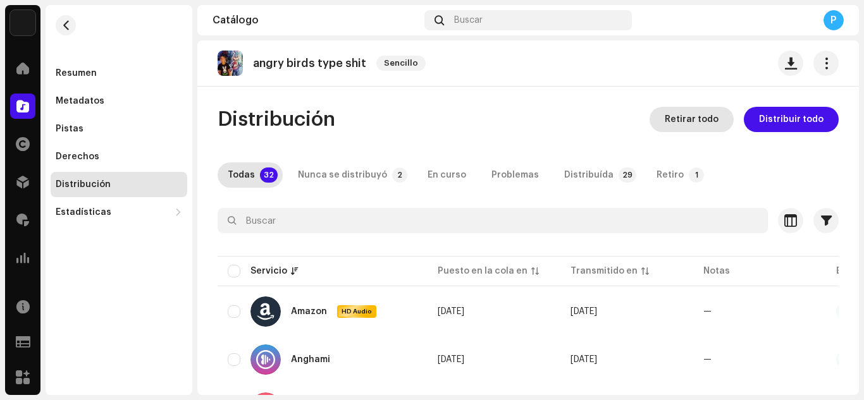
click at [701, 111] on span "Retirar todo" at bounding box center [692, 119] width 54 height 25
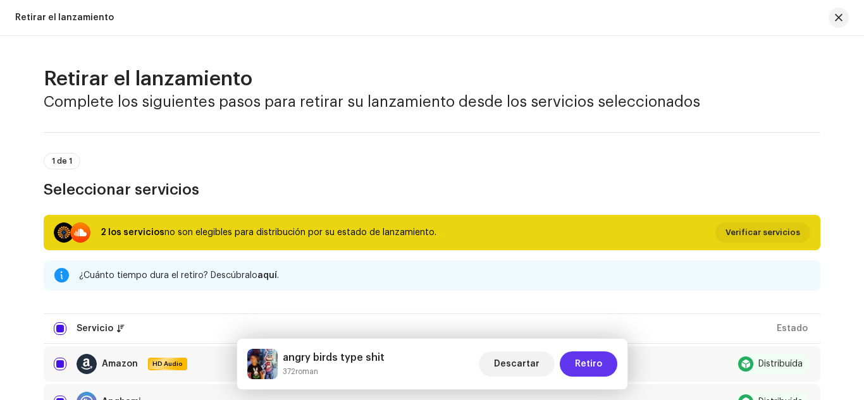
click at [586, 371] on span "Retiro" at bounding box center [588, 364] width 27 height 25
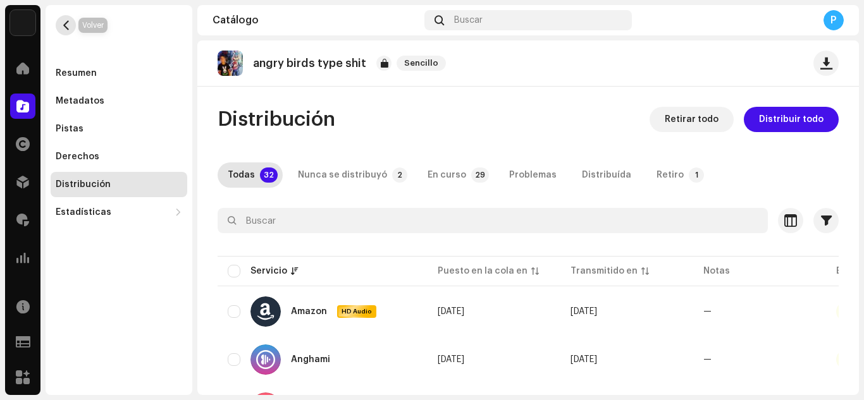
click at [71, 28] on button "button" at bounding box center [66, 25] width 20 height 20
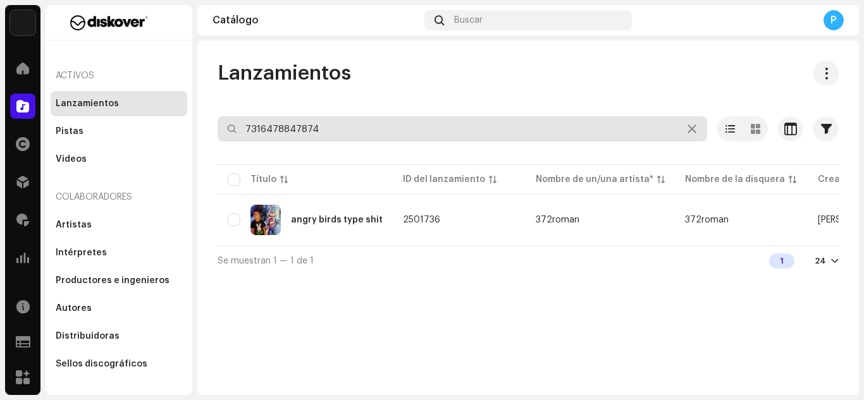
click at [426, 132] on input "7316478847874" at bounding box center [463, 128] width 490 height 25
paste input "9213531"
type input "7316479213531"
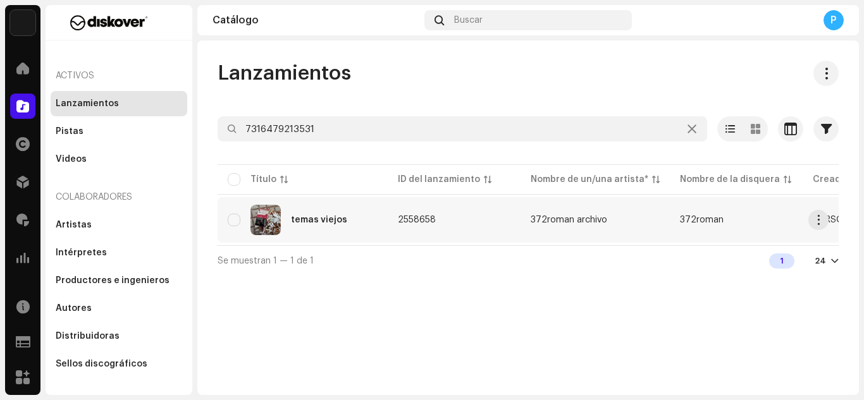
click at [352, 224] on div "temas viejos" at bounding box center [303, 220] width 150 height 30
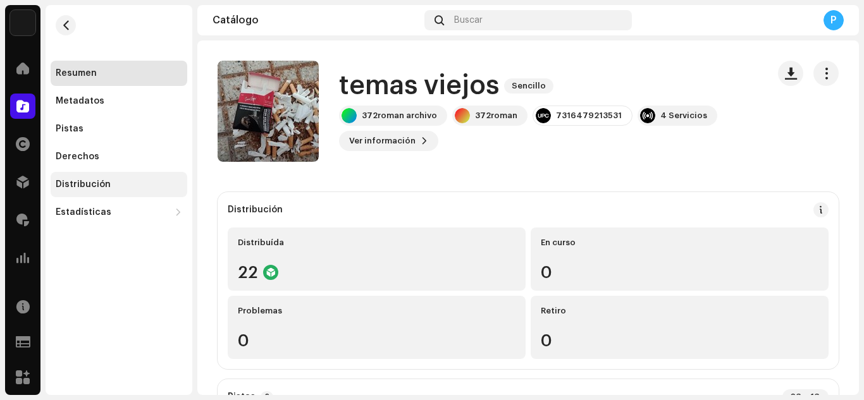
click at [105, 186] on div "Distribución" at bounding box center [83, 185] width 55 height 10
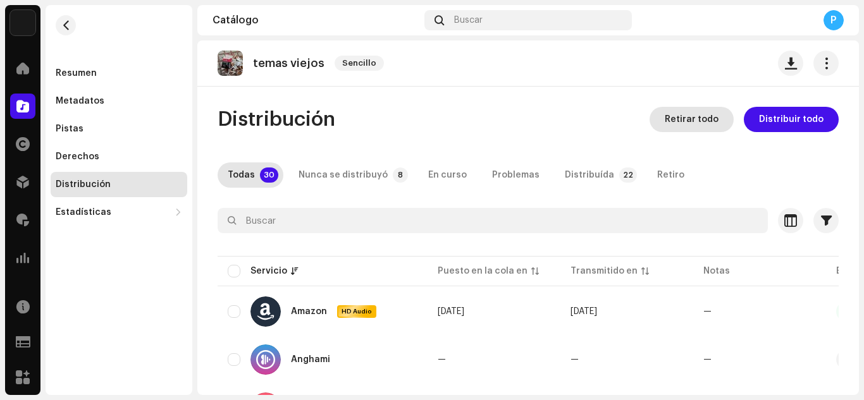
click at [683, 114] on span "Retirar todo" at bounding box center [692, 119] width 54 height 25
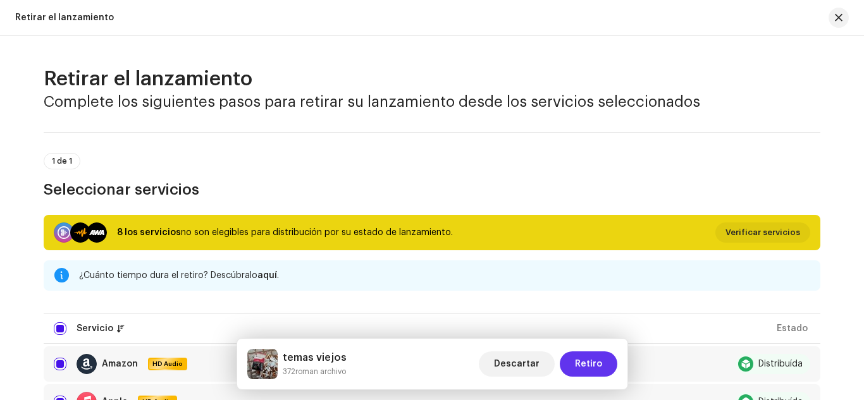
click at [582, 365] on span "Retiro" at bounding box center [588, 364] width 27 height 25
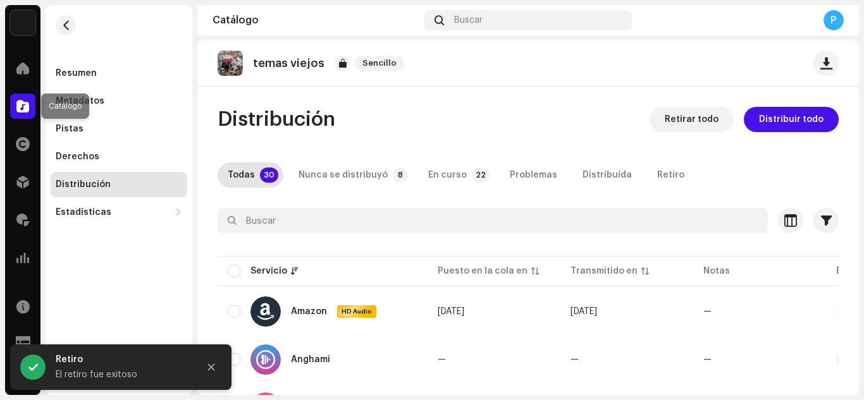
click at [24, 104] on span at bounding box center [22, 106] width 13 height 10
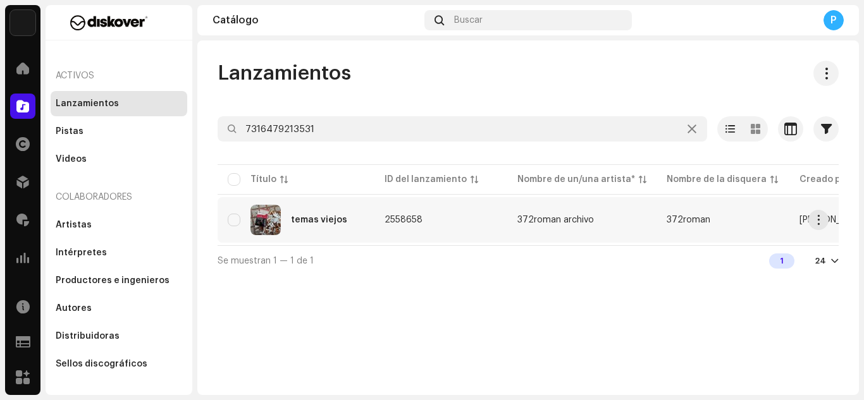
click at [323, 221] on div "temas viejos" at bounding box center [319, 220] width 56 height 9
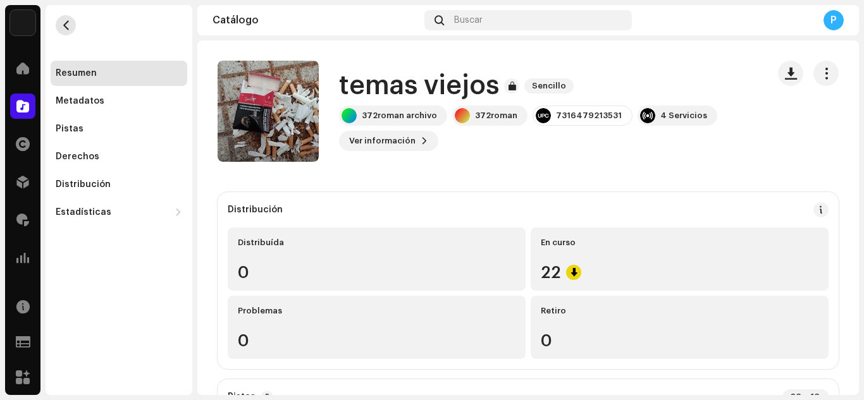
click at [64, 27] on span "button" at bounding box center [65, 25] width 9 height 10
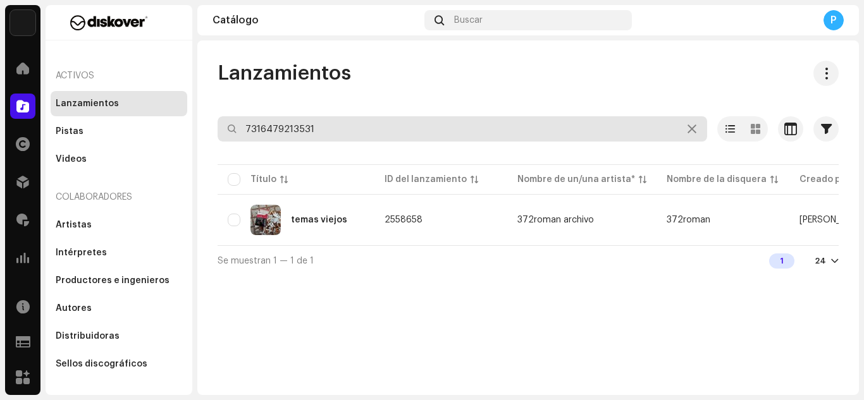
click at [343, 126] on input "7316479213531" at bounding box center [463, 128] width 490 height 25
paste input "107205"
type input "7316479107205"
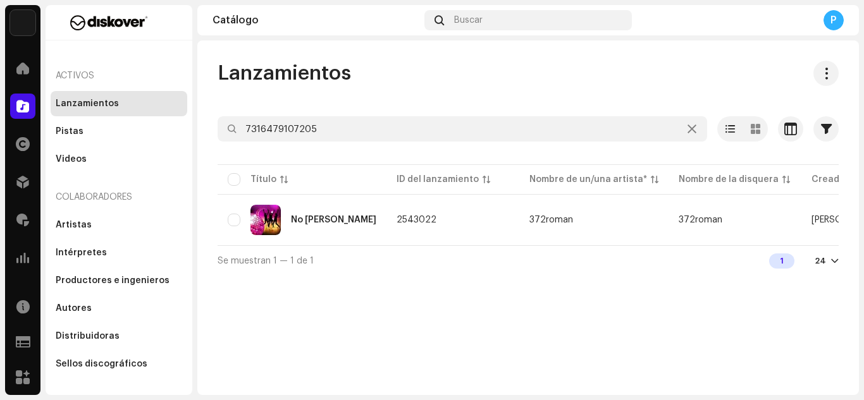
click at [326, 214] on div "No [PERSON_NAME]" at bounding box center [302, 220] width 149 height 30
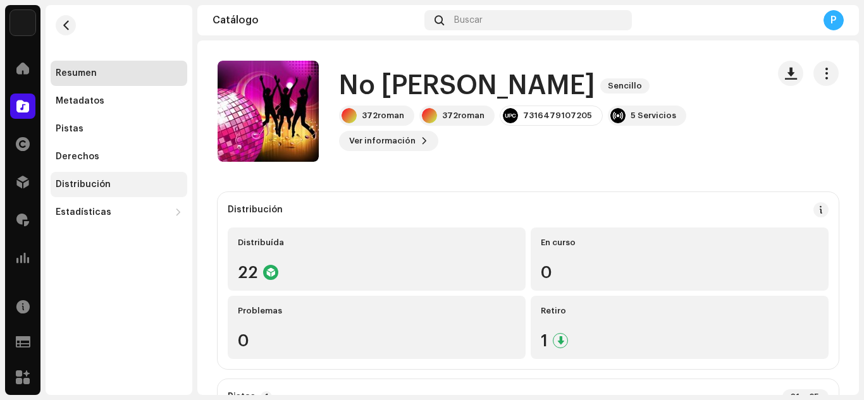
click at [104, 182] on div "Distribución" at bounding box center [83, 185] width 55 height 10
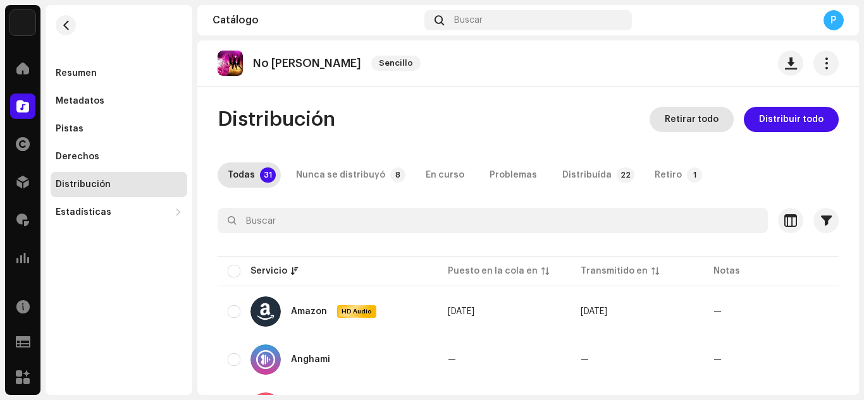
click at [706, 126] on span "Retirar todo" at bounding box center [692, 119] width 54 height 25
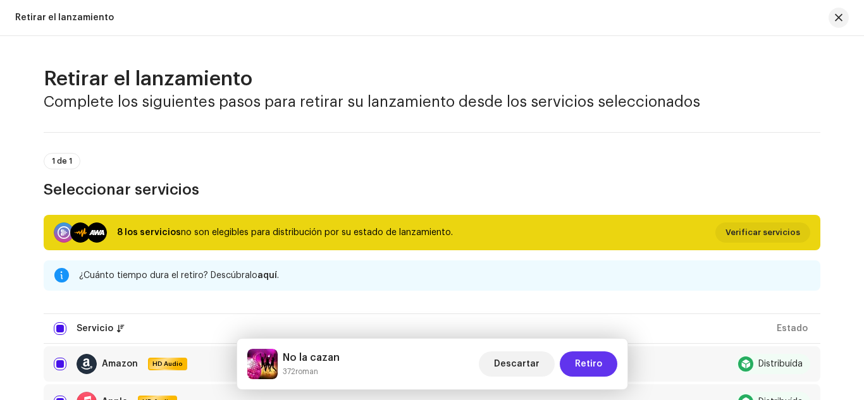
click at [589, 360] on span "Retiro" at bounding box center [588, 364] width 27 height 25
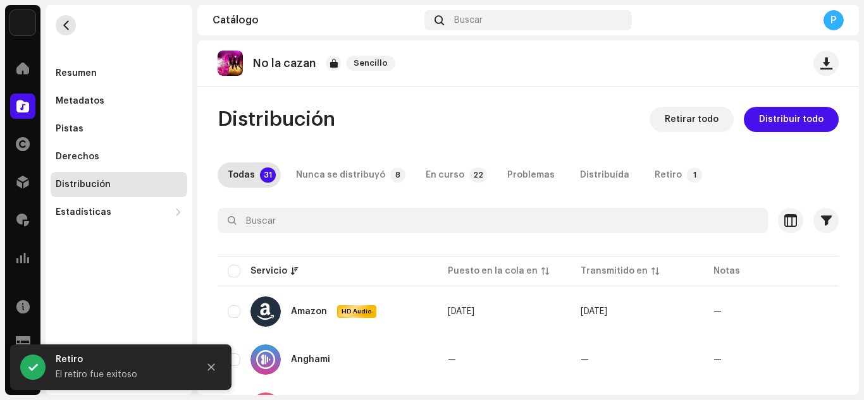
click at [65, 20] on span "button" at bounding box center [65, 25] width 9 height 10
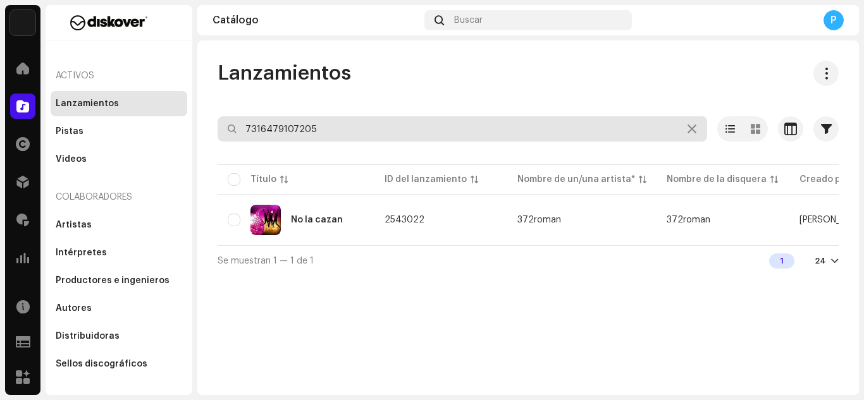
click at [324, 128] on input "7316479107205" at bounding box center [463, 128] width 490 height 25
paste input "99187"
type input "7316479199187"
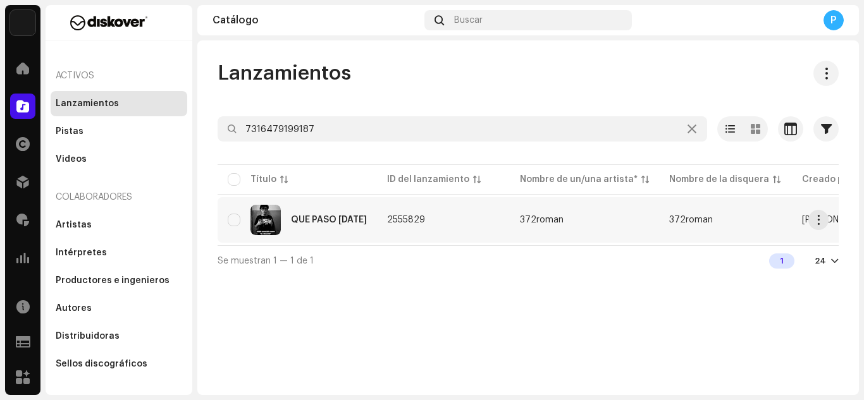
click at [304, 207] on div "QUE PASO AYER" at bounding box center [297, 220] width 139 height 30
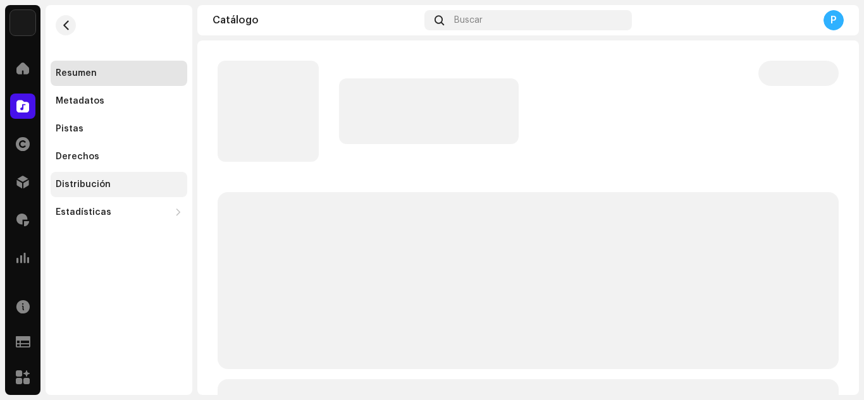
click at [124, 179] on div "Distribución" at bounding box center [119, 184] width 137 height 25
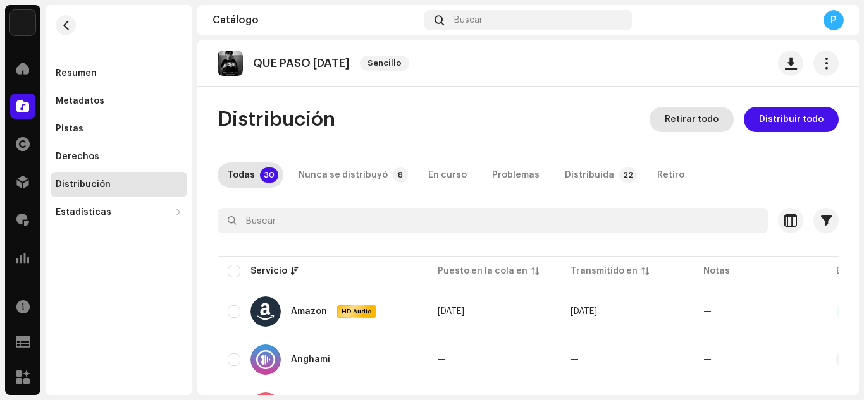
click at [697, 113] on span "Retirar todo" at bounding box center [692, 119] width 54 height 25
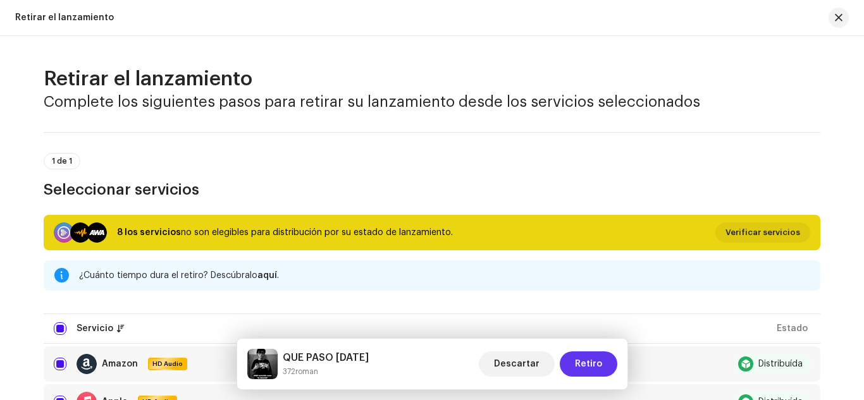
click at [589, 369] on span "Retiro" at bounding box center [588, 364] width 27 height 25
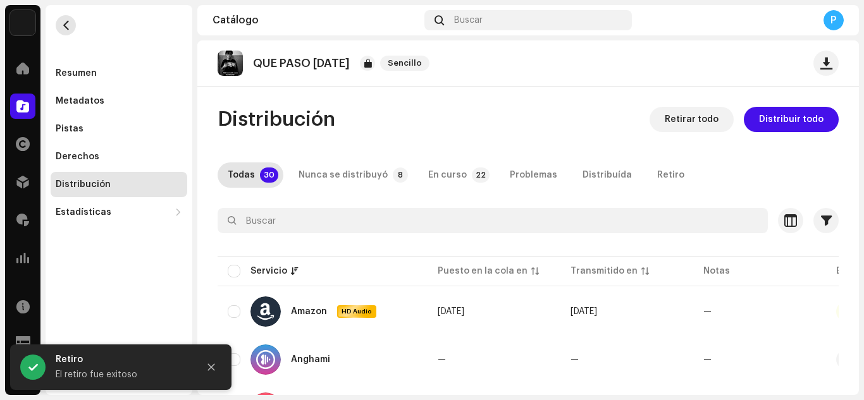
click at [63, 26] on span "button" at bounding box center [65, 25] width 9 height 10
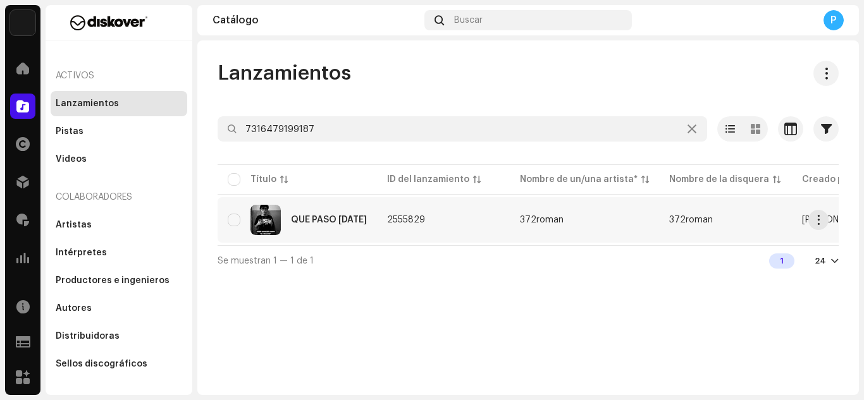
click at [321, 240] on td "QUE PASO AYER" at bounding box center [297, 220] width 159 height 46
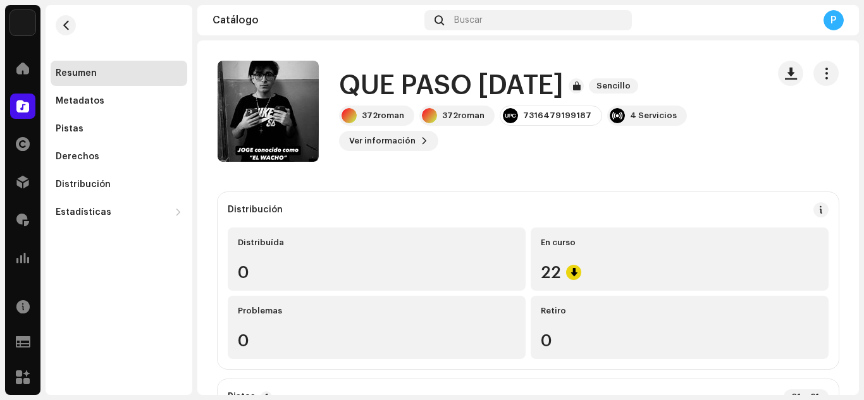
click at [73, 15] on re-m-nav-back at bounding box center [66, 33] width 30 height 56
click at [70, 17] on button "button" at bounding box center [66, 25] width 20 height 20
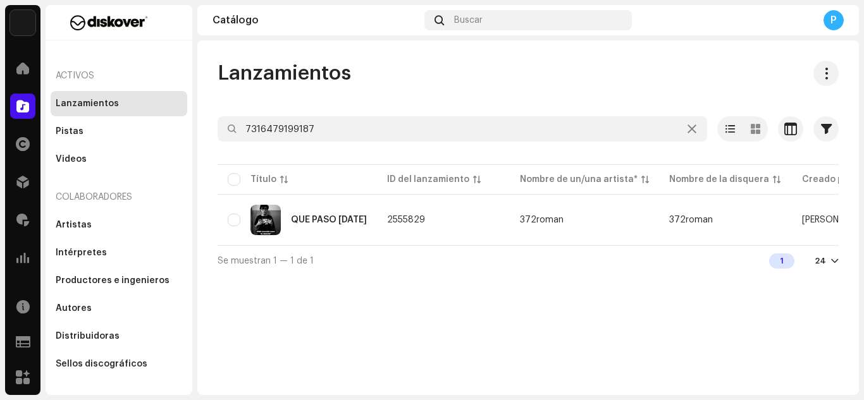
click at [377, 144] on div at bounding box center [528, 152] width 621 height 20
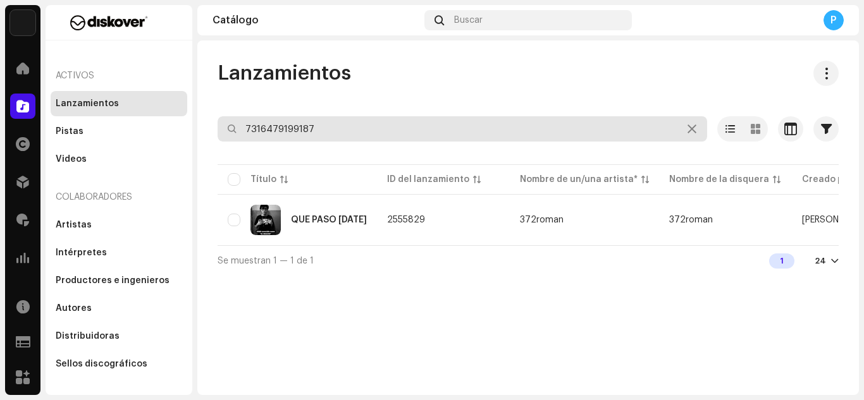
click at [365, 130] on input "7316479199187" at bounding box center [463, 128] width 490 height 25
paste input "738850"
type input "7316479738850"
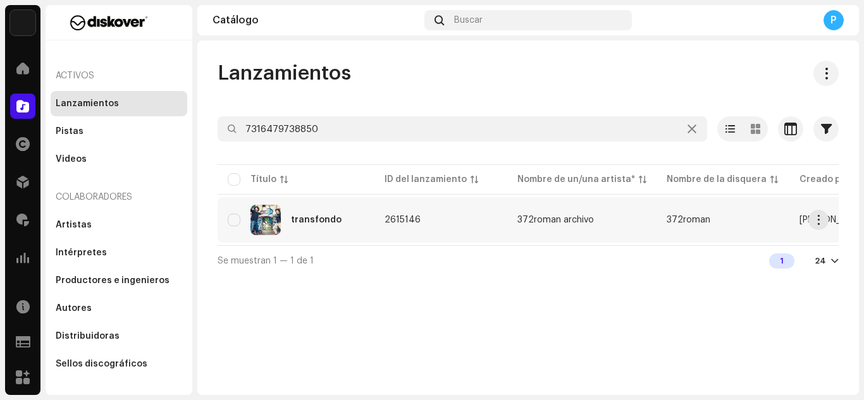
click at [321, 235] on div "transfondo" at bounding box center [296, 220] width 137 height 30
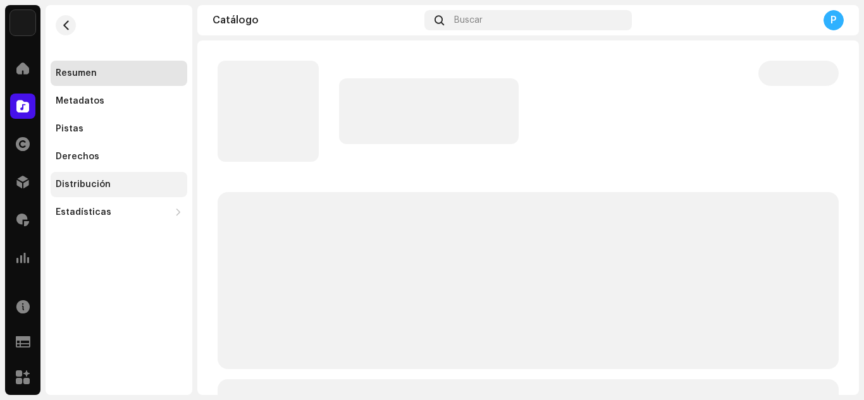
click at [126, 175] on div "Distribución" at bounding box center [119, 184] width 137 height 25
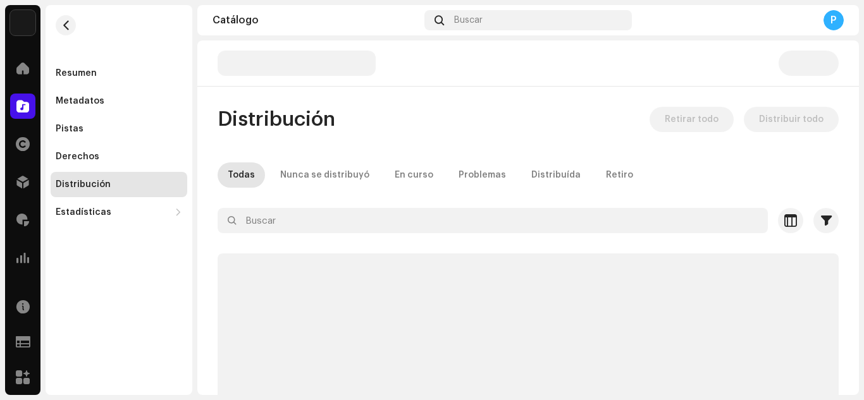
drag, startPoint x: 126, startPoint y: 175, endPoint x: 575, endPoint y: 111, distance: 453.7
click at [575, 111] on div "Distribución Retirar todo Distribuir todo" at bounding box center [528, 119] width 621 height 25
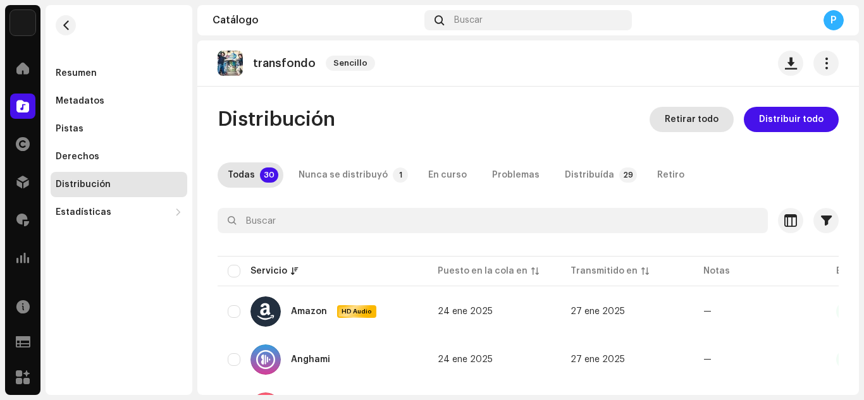
click at [676, 116] on span "Retirar todo" at bounding box center [692, 119] width 54 height 25
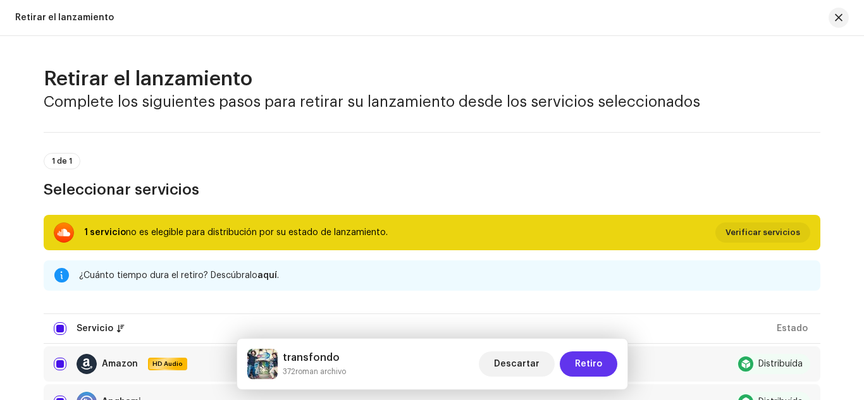
click at [589, 362] on span "Retiro" at bounding box center [588, 364] width 27 height 25
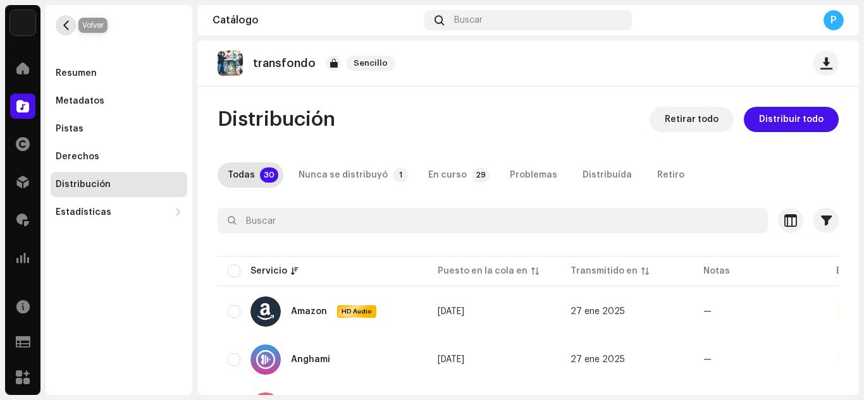
click at [63, 23] on span "button" at bounding box center [65, 25] width 9 height 10
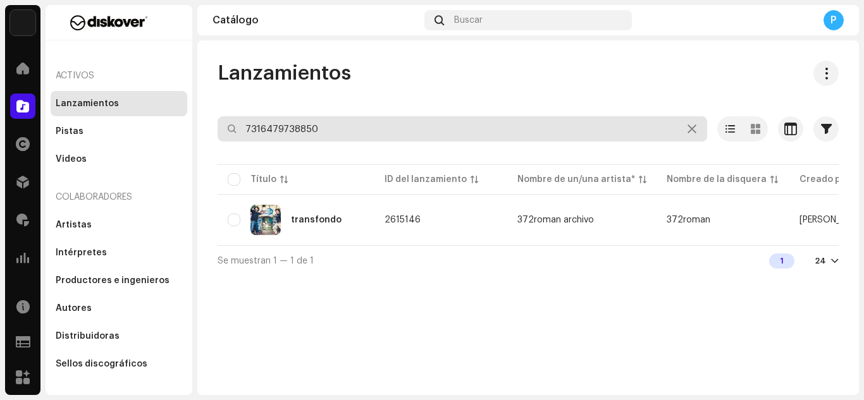
click at [336, 120] on input "7316479738850" at bounding box center [463, 128] width 490 height 25
paste input "45469"
type input "7316479745469"
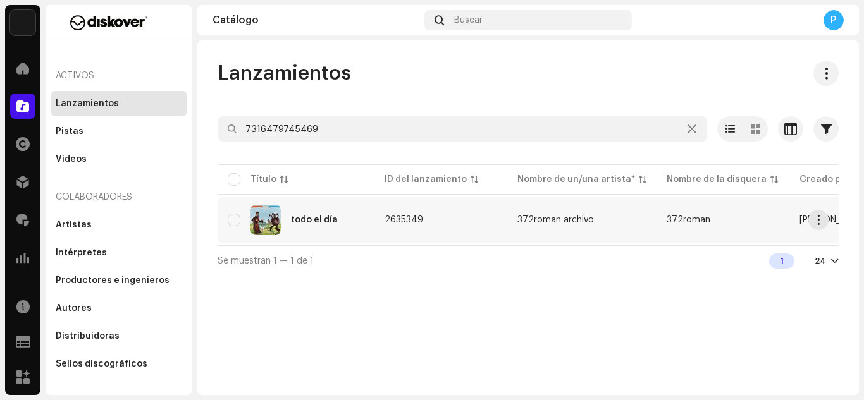
click at [321, 221] on div "todo el día" at bounding box center [314, 220] width 47 height 9
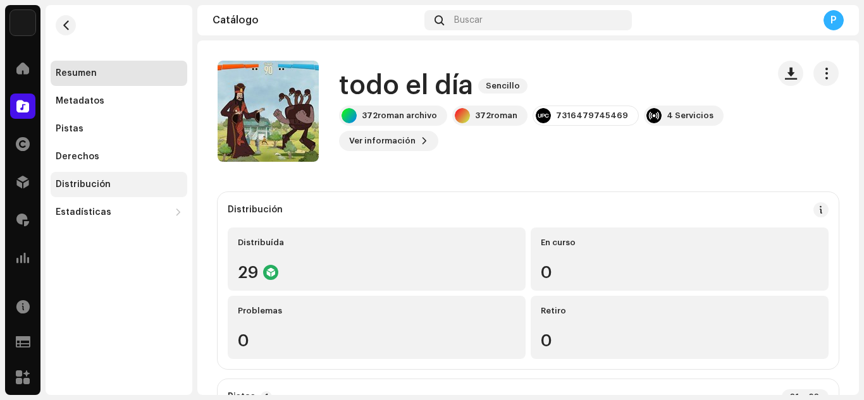
click at [117, 183] on div "Distribución" at bounding box center [119, 185] width 126 height 10
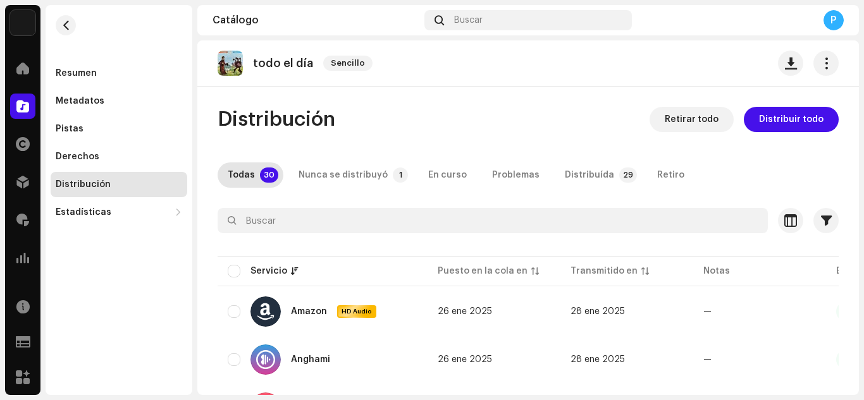
click at [688, 125] on span "Retirar todo" at bounding box center [692, 119] width 54 height 25
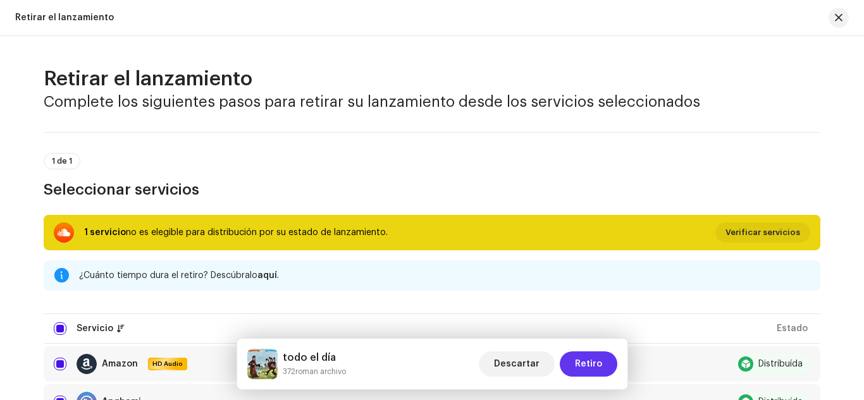
click at [585, 363] on span "Retiro" at bounding box center [588, 364] width 27 height 25
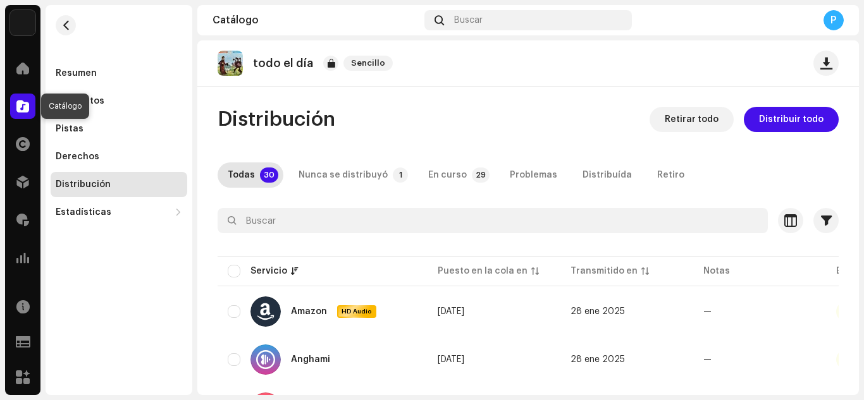
click at [13, 109] on div at bounding box center [22, 106] width 25 height 25
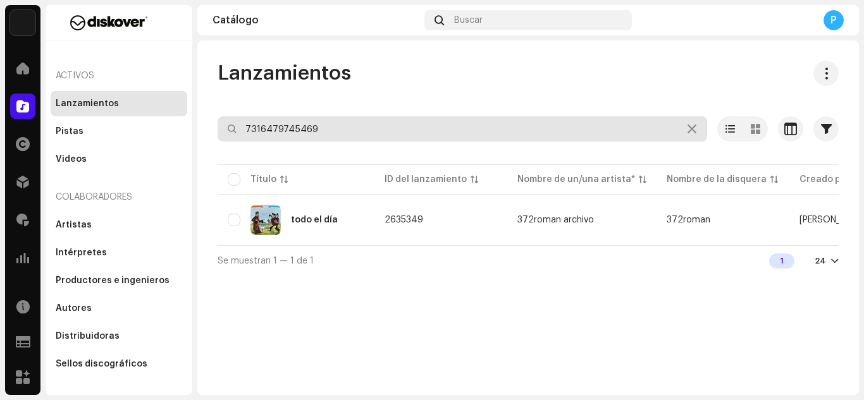
click at [339, 130] on input "7316479745469" at bounding box center [463, 128] width 490 height 25
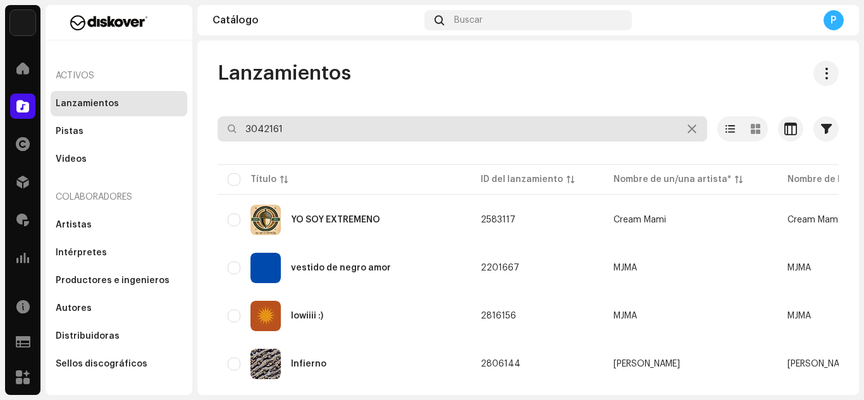
type input "3042161"
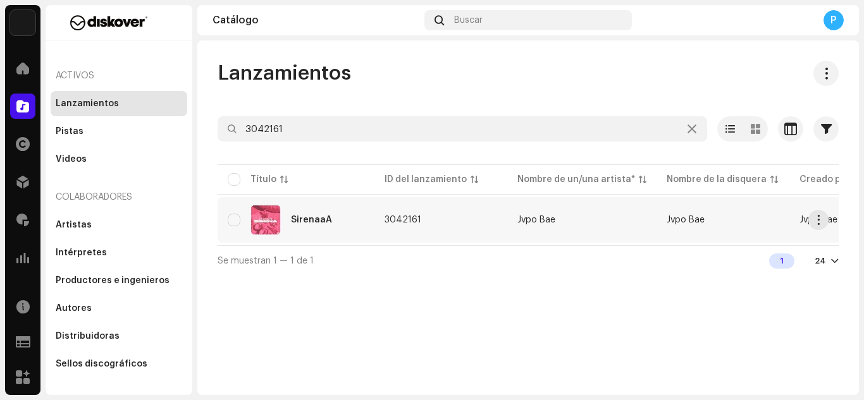
click at [331, 224] on div "SirenaaA" at bounding box center [296, 220] width 137 height 30
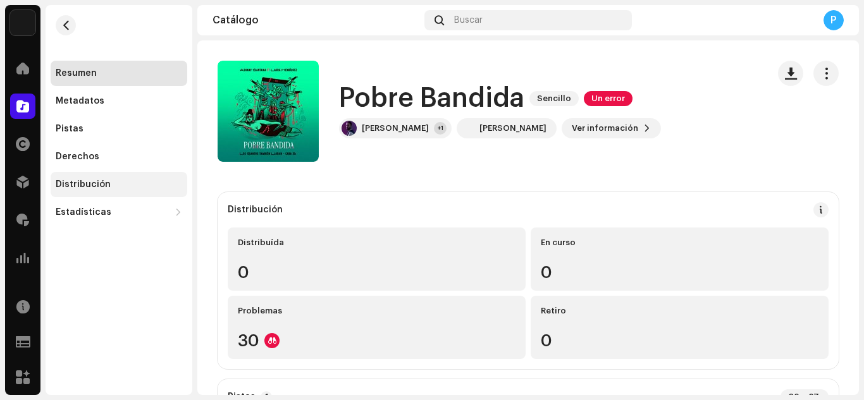
click at [114, 176] on div "Distribución" at bounding box center [119, 184] width 137 height 25
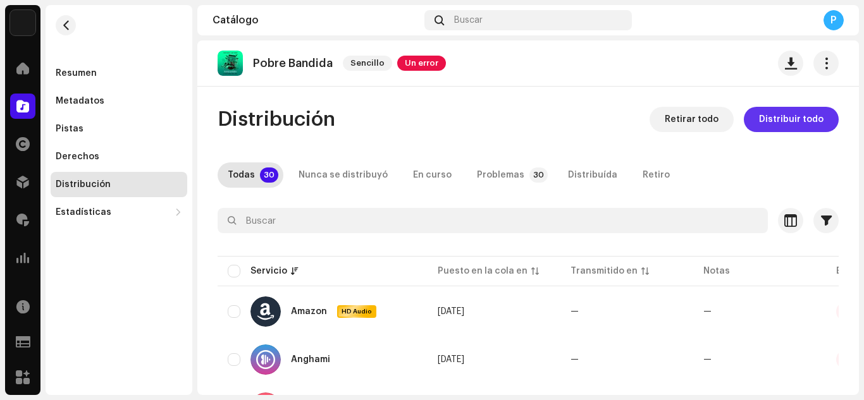
click at [793, 113] on span "Distribuir todo" at bounding box center [791, 119] width 65 height 25
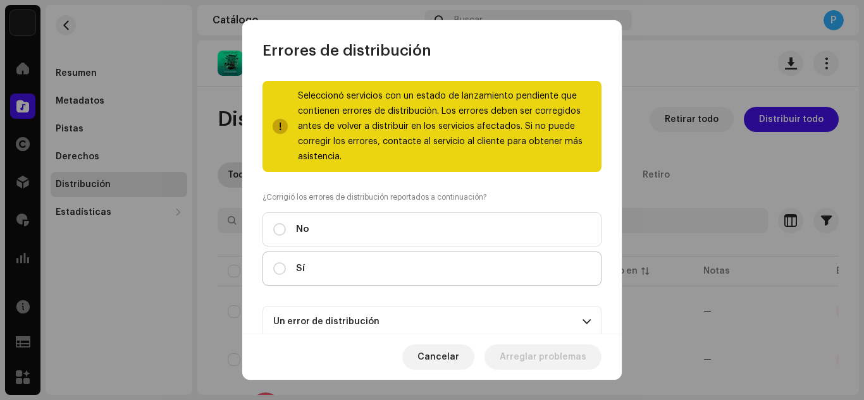
click at [359, 258] on label "Sí" at bounding box center [431, 269] width 339 height 34
click at [286, 262] on input "Sí" at bounding box center [279, 268] width 13 height 13
radio input "true"
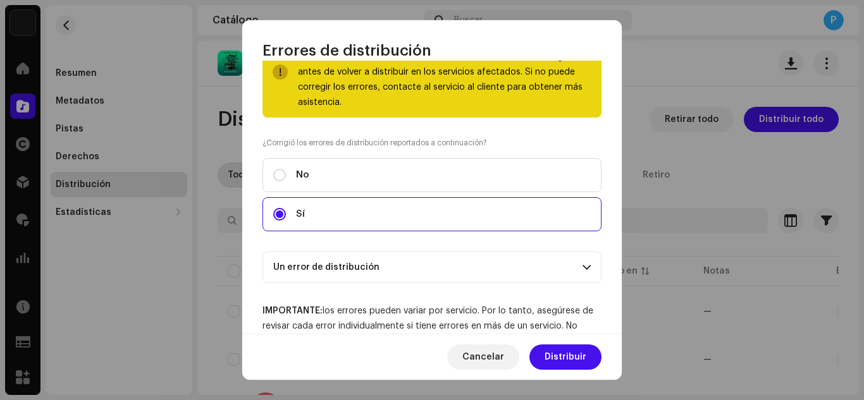
scroll to position [135, 0]
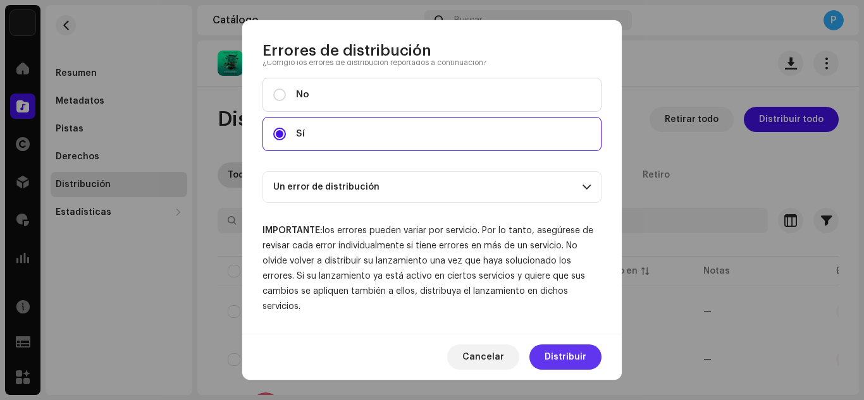
click at [572, 359] on span "Distribuir" at bounding box center [566, 357] width 42 height 25
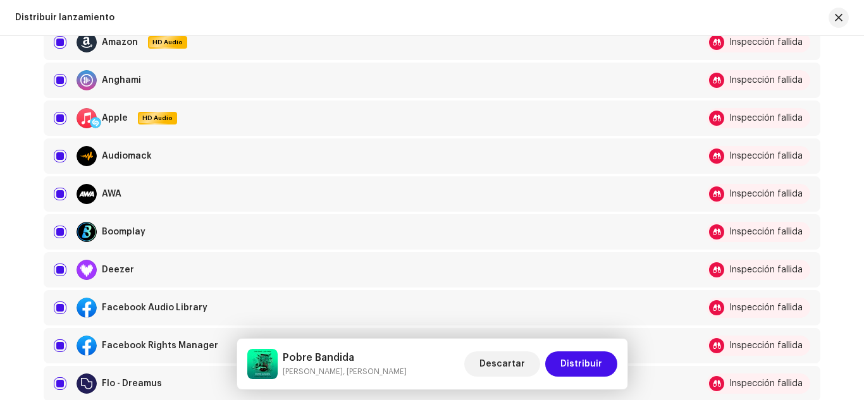
scroll to position [225, 0]
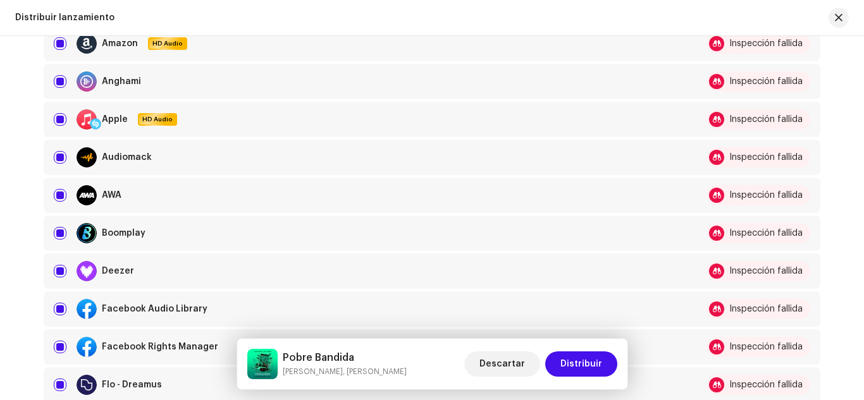
click at [51, 312] on td "Facebook Audio Library" at bounding box center [366, 309] width 644 height 35
click at [56, 315] on input "checkbox" at bounding box center [60, 309] width 13 height 13
checkbox input "false"
click at [61, 347] on input "Row Selected" at bounding box center [60, 347] width 13 height 13
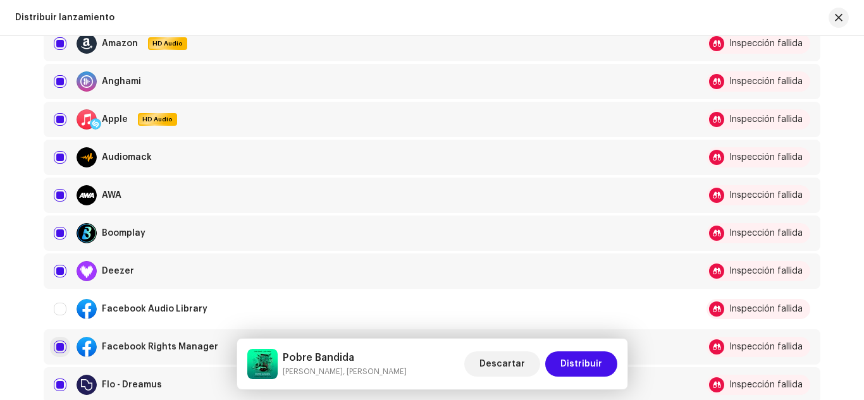
checkbox input "false"
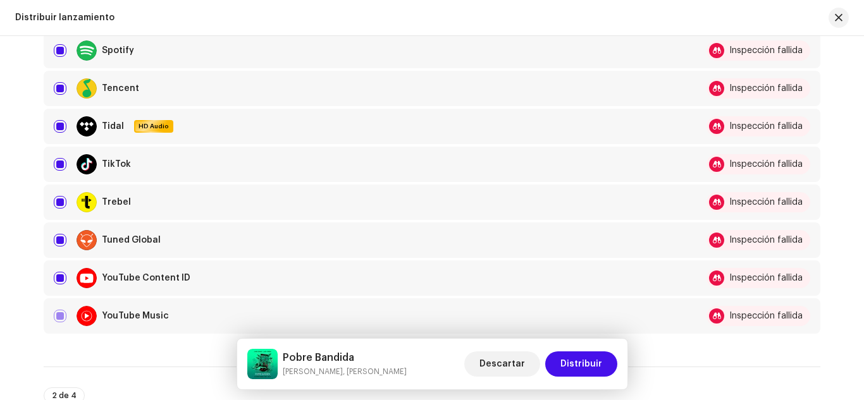
scroll to position [1056, 0]
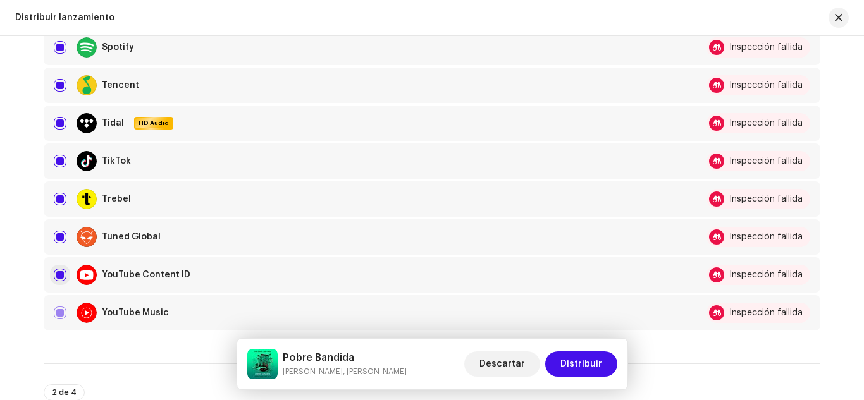
click at [54, 276] on input "Row Selected" at bounding box center [60, 275] width 13 height 13
checkbox input "false"
click at [59, 156] on input "Row Selected" at bounding box center [60, 161] width 13 height 13
checkbox input "false"
click at [570, 363] on span "Distribuir" at bounding box center [581, 364] width 42 height 25
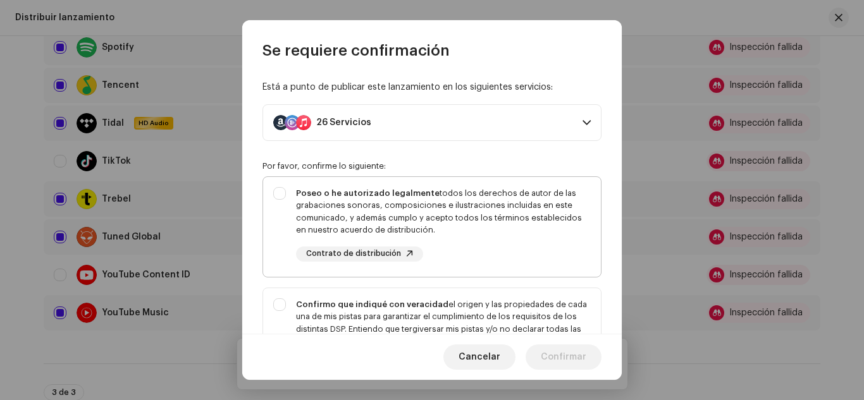
click at [471, 217] on div "Poseo o he autorizado legalmente todos los derechos de autor de las grabaciones…" at bounding box center [443, 211] width 295 height 49
checkbox input "true"
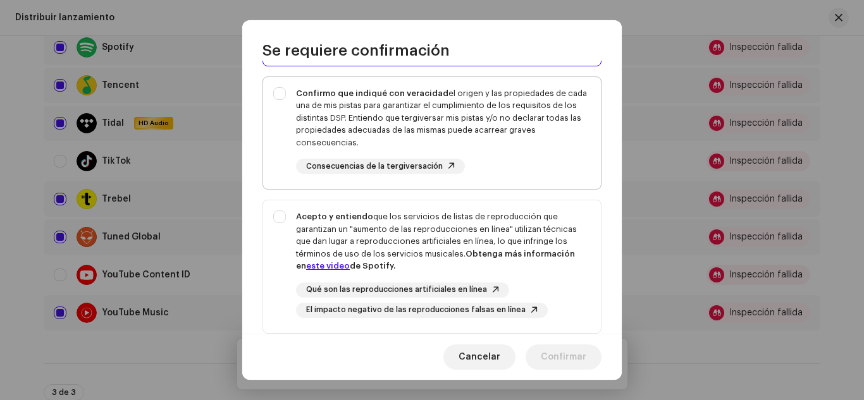
click at [441, 130] on div "Confirmo que indiqué con veracidad el origen y las propiedades de cada una de m…" at bounding box center [443, 118] width 295 height 62
checkbox input "true"
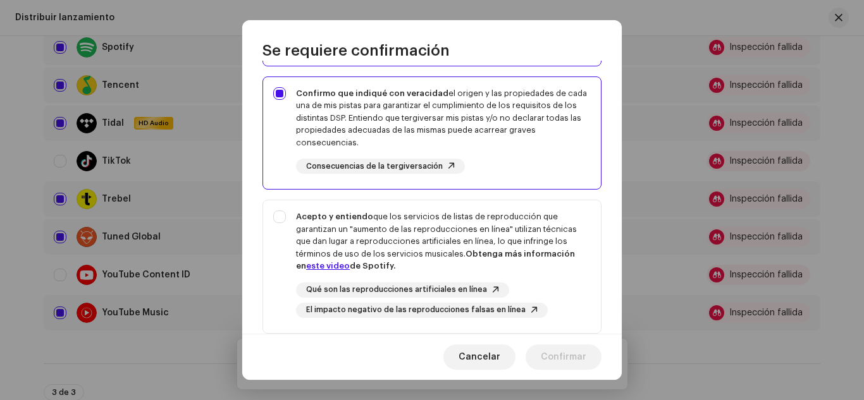
scroll to position [312, 0]
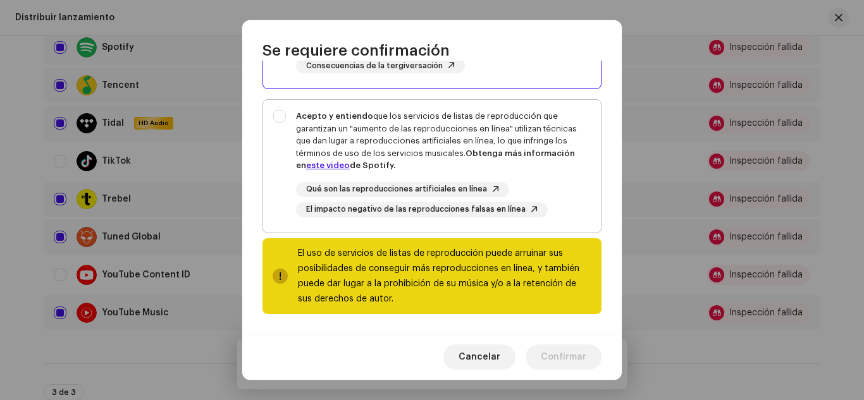
click at [423, 118] on div "Acepto y entiendo que los servicios de listas de reproducción que garantizan un…" at bounding box center [443, 141] width 295 height 62
checkbox input "true"
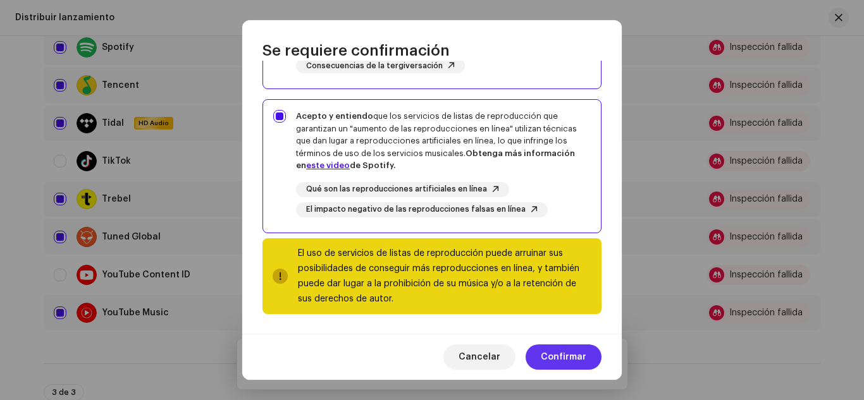
click at [545, 349] on span "Confirmar" at bounding box center [564, 357] width 46 height 25
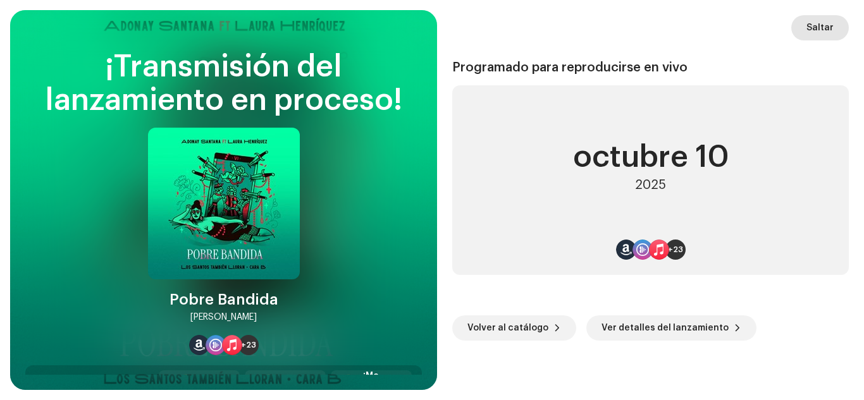
click at [826, 25] on span "Saltar" at bounding box center [819, 27] width 27 height 25
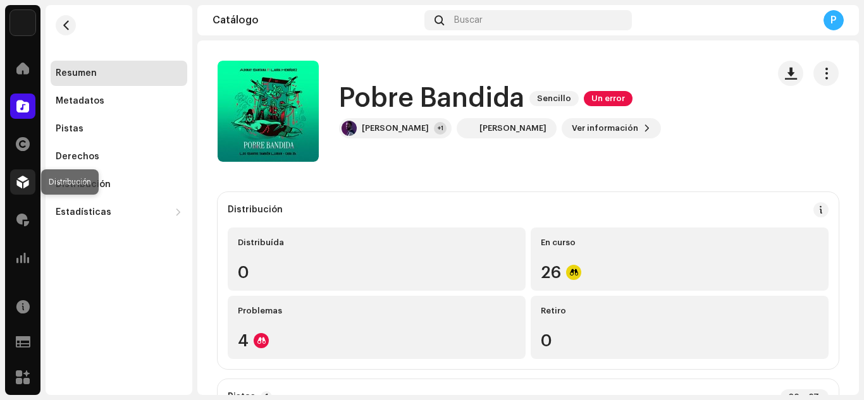
click at [22, 174] on div at bounding box center [22, 182] width 25 height 25
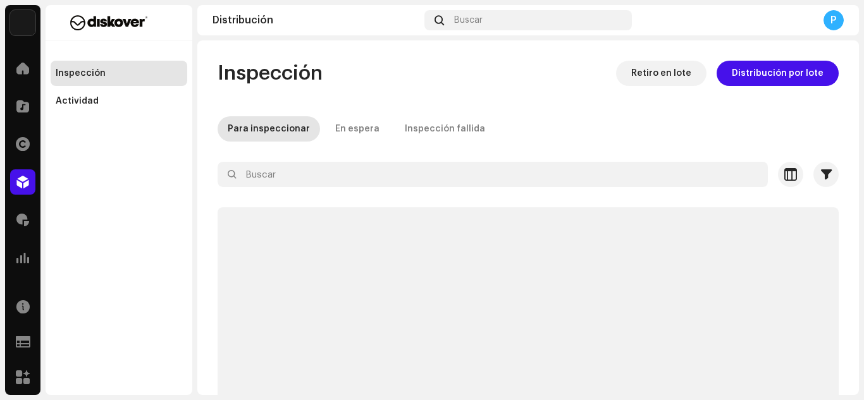
click at [299, 206] on div at bounding box center [528, 197] width 621 height 20
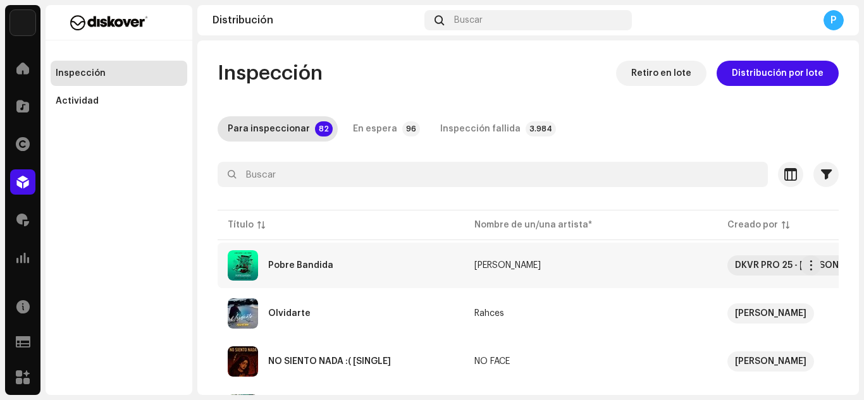
click at [296, 261] on div "Pobre Bandida" at bounding box center [300, 265] width 65 height 9
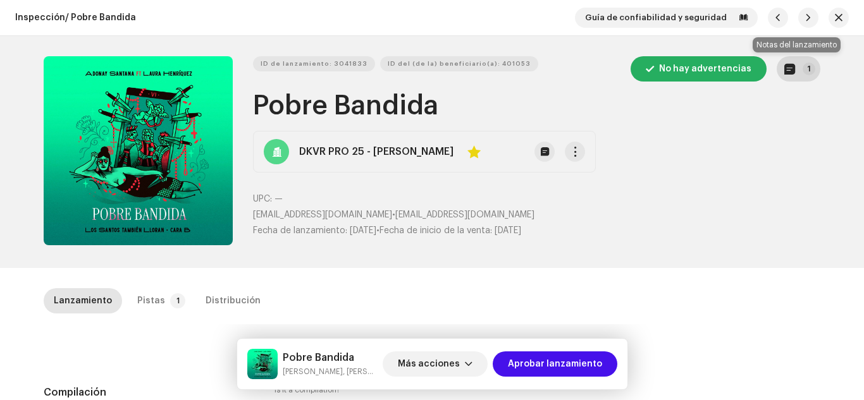
click at [797, 76] on button "1" at bounding box center [799, 68] width 44 height 25
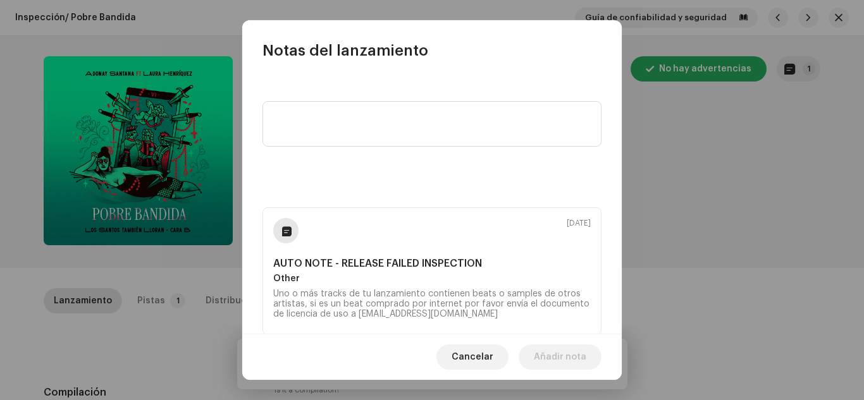
click at [448, 92] on div at bounding box center [431, 129] width 339 height 96
click at [409, 148] on div at bounding box center [431, 129] width 339 height 96
click at [398, 132] on textarea at bounding box center [431, 124] width 339 height 46
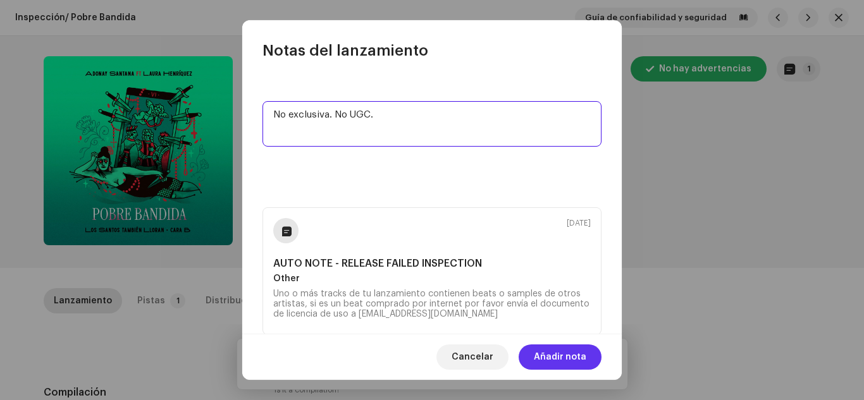
type textarea "No exclusiva. No UGC."
click at [547, 367] on span "Añadir nota" at bounding box center [560, 357] width 52 height 25
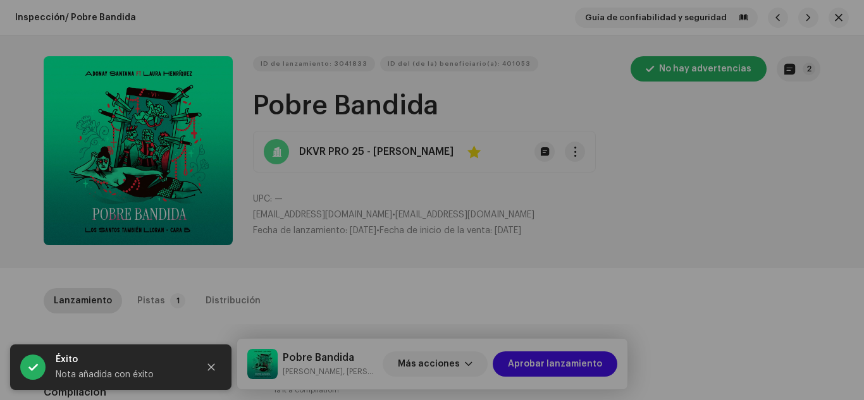
click at [677, 197] on div "Notas del lanzamiento [DATE] No exclusiva. No UGC. [DATE] AUTO NOTE - RELEASE F…" at bounding box center [432, 200] width 864 height 400
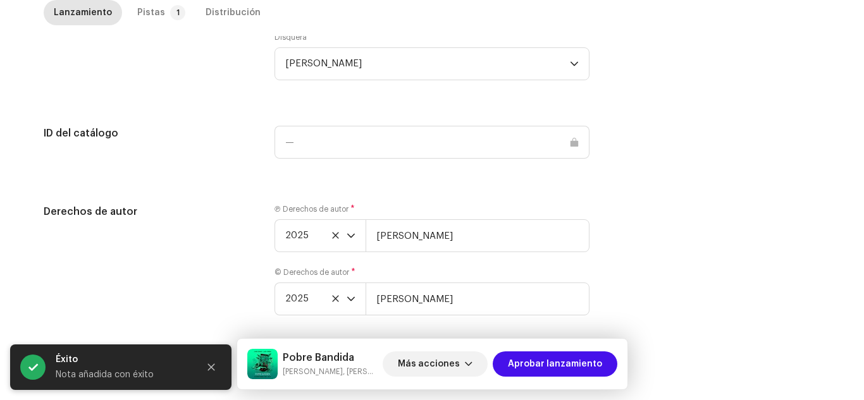
scroll to position [1334, 0]
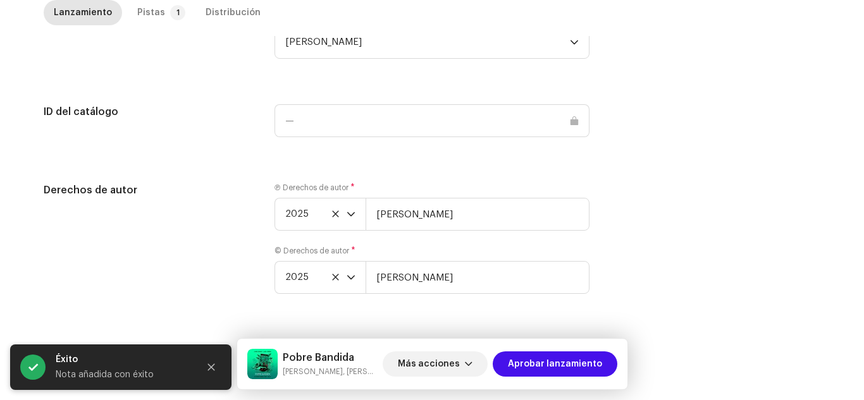
click at [586, 196] on div "Ⓟ Derechos de autor * 2025 [PERSON_NAME]" at bounding box center [432, 207] width 315 height 48
click at [504, 223] on input "[PERSON_NAME]" at bounding box center [478, 214] width 224 height 33
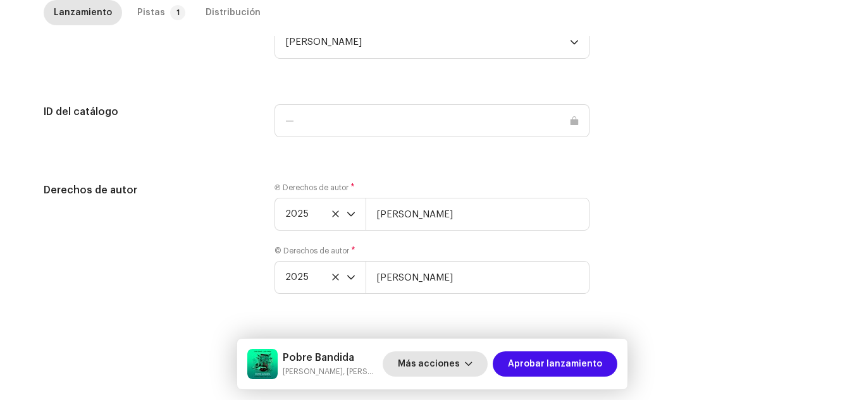
click at [449, 355] on span "Más acciones" at bounding box center [429, 364] width 62 height 25
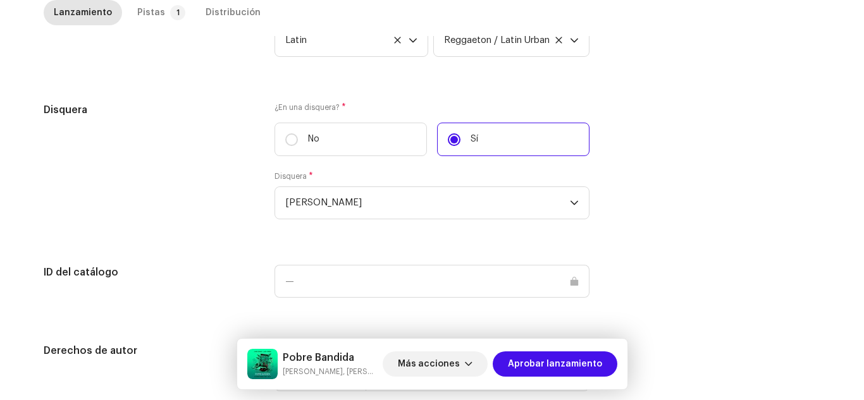
scroll to position [1156, 0]
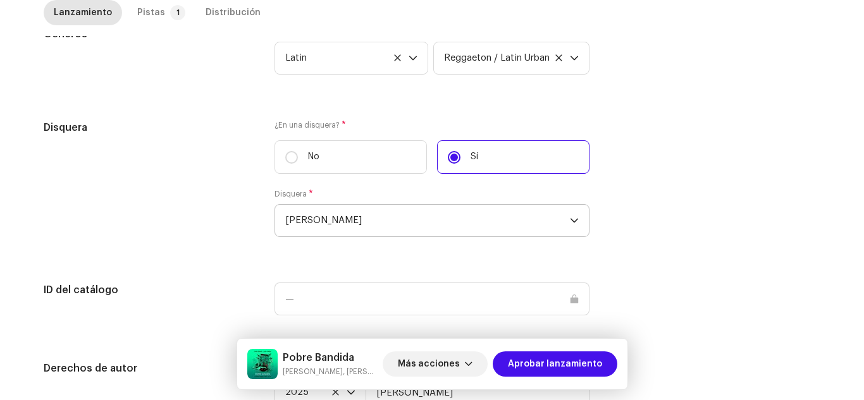
click at [455, 222] on span "[PERSON_NAME]" at bounding box center [427, 221] width 285 height 32
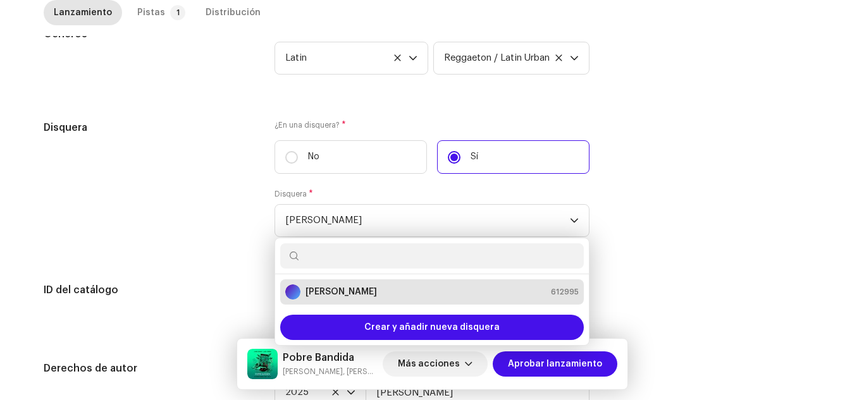
click at [178, 209] on div "Disquera" at bounding box center [149, 186] width 211 height 132
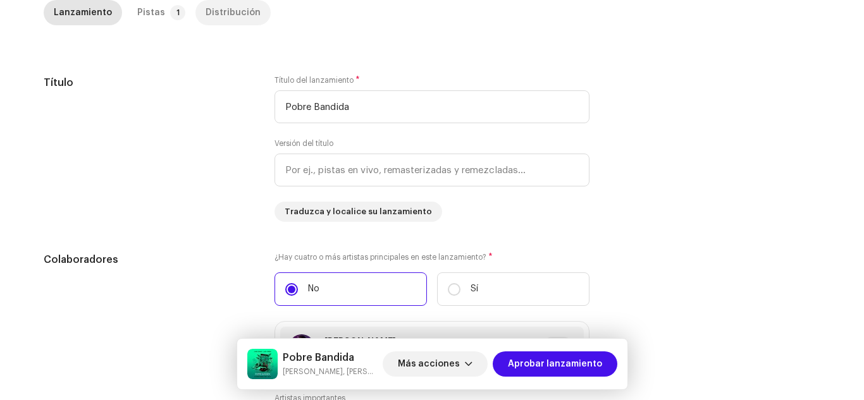
click at [207, 17] on div "Distribución" at bounding box center [233, 12] width 55 height 25
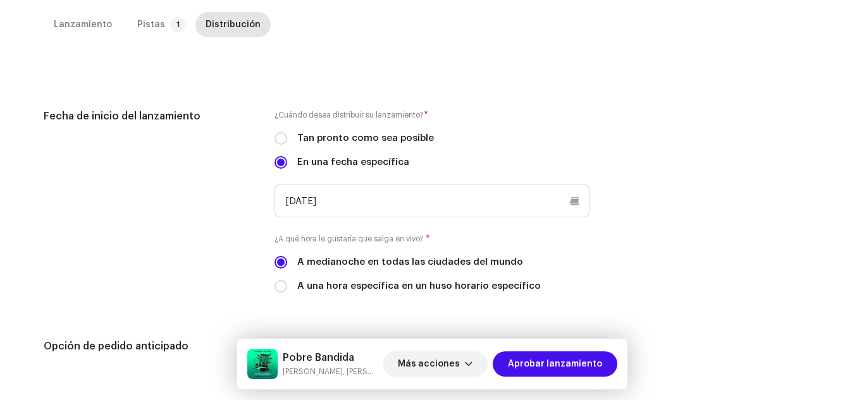
scroll to position [493, 0]
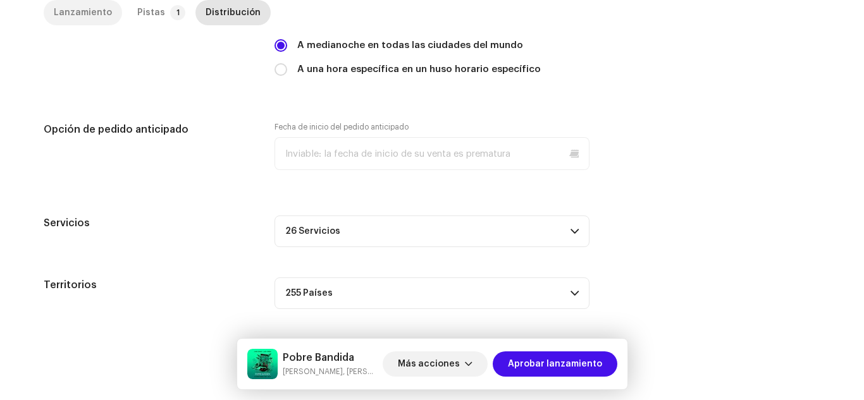
click at [78, 12] on div "Lanzamiento" at bounding box center [83, 12] width 58 height 25
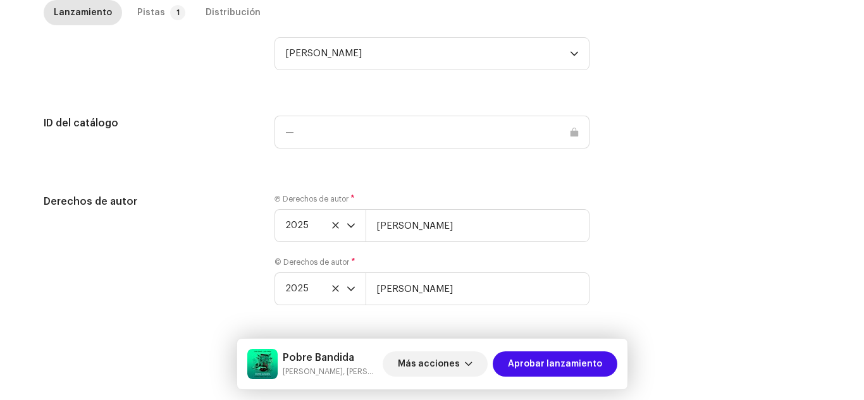
scroll to position [1334, 0]
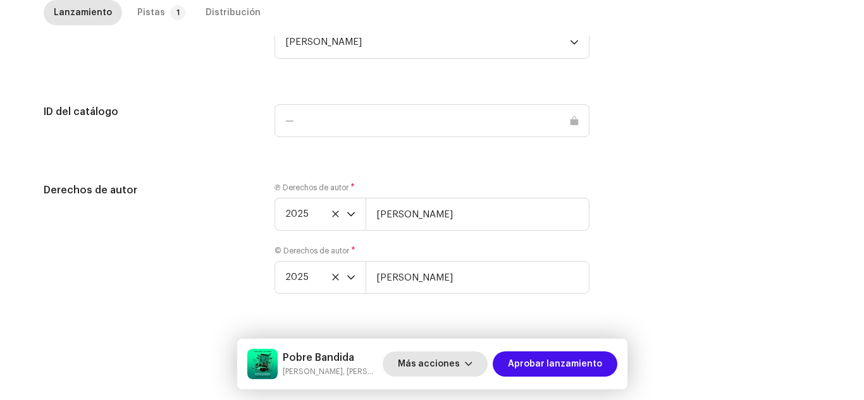
click at [460, 362] on span "Más acciones" at bounding box center [429, 364] width 62 height 25
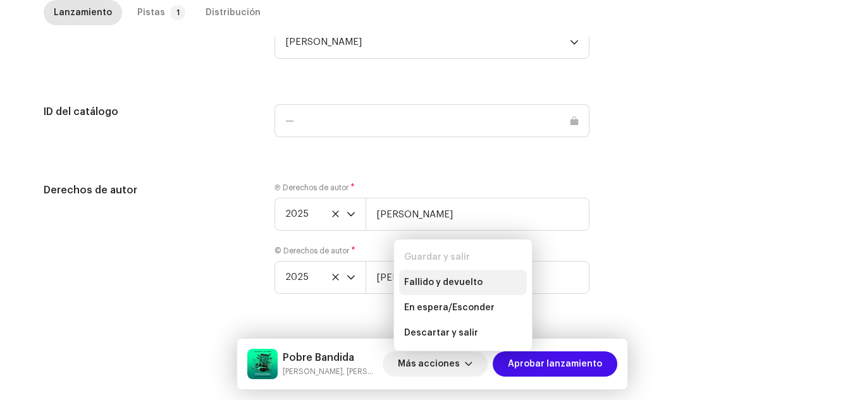
click at [453, 280] on span "Fallido y devuelto" at bounding box center [443, 283] width 78 height 10
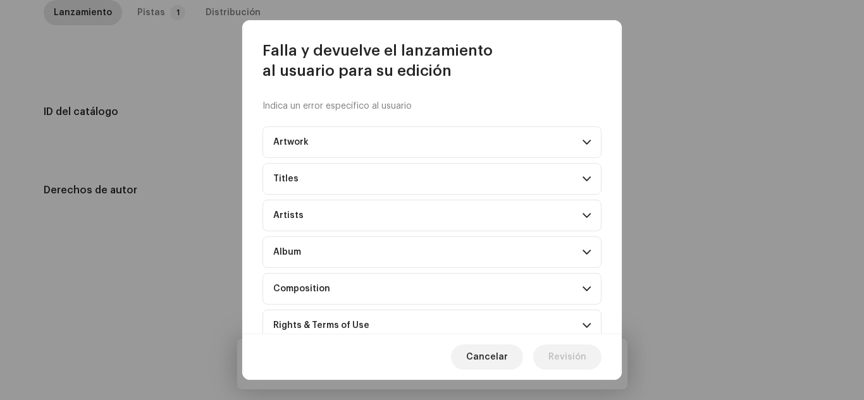
scroll to position [133, 0]
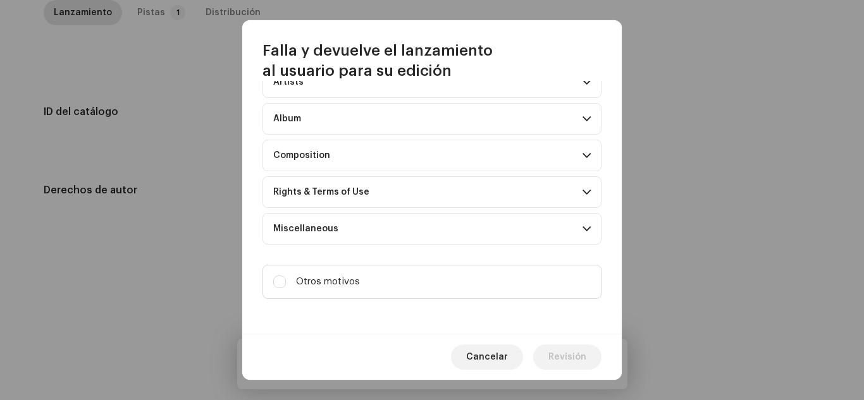
click at [322, 257] on div "Indica un error específico al usuario Artwork Upscaled art / bad quality Logo /…" at bounding box center [431, 208] width 379 height 254
click at [316, 286] on span "Otros motivos" at bounding box center [328, 282] width 64 height 14
click at [286, 286] on input "Otros motivos" at bounding box center [279, 282] width 13 height 13
checkbox input "true"
click at [309, 309] on textarea at bounding box center [431, 332] width 339 height 46
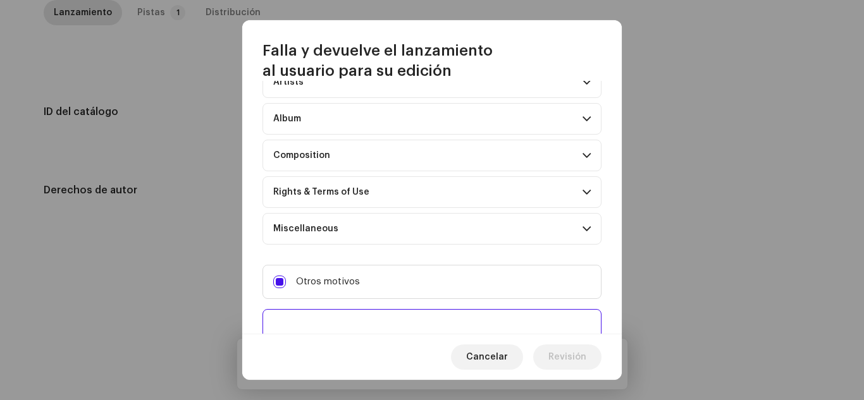
type textarea "V"
type textarea "Cambio de máster."
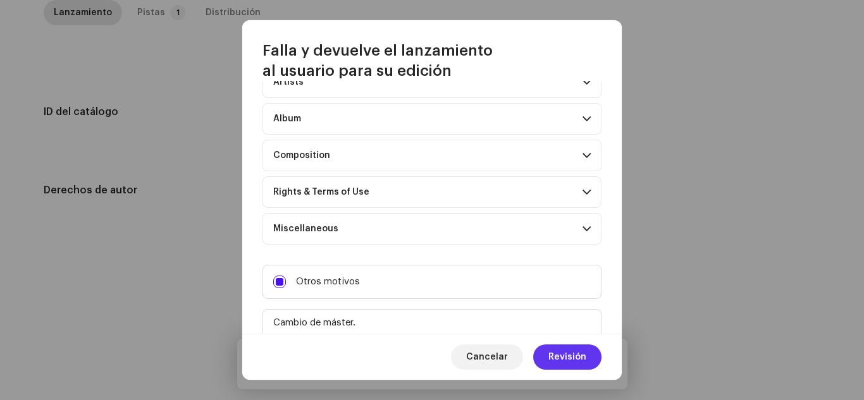
click at [571, 350] on span "Revisión" at bounding box center [567, 357] width 38 height 25
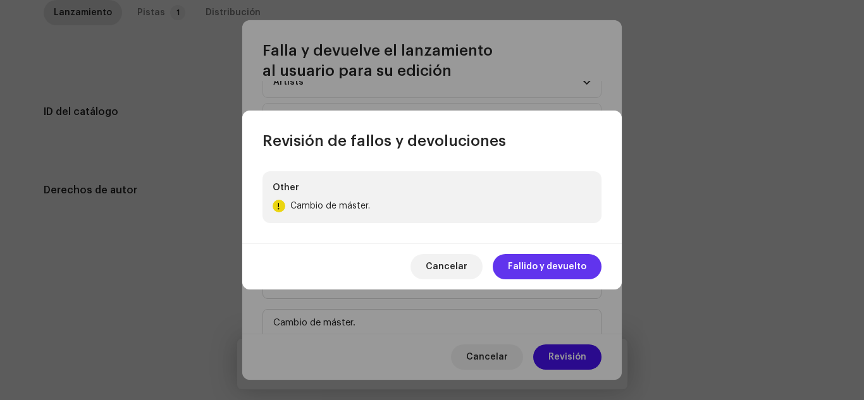
click at [541, 260] on span "Fallido y devuelto" at bounding box center [547, 266] width 78 height 25
